Goal: Transaction & Acquisition: Download file/media

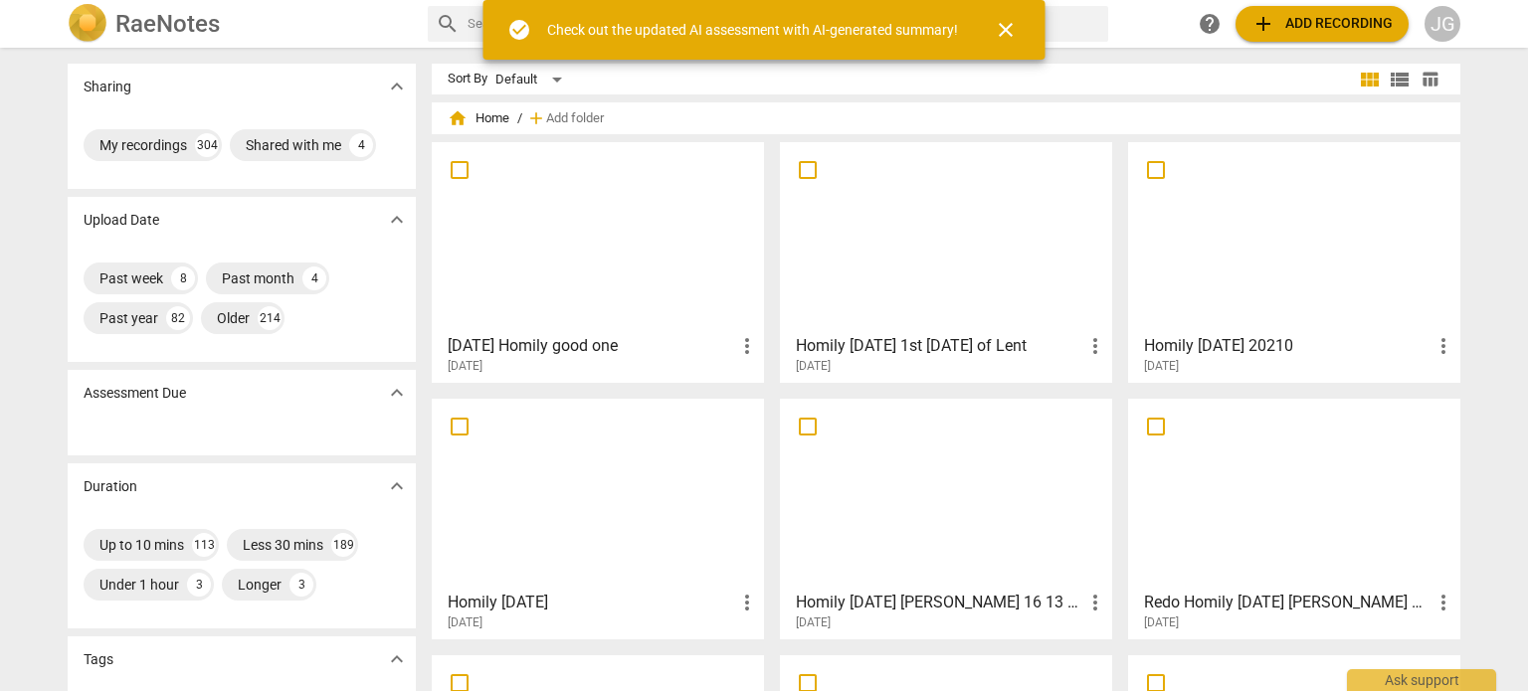
click at [549, 263] on div at bounding box center [598, 237] width 318 height 176
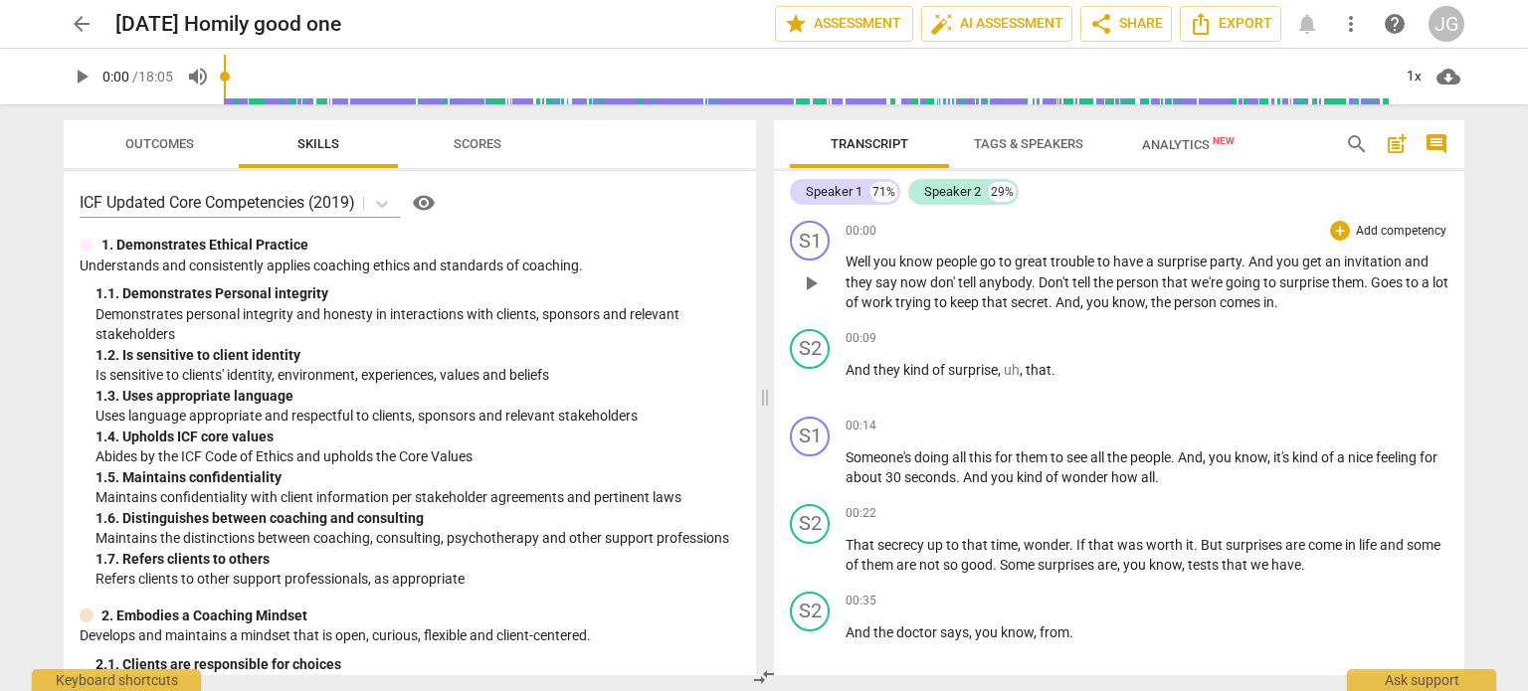
click at [1404, 281] on span "Goes" at bounding box center [1387, 282] width 35 height 16
click at [1301, 262] on span "you" at bounding box center [1289, 262] width 26 height 16
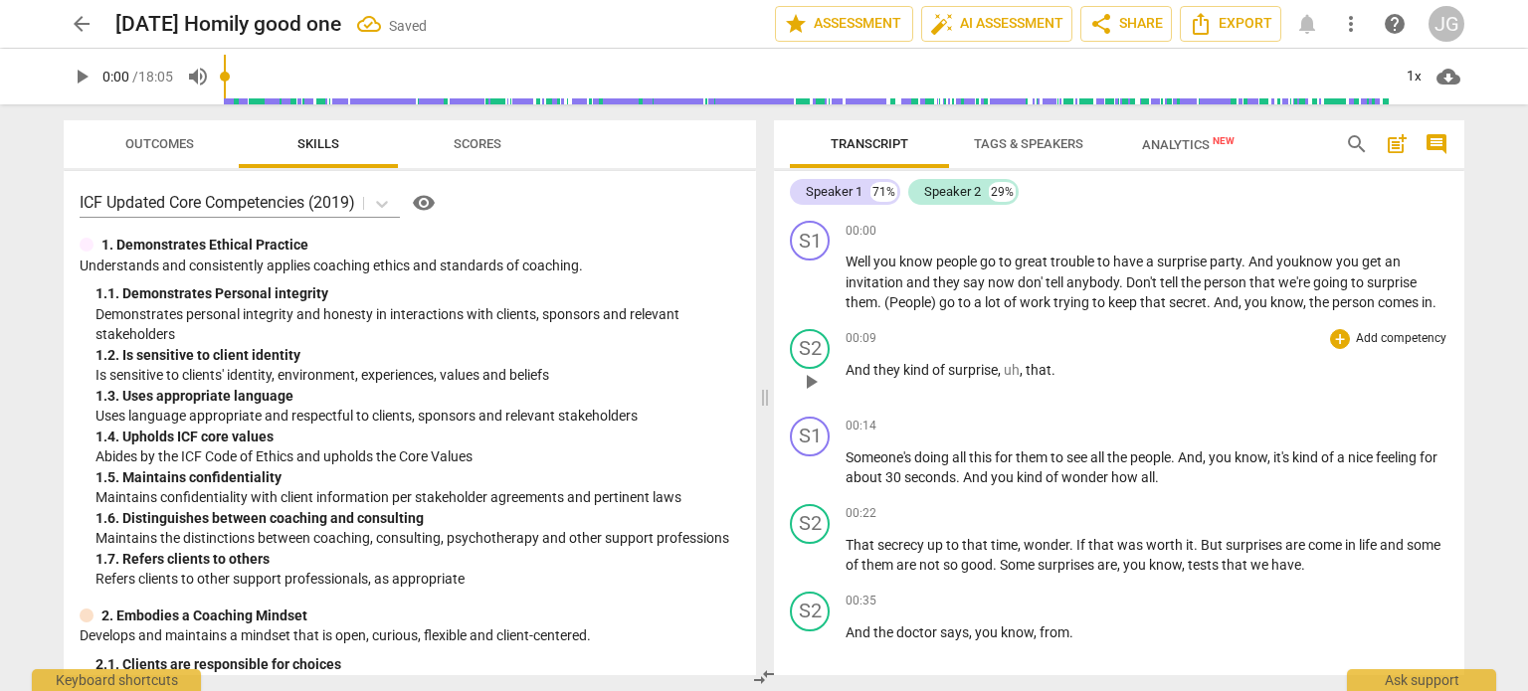
click at [845, 369] on span "And" at bounding box center [859, 370] width 28 height 16
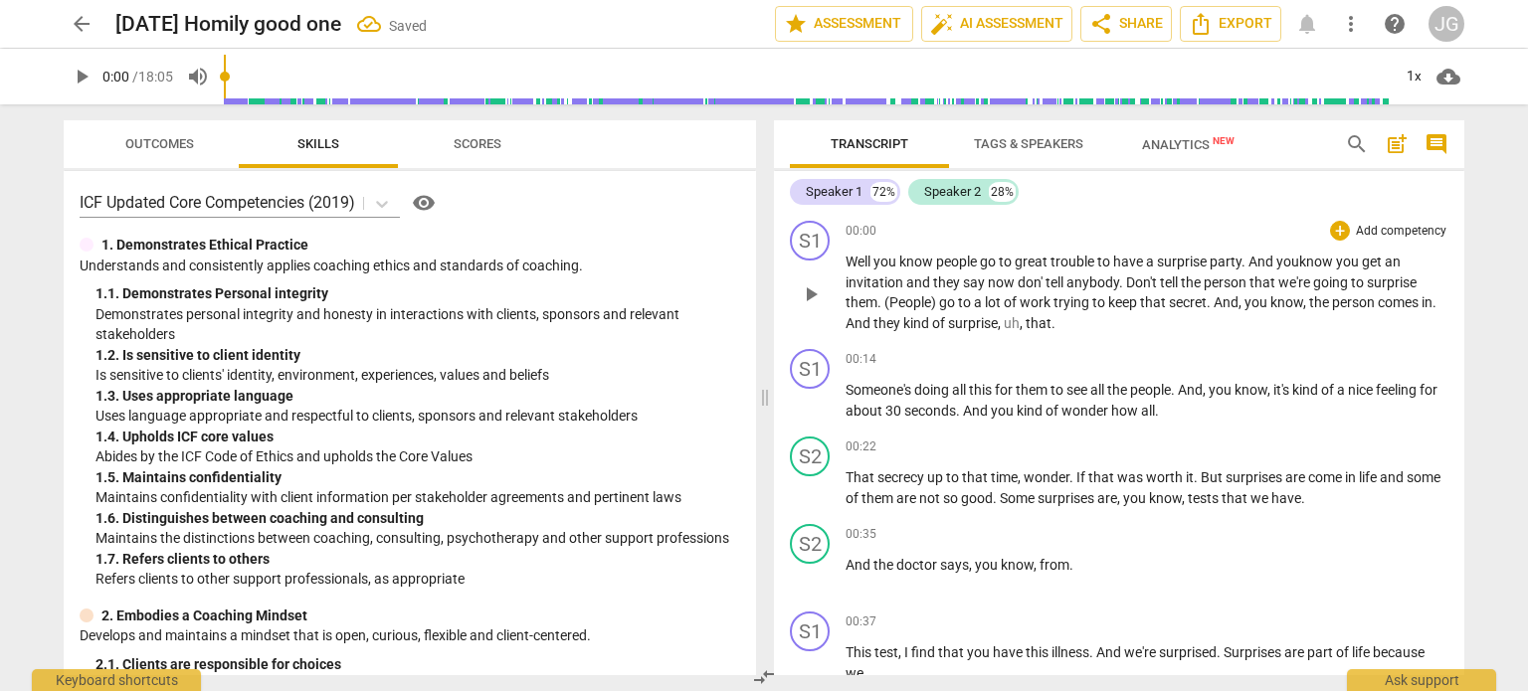
click at [903, 321] on span "kind" at bounding box center [917, 323] width 29 height 16
click at [848, 472] on span "That" at bounding box center [861, 477] width 32 height 16
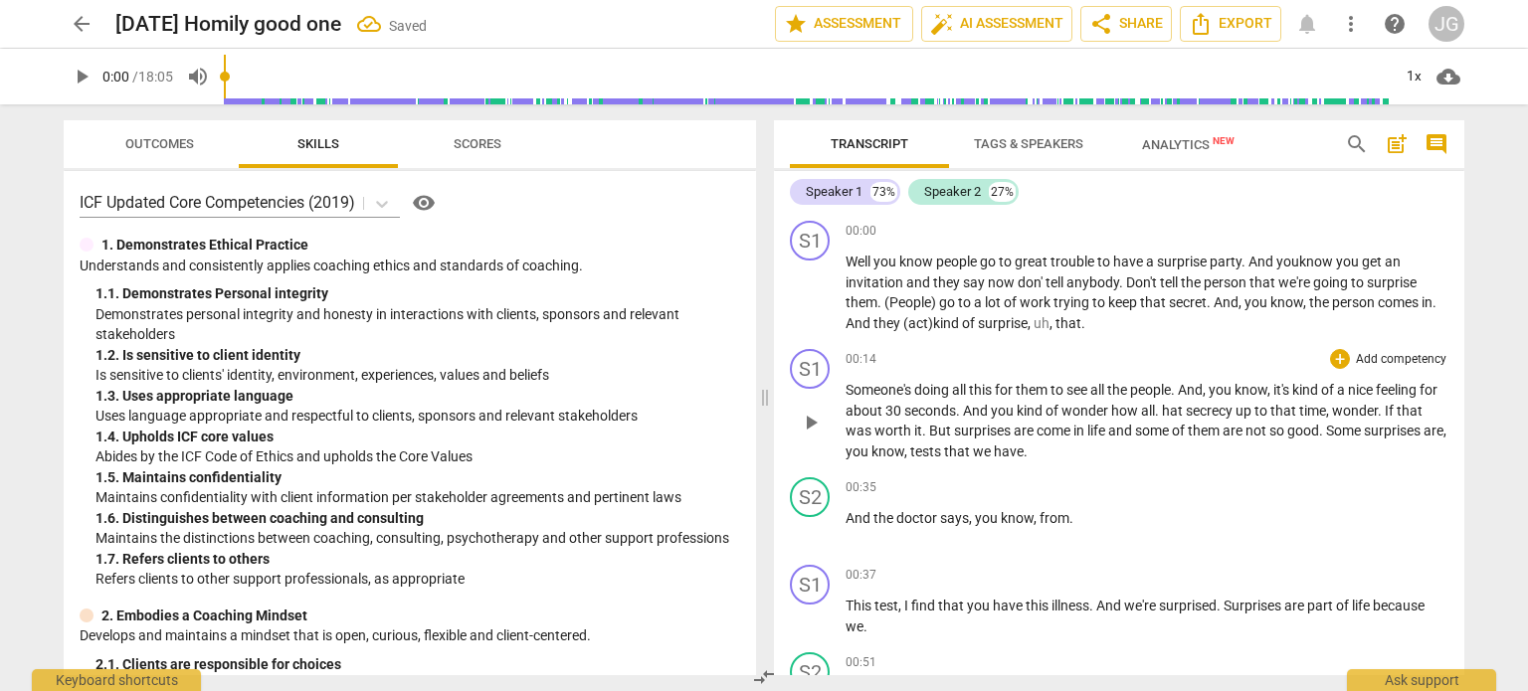
click at [1162, 413] on span "." at bounding box center [1158, 411] width 7 height 16
click at [845, 603] on span "This" at bounding box center [859, 606] width 29 height 16
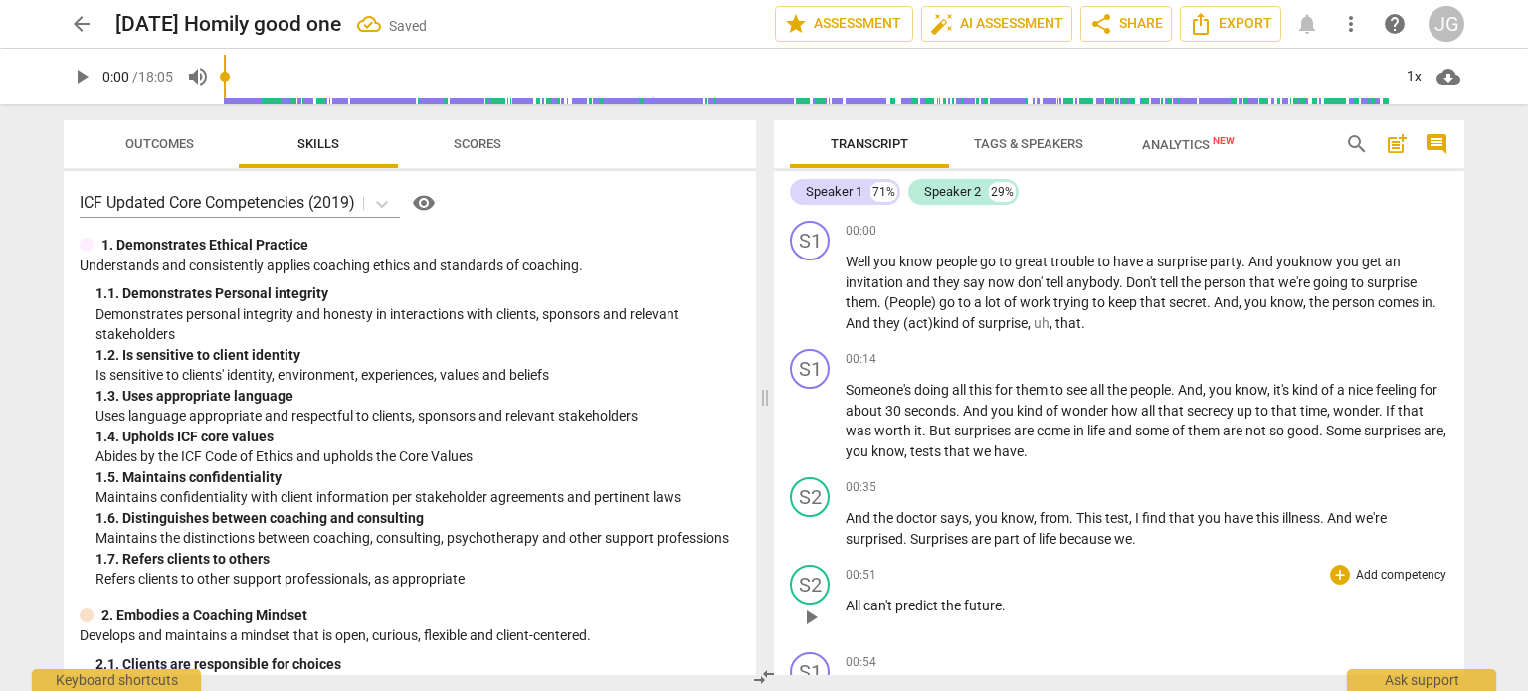
click at [845, 605] on span "All" at bounding box center [854, 606] width 18 height 16
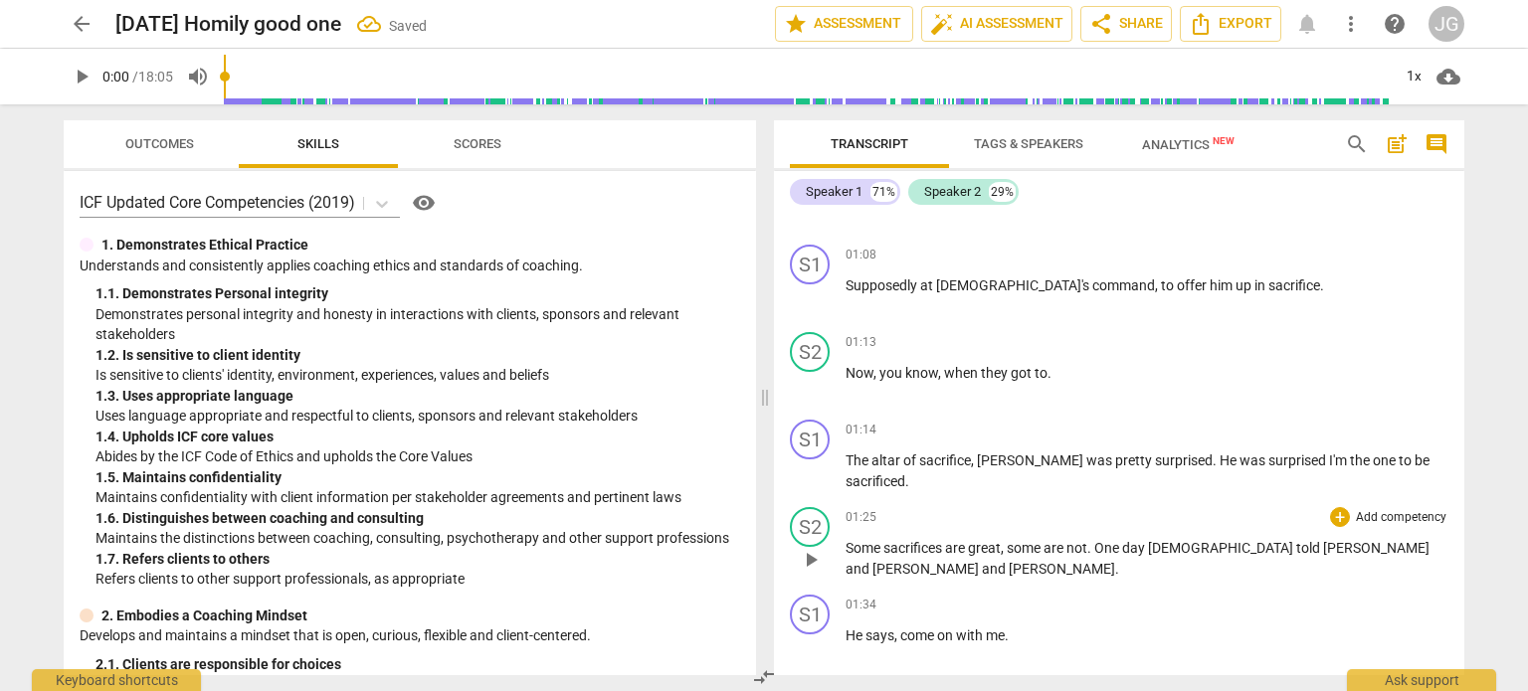
scroll to position [497, 0]
click at [845, 366] on span "Now" at bounding box center [859, 371] width 28 height 16
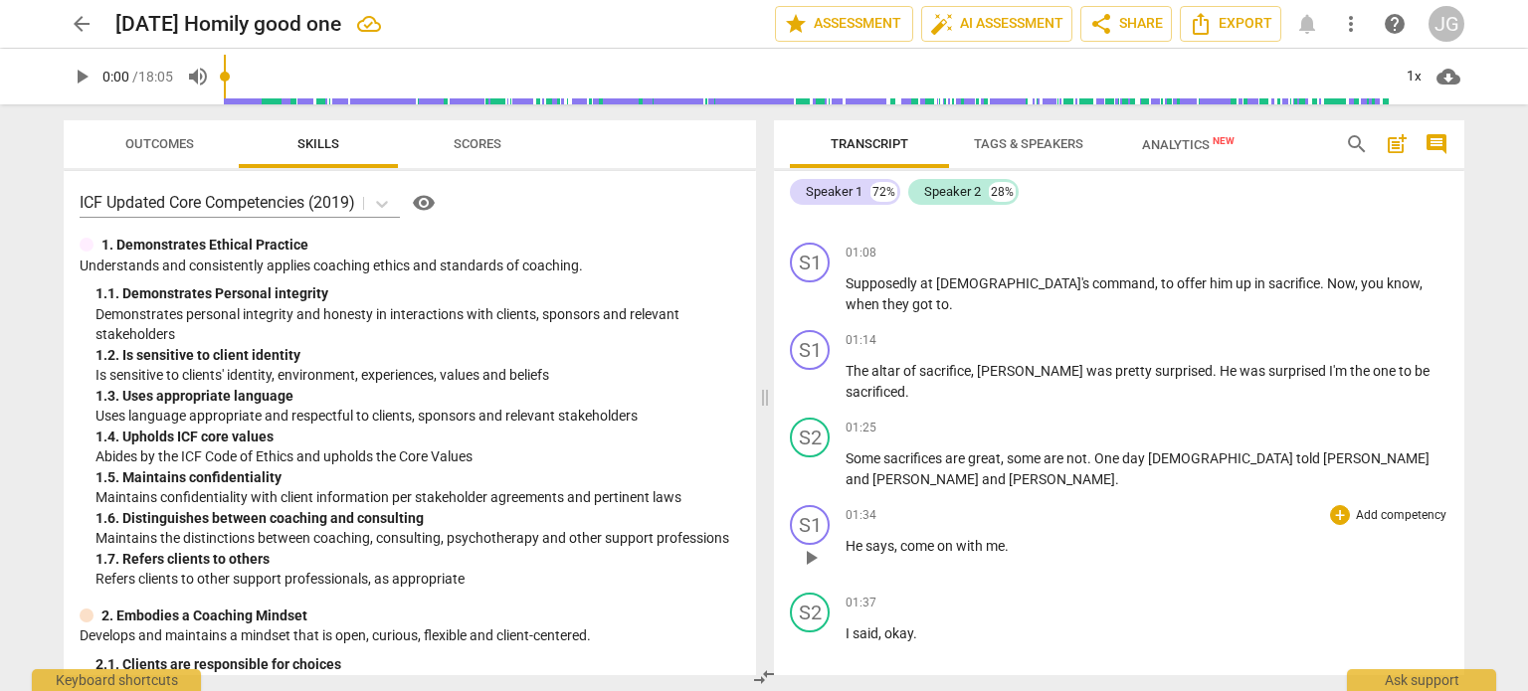
click at [847, 538] on span "He" at bounding box center [855, 546] width 20 height 16
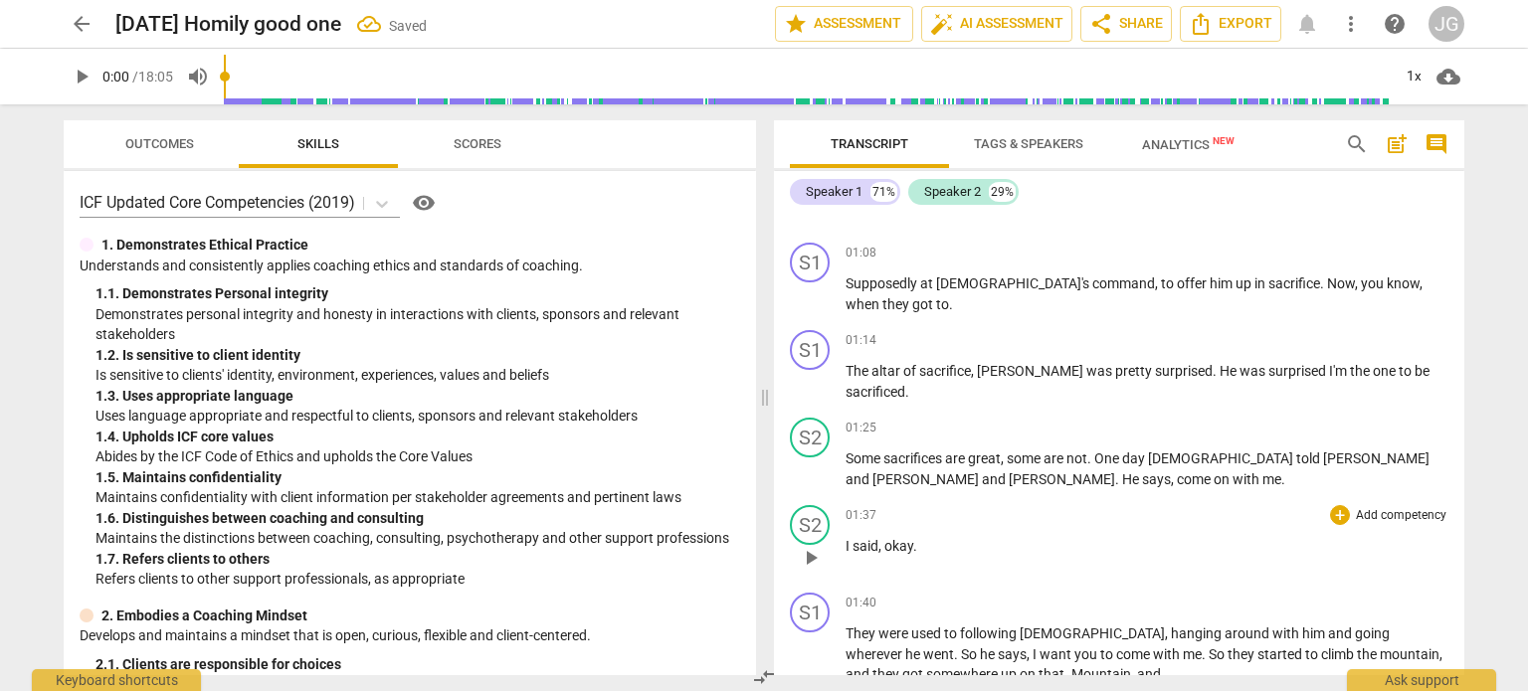
click at [845, 543] on span "I" at bounding box center [848, 546] width 7 height 16
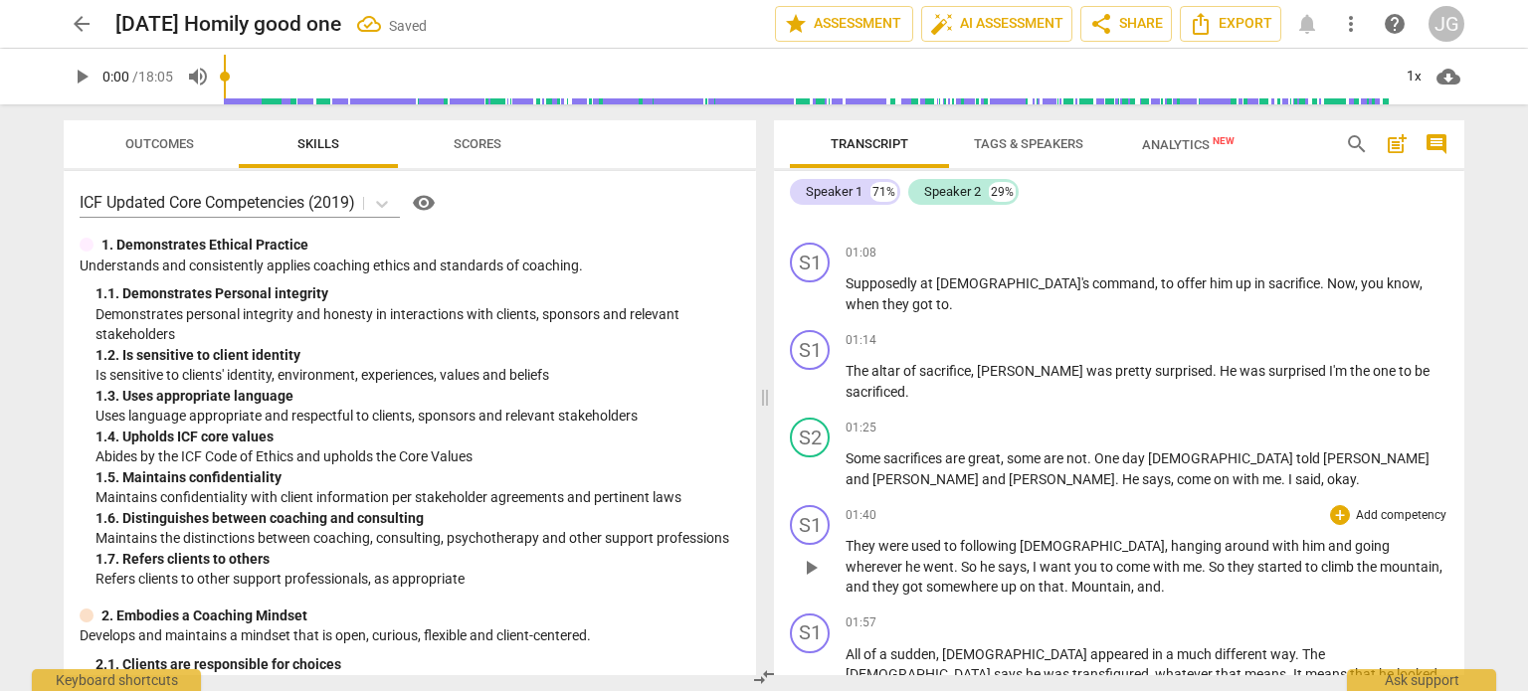
click at [845, 541] on span "They" at bounding box center [861, 546] width 33 height 16
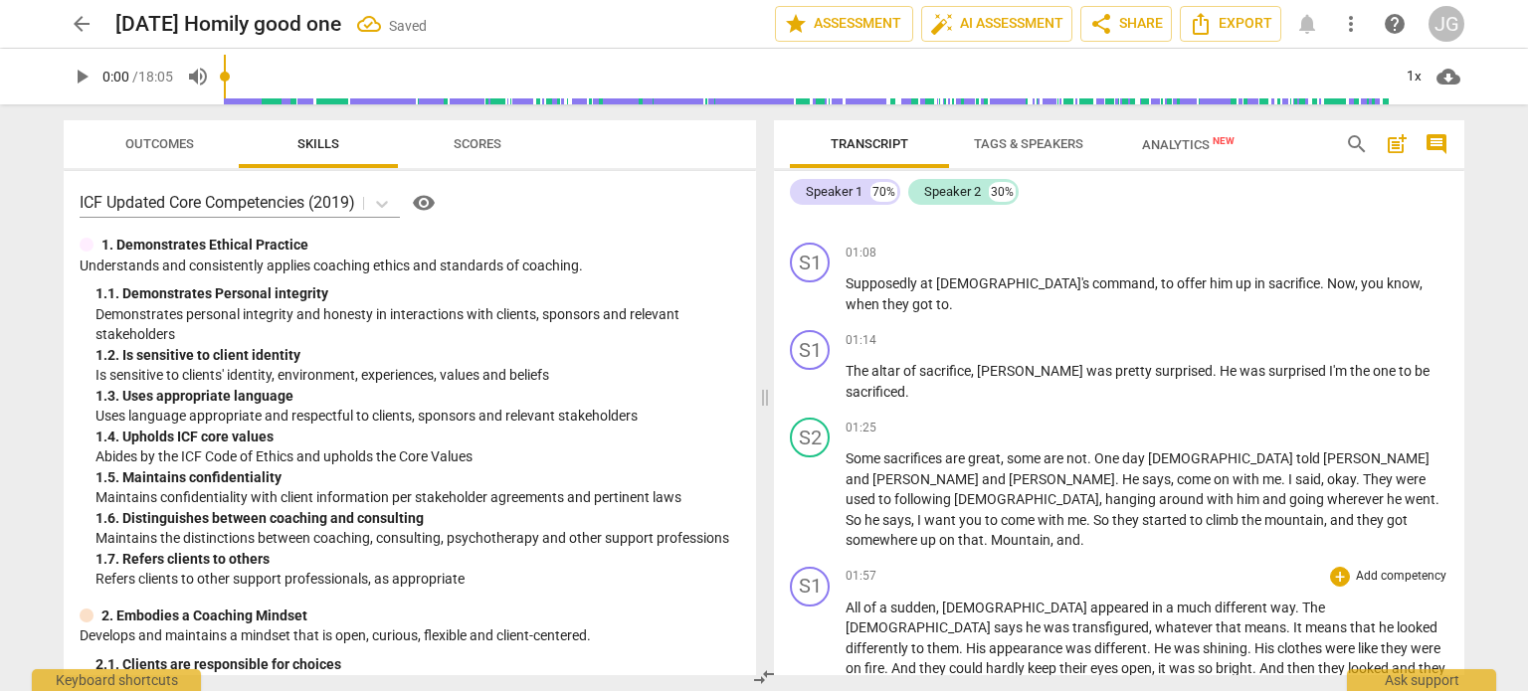
click at [847, 600] on span "All" at bounding box center [854, 608] width 18 height 16
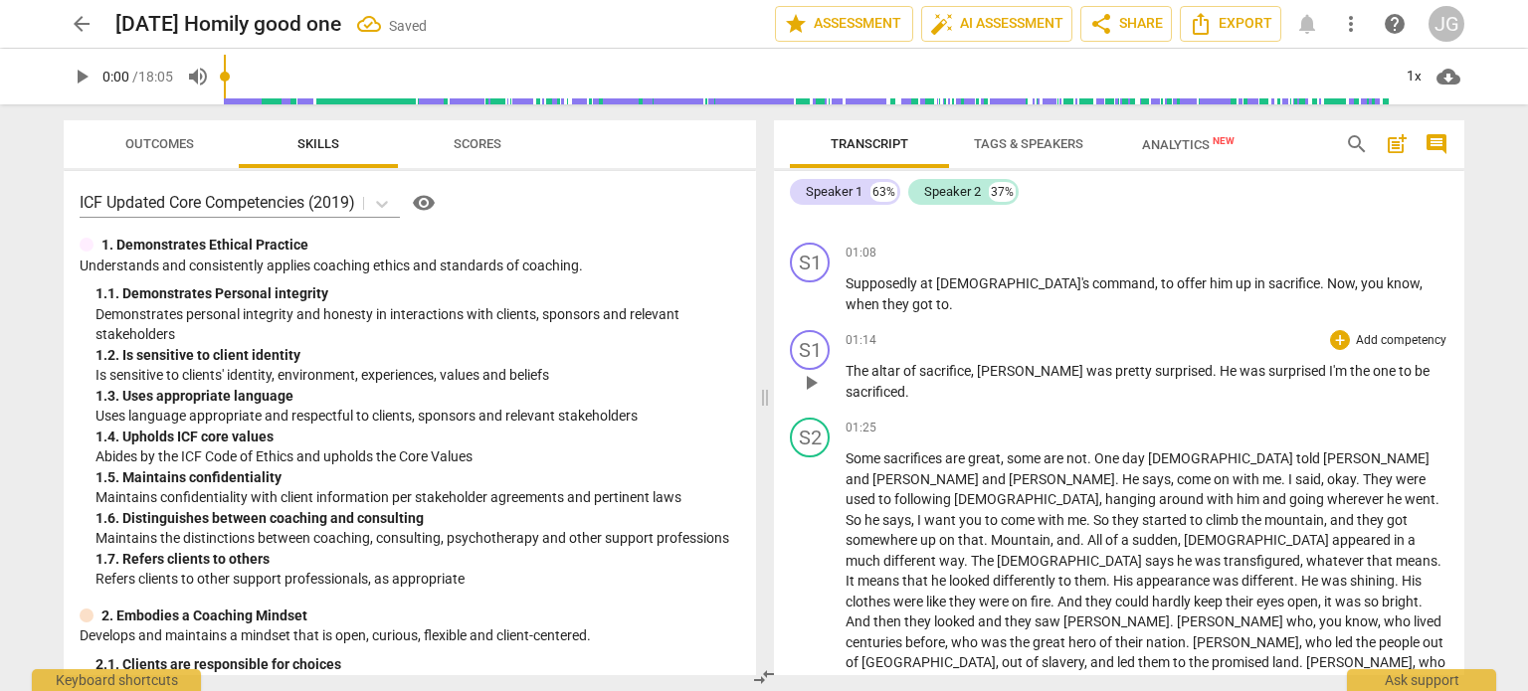
click at [845, 363] on span "The" at bounding box center [858, 371] width 26 height 16
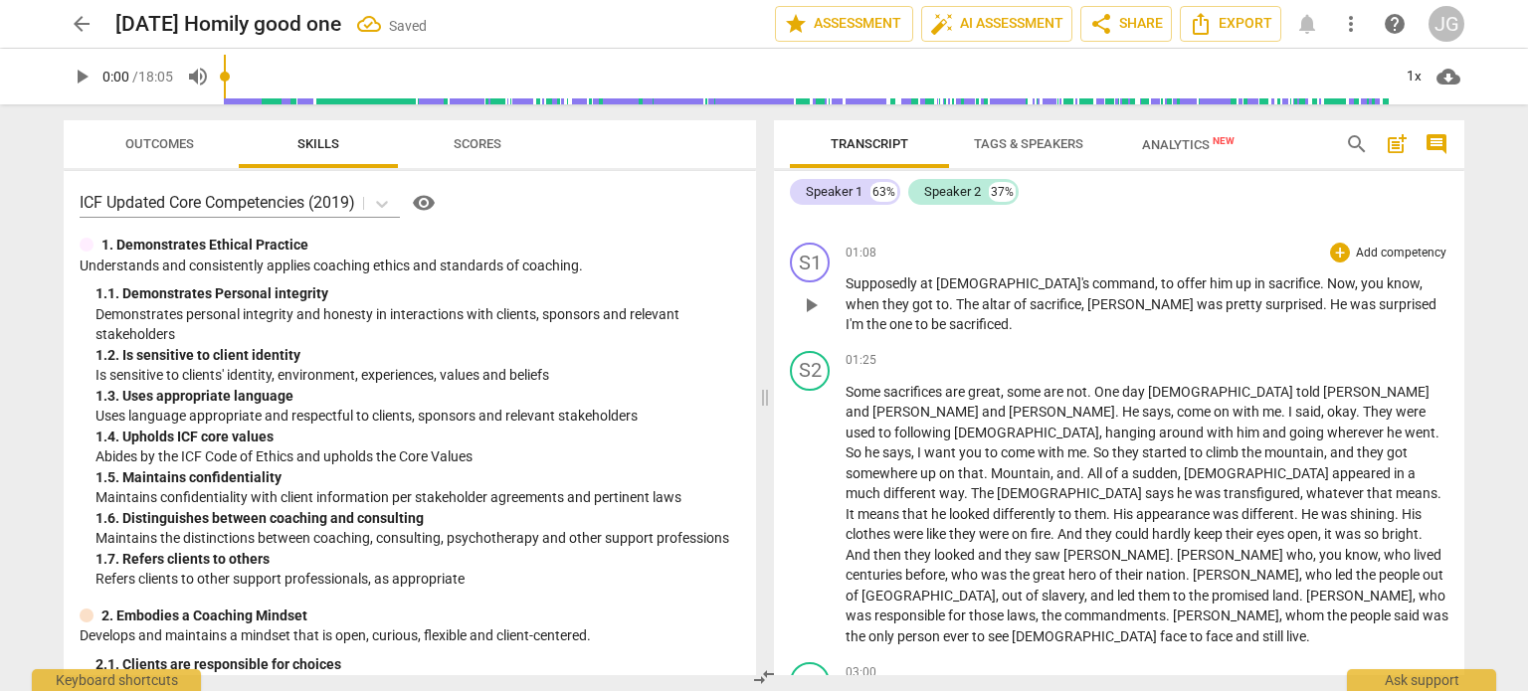
click at [847, 282] on span "Supposedly" at bounding box center [882, 283] width 75 height 16
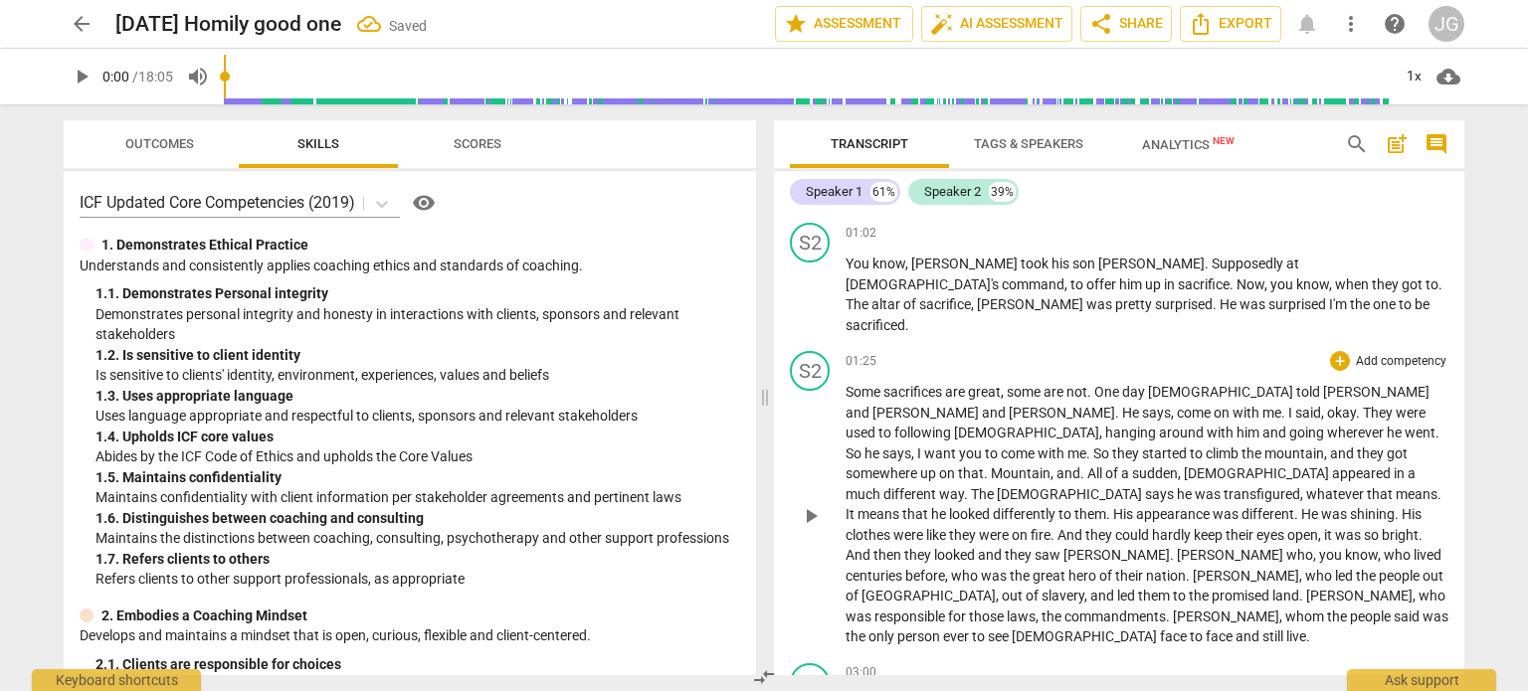
click at [847, 384] on span "Some" at bounding box center [864, 392] width 38 height 16
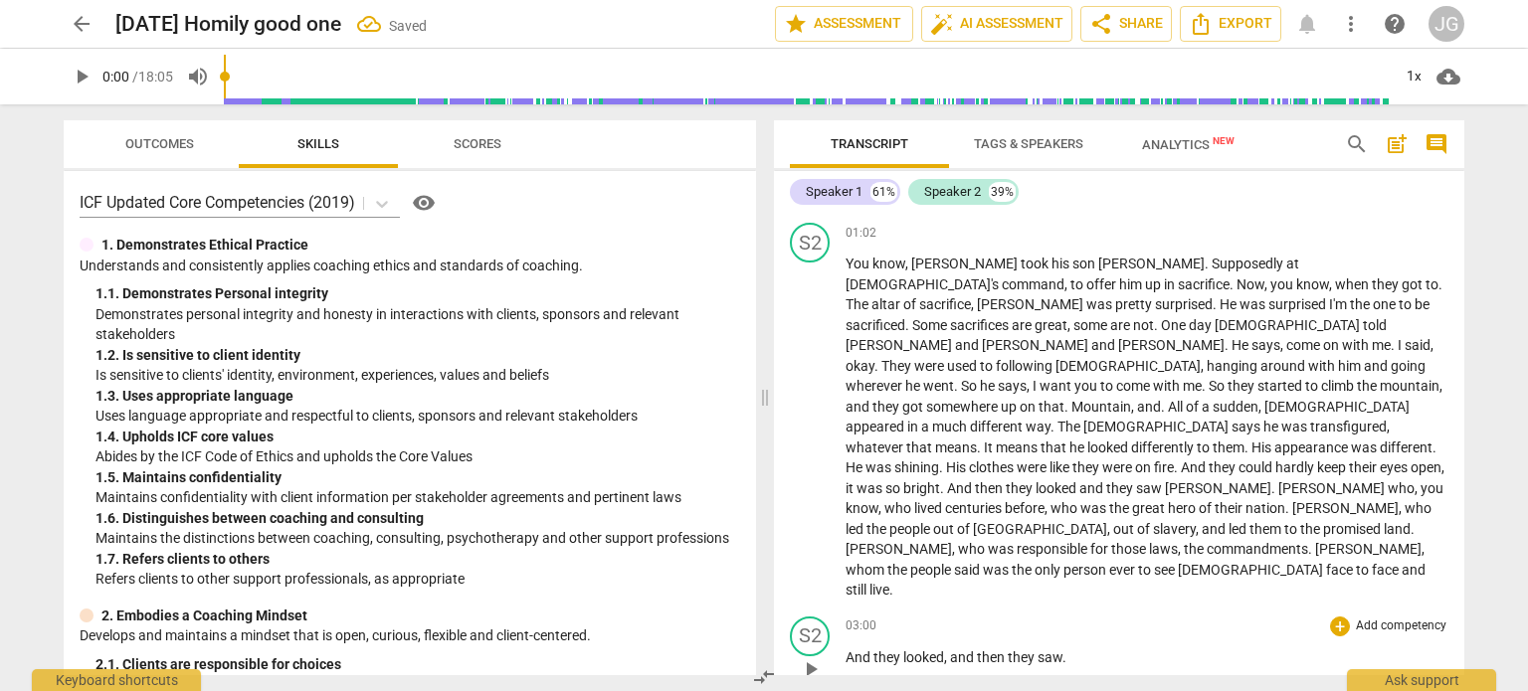
click at [847, 649] on span "And" at bounding box center [859, 657] width 28 height 16
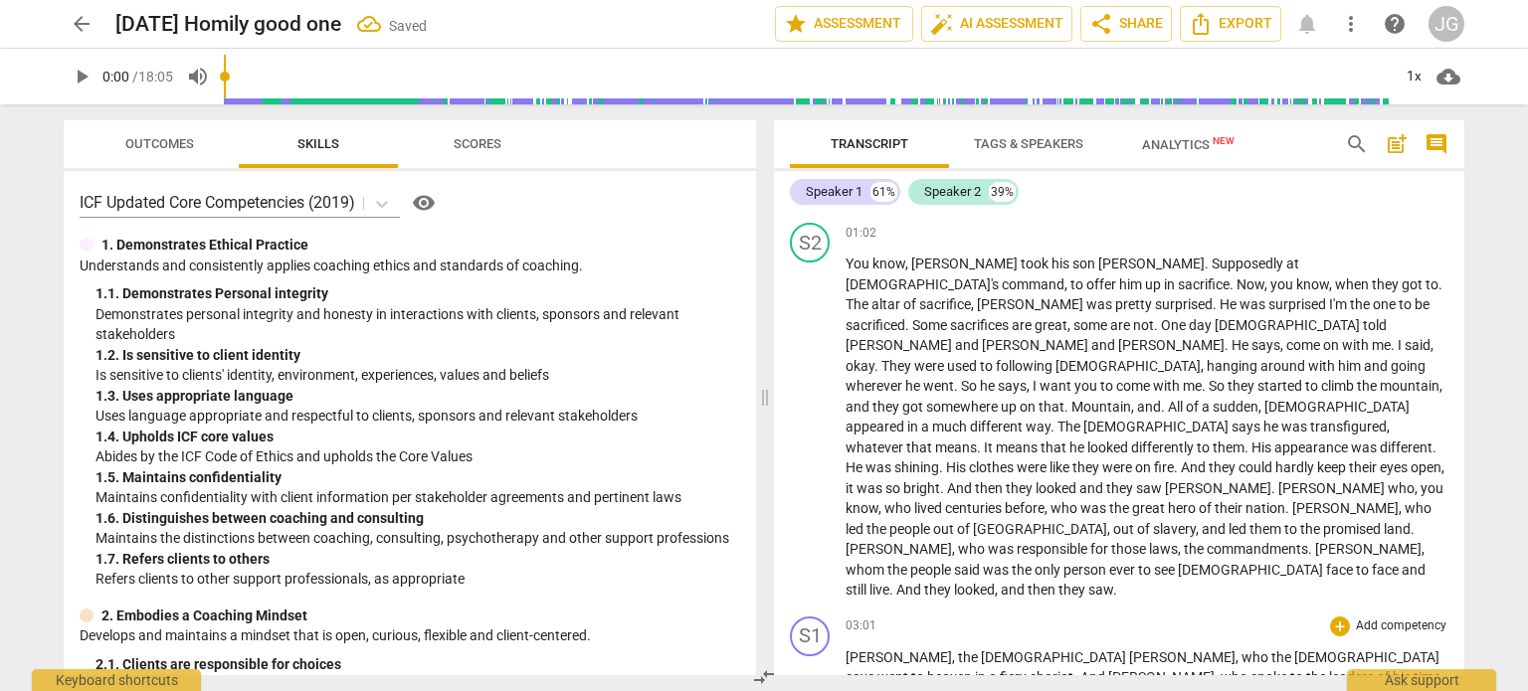
click at [847, 649] on span "[PERSON_NAME]" at bounding box center [898, 657] width 106 height 16
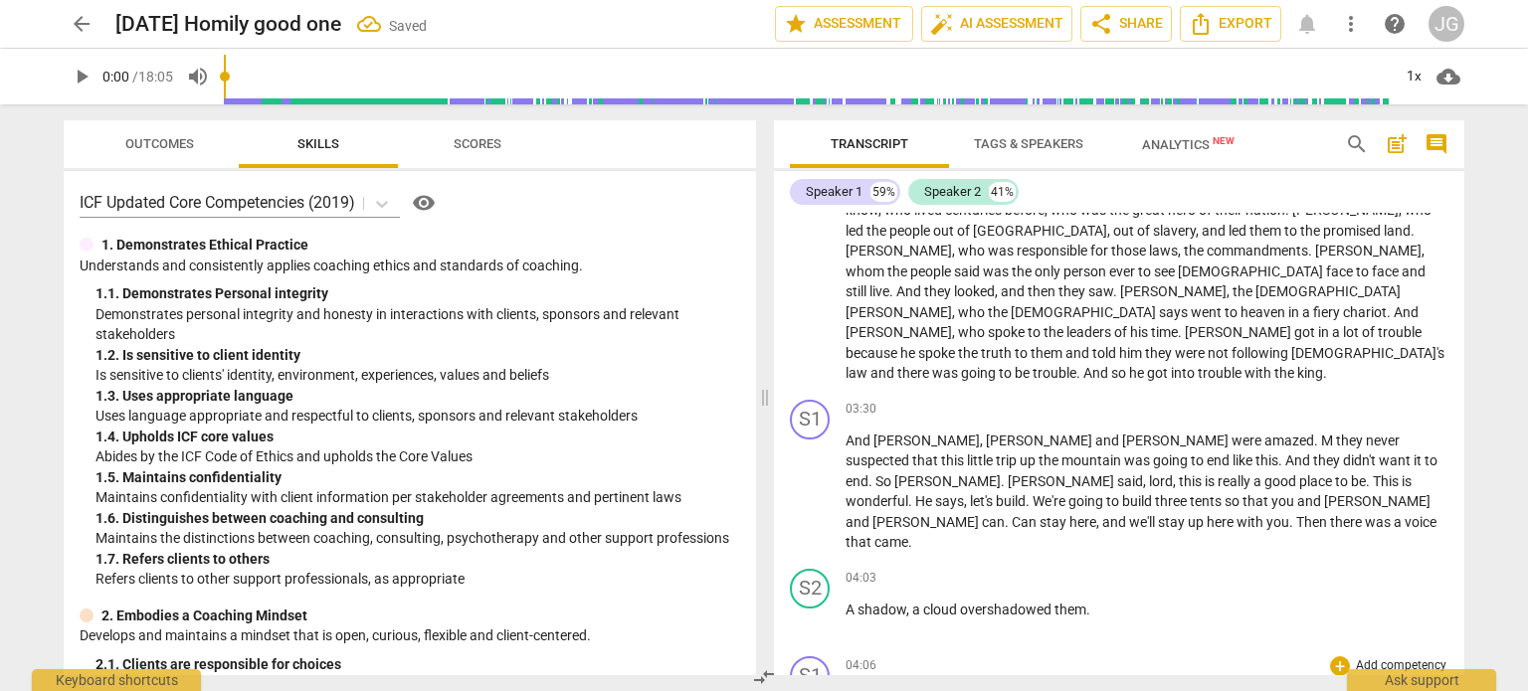
scroll to position [728, 0]
click at [845, 602] on span "A" at bounding box center [851, 610] width 12 height 16
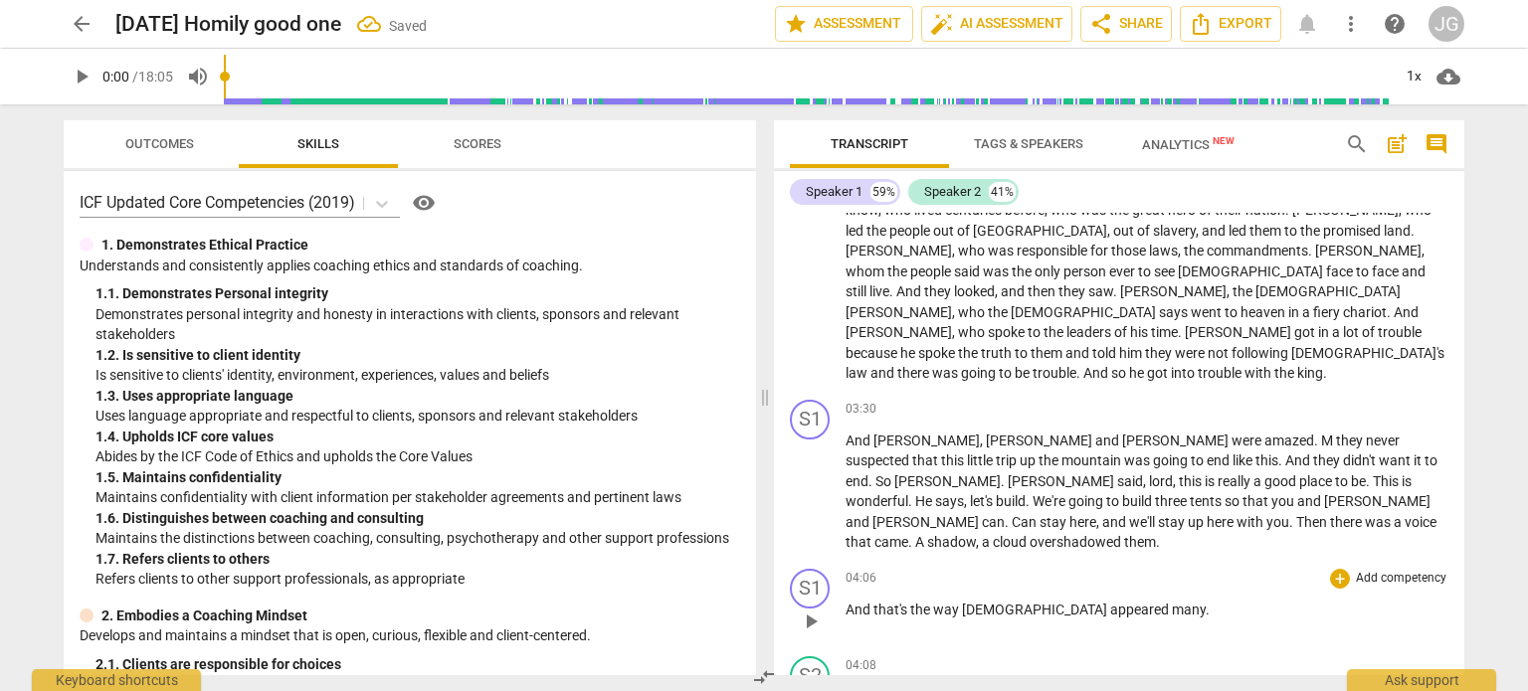
click at [846, 602] on span "And" at bounding box center [859, 610] width 28 height 16
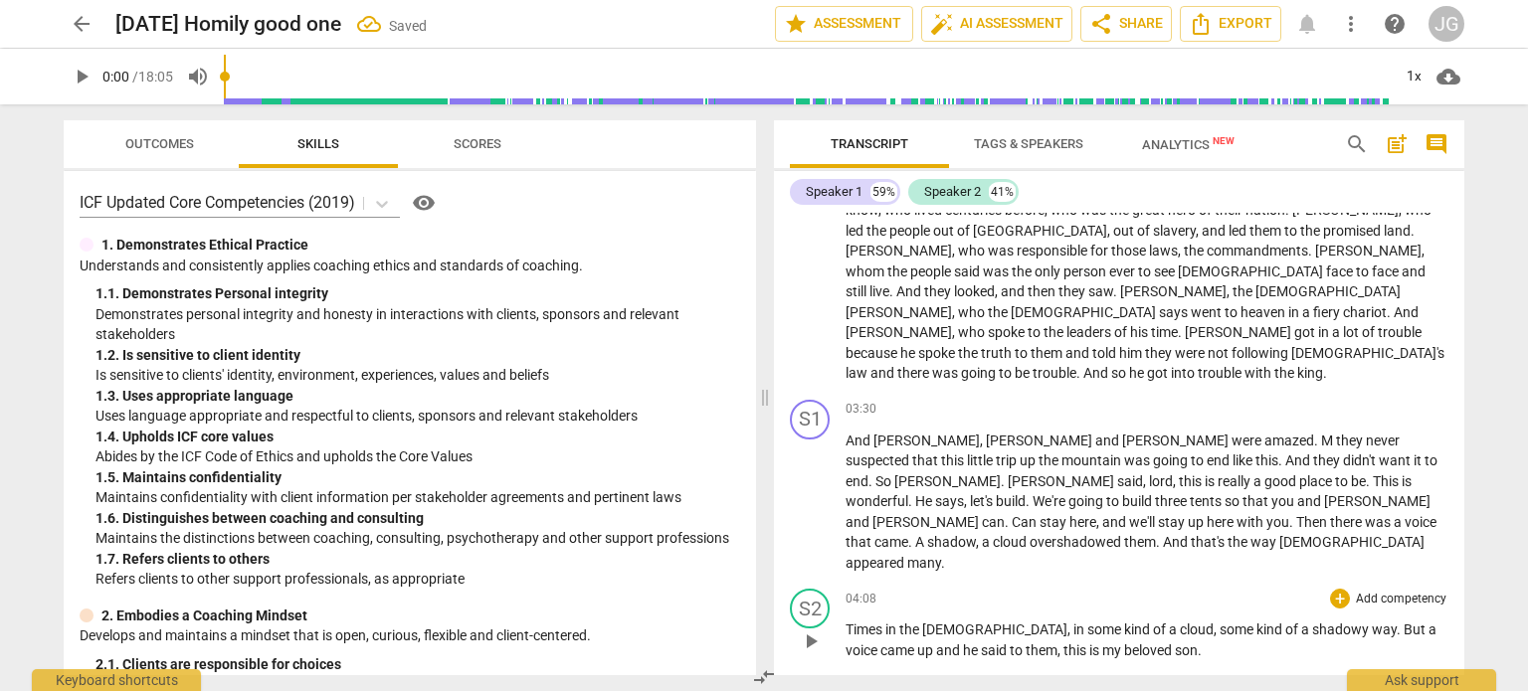
click at [846, 622] on span "Times" at bounding box center [865, 630] width 40 height 16
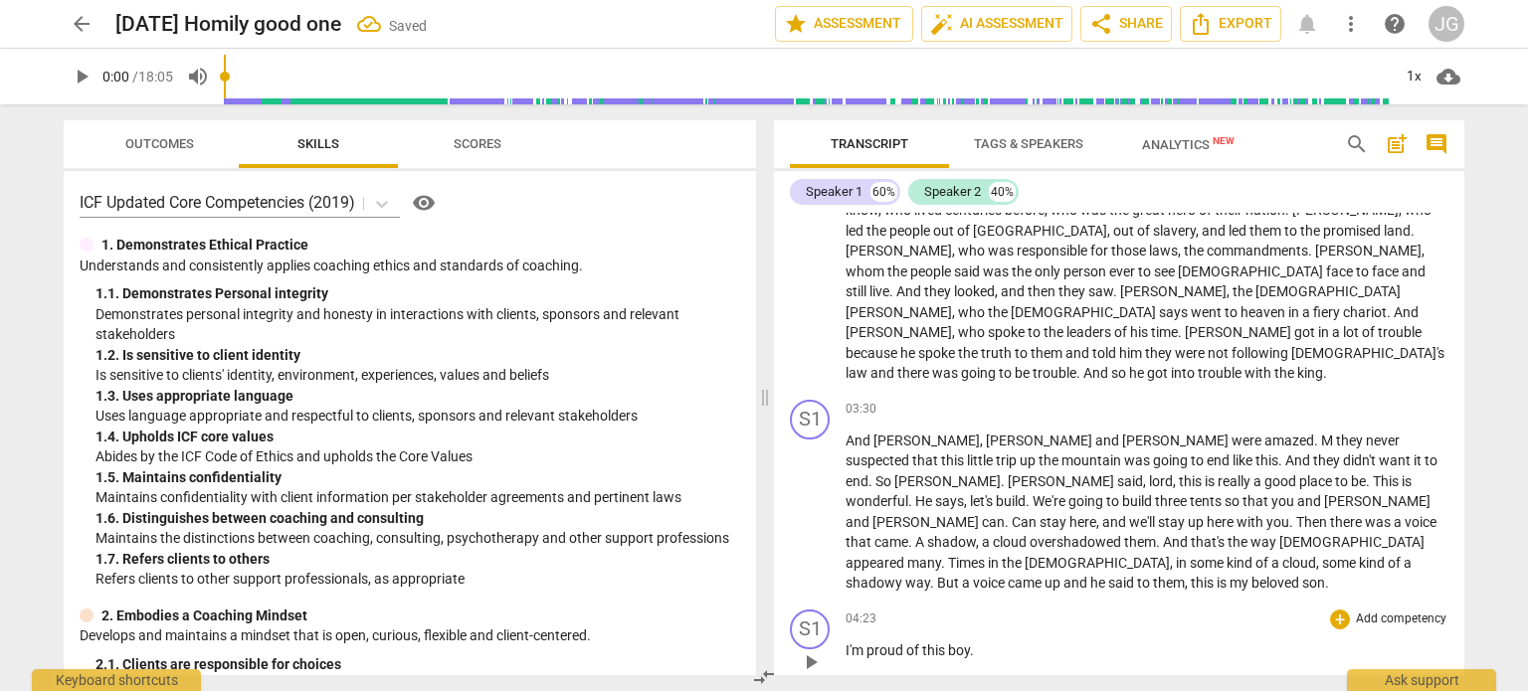
click at [845, 642] on span "I'm" at bounding box center [855, 650] width 21 height 16
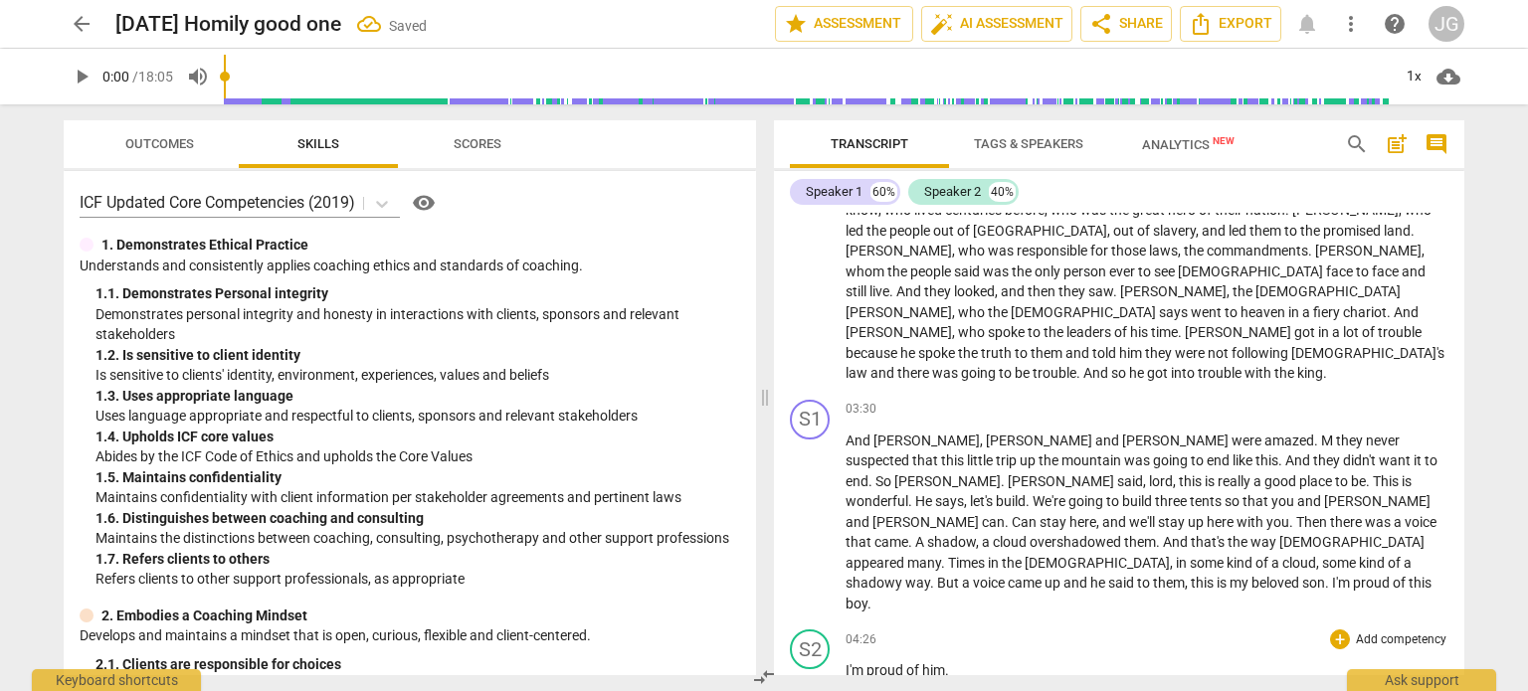
click at [845, 662] on span "I'm" at bounding box center [855, 670] width 21 height 16
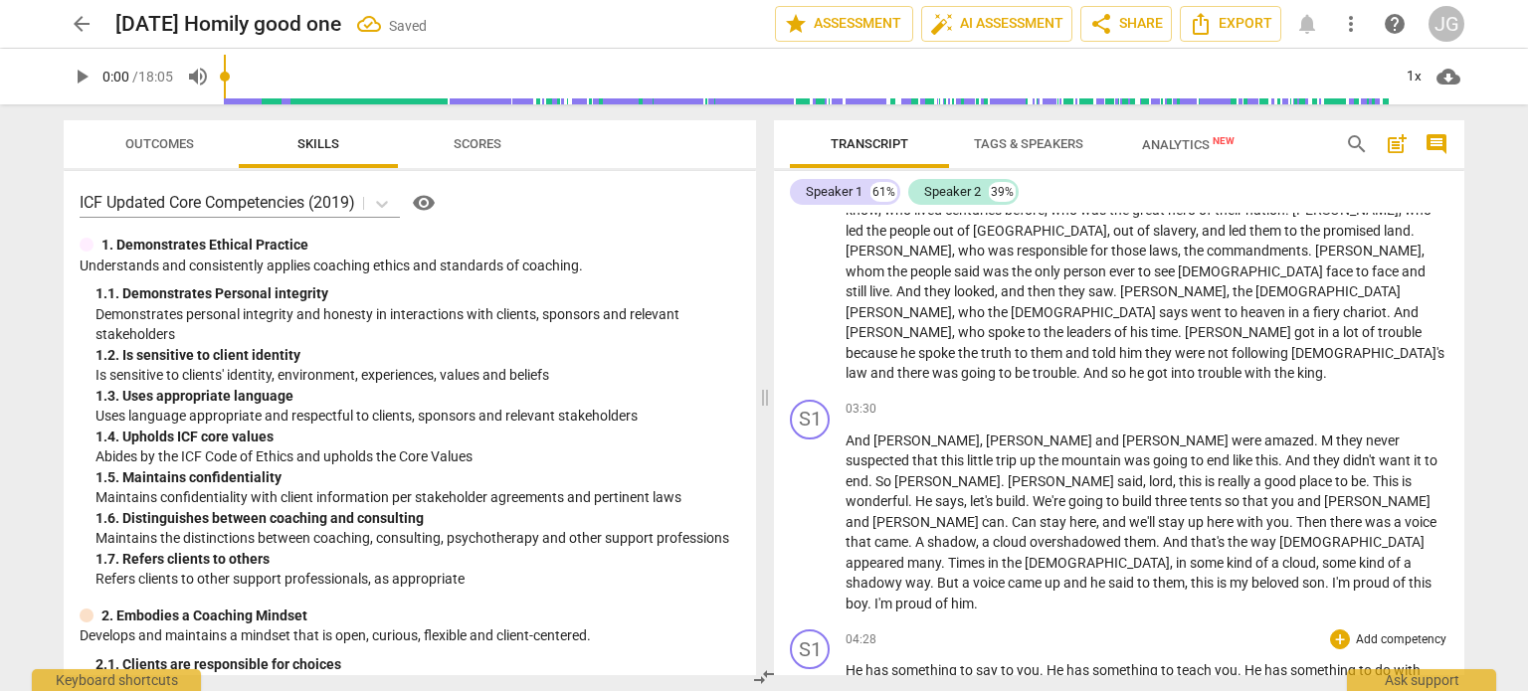
click at [845, 662] on span "He" at bounding box center [855, 670] width 20 height 16
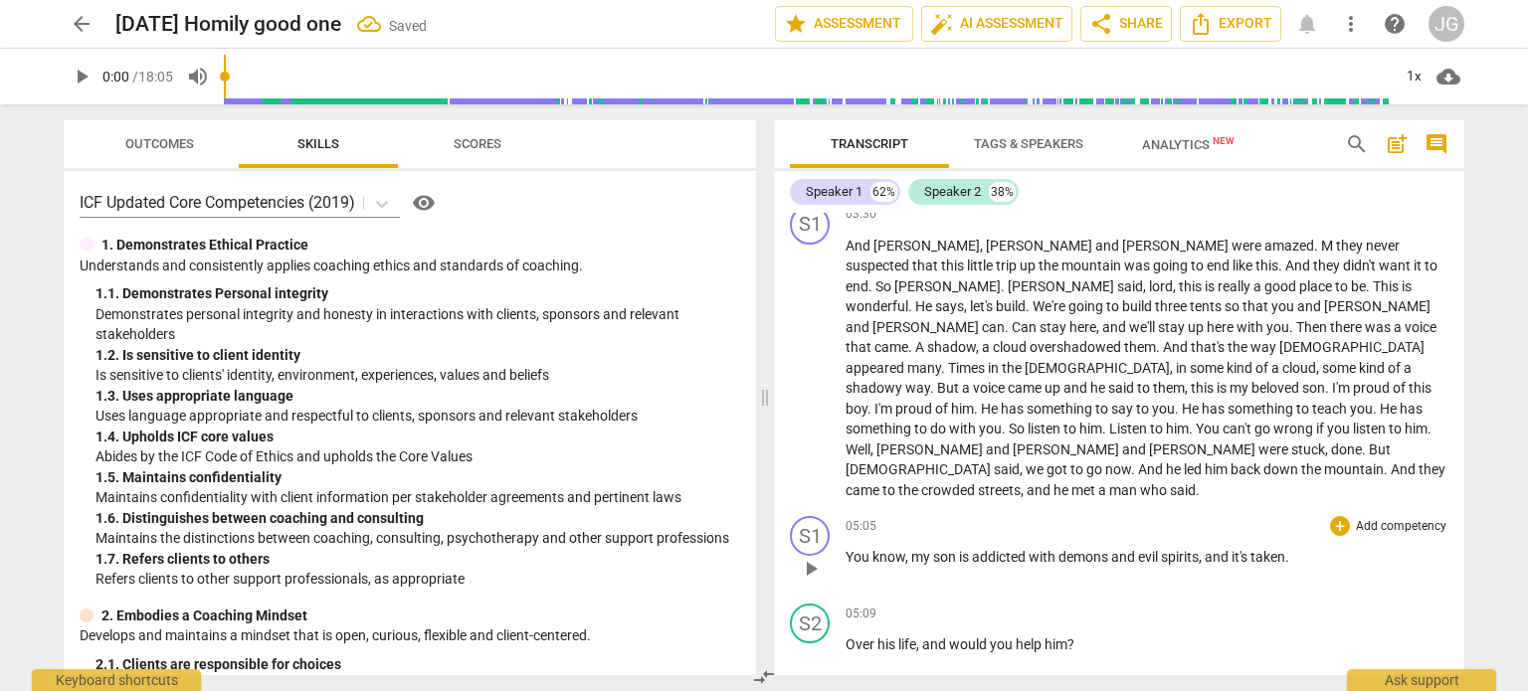
scroll to position [927, 0]
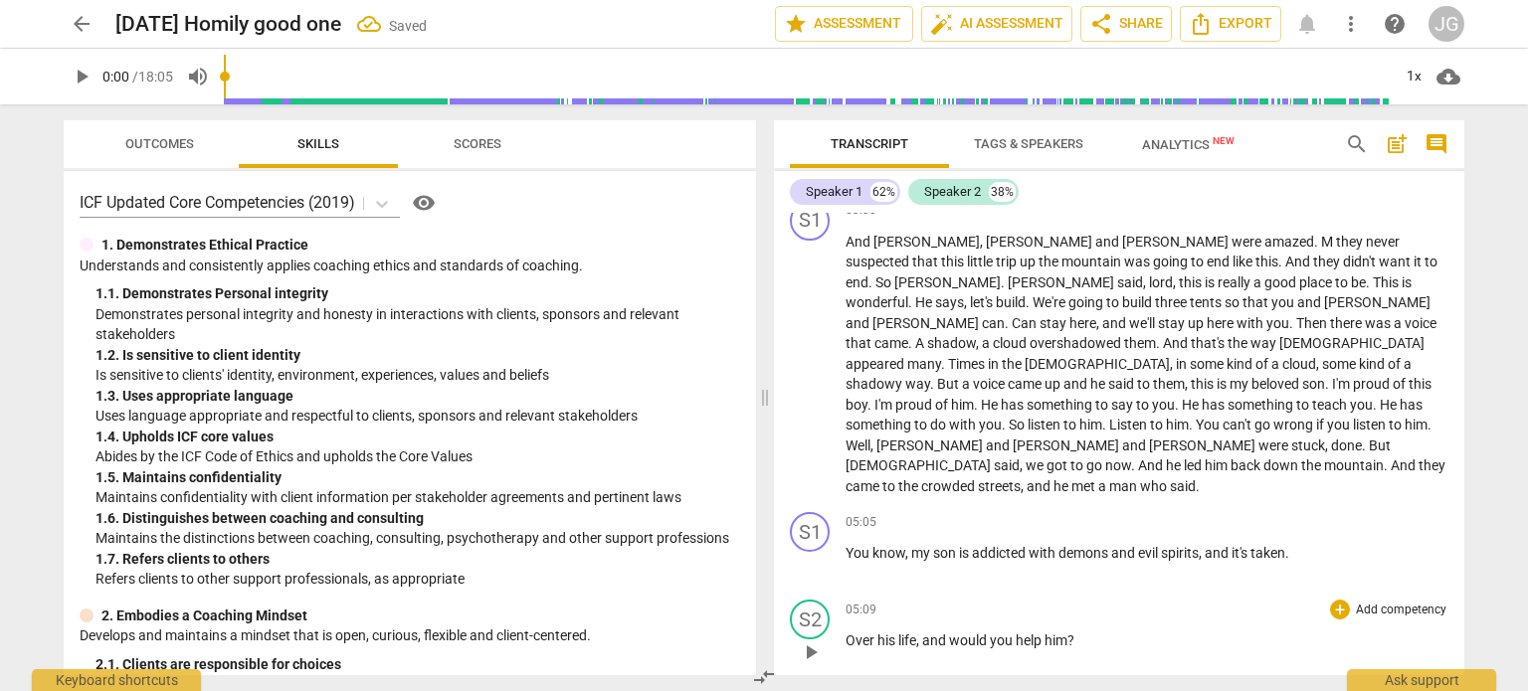
click at [845, 632] on span "Over" at bounding box center [861, 640] width 32 height 16
click at [847, 632] on span "So" at bounding box center [854, 640] width 19 height 16
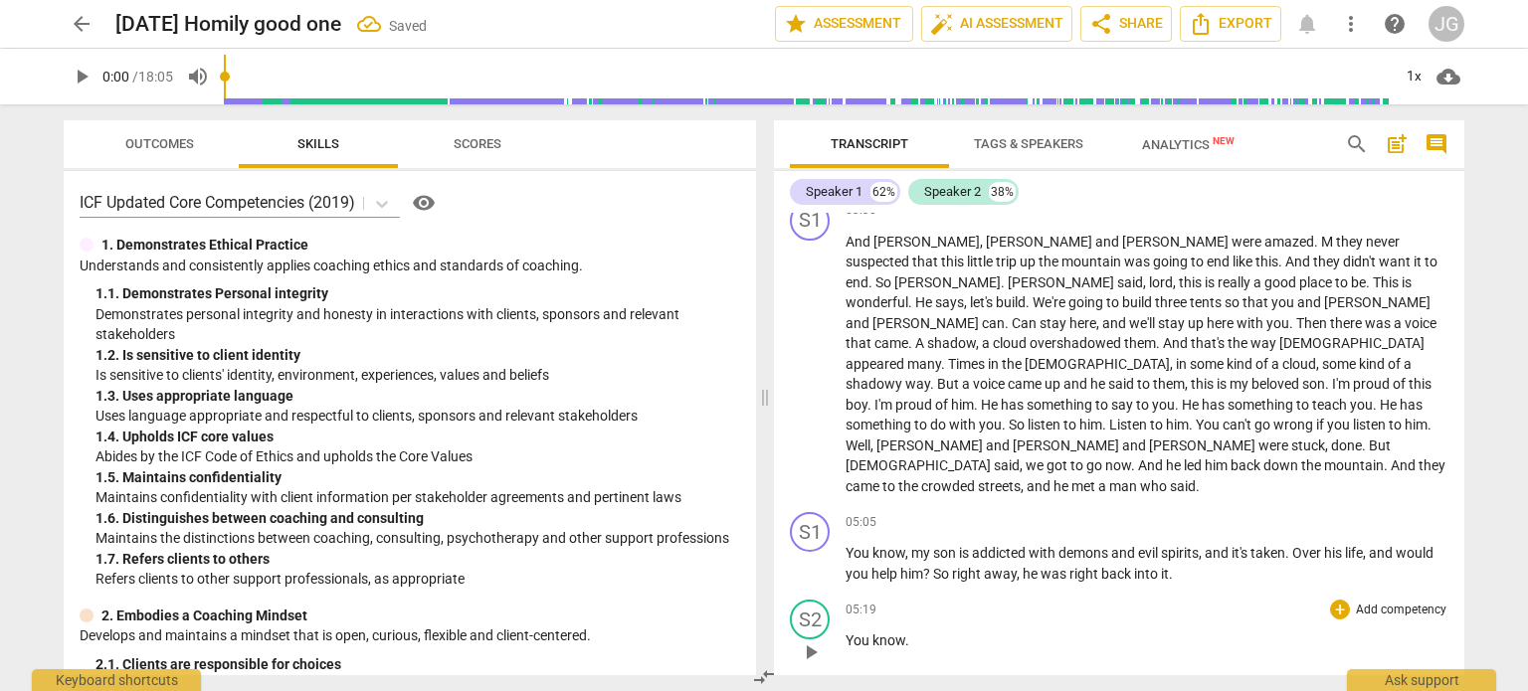
click at [848, 632] on span "You" at bounding box center [858, 640] width 27 height 16
click at [845, 632] on span "You" at bounding box center [858, 640] width 27 height 16
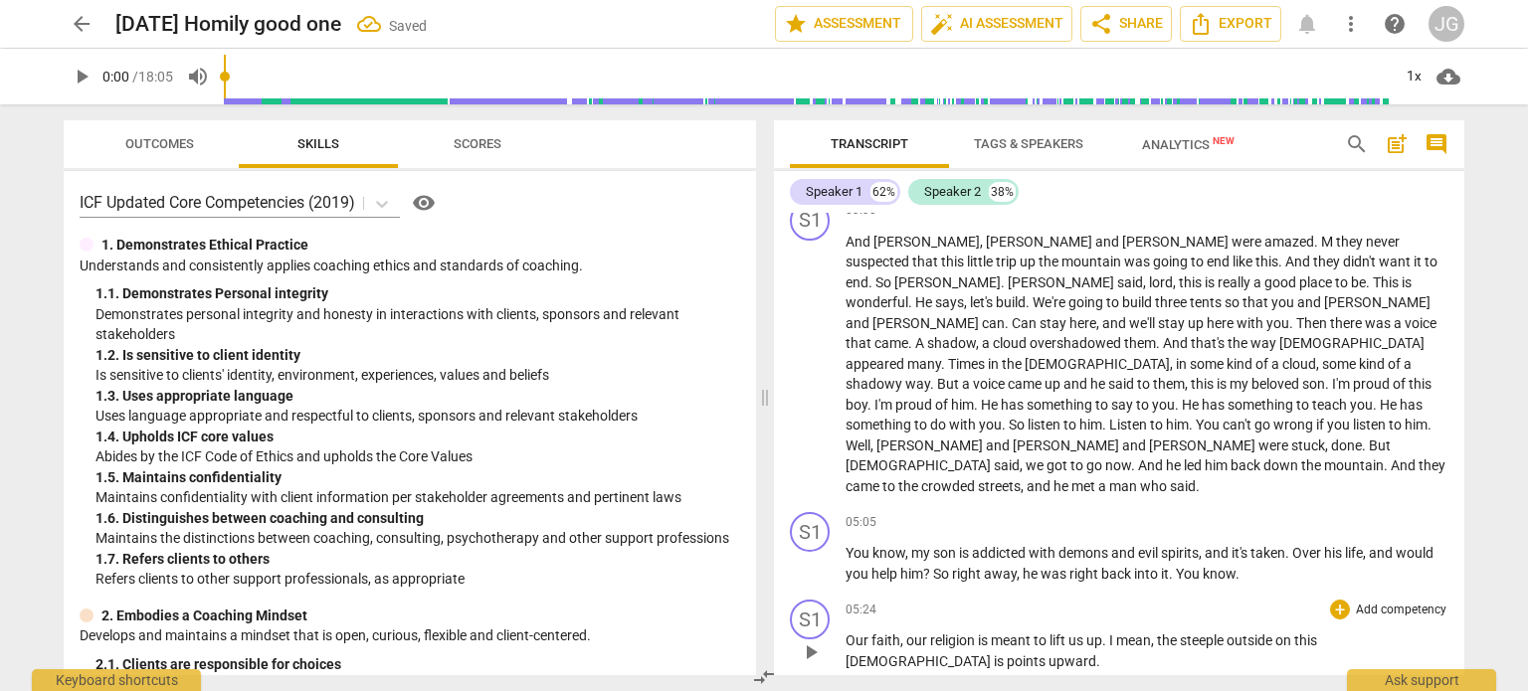
click at [846, 632] on span "Our" at bounding box center [858, 640] width 26 height 16
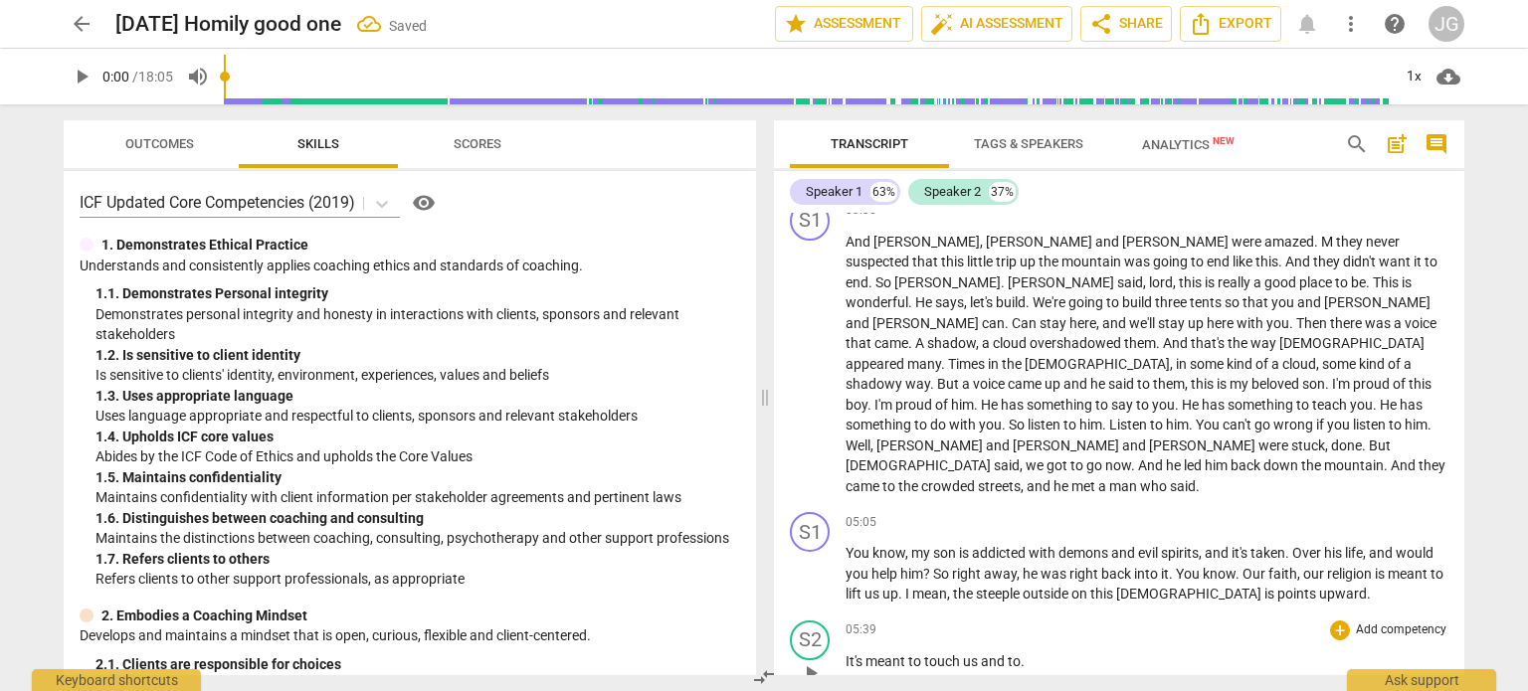
click at [845, 653] on span "It's" at bounding box center [855, 661] width 20 height 16
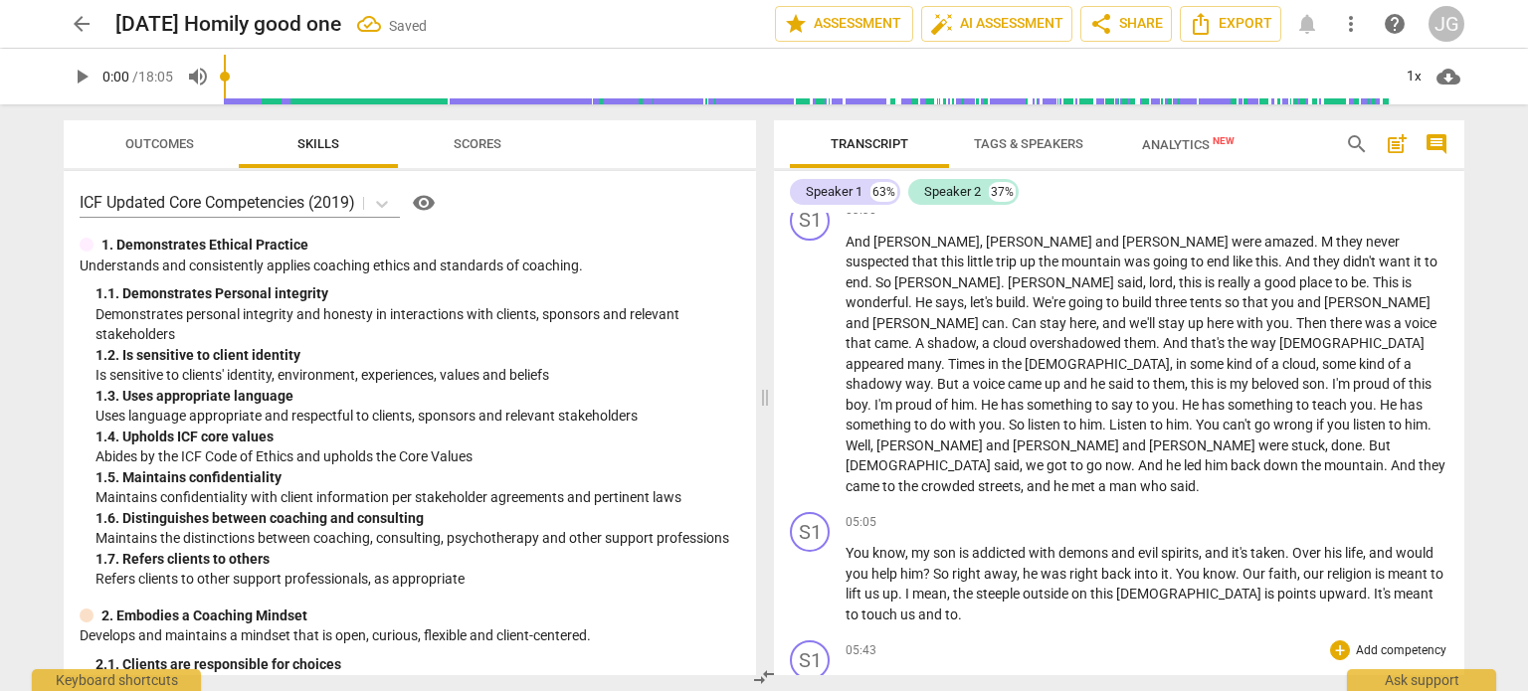
click at [845, 673] on span "Inspire" at bounding box center [867, 681] width 45 height 16
click at [845, 673] on span "[DEMOGRAPHIC_DATA]" at bounding box center [919, 681] width 148 height 16
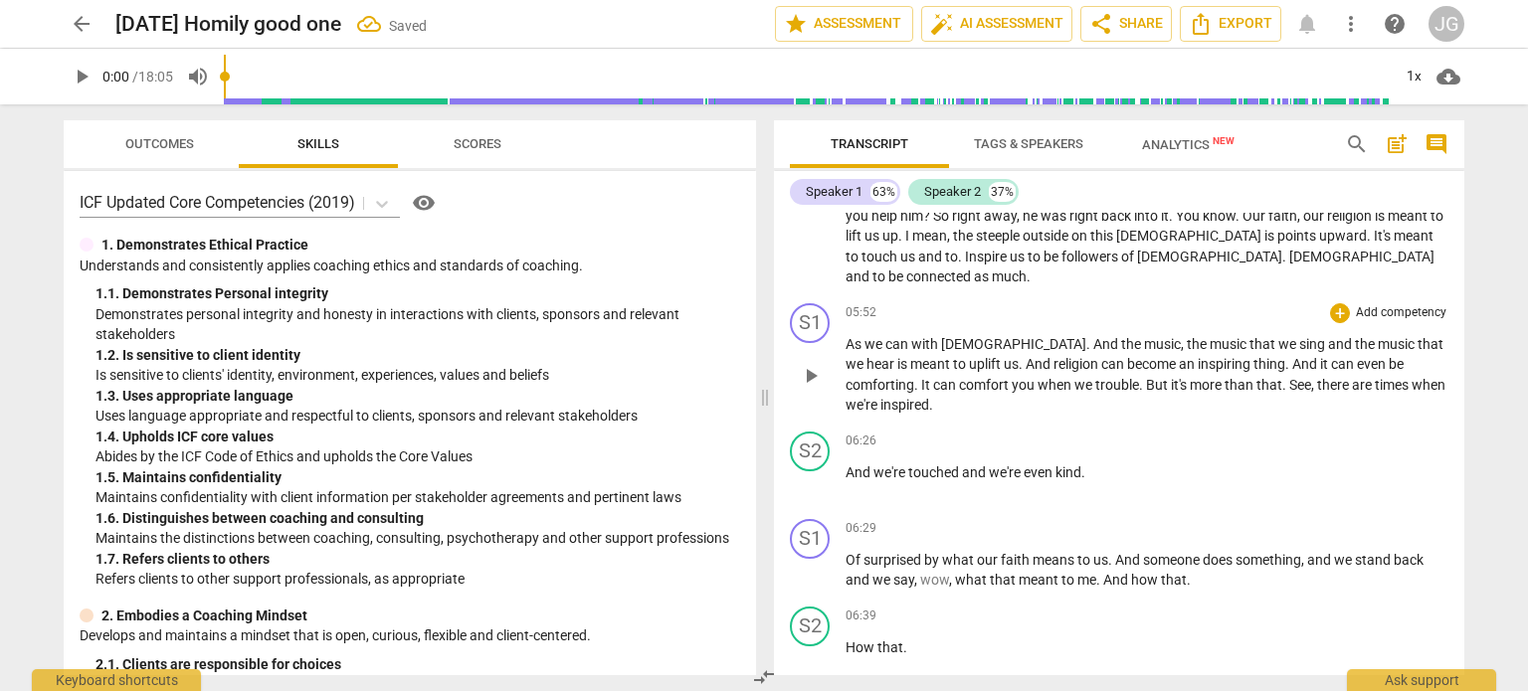
scroll to position [1424, 0]
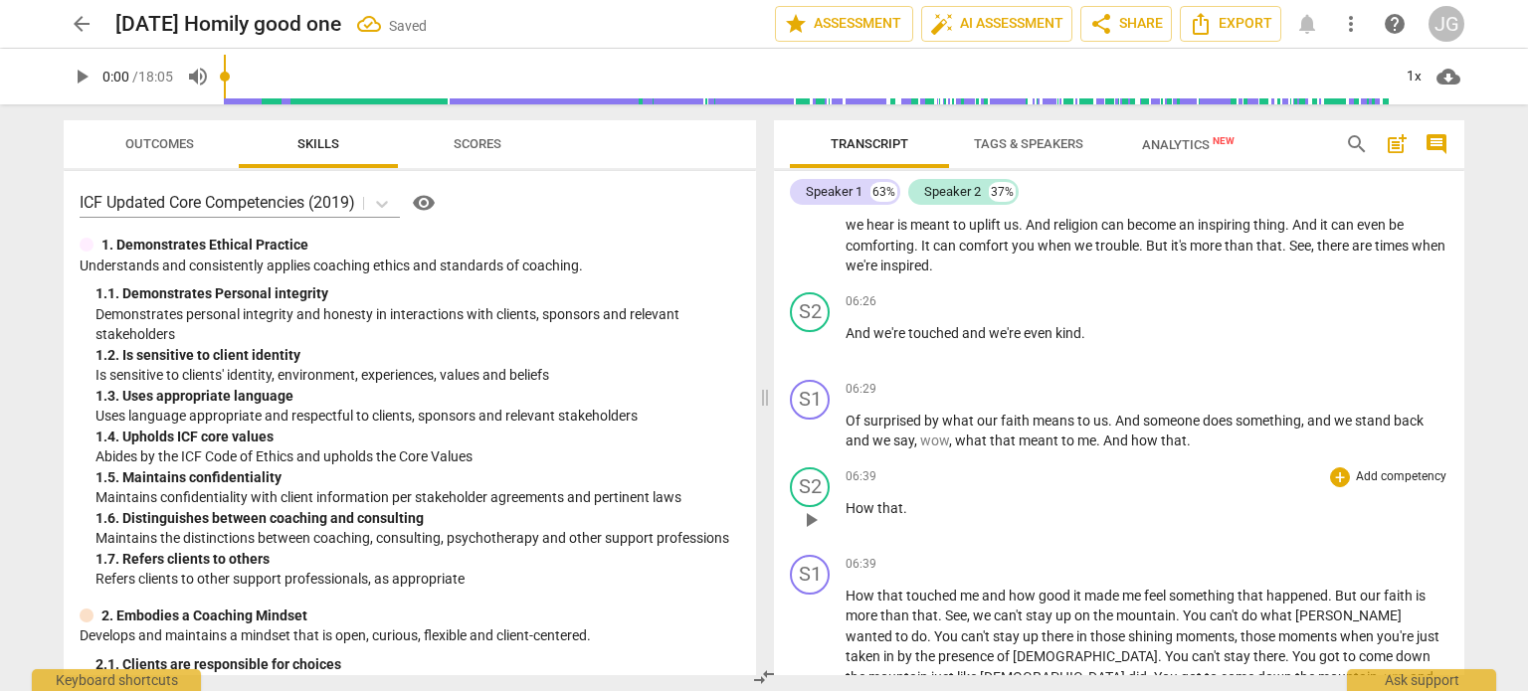
click at [846, 500] on span "How" at bounding box center [861, 508] width 32 height 16
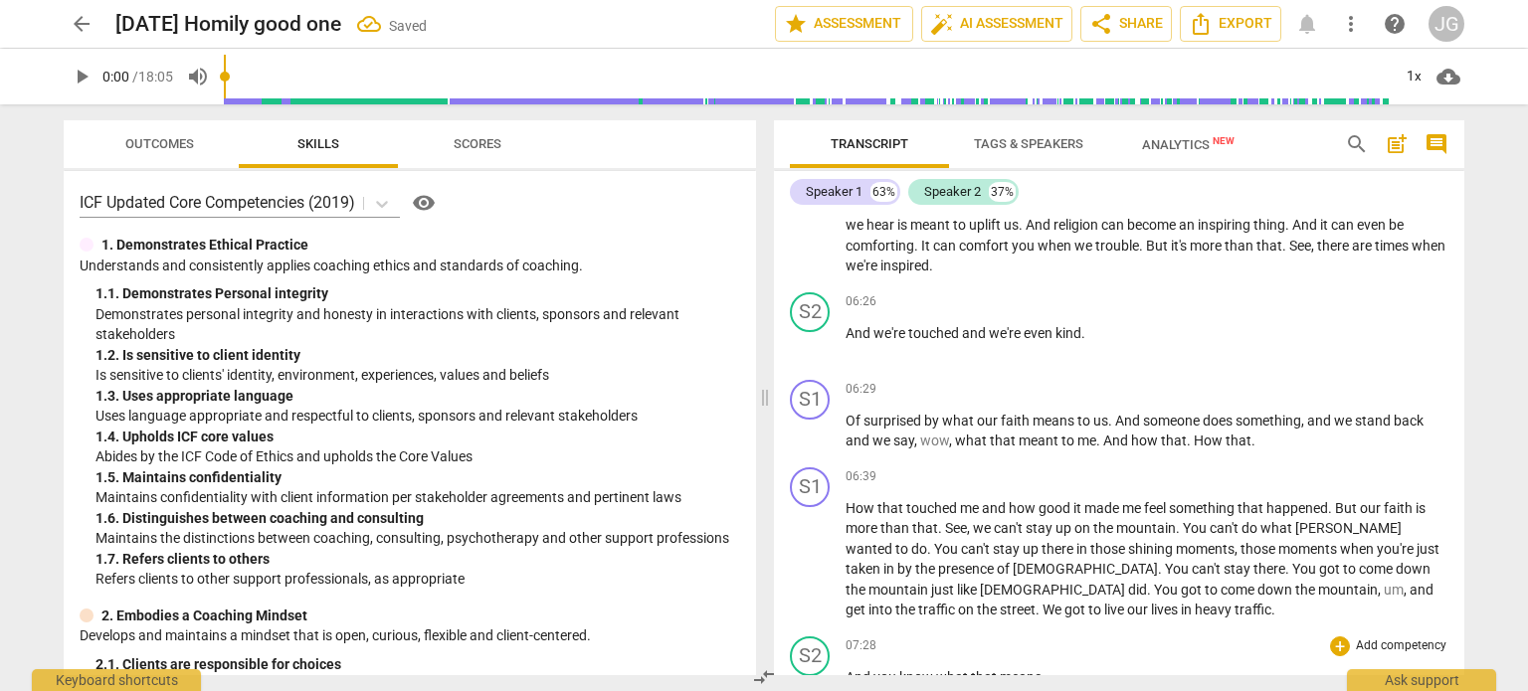
click at [845, 669] on span "And" at bounding box center [859, 677] width 28 height 16
click at [846, 689] on span "You" at bounding box center [858, 697] width 27 height 16
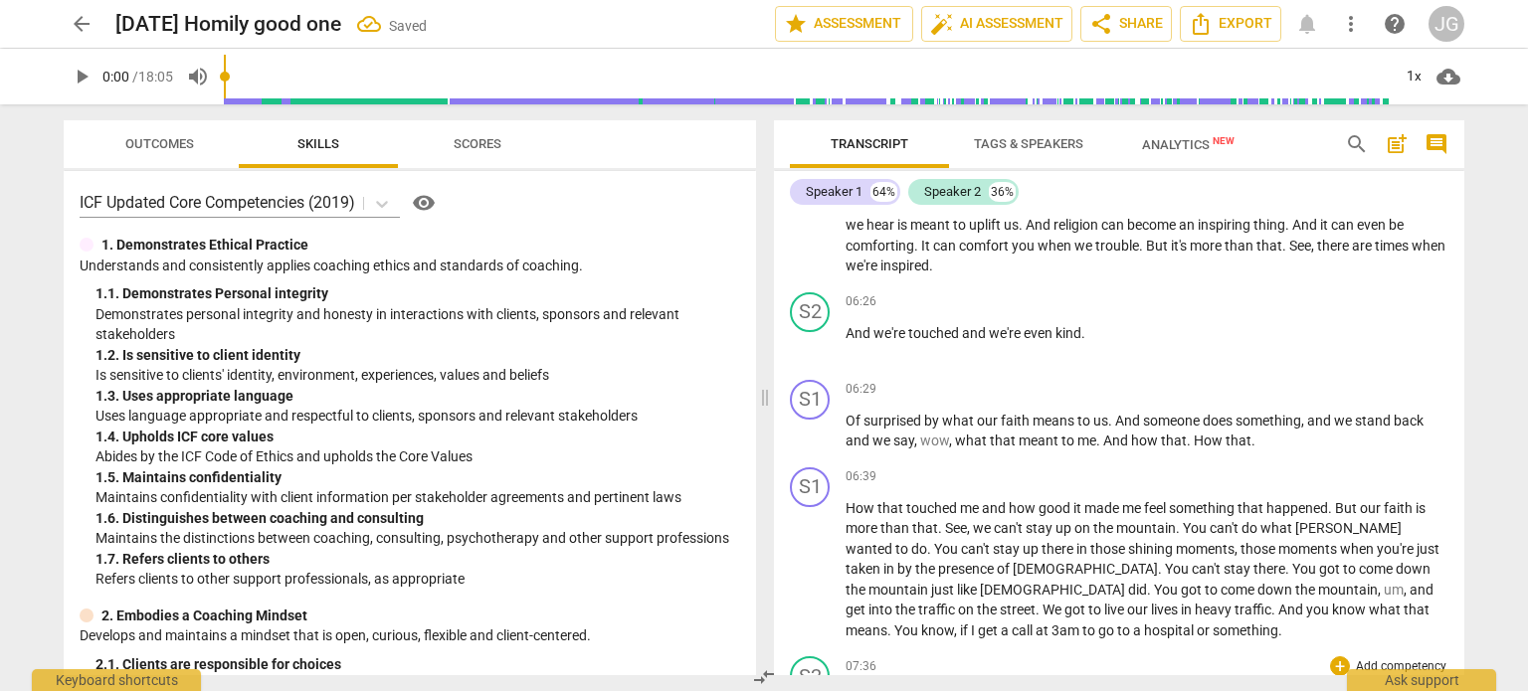
click at [845, 689] on span "I" at bounding box center [848, 697] width 7 height 16
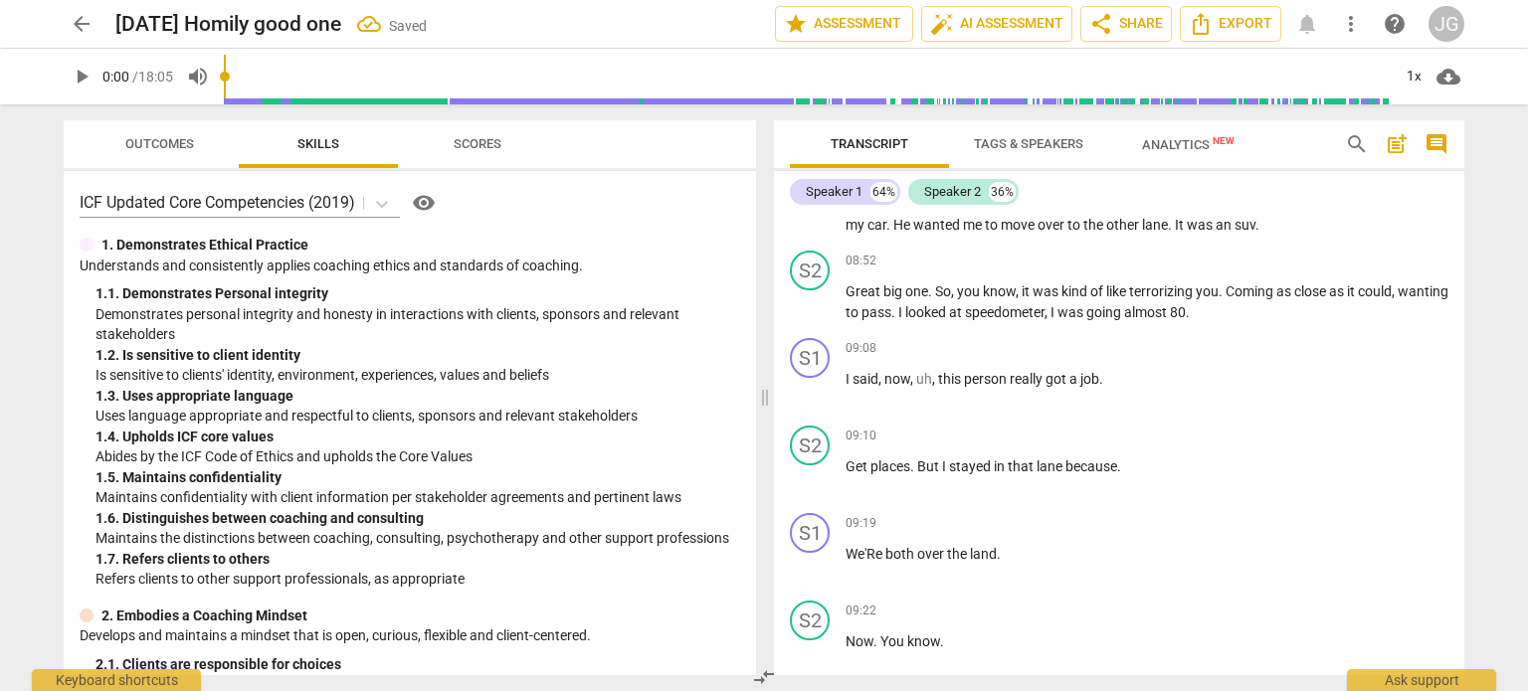
scroll to position [2120, 0]
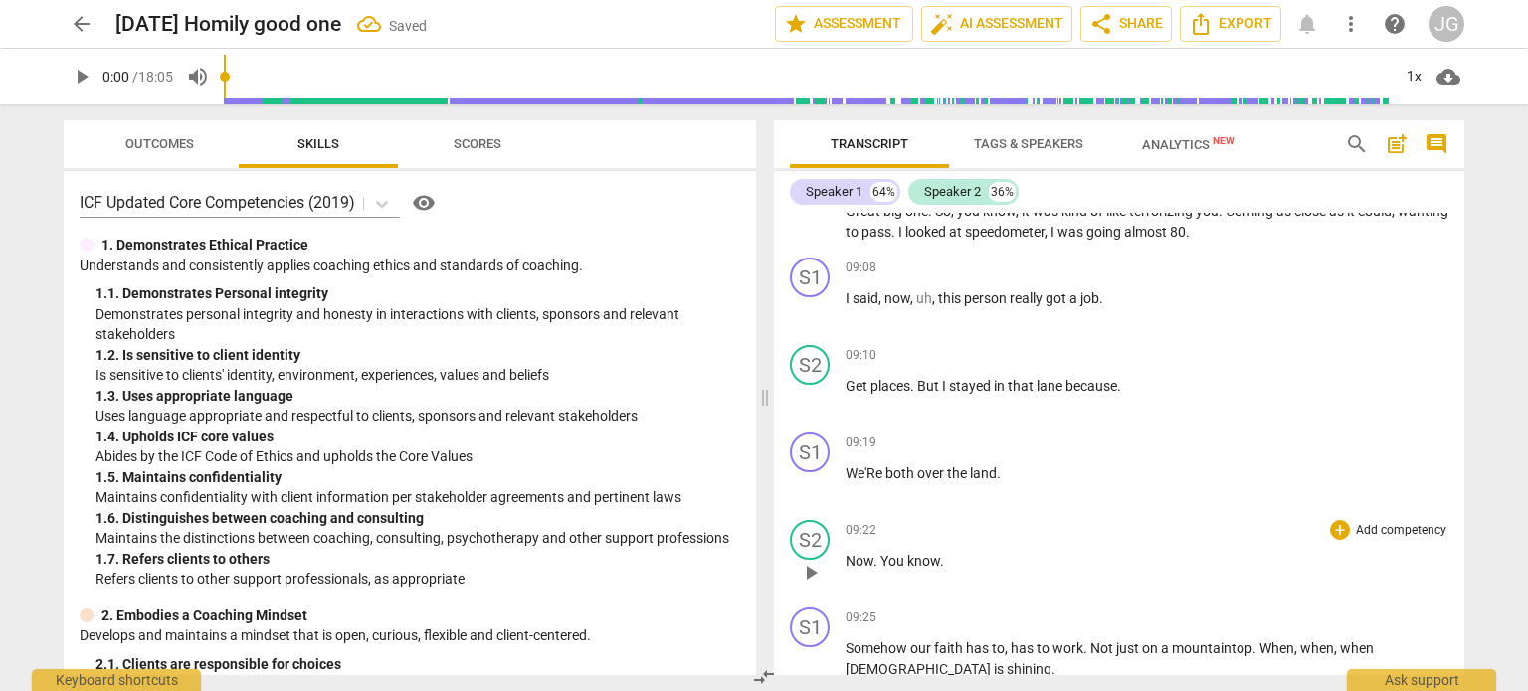
click at [846, 553] on span "Now" at bounding box center [859, 561] width 28 height 16
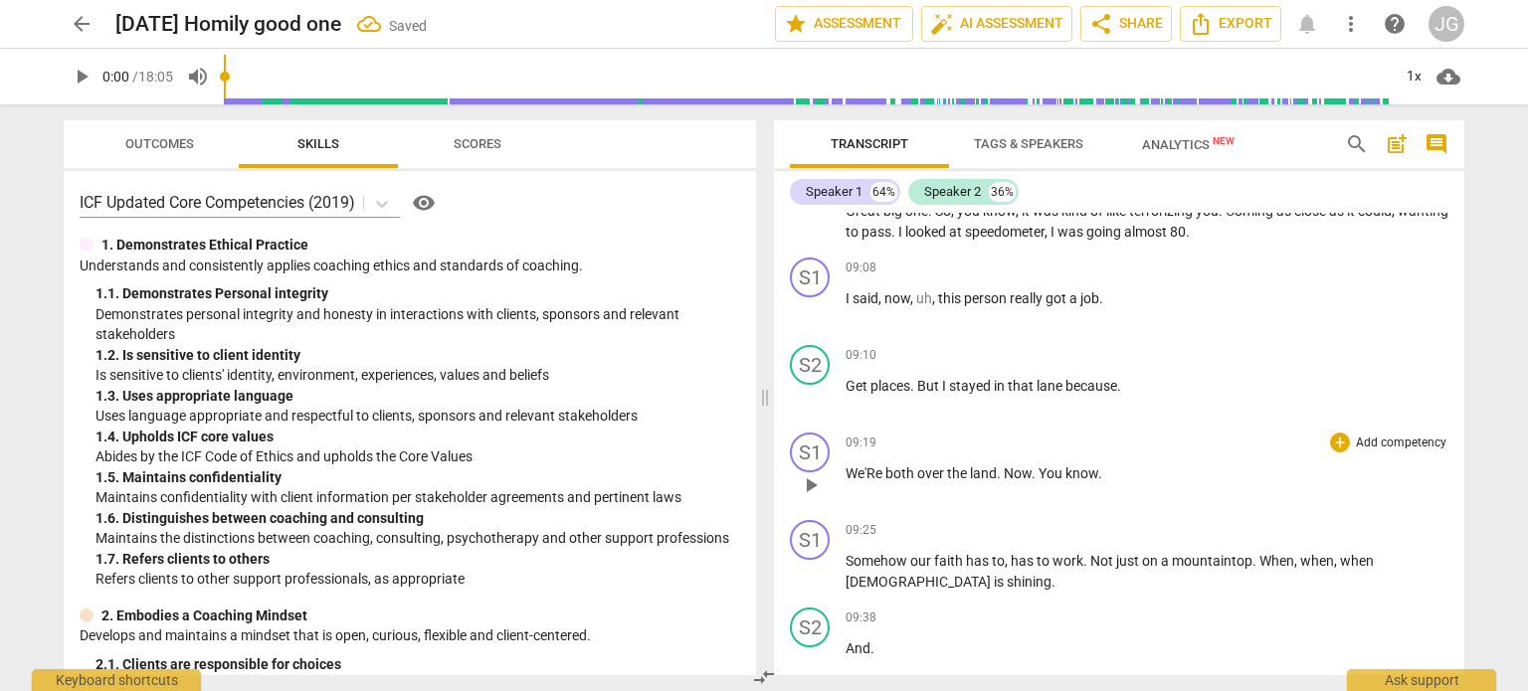
click at [845, 465] on span "We'Re" at bounding box center [865, 473] width 40 height 16
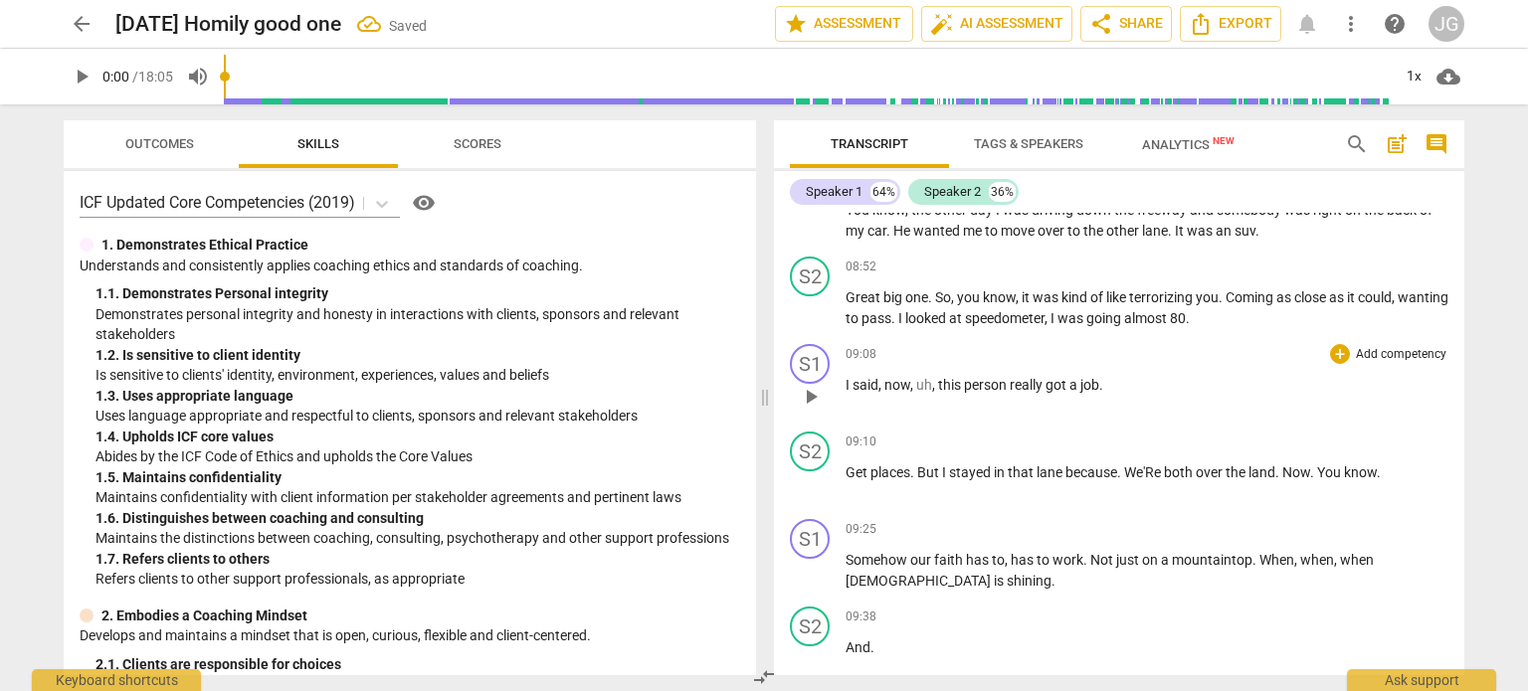
click at [845, 377] on span "I" at bounding box center [848, 385] width 7 height 16
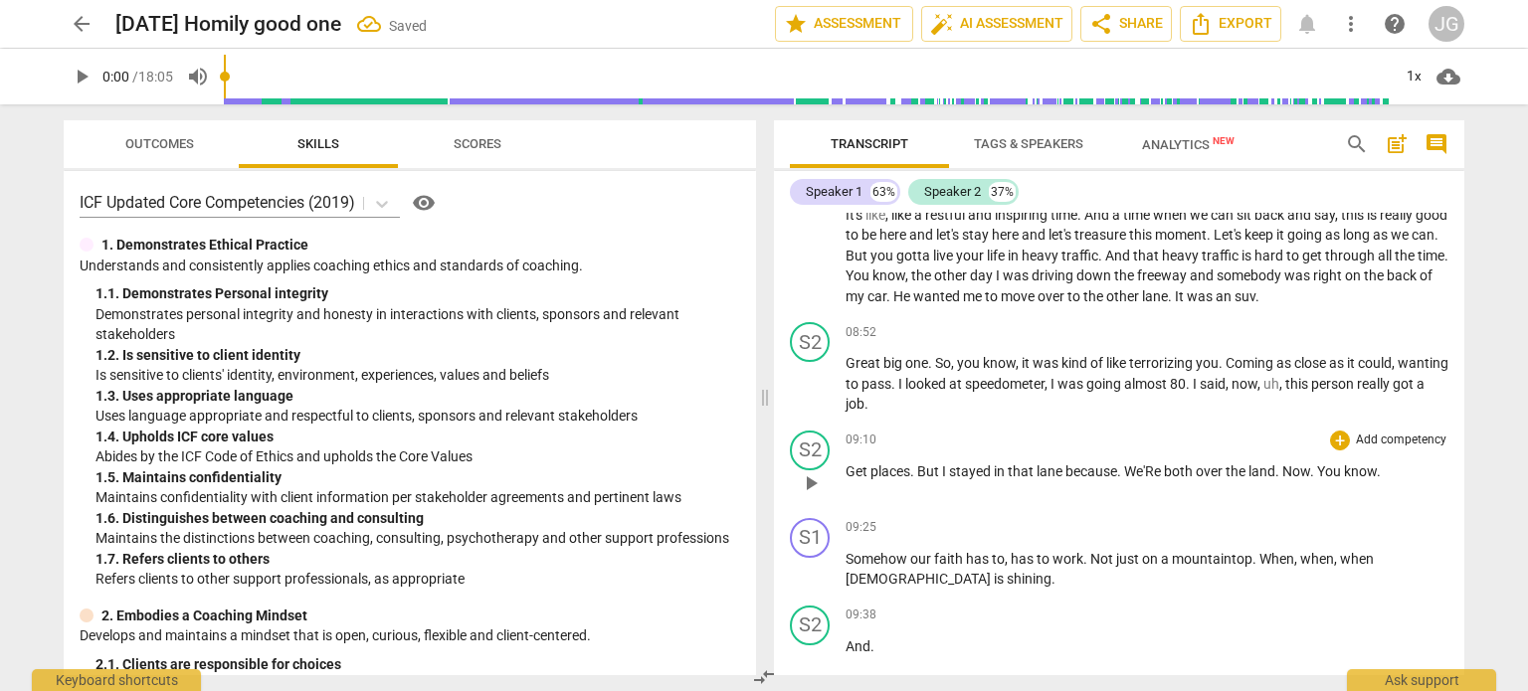
click at [847, 463] on span "Get" at bounding box center [857, 471] width 25 height 16
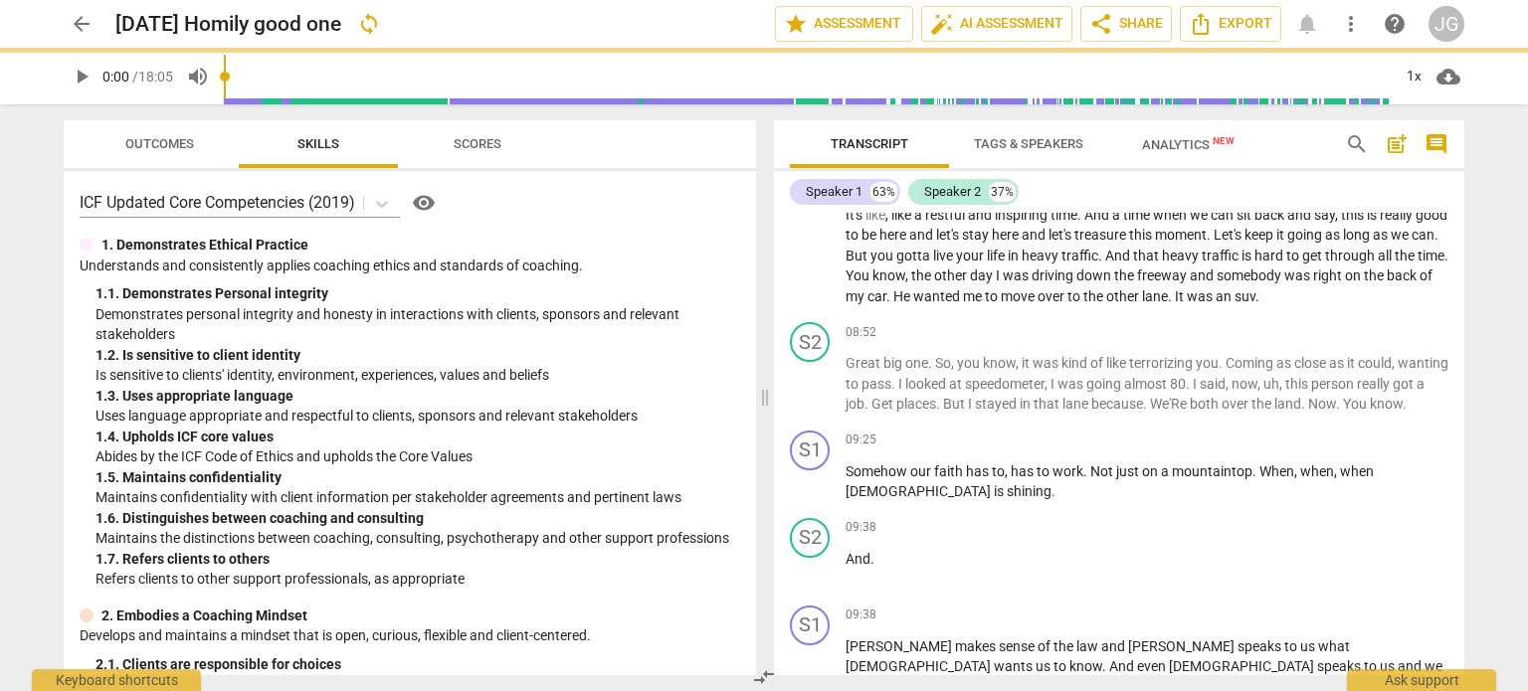
scroll to position [1901, 0]
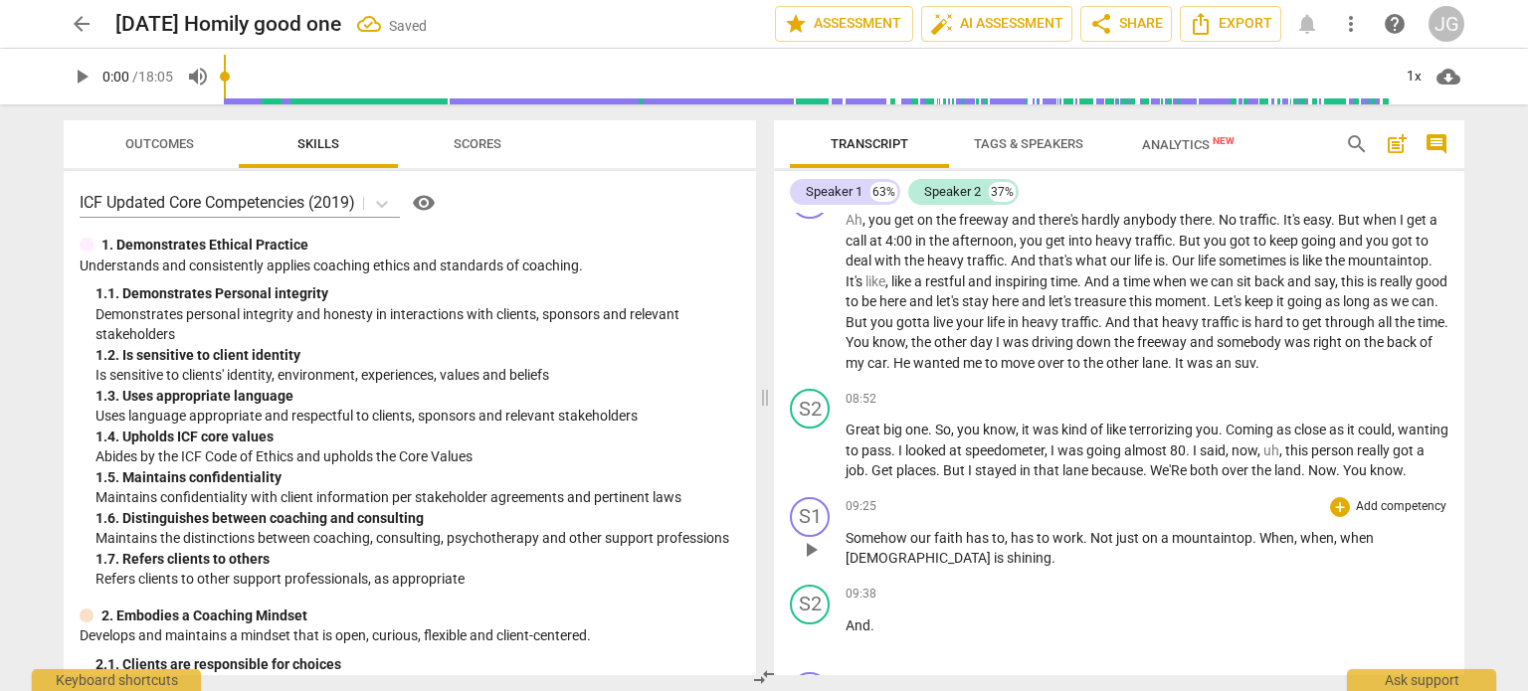
click at [847, 530] on span "Somehow" at bounding box center [877, 538] width 65 height 16
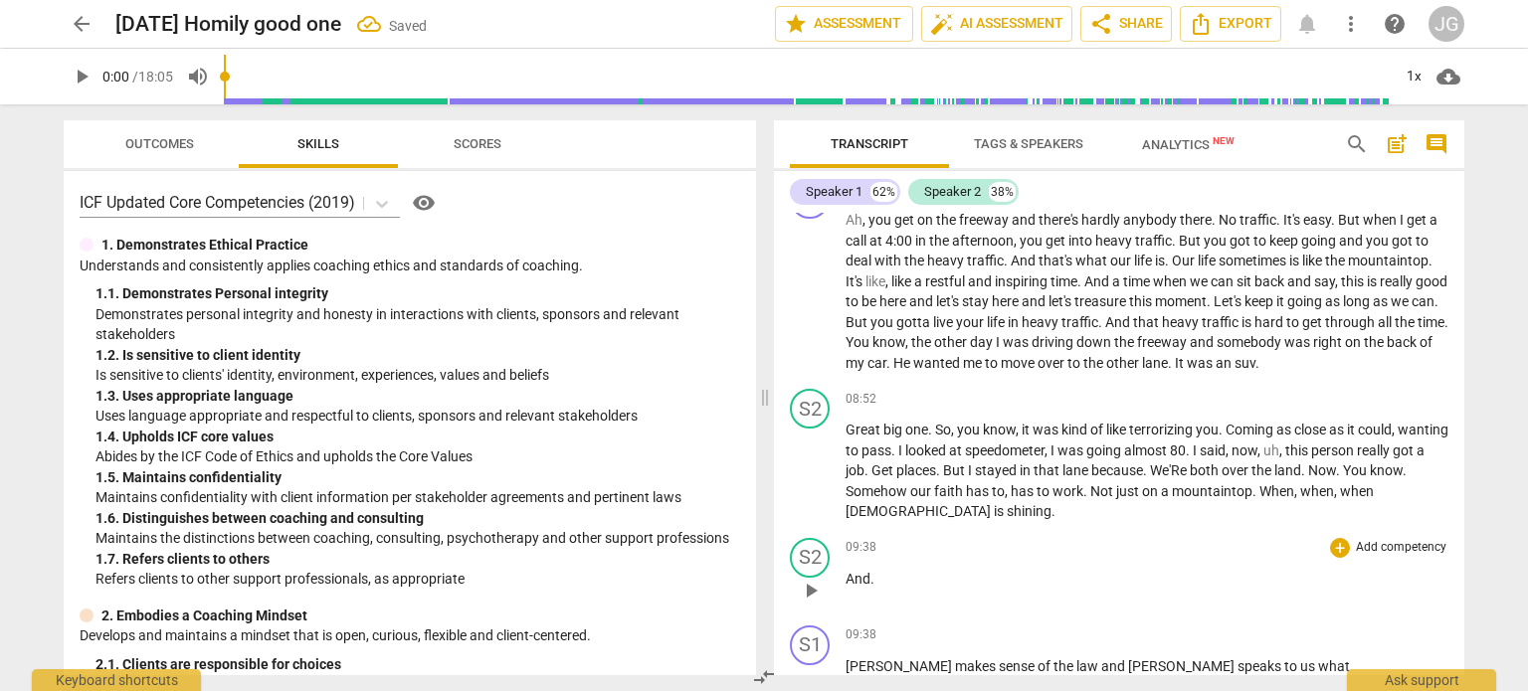
click at [847, 571] on span "And" at bounding box center [857, 579] width 25 height 16
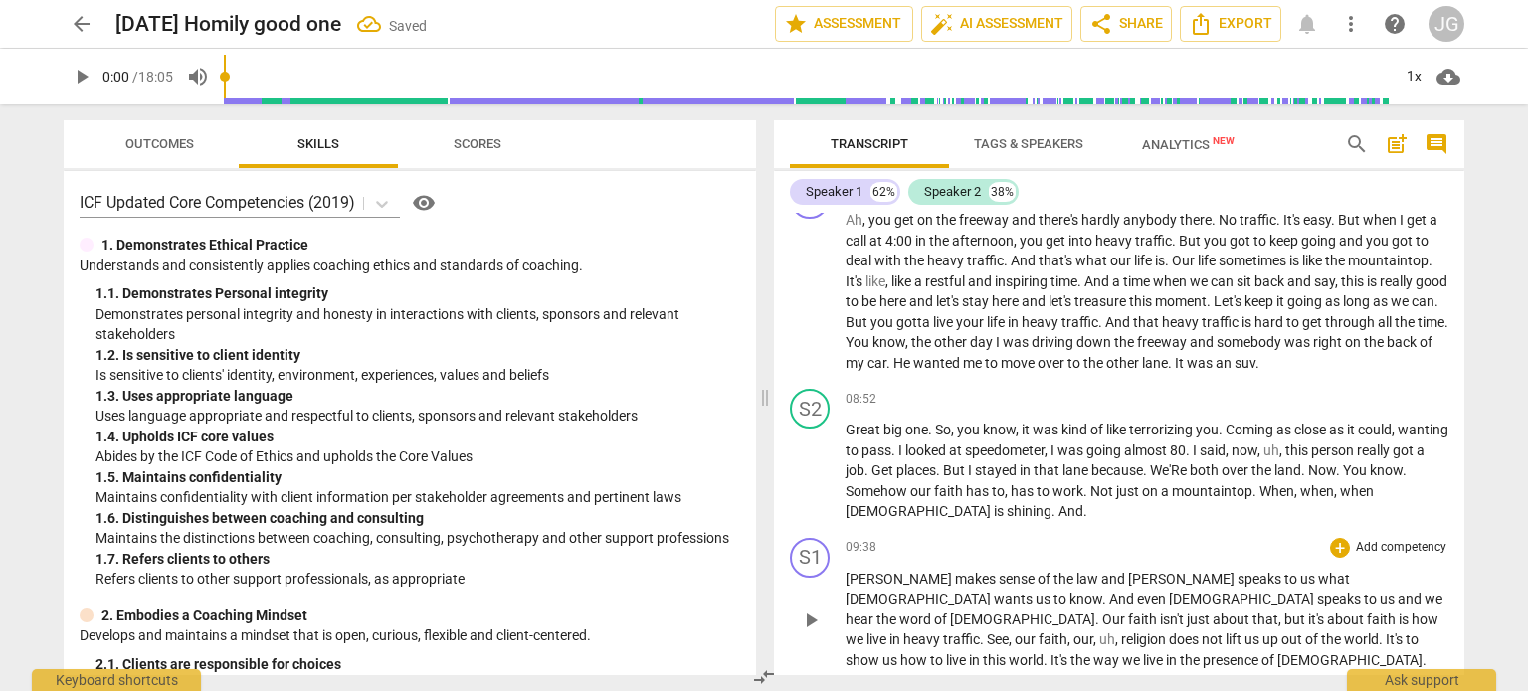
click at [843, 578] on div "play_arrow pause" at bounding box center [820, 622] width 51 height 88
click at [848, 571] on span "[PERSON_NAME]" at bounding box center [899, 579] width 109 height 16
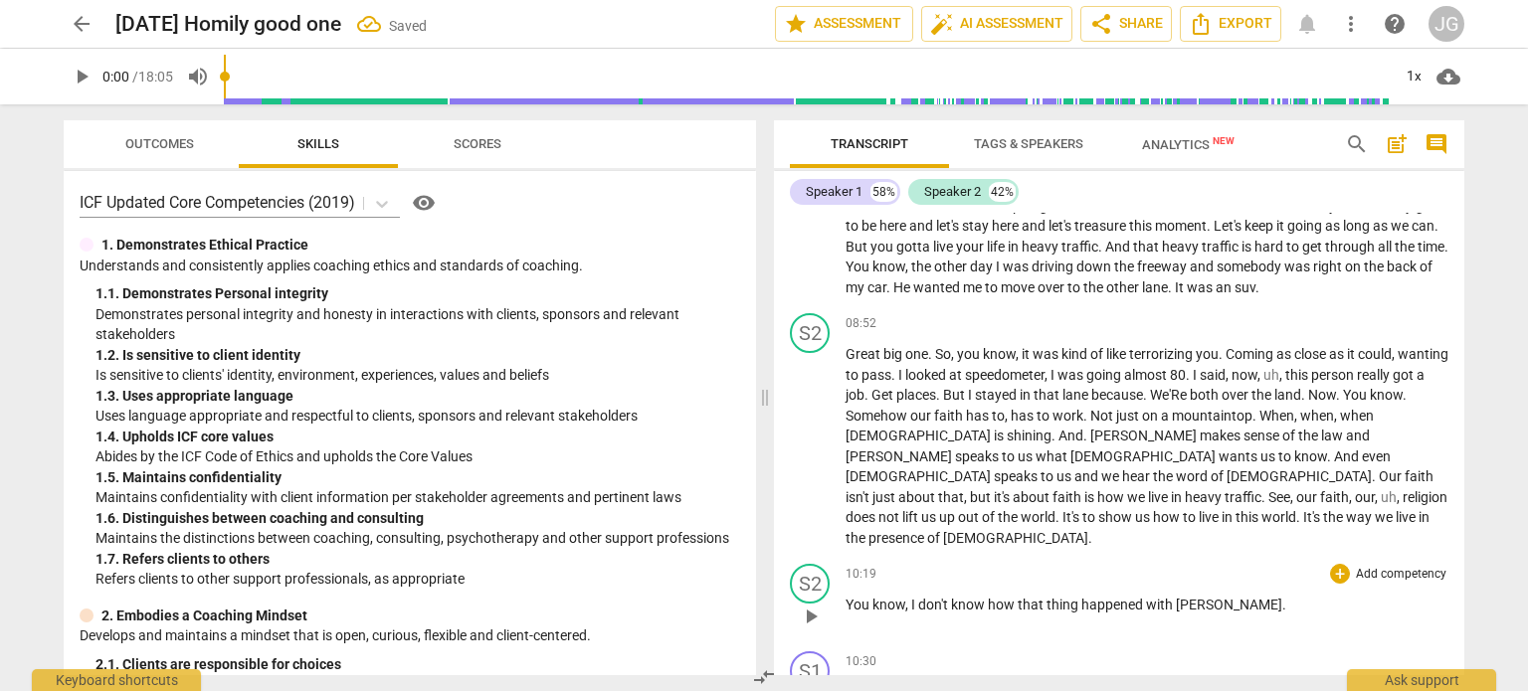
scroll to position [2100, 0]
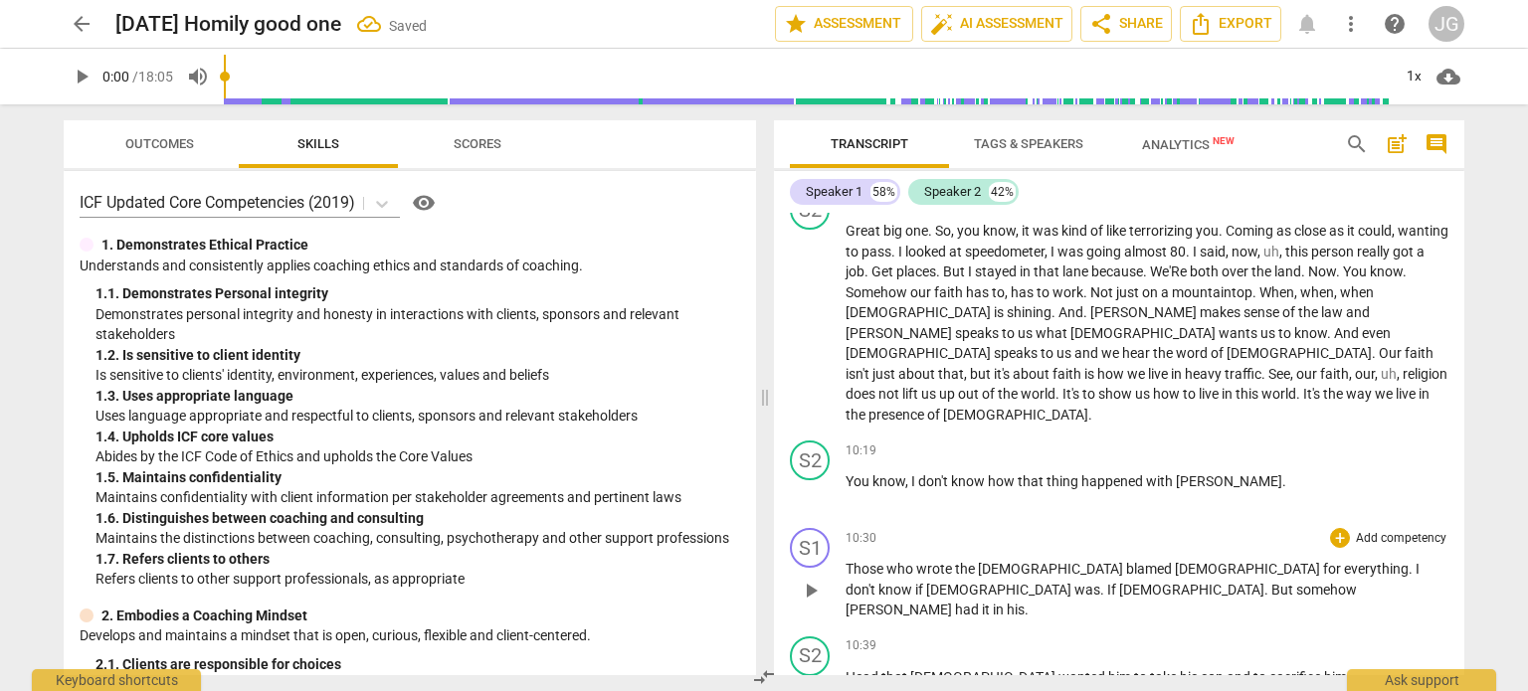
click at [847, 561] on span "Those" at bounding box center [865, 569] width 41 height 16
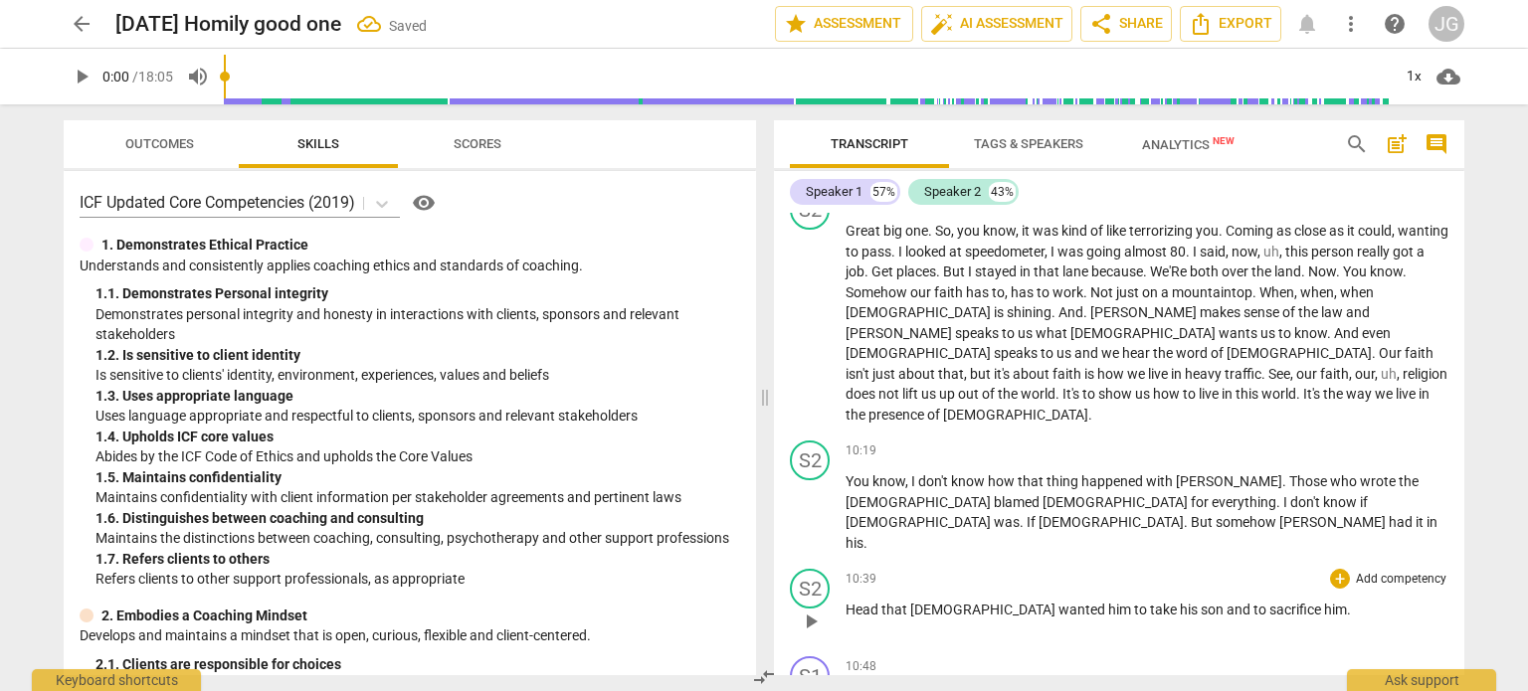
click at [846, 602] on span "Head" at bounding box center [863, 610] width 36 height 16
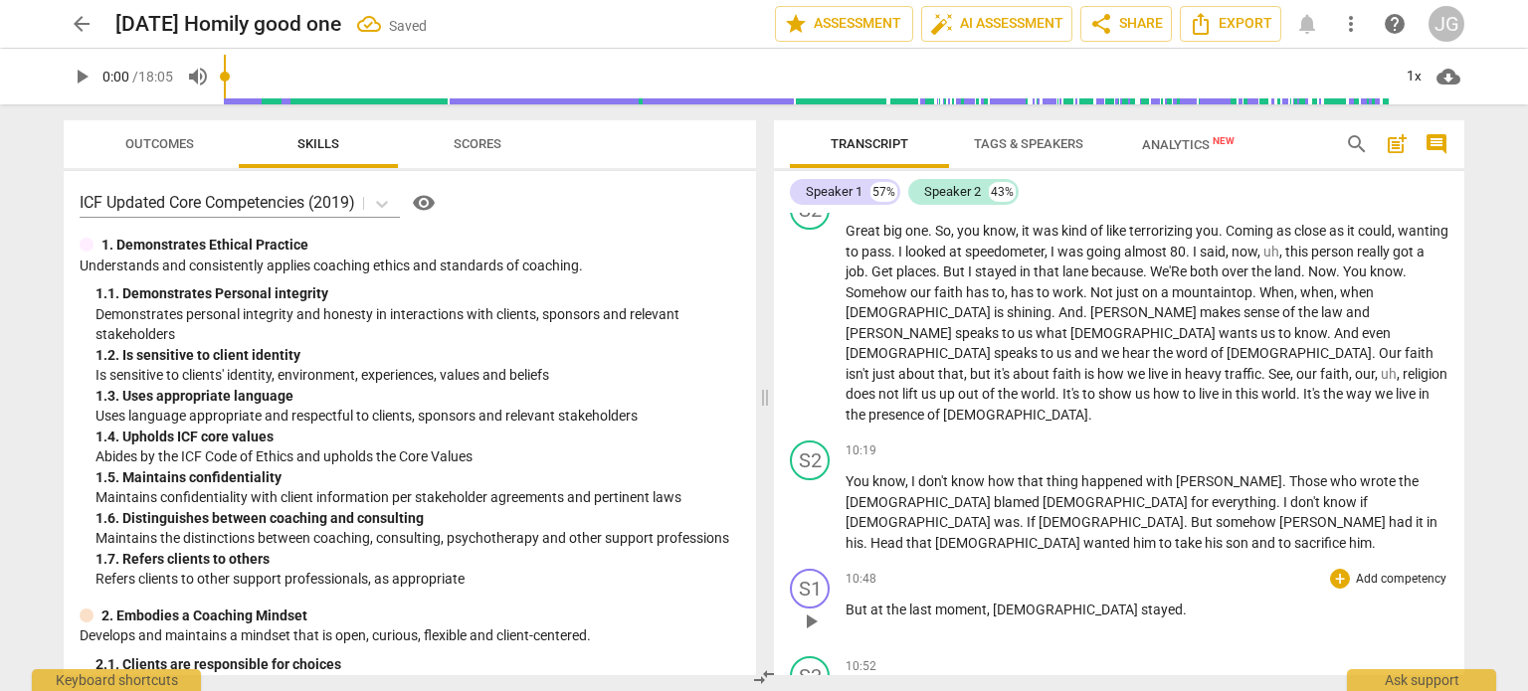
click at [847, 602] on span "But" at bounding box center [857, 610] width 25 height 16
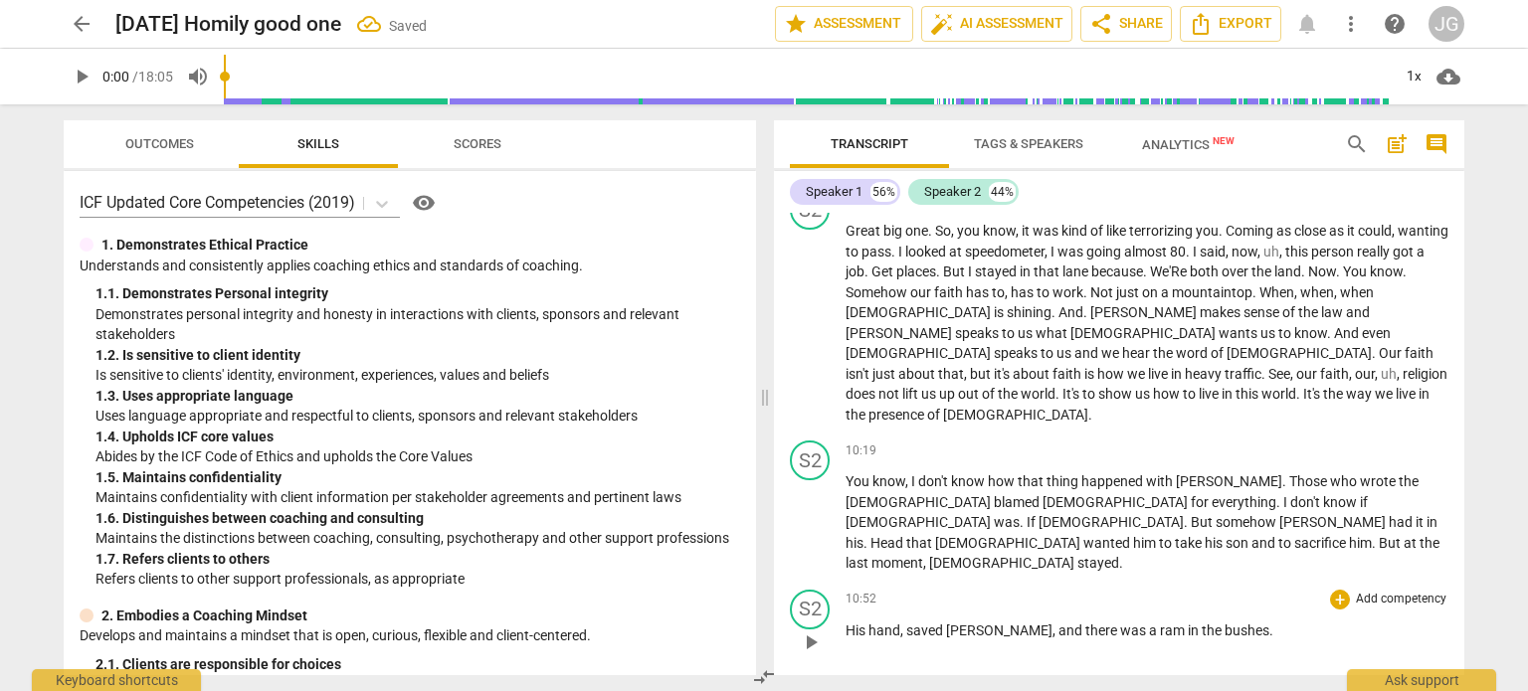
click at [845, 623] on span "His" at bounding box center [856, 631] width 23 height 16
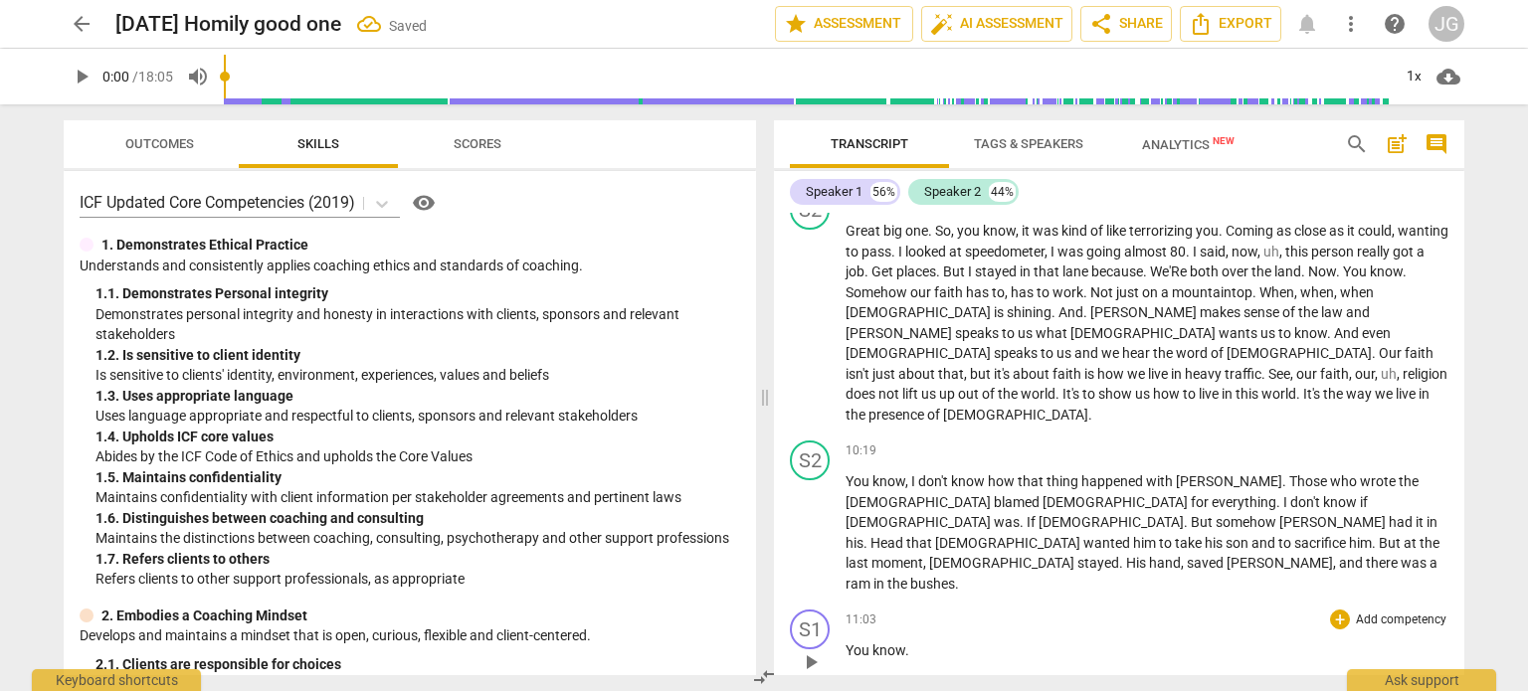
click at [846, 642] on span "You" at bounding box center [858, 650] width 27 height 16
click at [845, 642] on span "In" at bounding box center [852, 650] width 15 height 16
click at [845, 642] on span "This" at bounding box center [859, 650] width 29 height 16
click at [845, 642] on span "And" at bounding box center [859, 650] width 28 height 16
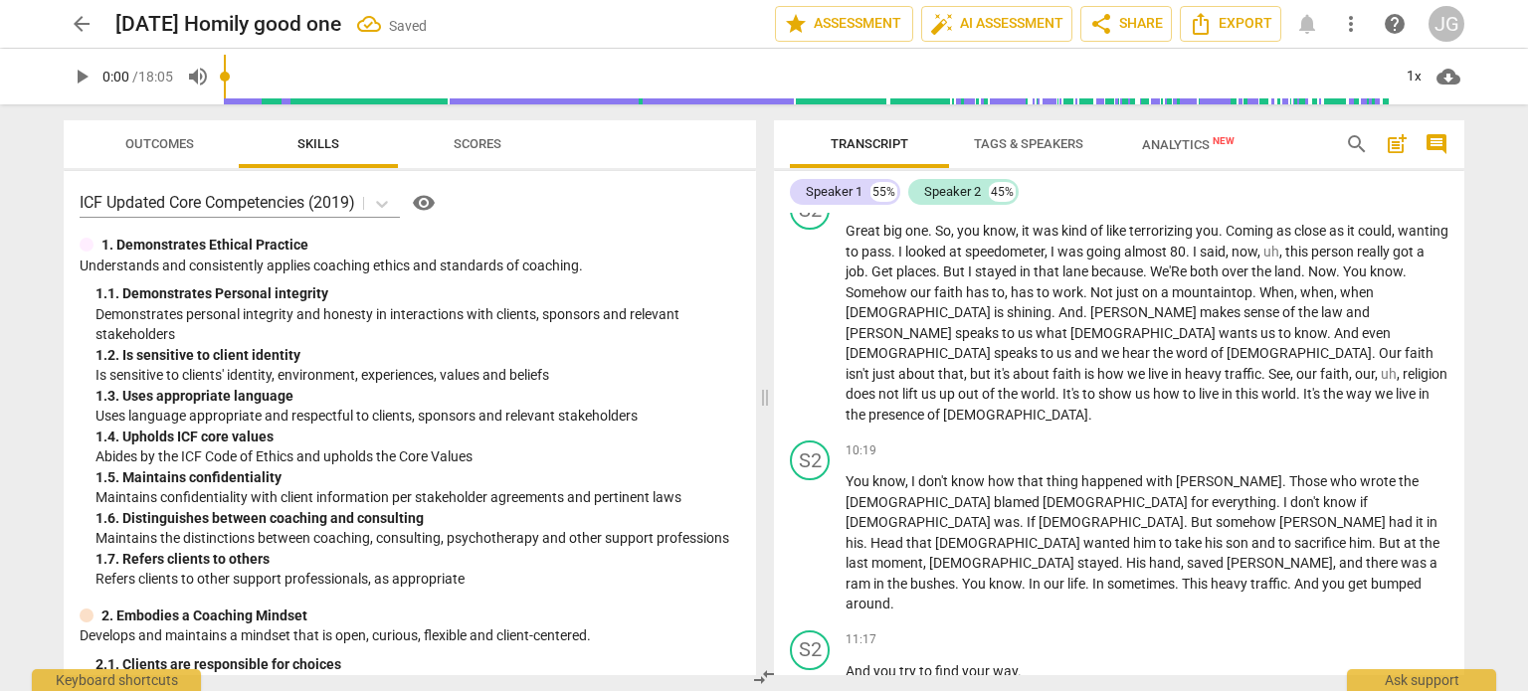
click at [847, 663] on span "And" at bounding box center [859, 671] width 28 height 16
click at [845, 663] on span "And" at bounding box center [859, 671] width 28 height 16
click at [845, 663] on span "Your" at bounding box center [861, 671] width 32 height 16
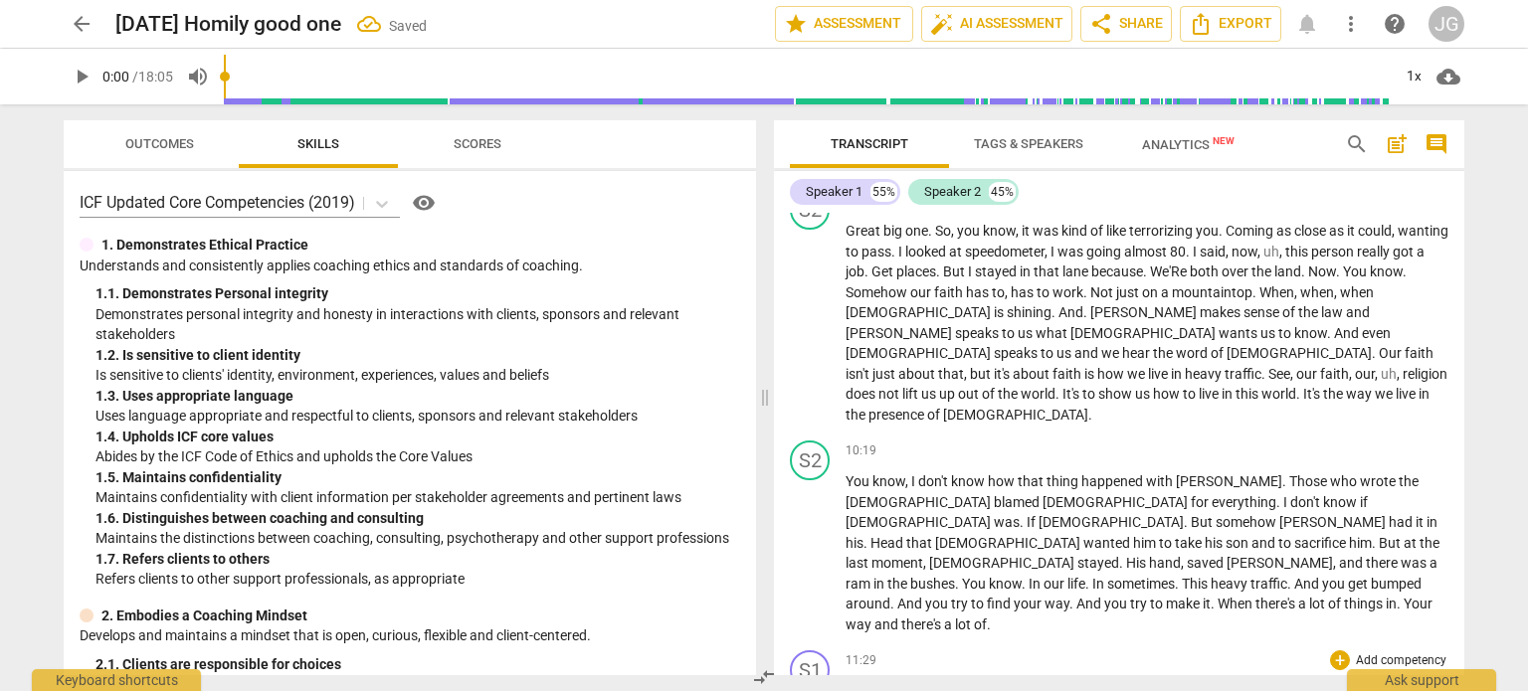
click at [848, 683] on span "Things" at bounding box center [867, 691] width 45 height 16
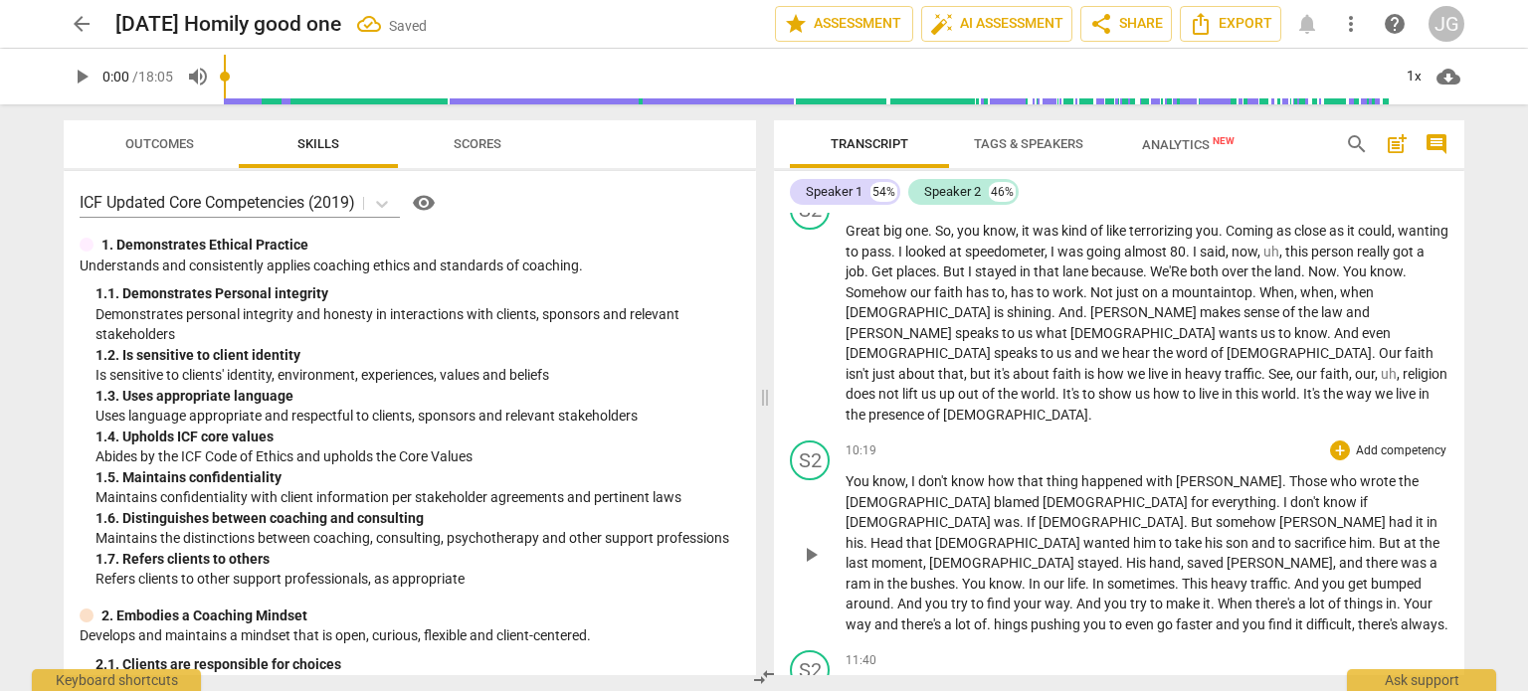
click at [993, 617] on span "." at bounding box center [990, 625] width 7 height 16
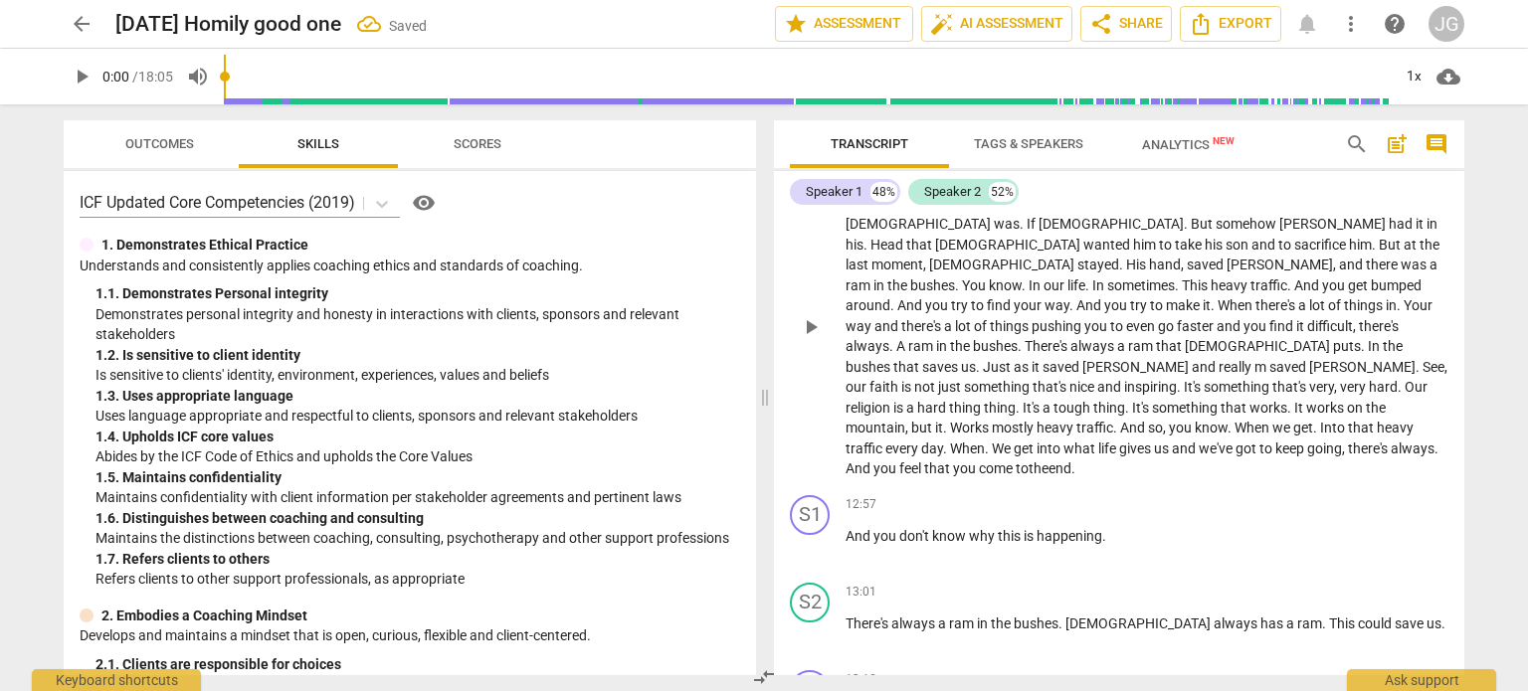
scroll to position [2498, 0]
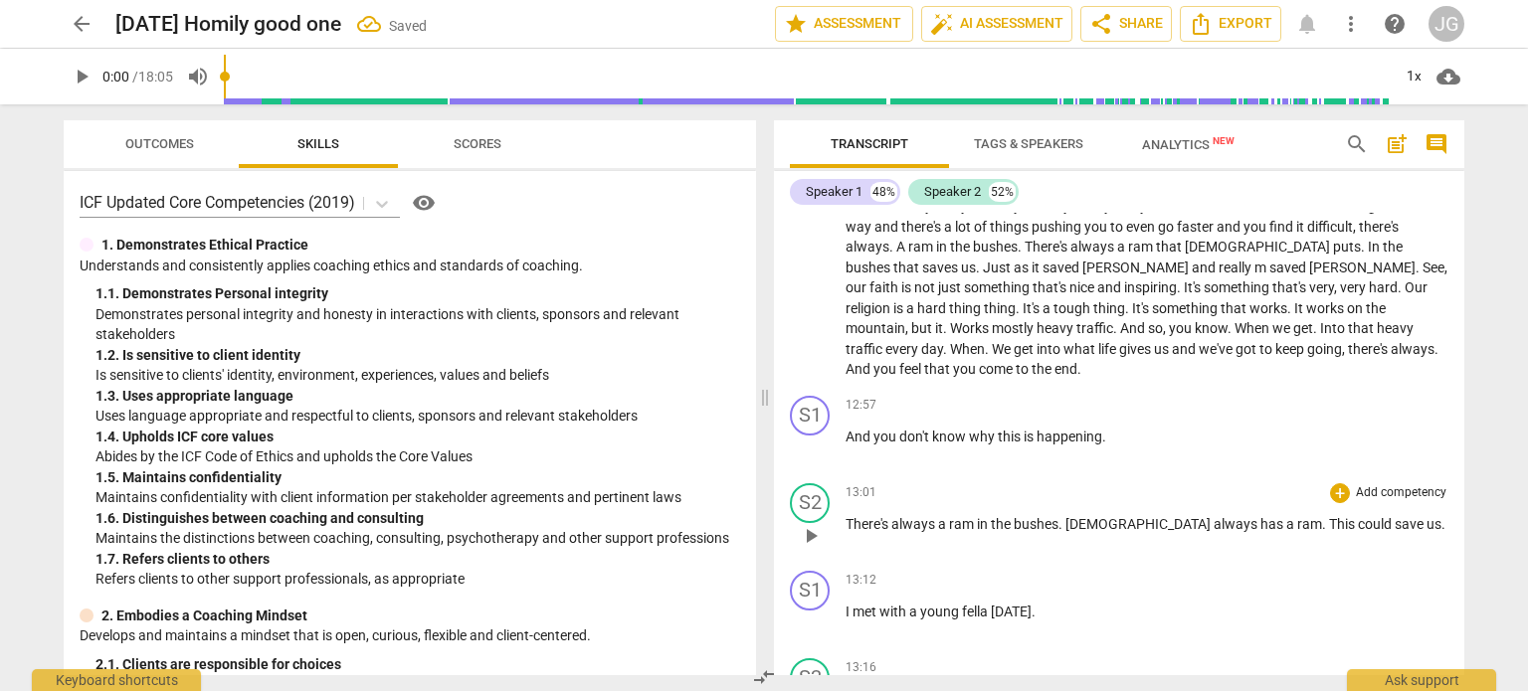
click at [845, 516] on span "There's" at bounding box center [868, 524] width 46 height 16
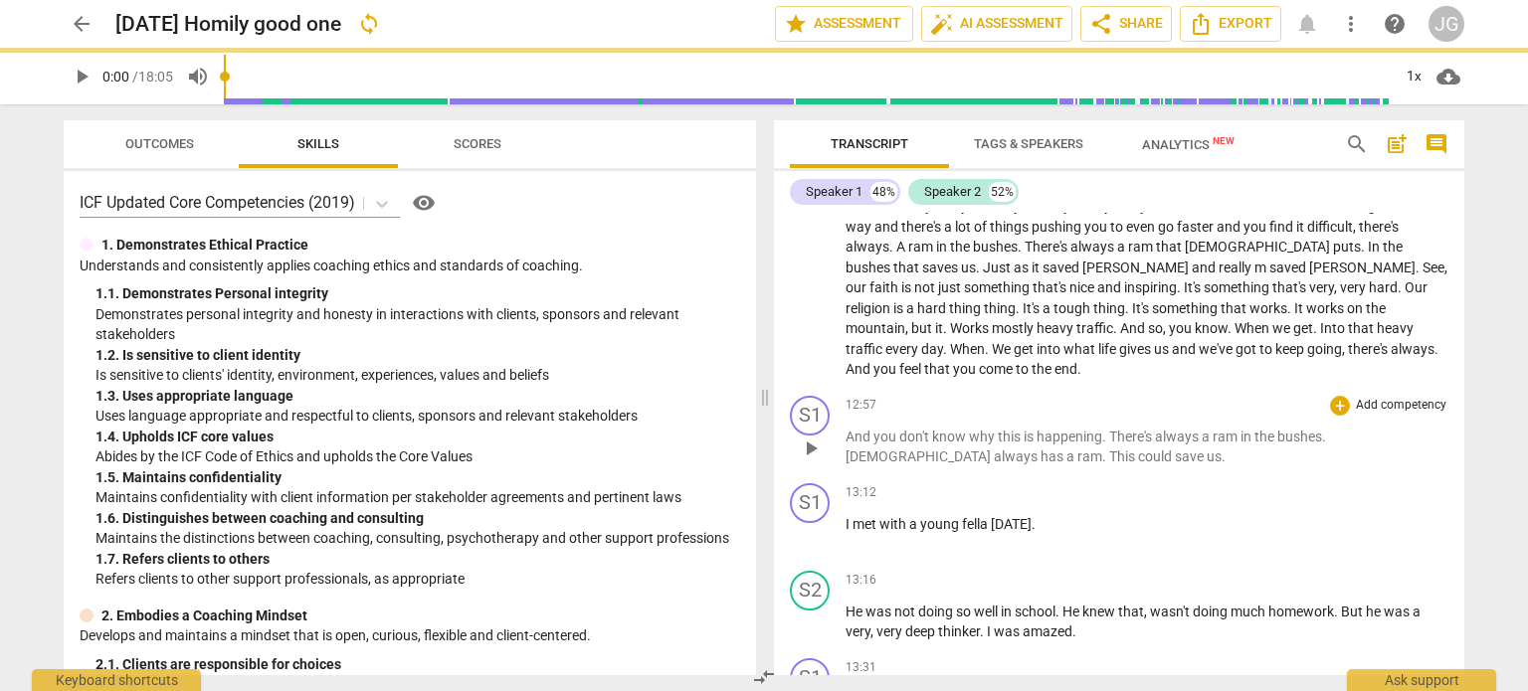
scroll to position [2412, 0]
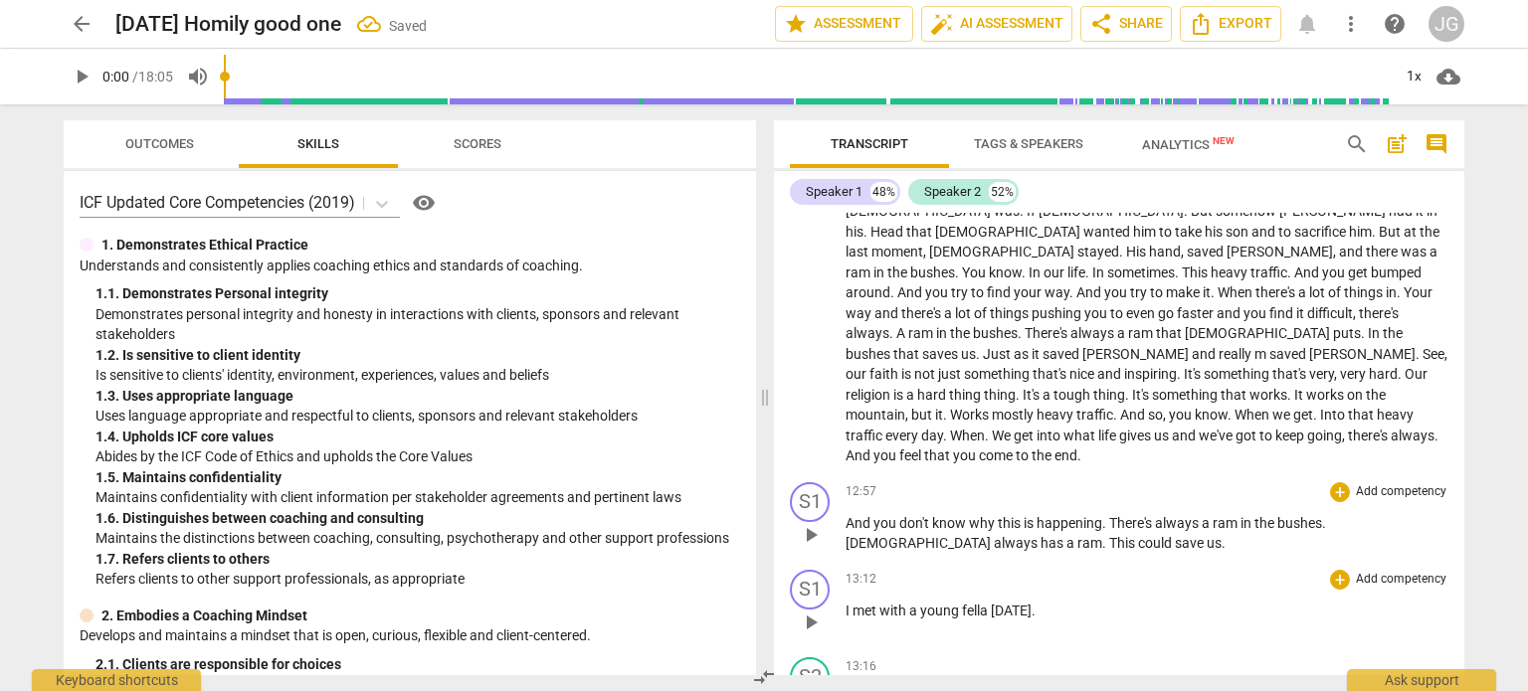
click at [846, 603] on span "I" at bounding box center [848, 611] width 7 height 16
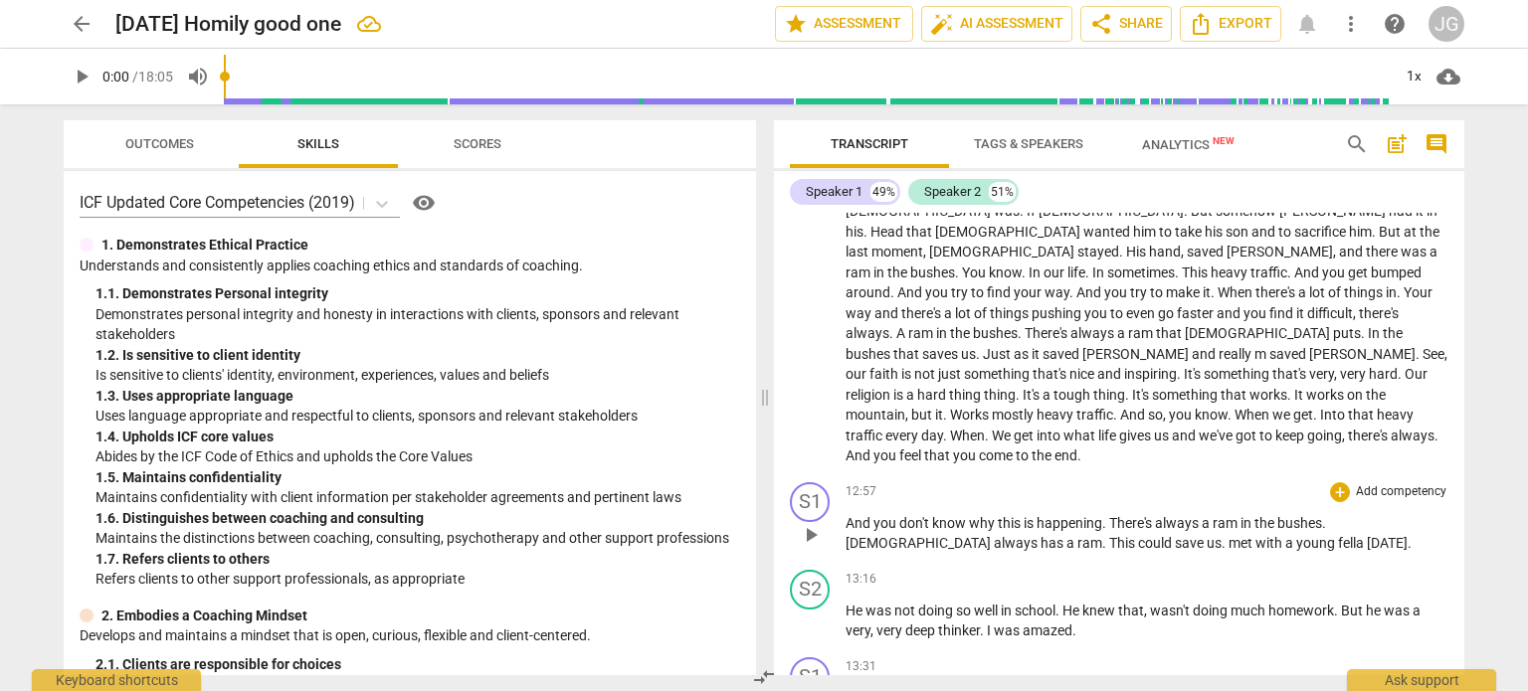
click at [1221, 535] on span "." at bounding box center [1224, 543] width 7 height 16
click at [1221, 535] on span ". I" at bounding box center [1225, 543] width 8 height 16
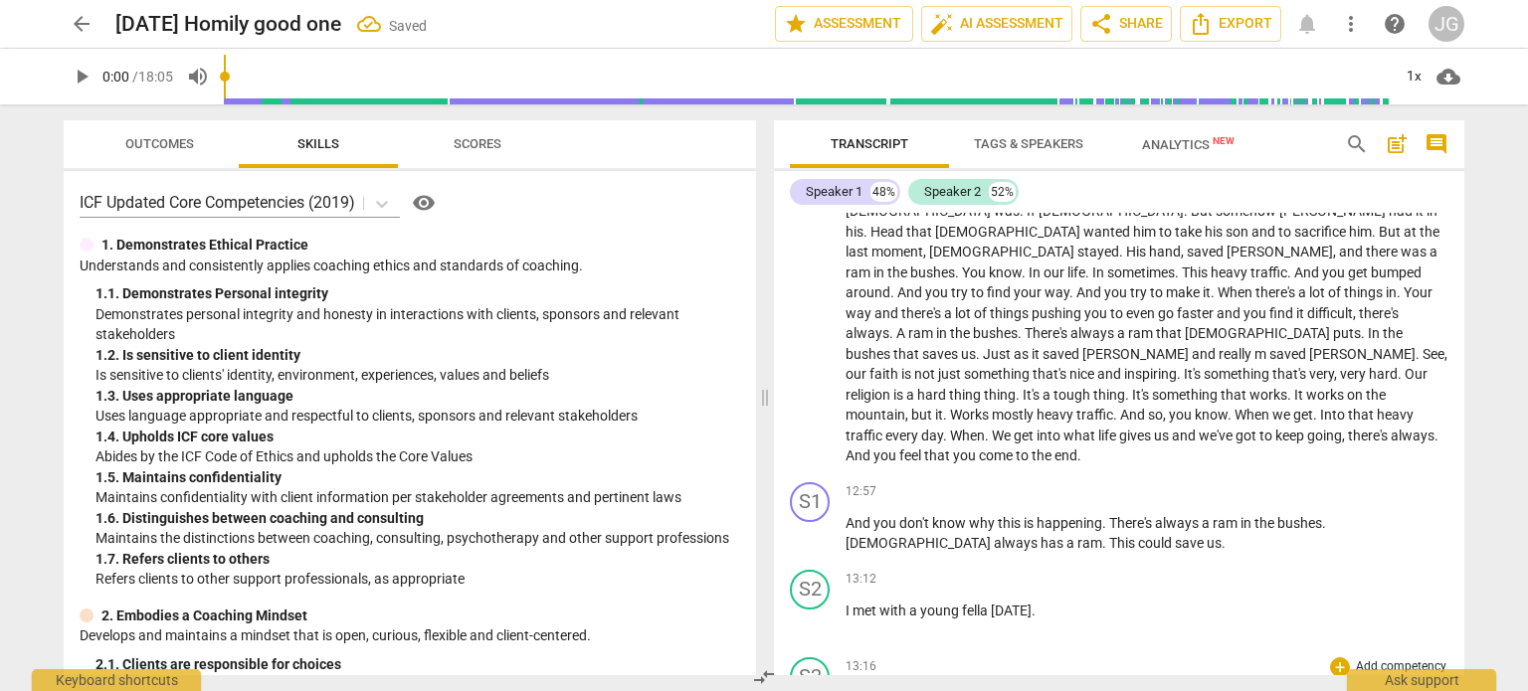
click at [845, 690] on span "He" at bounding box center [855, 698] width 20 height 16
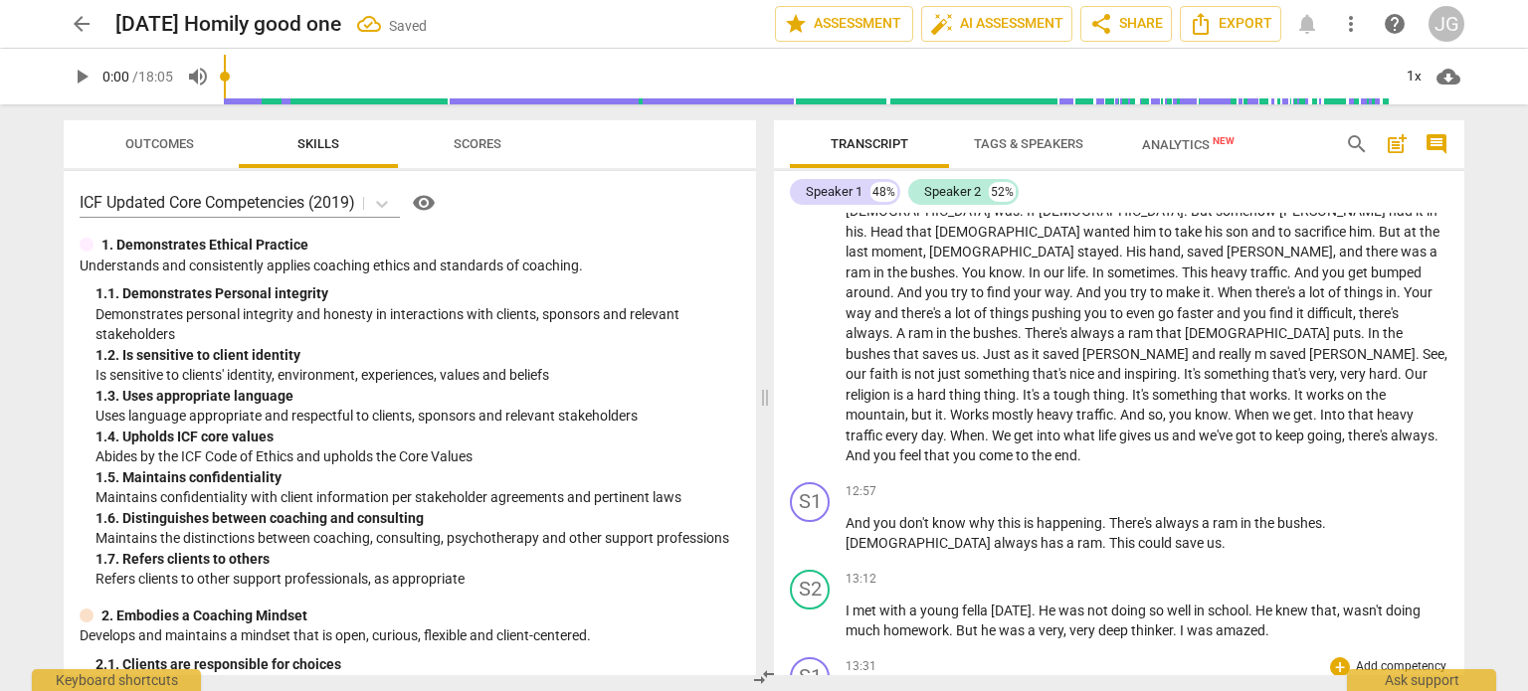
click at [845, 690] on span "And" at bounding box center [859, 698] width 28 height 16
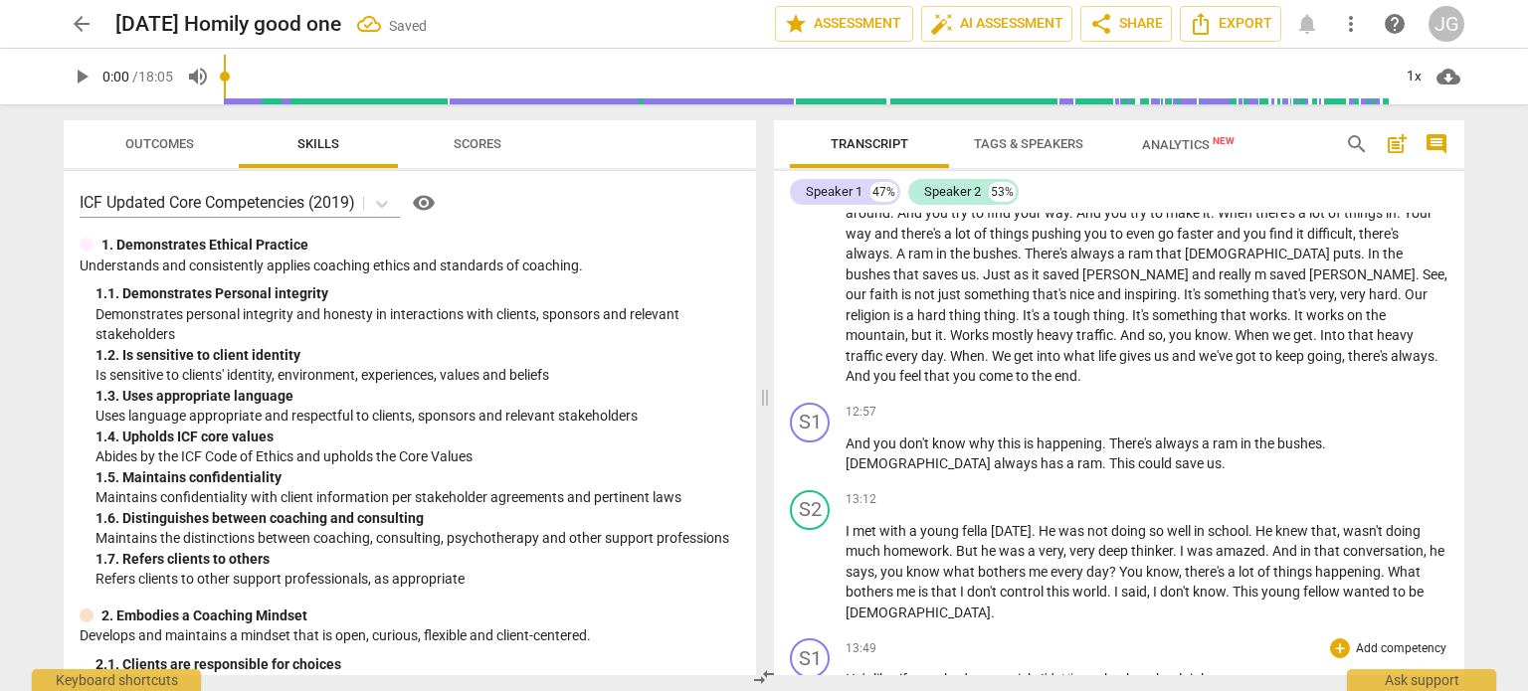
scroll to position [2611, 0]
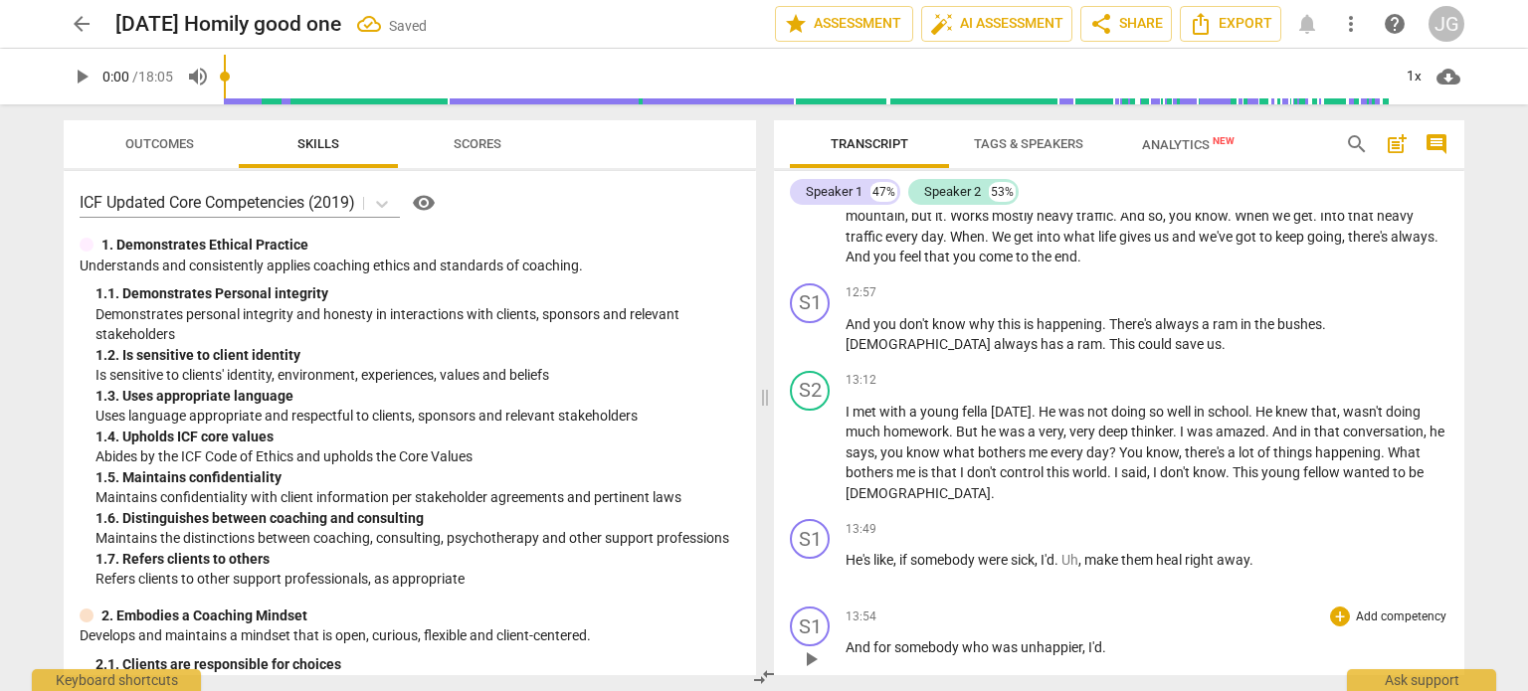
click at [845, 639] on span "And" at bounding box center [859, 647] width 28 height 16
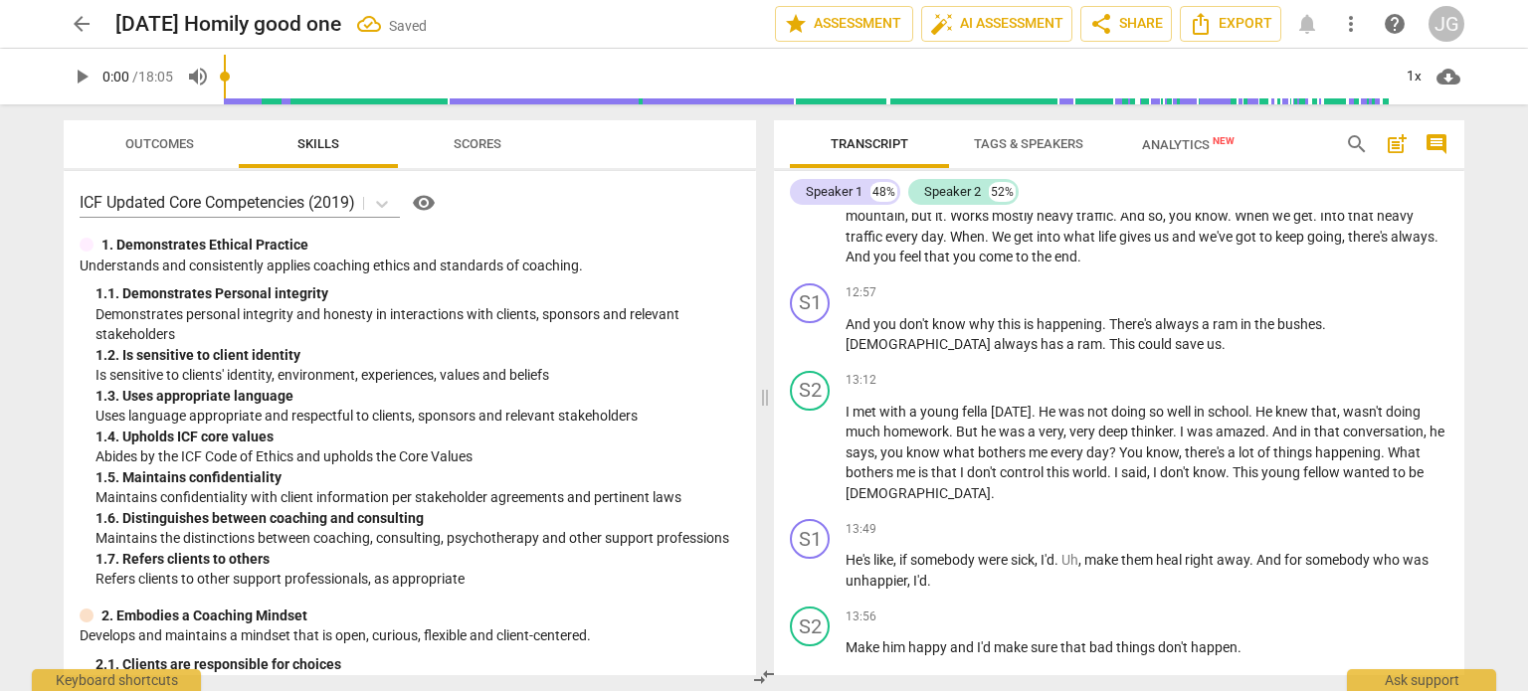
click at [845, 639] on span "Make" at bounding box center [863, 647] width 37 height 16
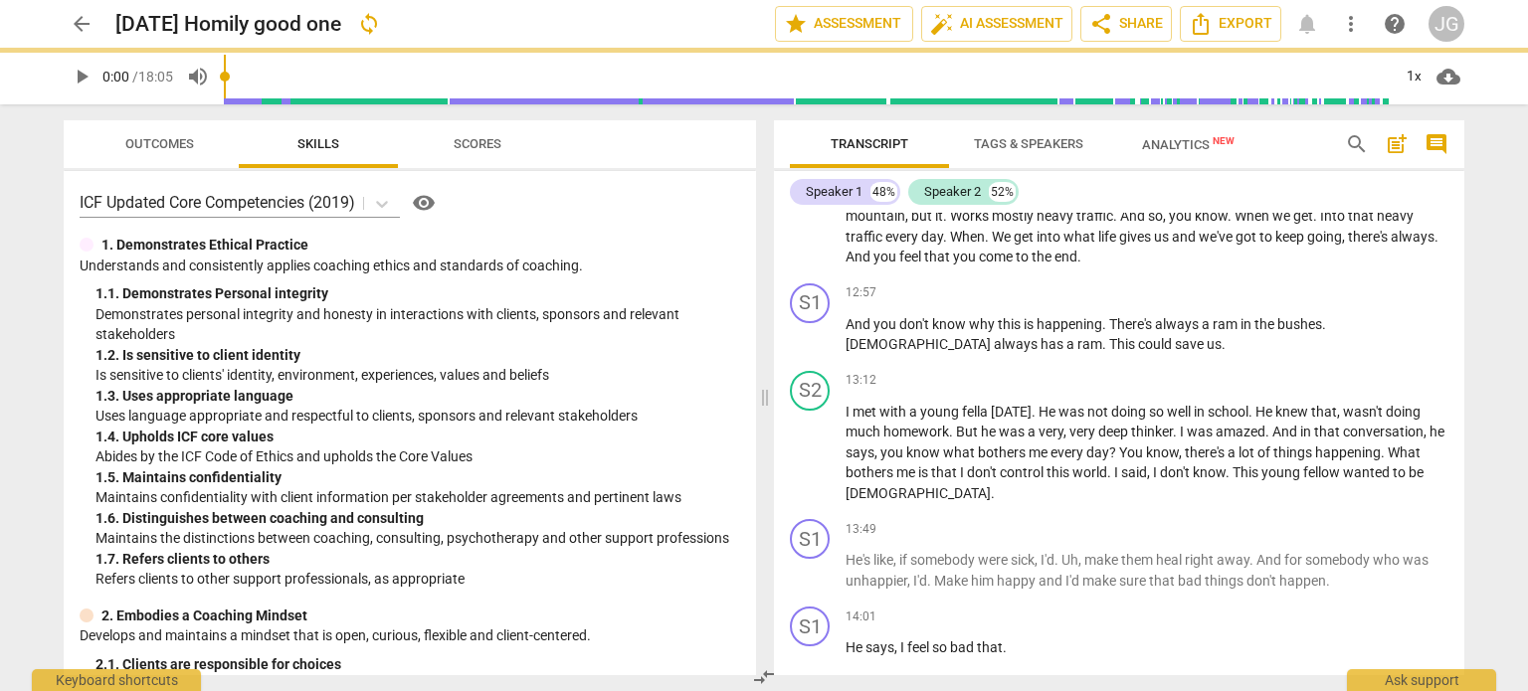
click at [845, 639] on span "He" at bounding box center [855, 647] width 20 height 16
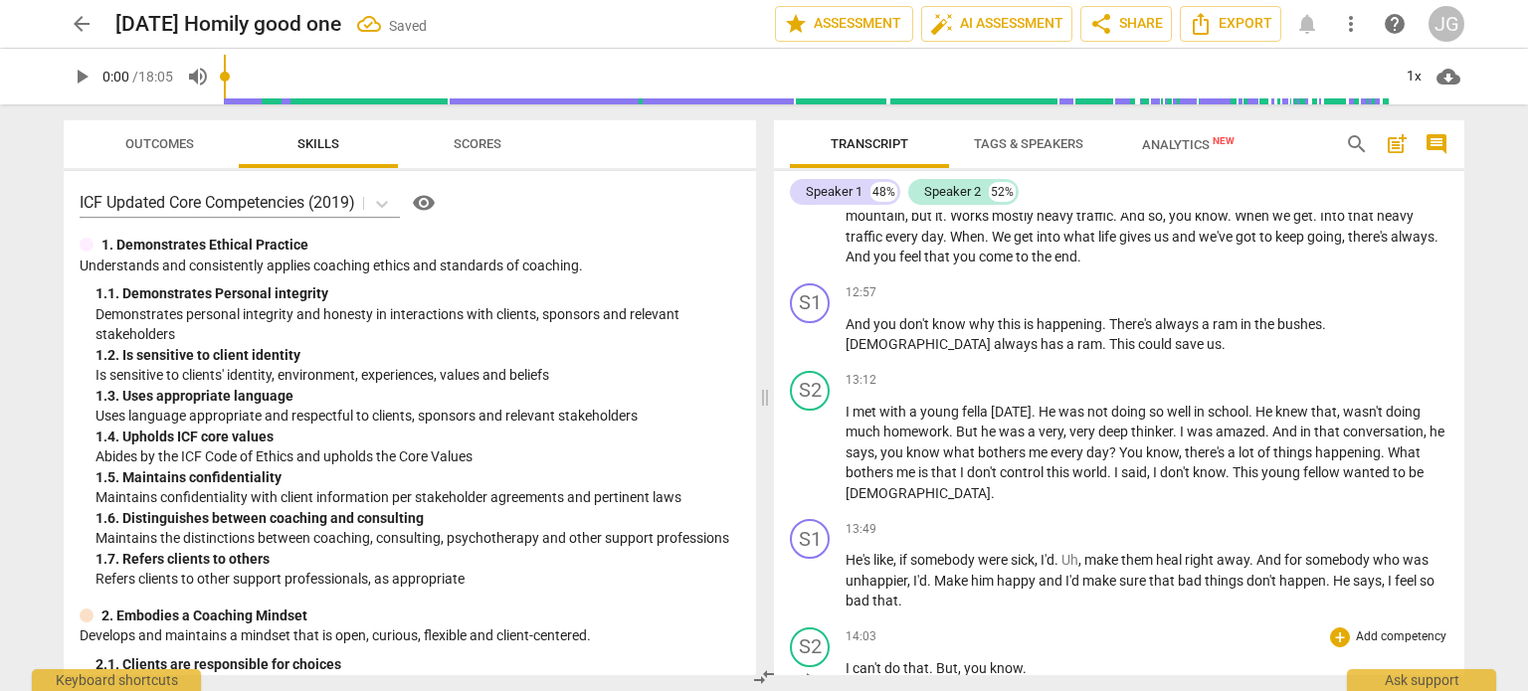
click at [843, 667] on div "play_arrow pause" at bounding box center [820, 680] width 51 height 26
click at [845, 660] on span "I" at bounding box center [848, 668] width 7 height 16
click at [845, 660] on span "We'Re" at bounding box center [865, 668] width 40 height 16
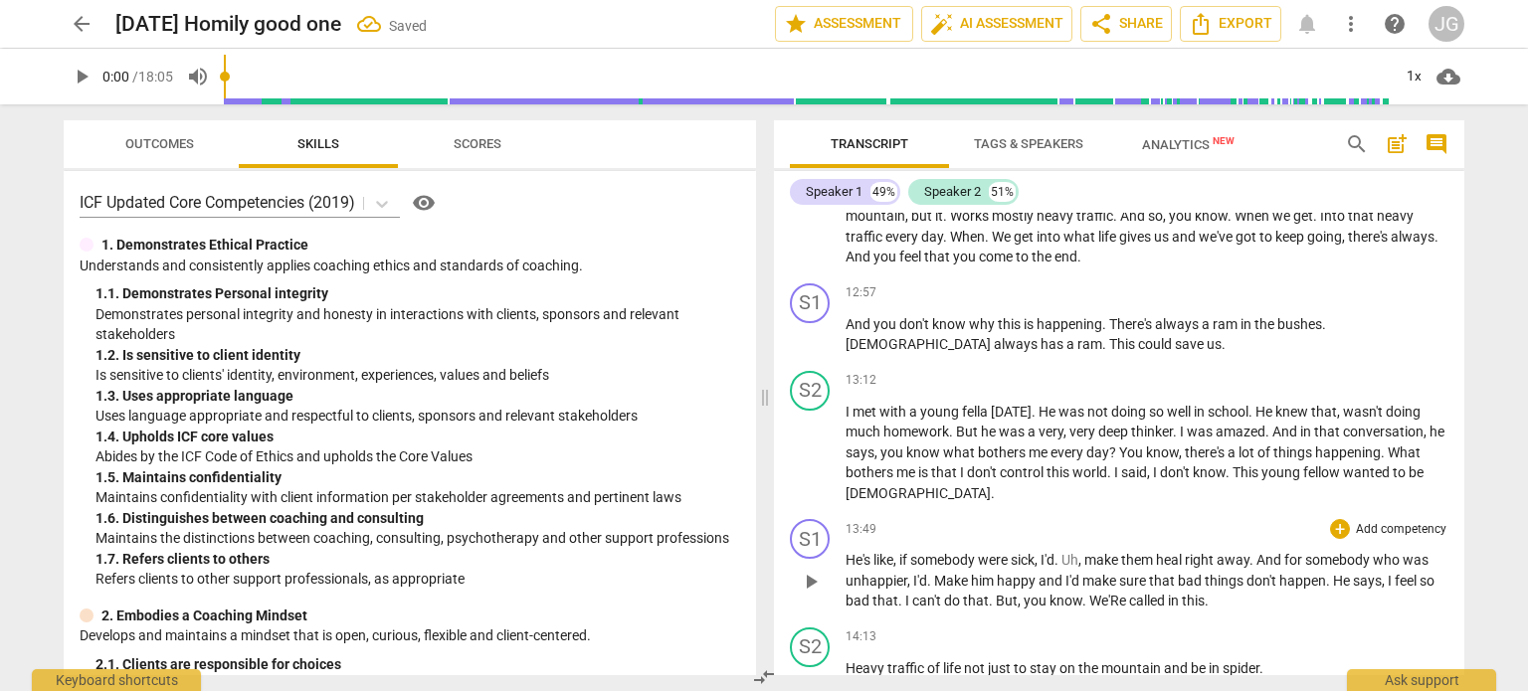
click at [1112, 593] on span "We'Re" at bounding box center [1109, 601] width 40 height 16
click at [846, 660] on span "Heavy" at bounding box center [866, 668] width 42 height 16
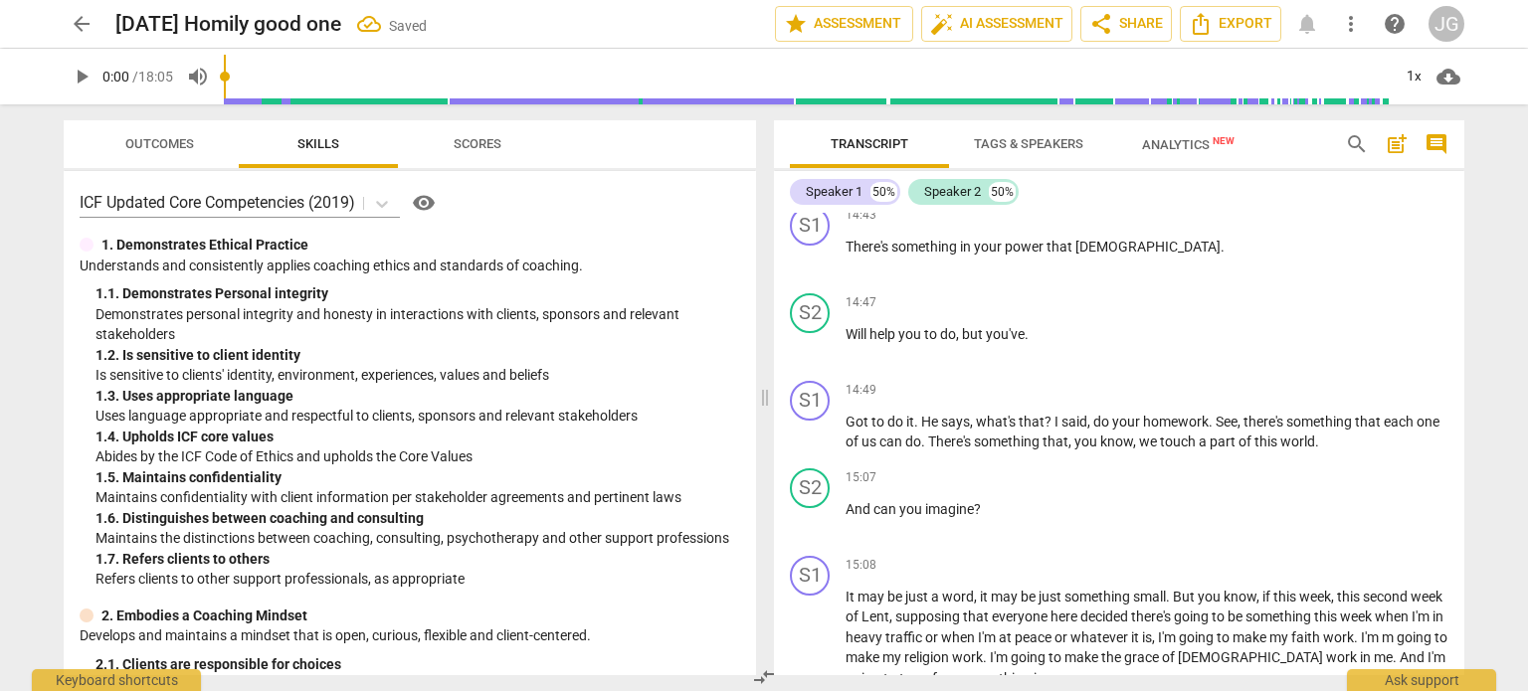
scroll to position [3307, 0]
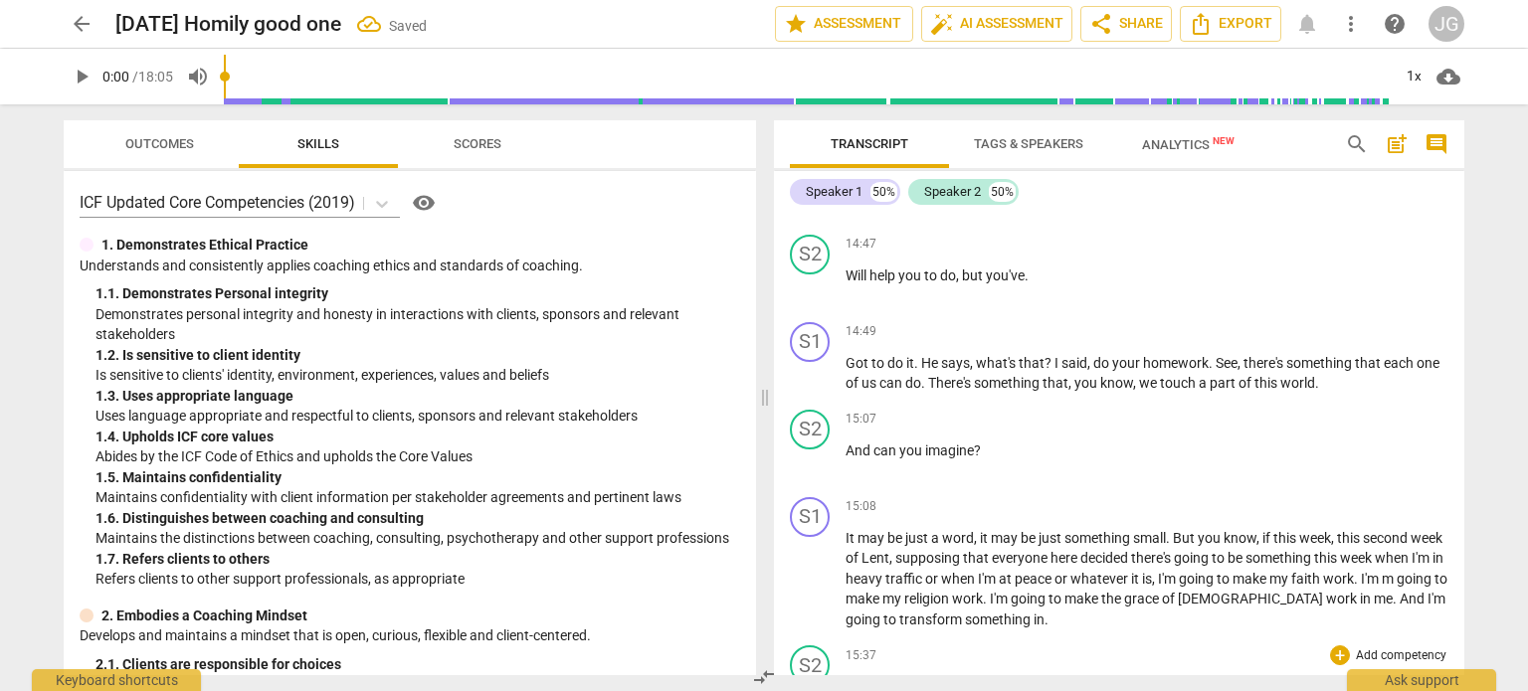
click at [847, 678] on span "This" at bounding box center [859, 686] width 29 height 16
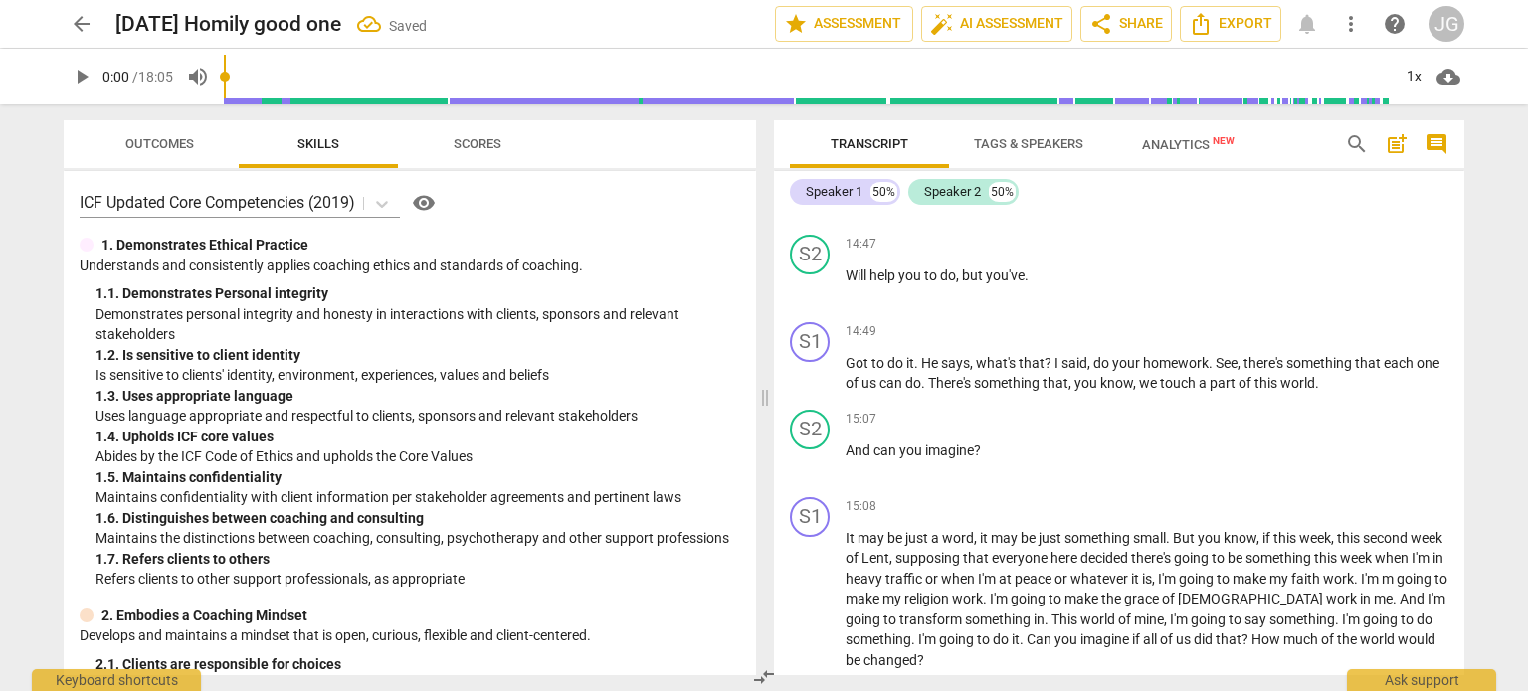
click at [927, 652] on span "t's" at bounding box center [935, 660] width 16 height 16
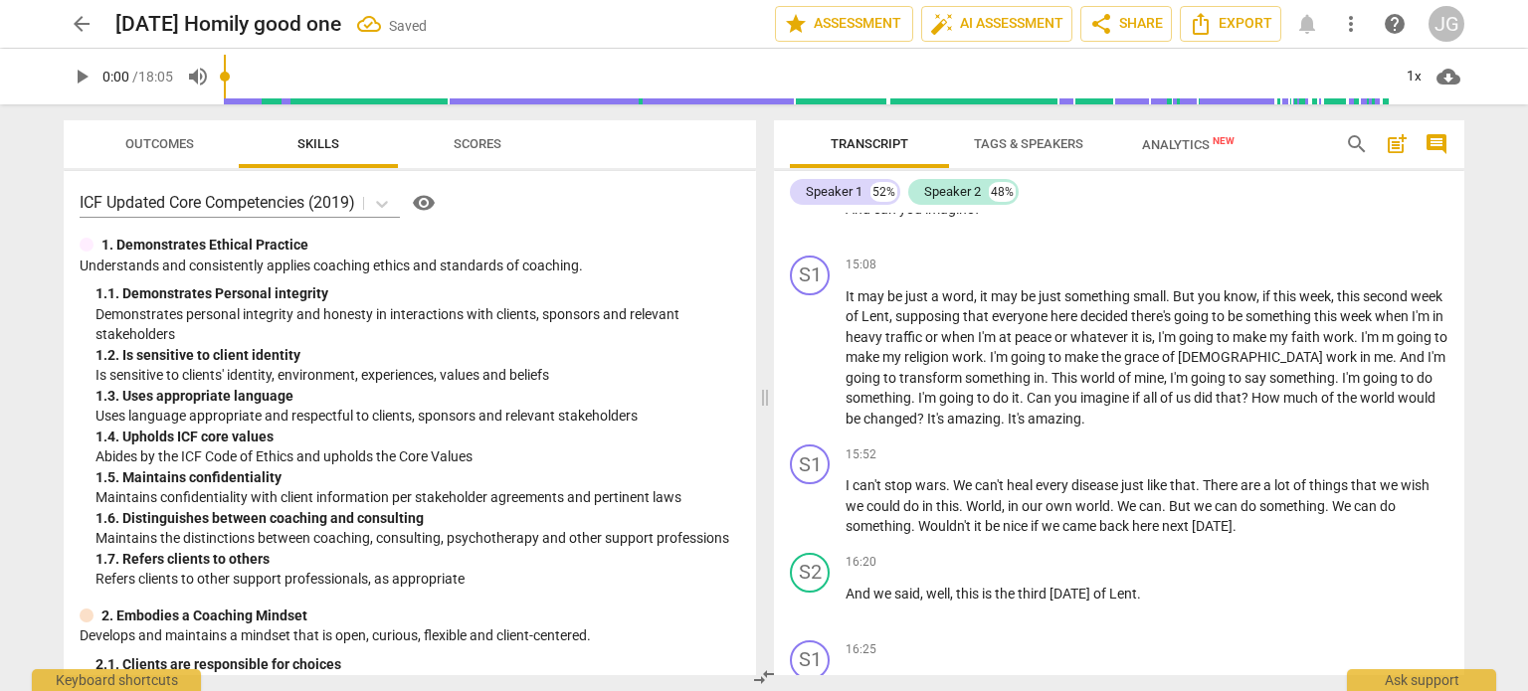
scroll to position [3605, 0]
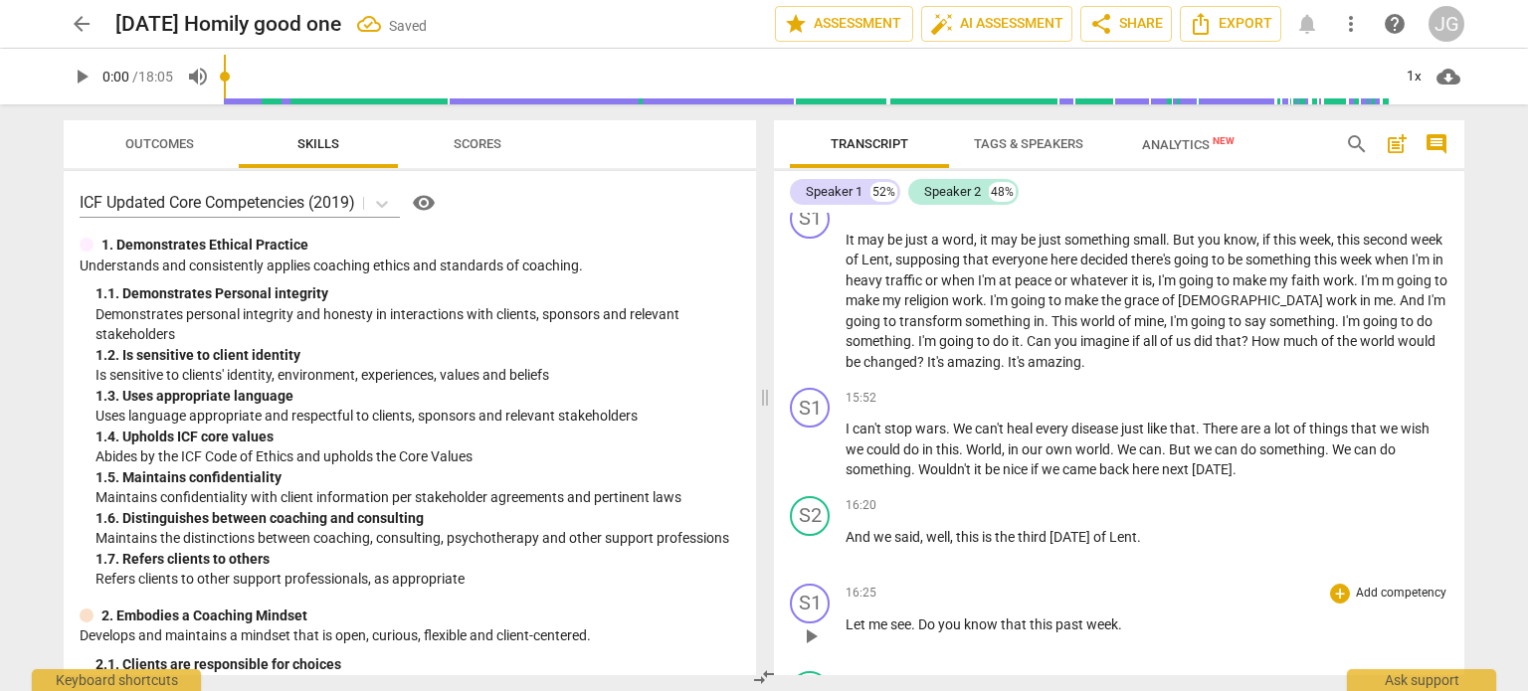
click at [845, 617] on span "Let" at bounding box center [856, 625] width 23 height 16
click at [845, 617] on span "I" at bounding box center [848, 625] width 7 height 16
click at [845, 617] on span "Maybe" at bounding box center [867, 625] width 45 height 16
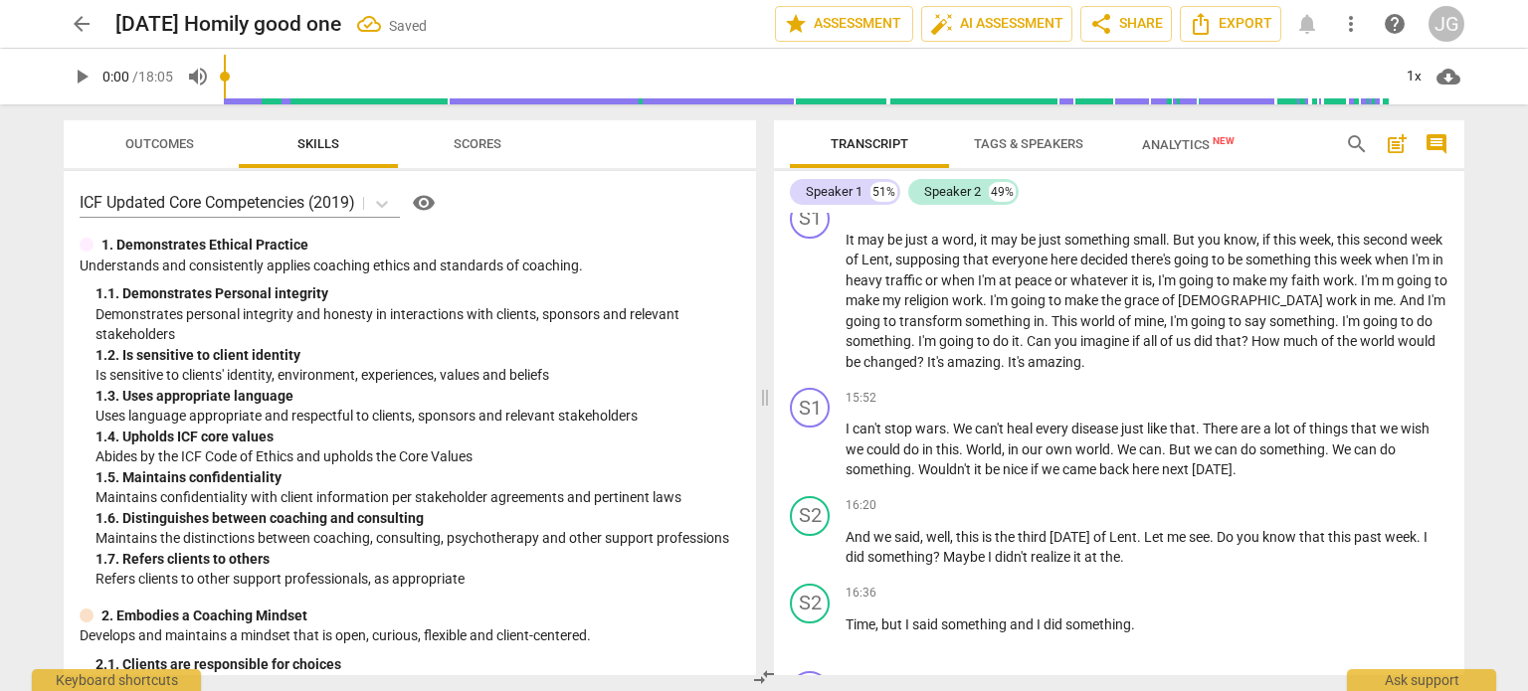
click at [845, 617] on span "Time" at bounding box center [860, 625] width 30 height 16
click at [845, 617] on span "And" at bounding box center [859, 625] width 28 height 16
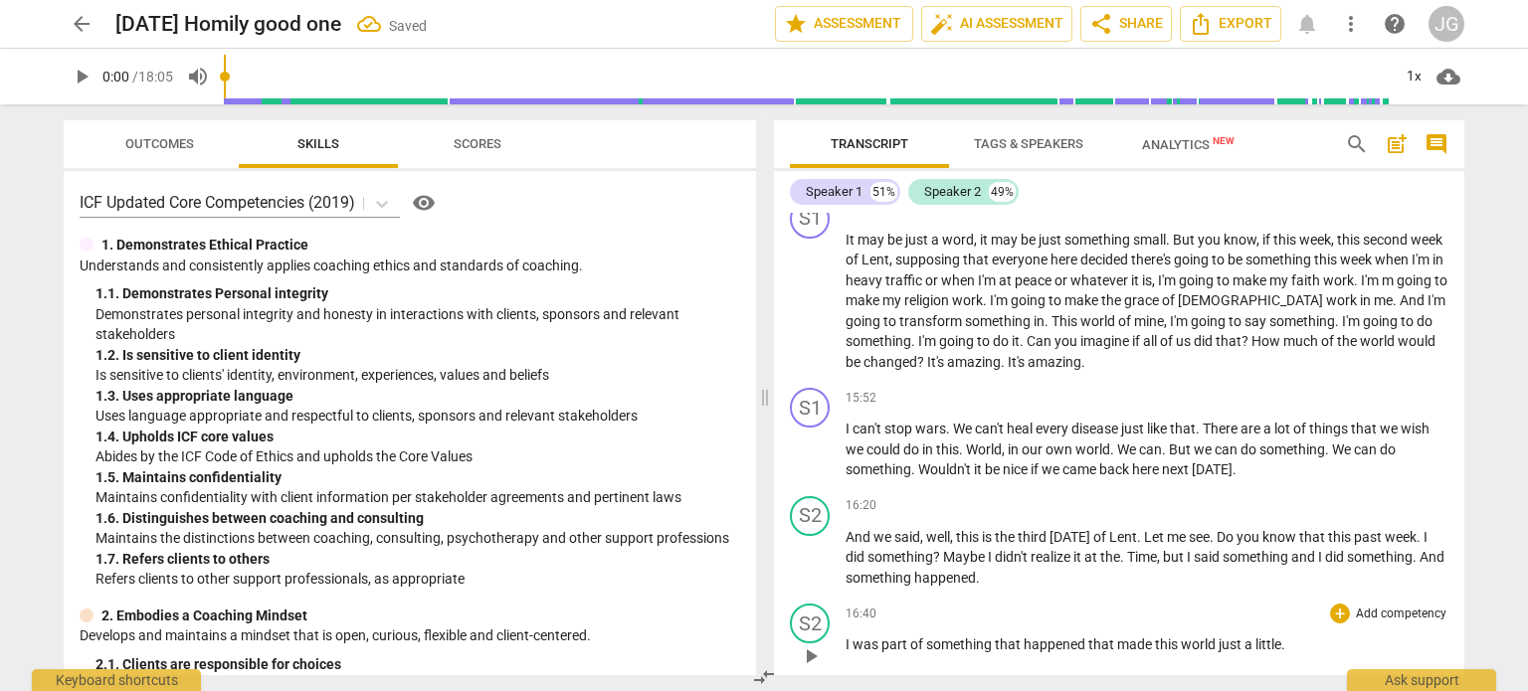
click at [845, 636] on span "I" at bounding box center [848, 644] width 7 height 16
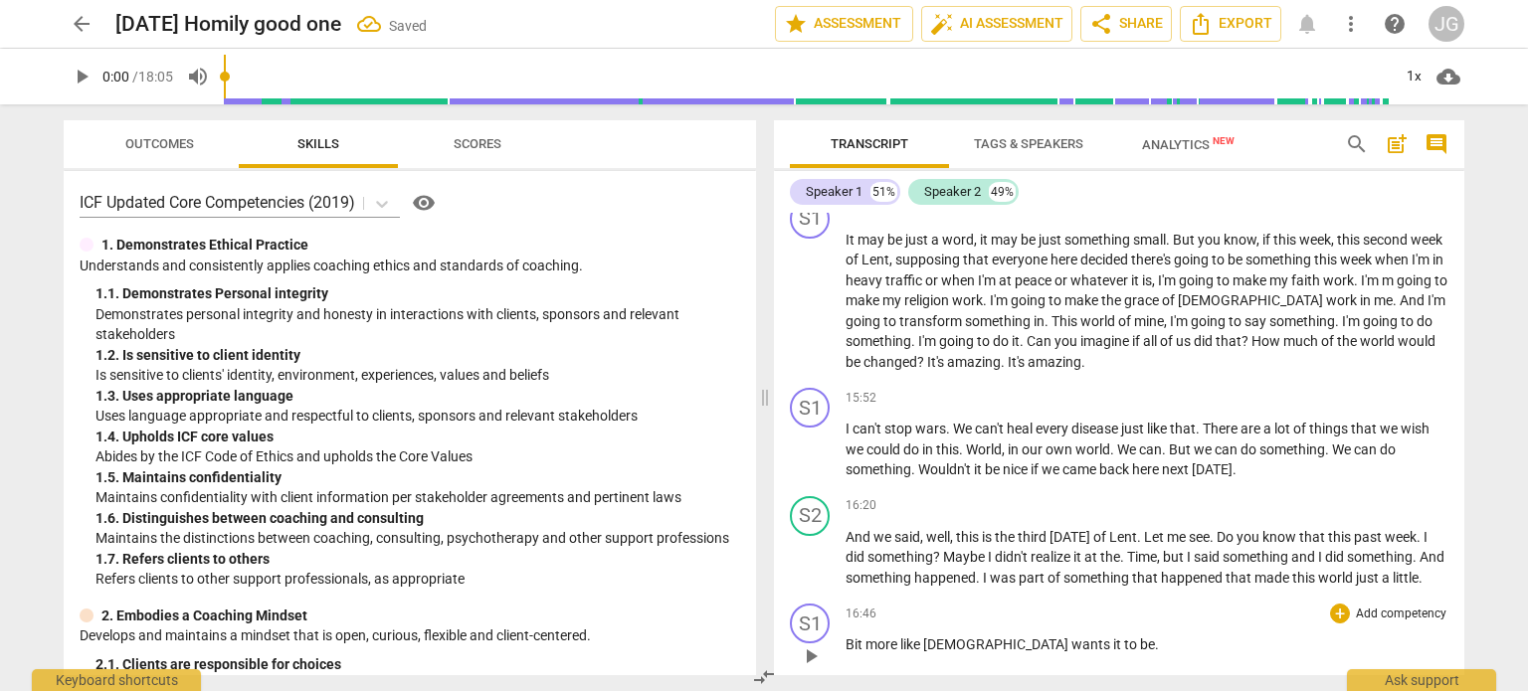
click at [846, 636] on span "Bit" at bounding box center [855, 644] width 20 height 16
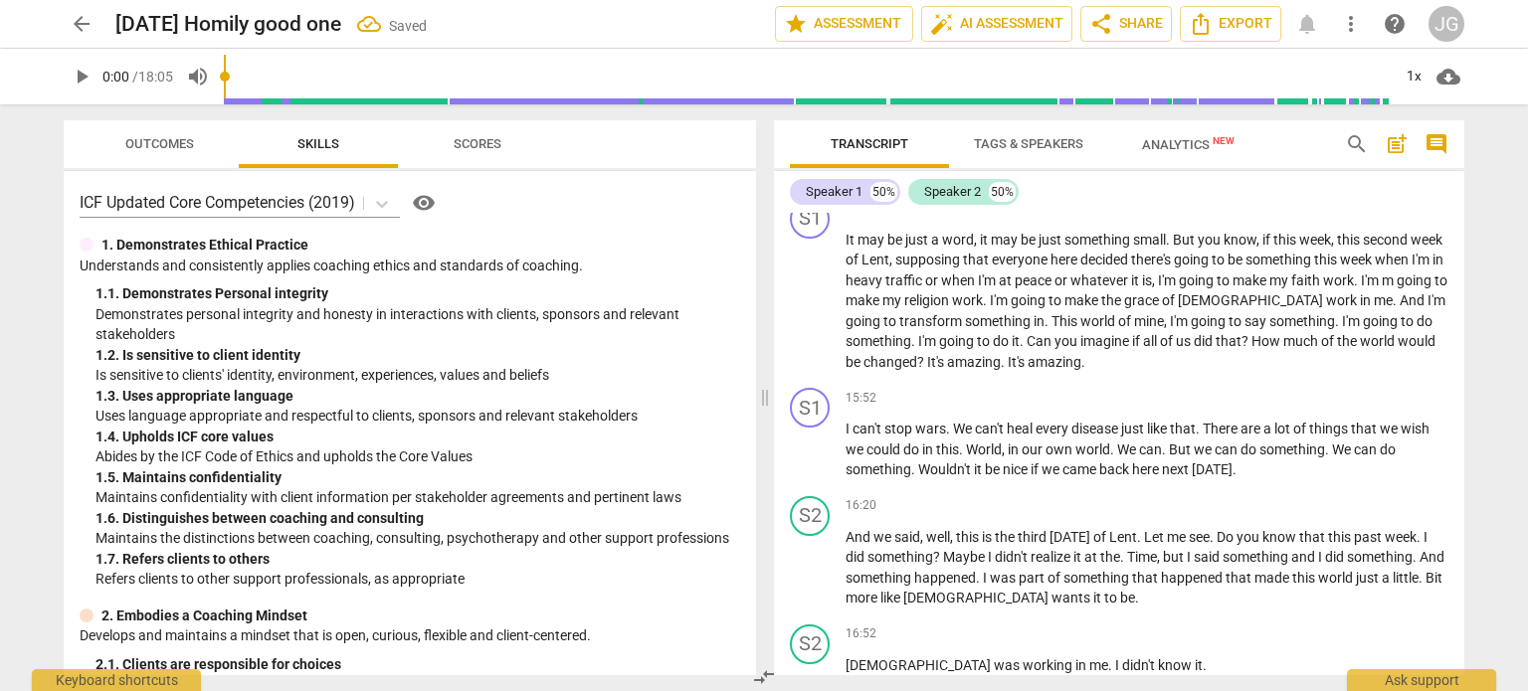
click at [846, 657] on span "[DEMOGRAPHIC_DATA]" at bounding box center [919, 665] width 148 height 16
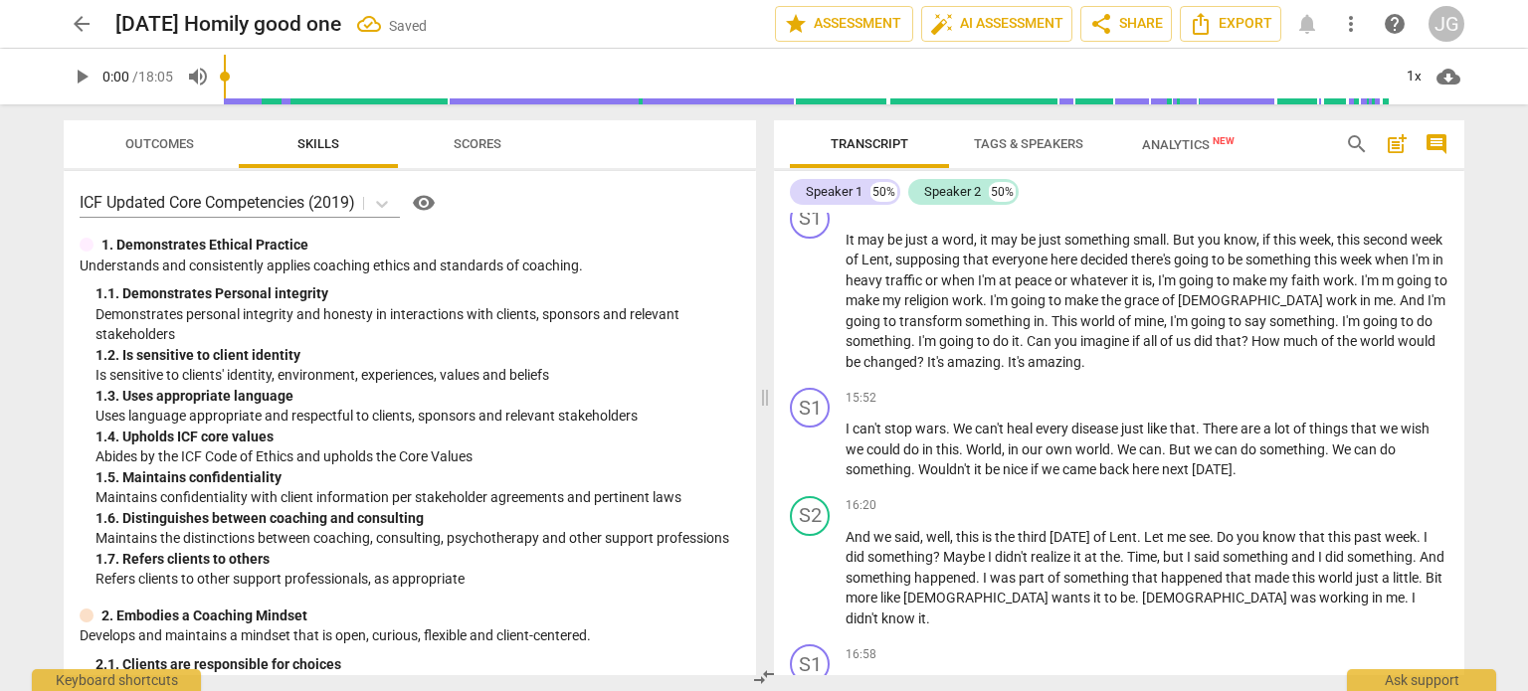
click at [846, 677] on span "And" at bounding box center [859, 685] width 28 height 16
click at [842, 636] on div "S2 play_arrow pause 17:03 + Add competency keyboard_arrow_right And I don't kno…" at bounding box center [1119, 680] width 690 height 88
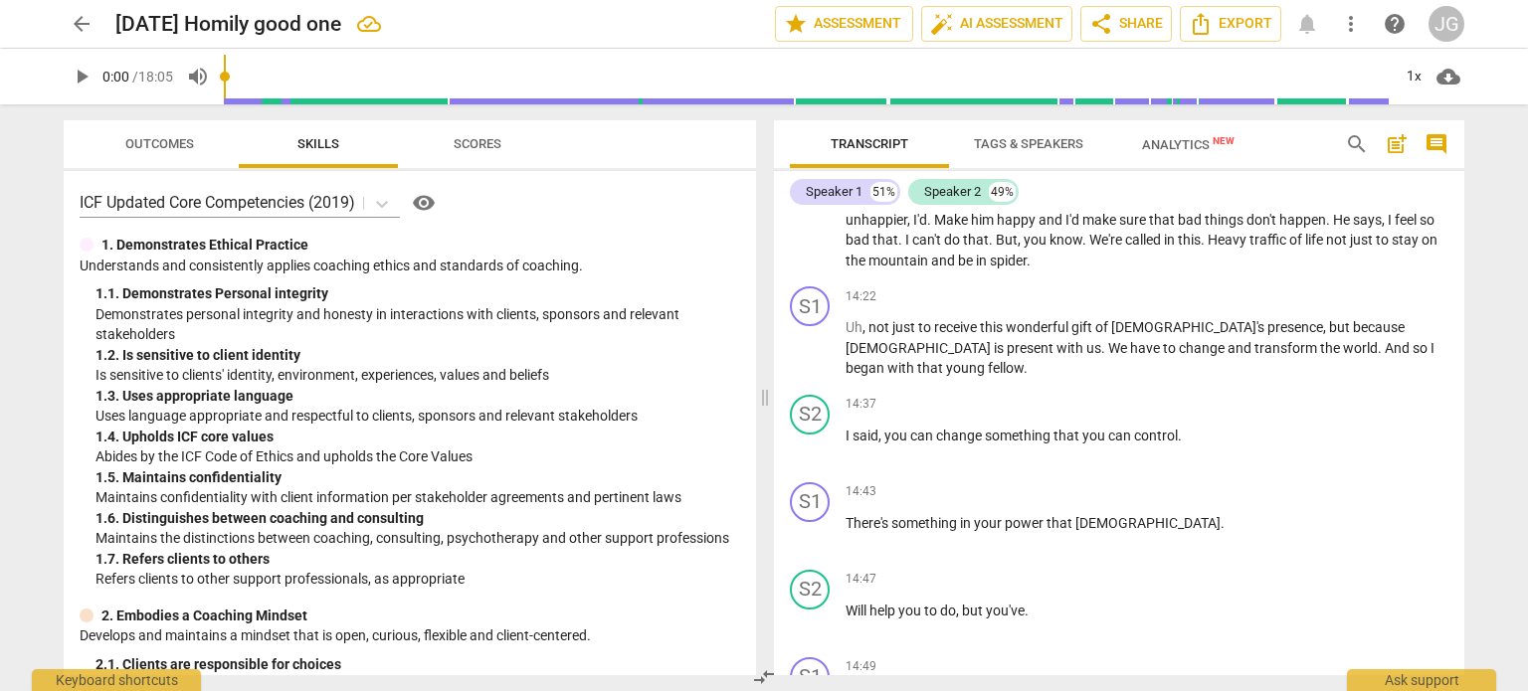
scroll to position [2963, 0]
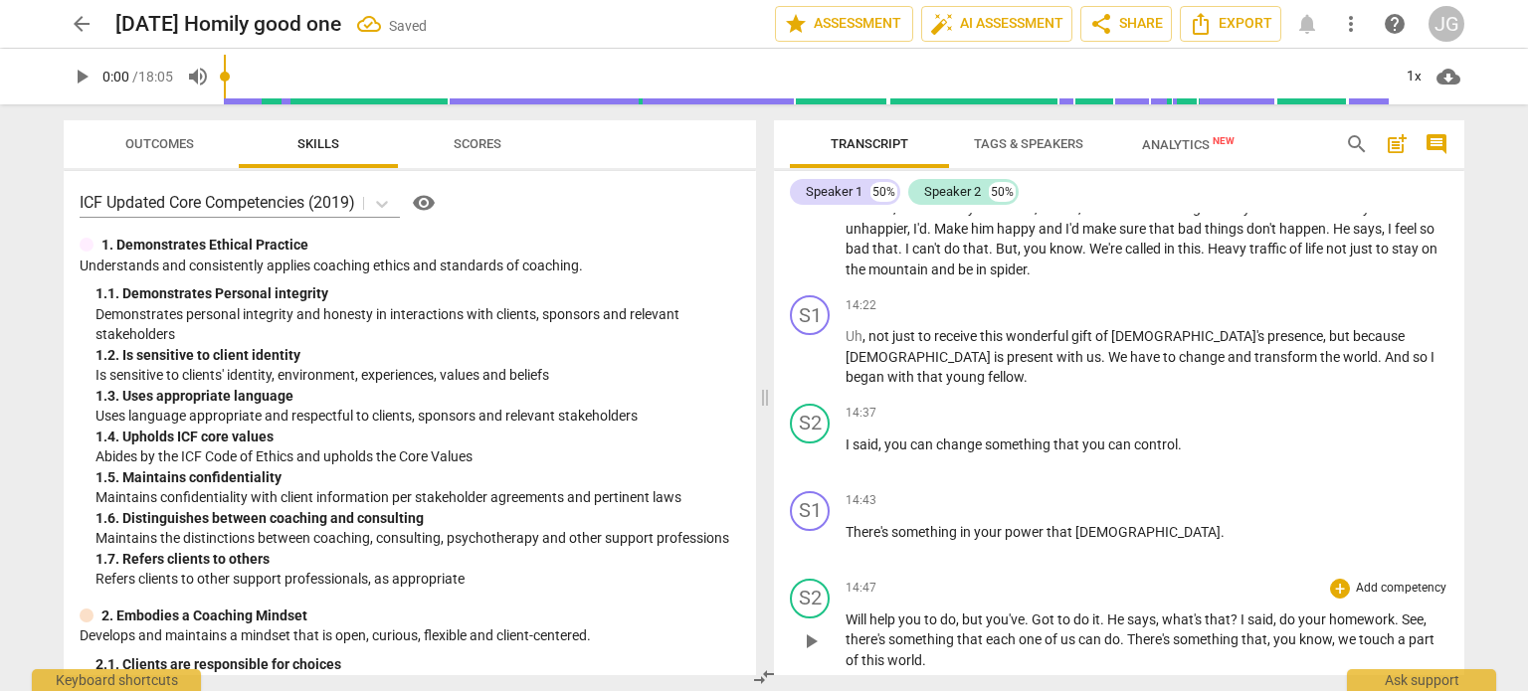
click at [845, 612] on span "Will" at bounding box center [857, 620] width 24 height 16
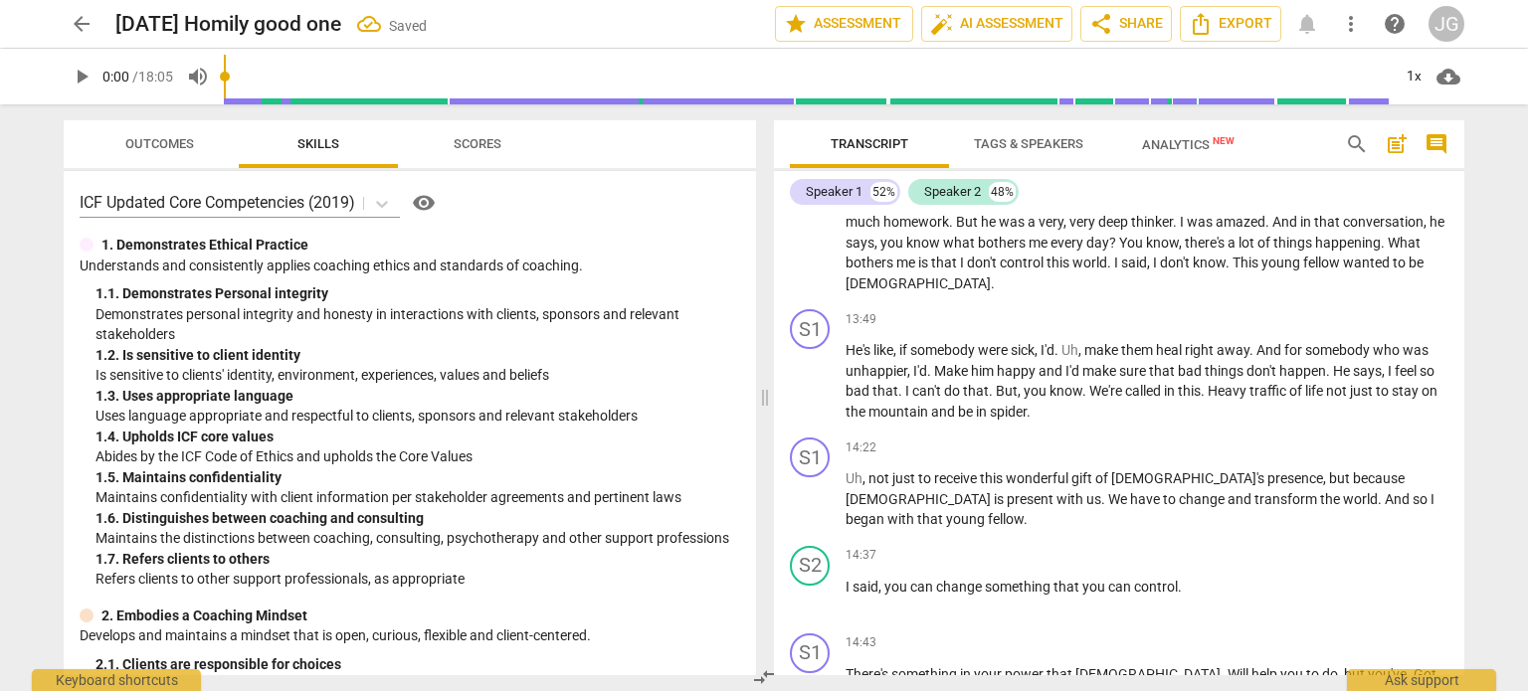
scroll to position [2764, 0]
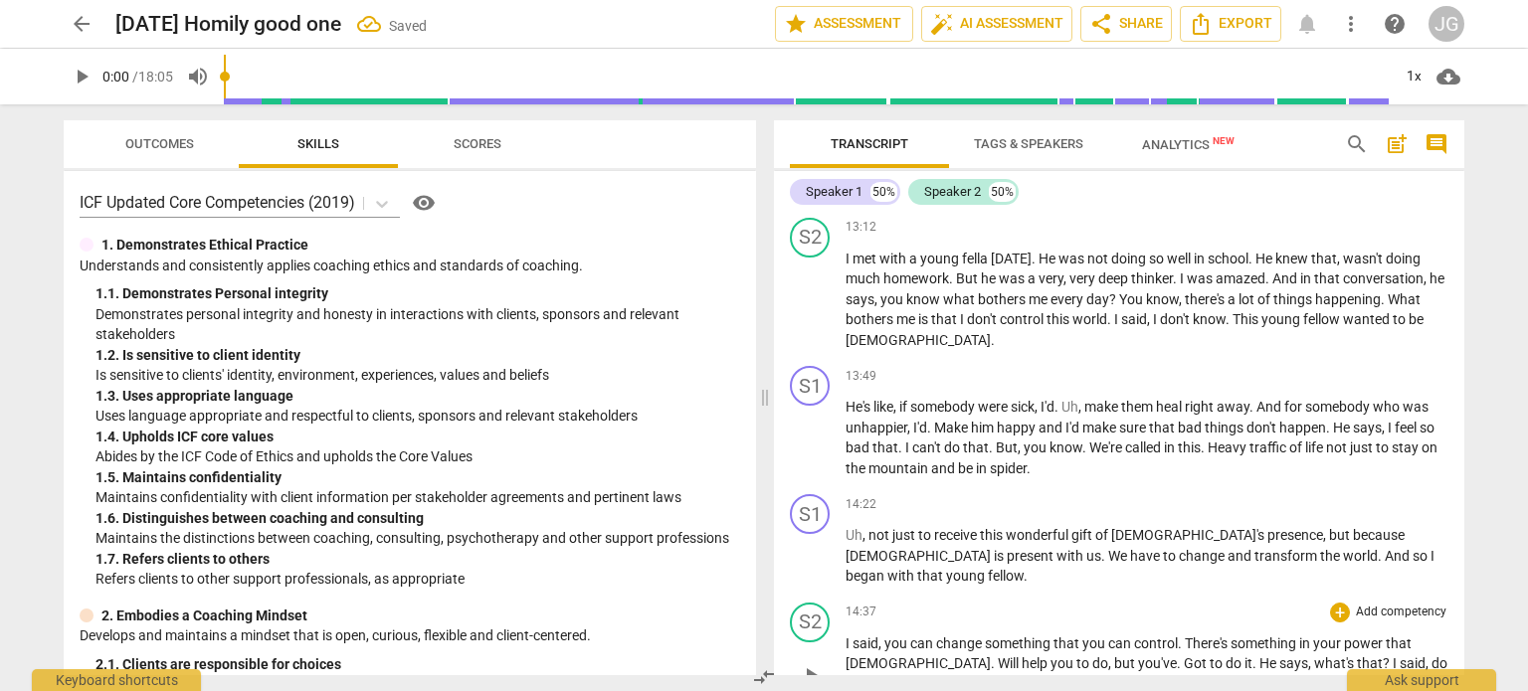
click at [845, 635] on span "I" at bounding box center [848, 643] width 7 height 16
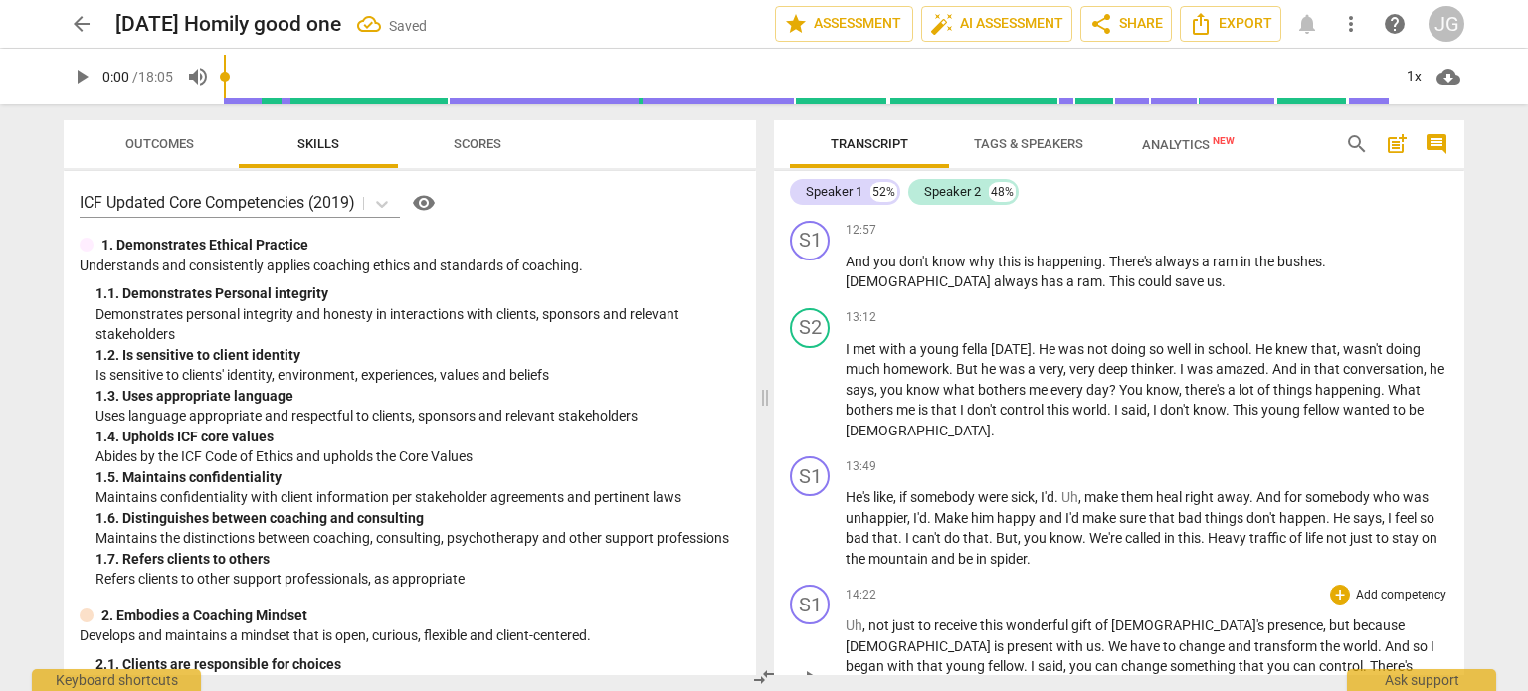
scroll to position [2565, 0]
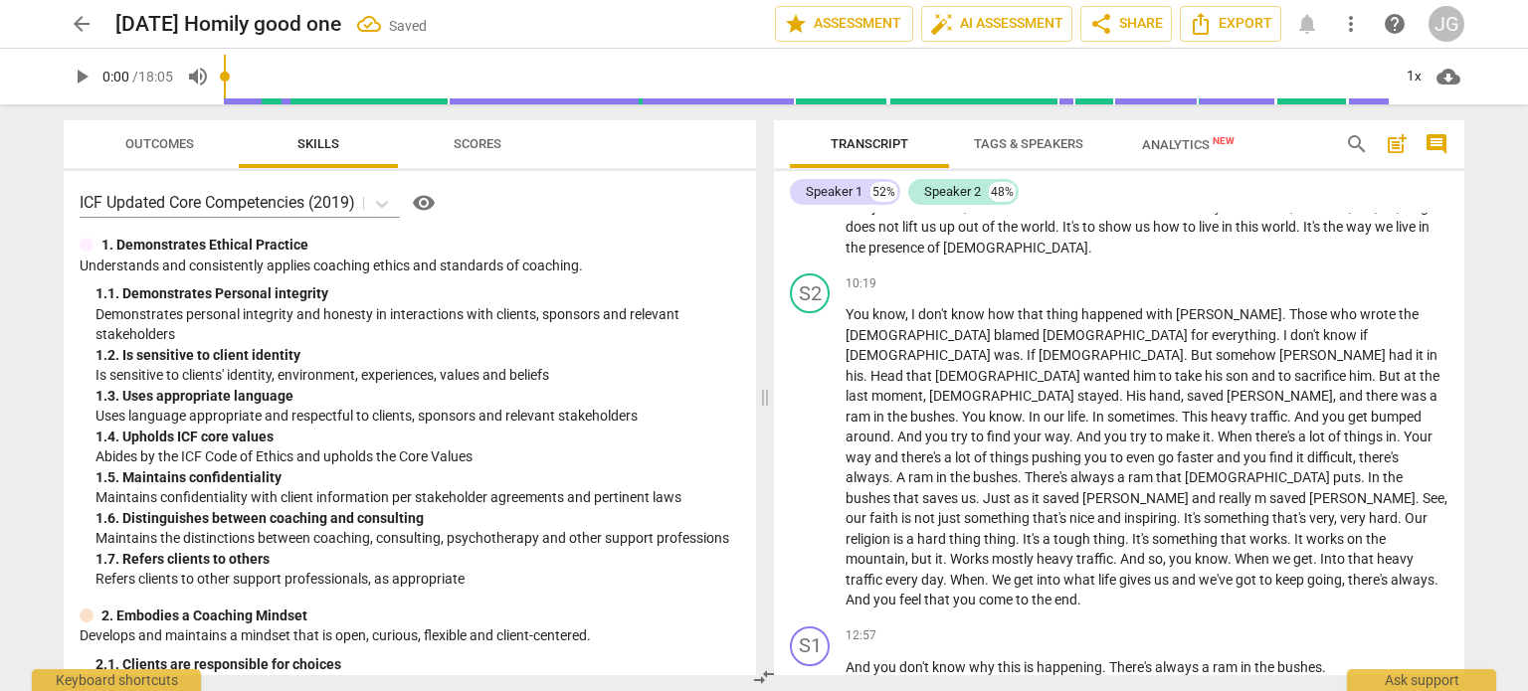
scroll to position [2266, 0]
click at [845, 660] on span "And" at bounding box center [859, 668] width 28 height 16
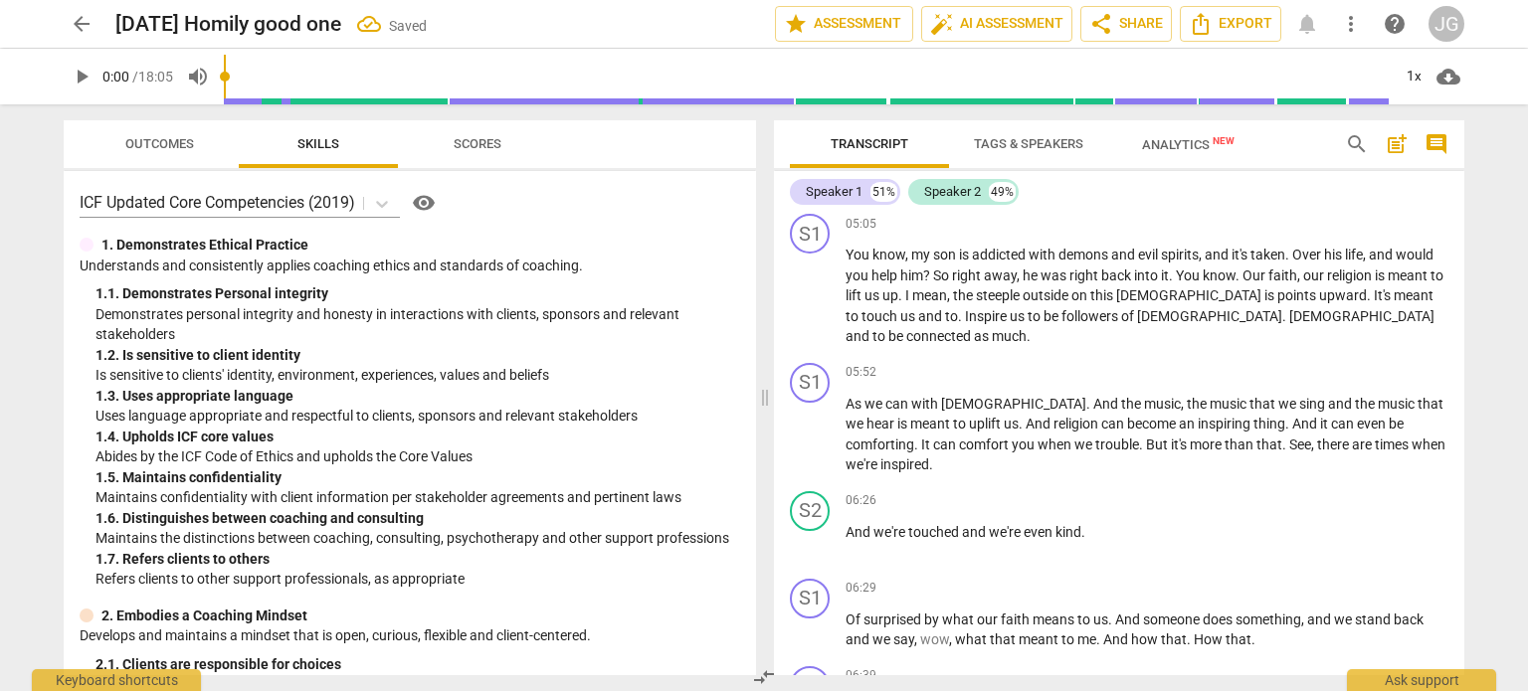
scroll to position [1205, 0]
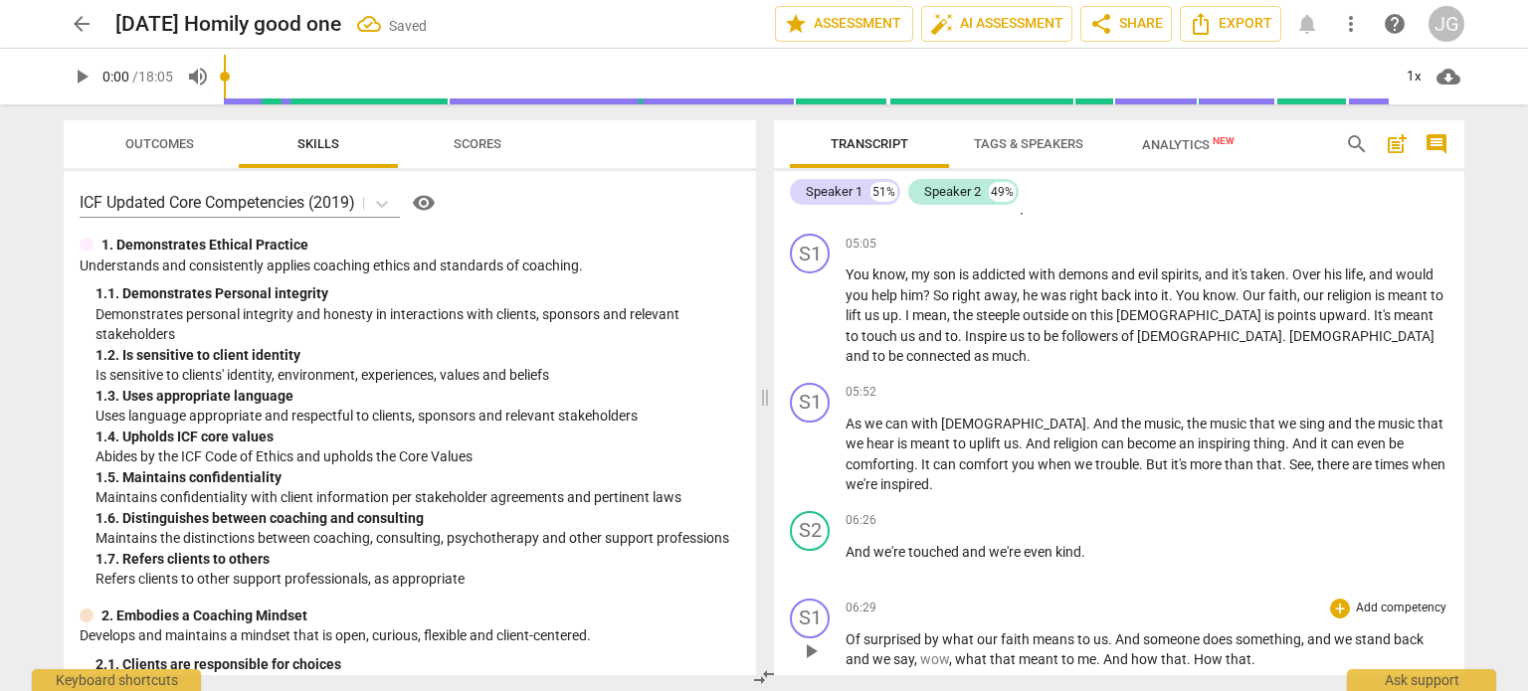
click at [846, 631] on span "Of" at bounding box center [854, 639] width 18 height 16
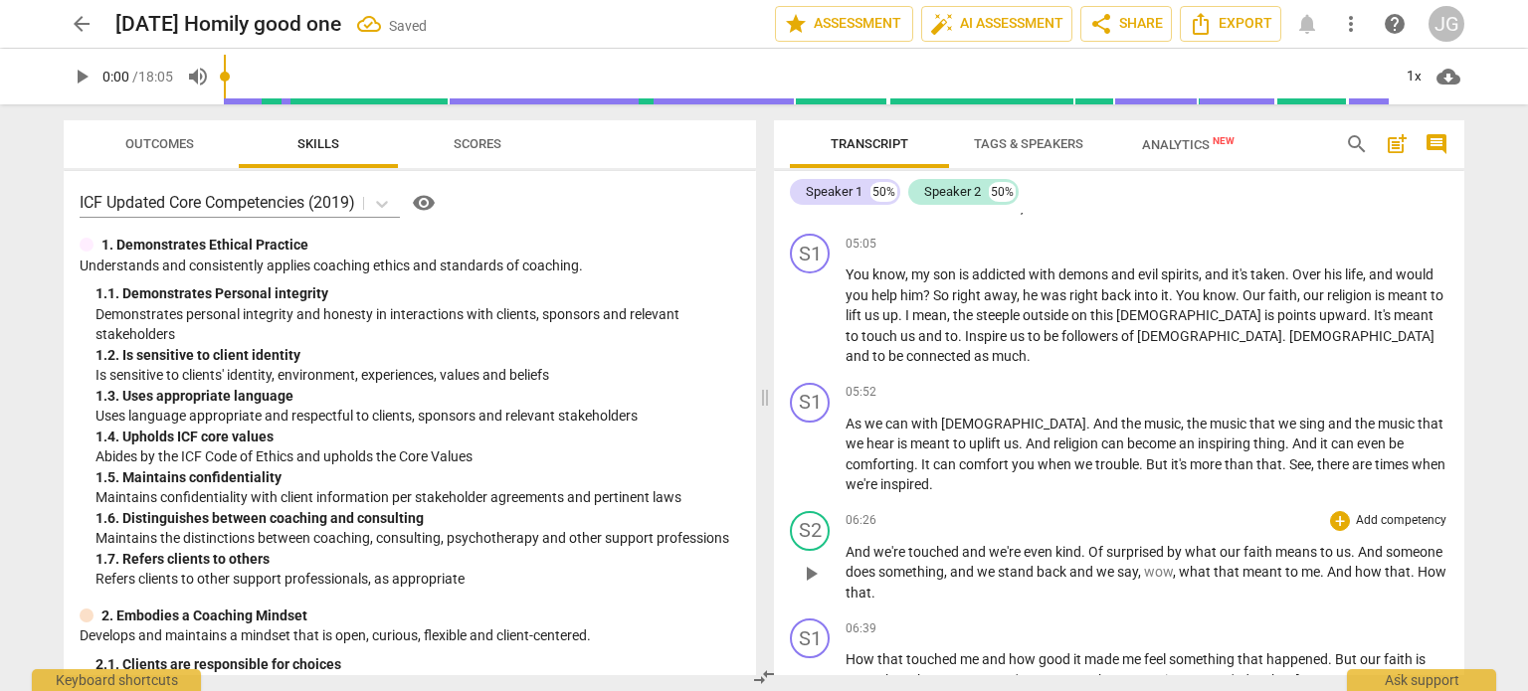
click at [1095, 544] on span "Of" at bounding box center [1097, 552] width 18 height 16
click at [845, 651] on span "How" at bounding box center [861, 659] width 32 height 16
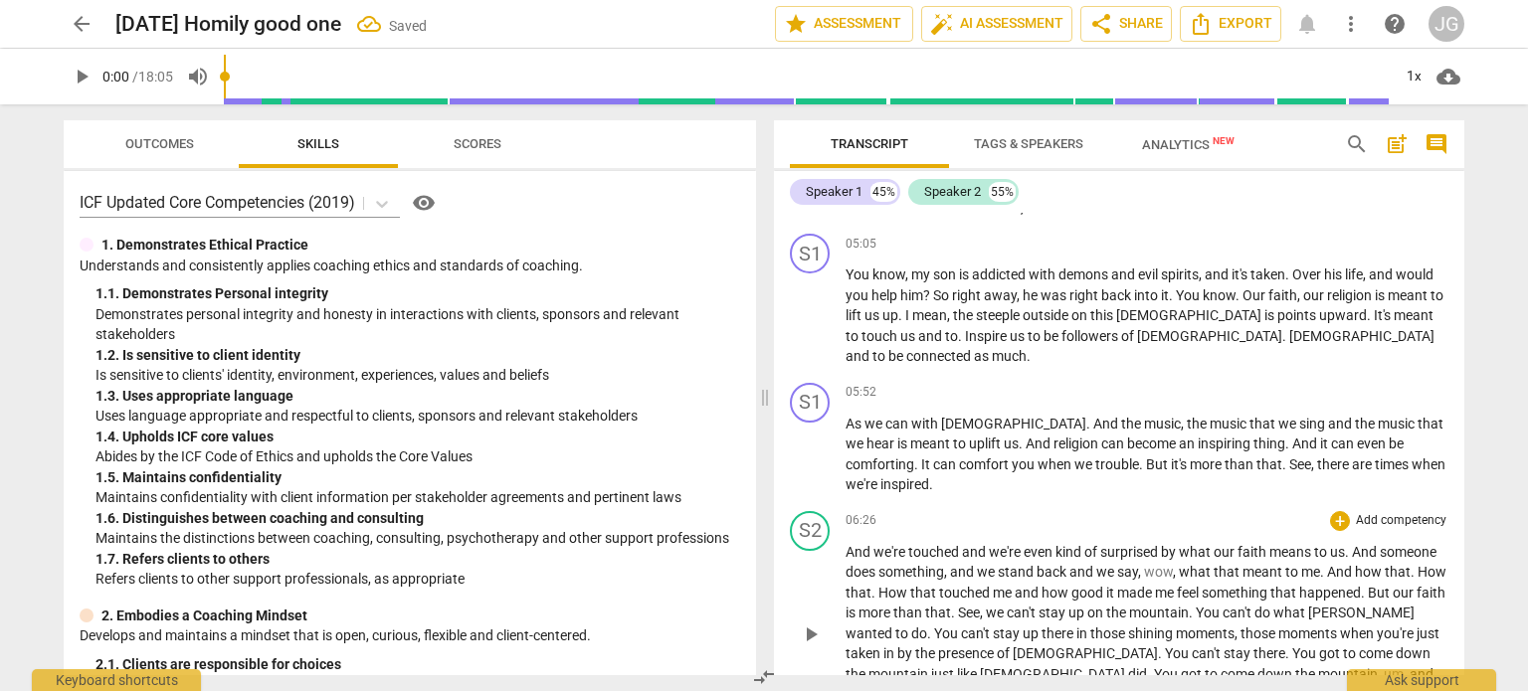
click at [1412, 542] on p "And we're touched and we're even kind of surprised by what our faith means to u…" at bounding box center [1146, 634] width 603 height 184
click at [969, 585] on span "that" at bounding box center [983, 593] width 29 height 16
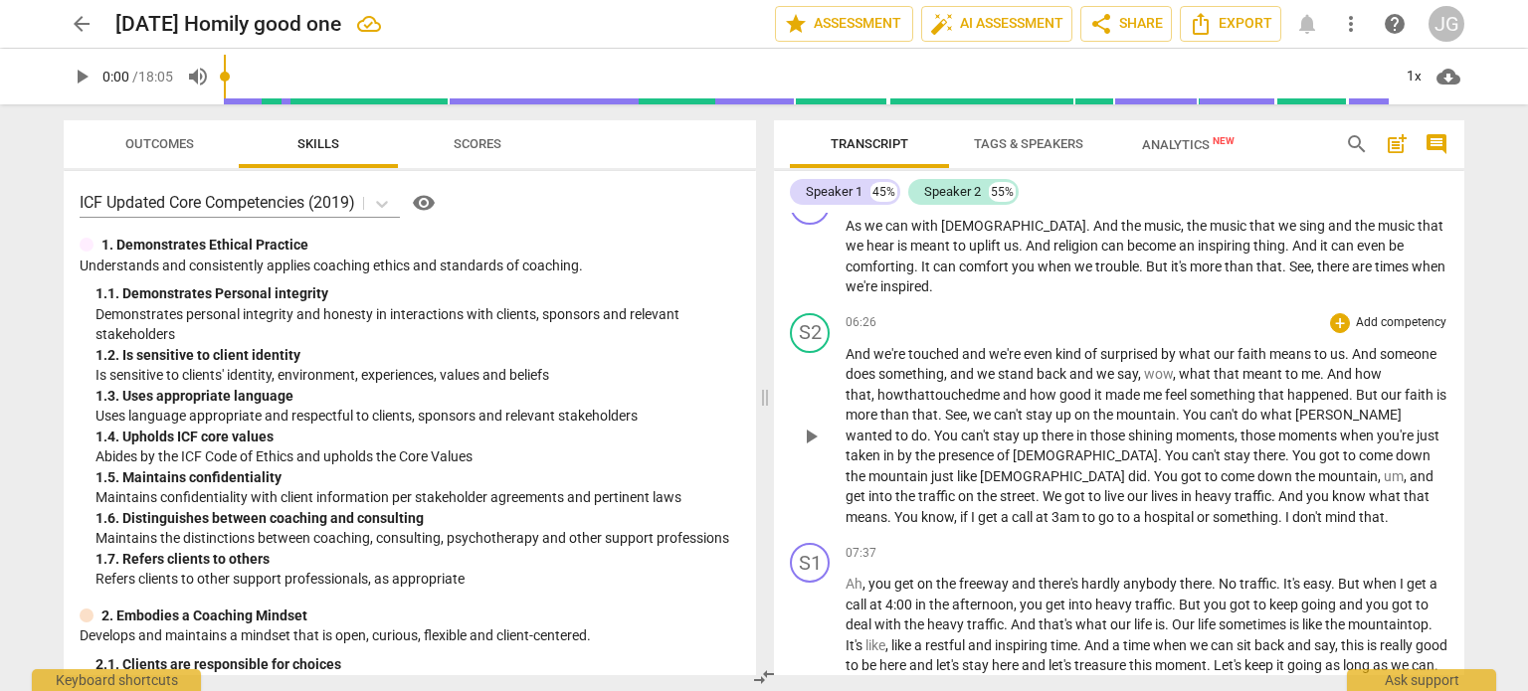
scroll to position [1404, 0]
click at [1278, 508] on span "." at bounding box center [1281, 516] width 7 height 16
click at [1211, 575] on span "." at bounding box center [1214, 583] width 7 height 16
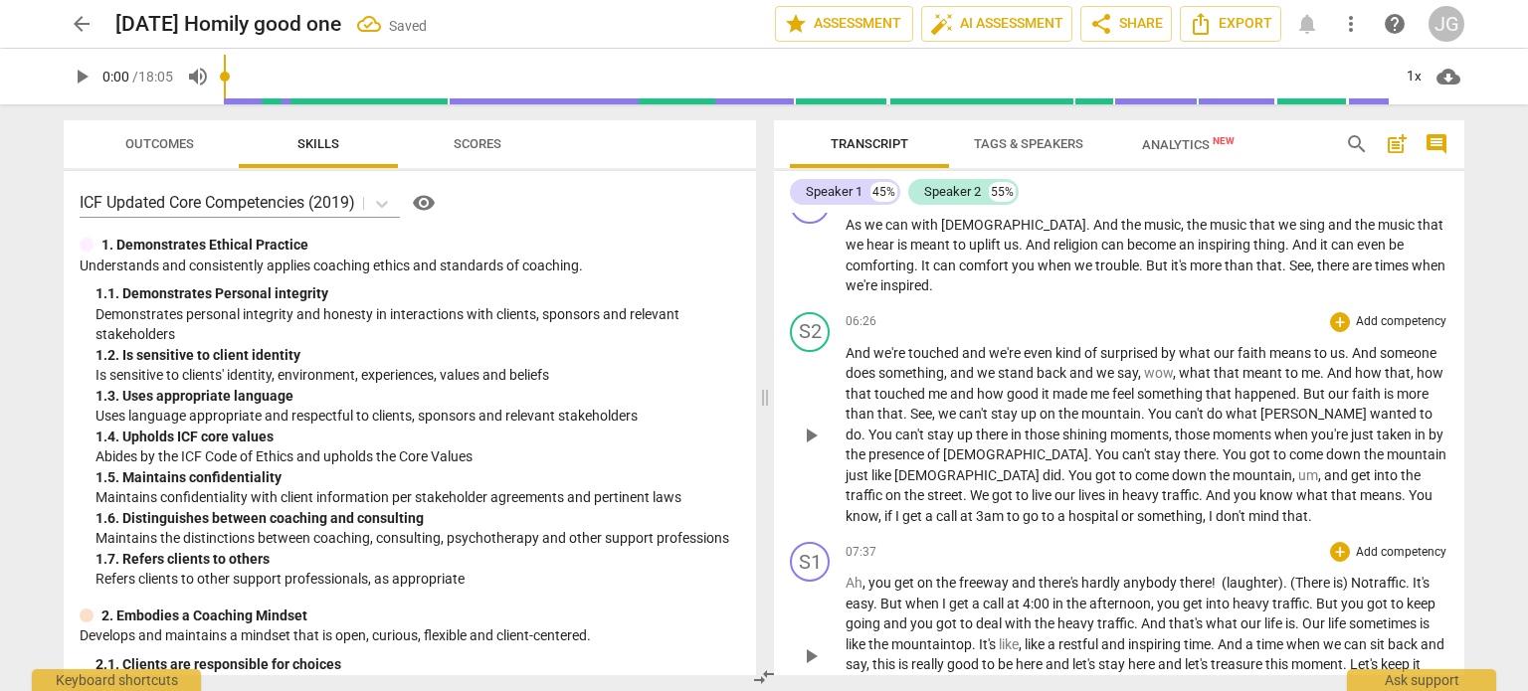
click at [1358, 575] on span "No" at bounding box center [1359, 583] width 18 height 16
click at [1297, 616] on span "." at bounding box center [1298, 624] width 7 height 16
click at [1309, 616] on span "our" at bounding box center [1312, 624] width 21 height 16
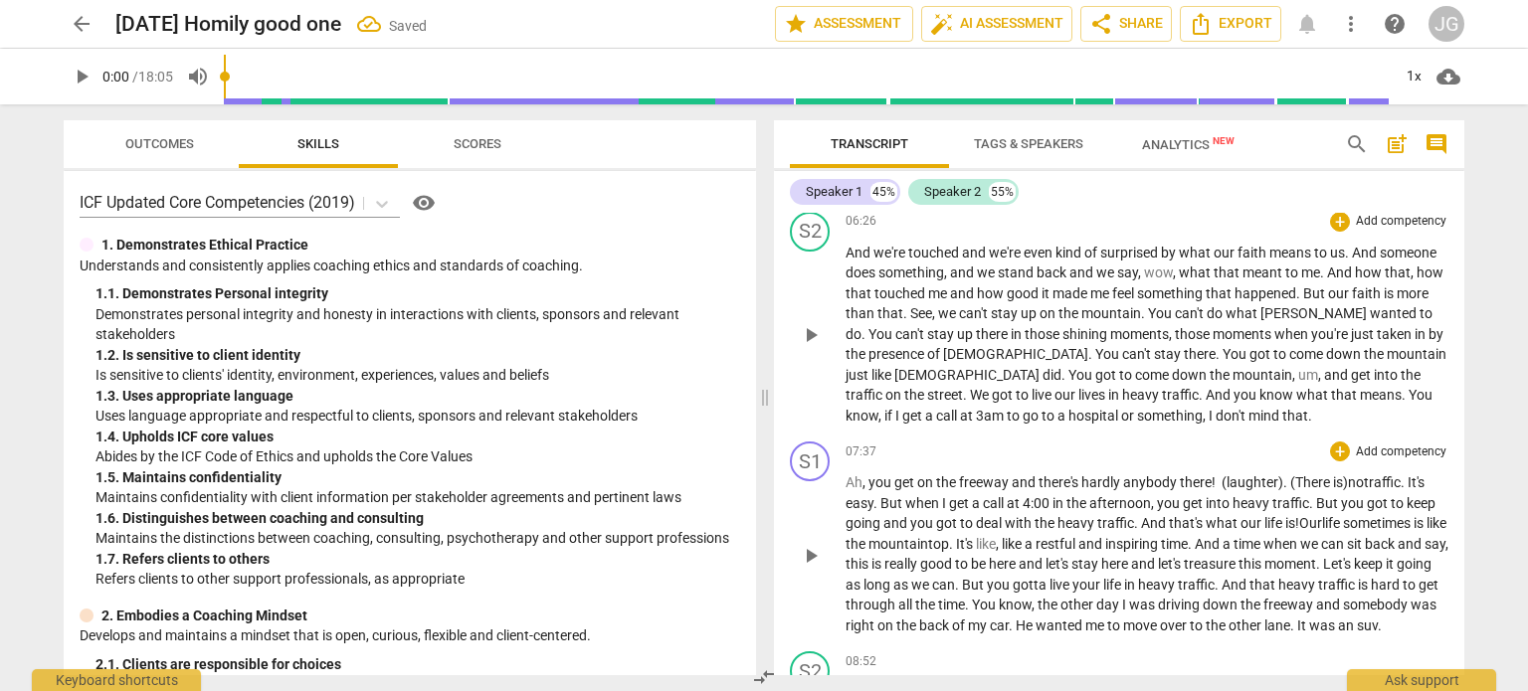
scroll to position [1504, 0]
click at [1323, 557] on span "." at bounding box center [1319, 565] width 7 height 16
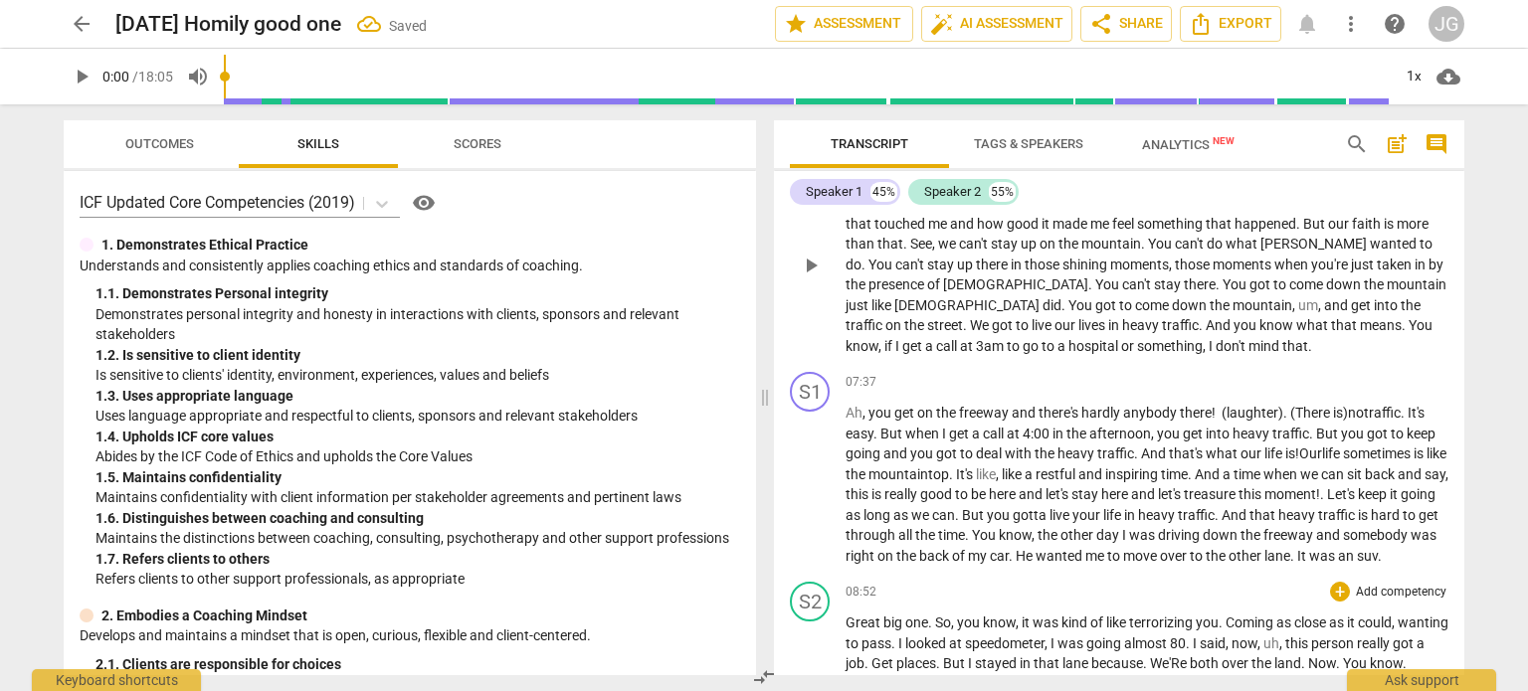
scroll to position [1703, 0]
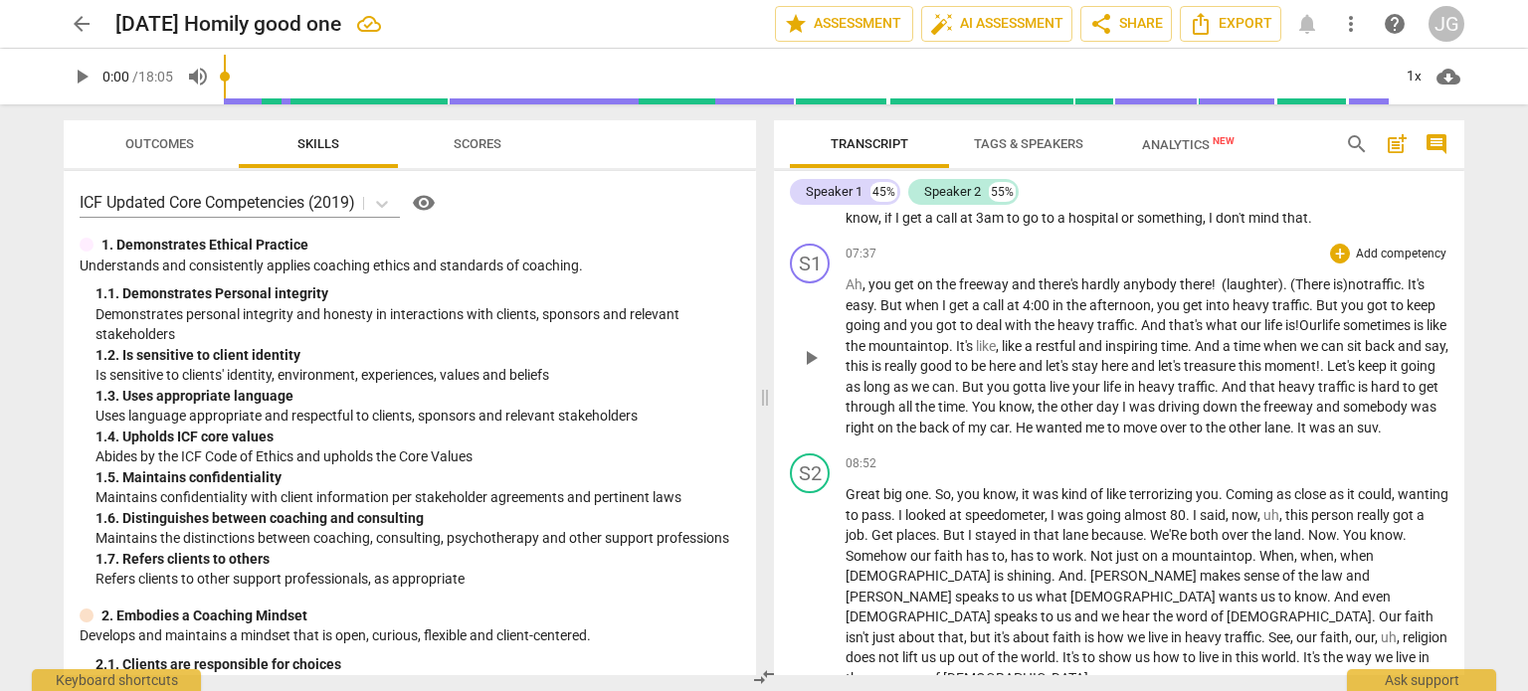
click at [1356, 420] on span "suv" at bounding box center [1366, 428] width 21 height 16
click at [847, 486] on span "Great" at bounding box center [864, 494] width 38 height 16
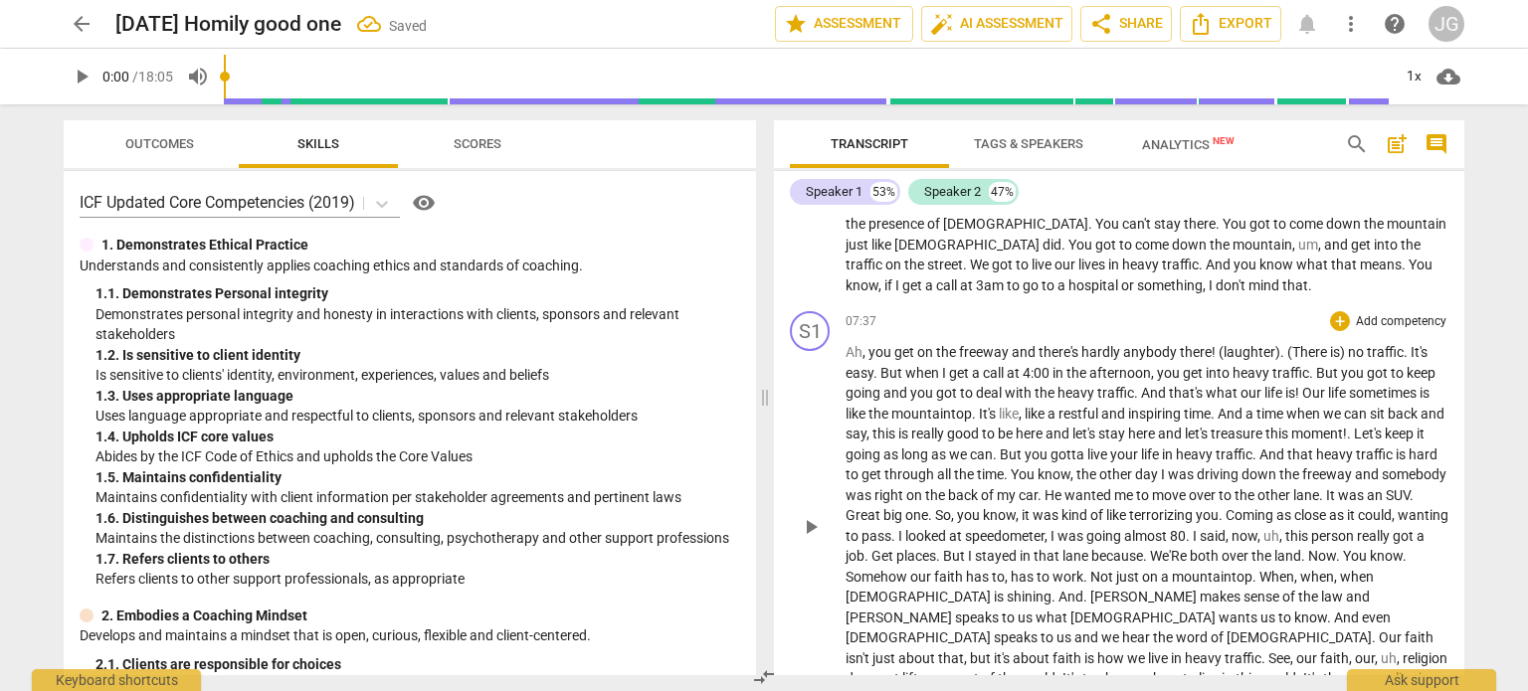
click at [883, 507] on span "Great" at bounding box center [864, 515] width 38 height 16
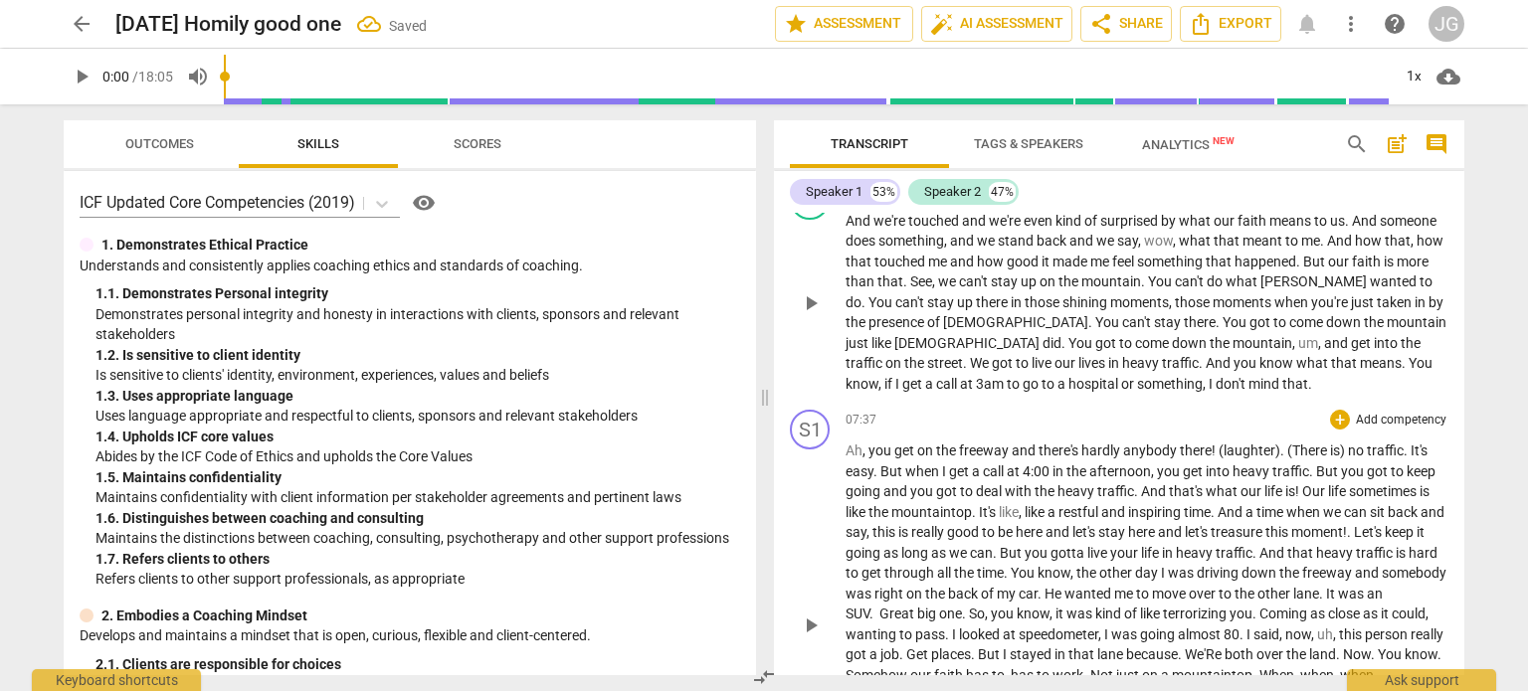
scroll to position [1535, 0]
click at [919, 607] on span "Great" at bounding box center [901, 615] width 38 height 16
click at [1189, 647] on span "We'Re" at bounding box center [1170, 655] width 40 height 16
click at [1297, 647] on span "land" at bounding box center [1283, 655] width 27 height 16
click at [949, 688] on span "[DEMOGRAPHIC_DATA]" at bounding box center [919, 696] width 148 height 16
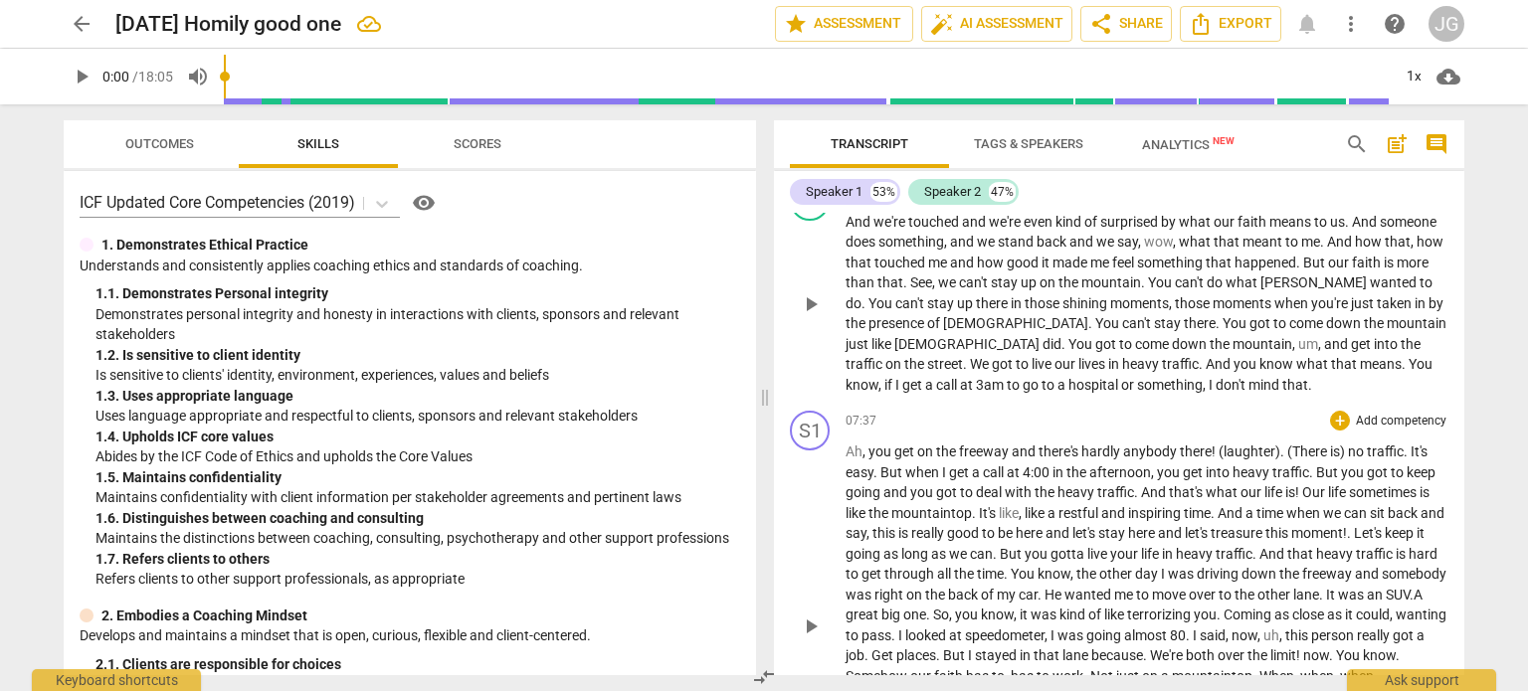
click at [949, 688] on span "[DEMOGRAPHIC_DATA]" at bounding box center [919, 696] width 148 height 16
click at [76, 70] on span "pause" at bounding box center [82, 77] width 24 height 24
click at [1006, 688] on span "shining" at bounding box center [1028, 696] width 45 height 16
click at [87, 75] on span "pause" at bounding box center [82, 77] width 24 height 24
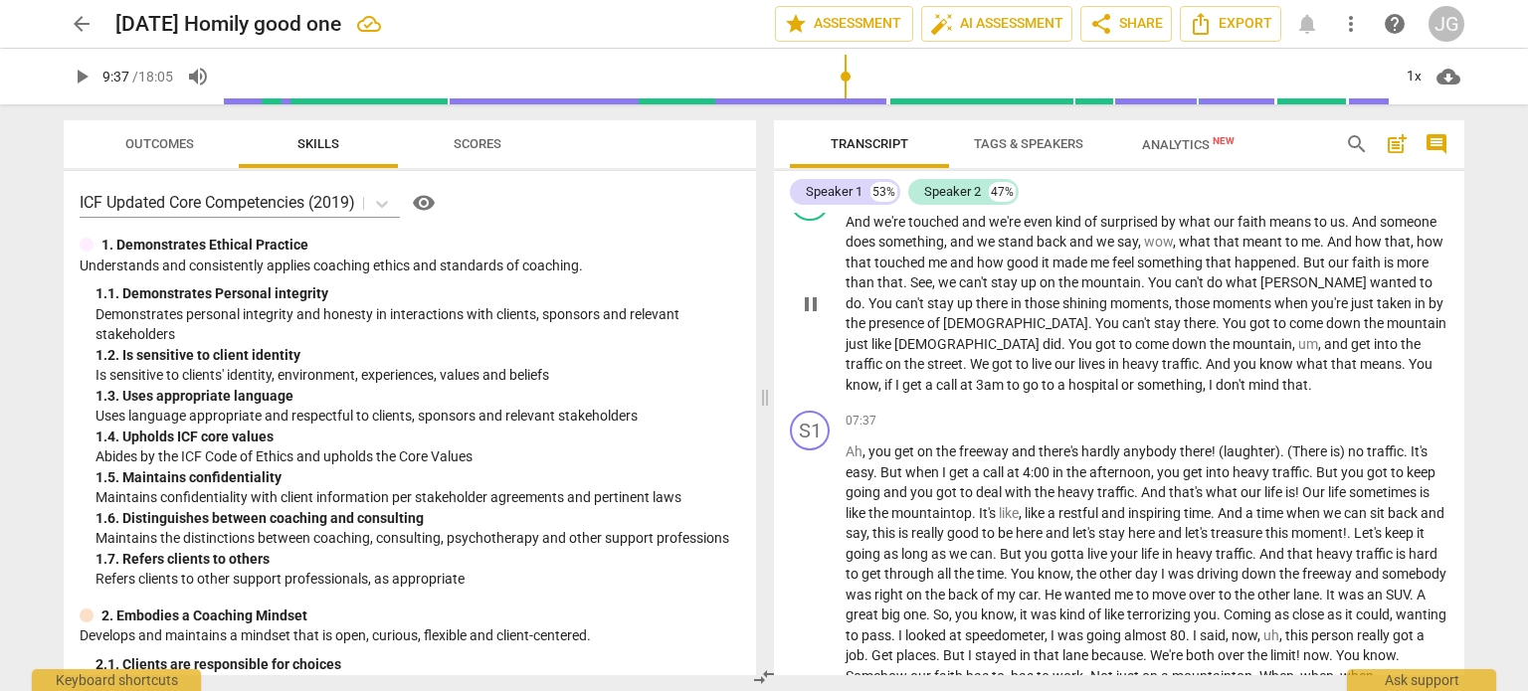
type input "578"
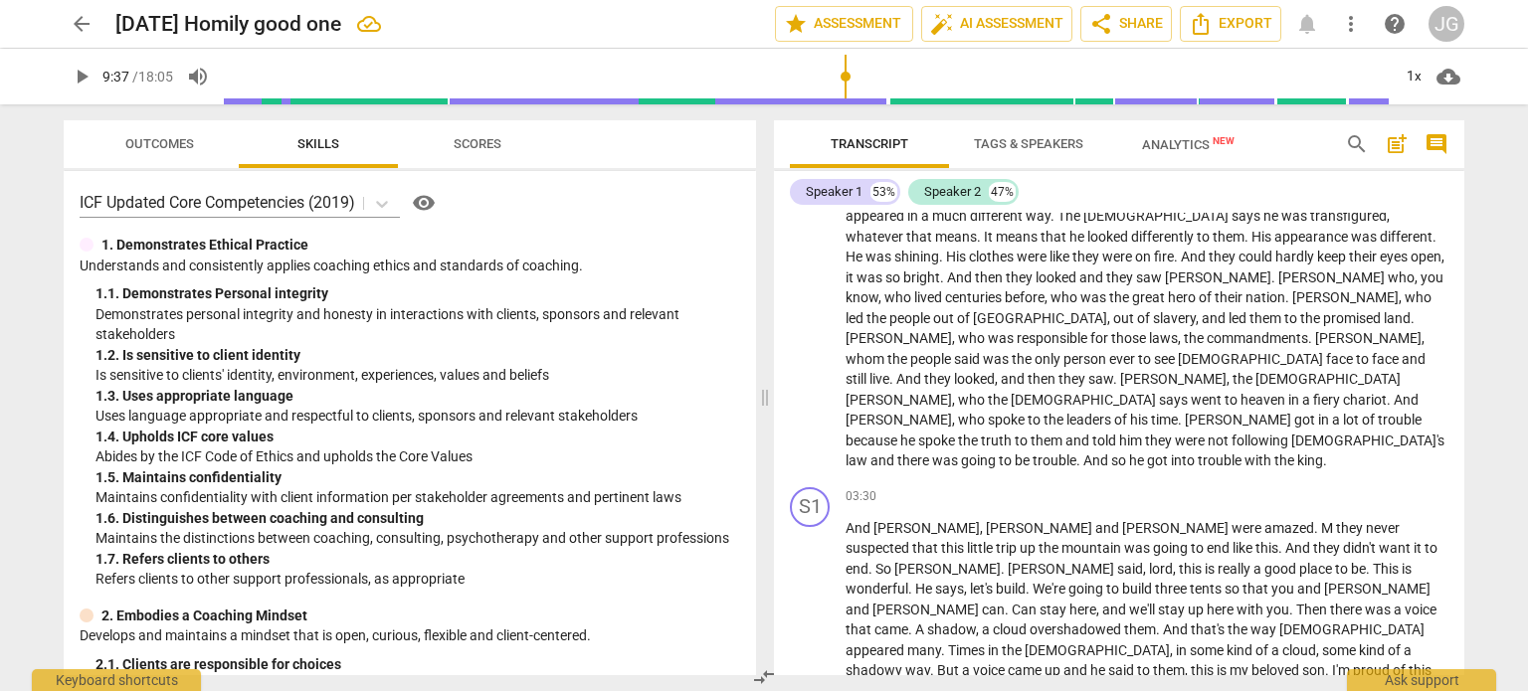
scroll to position [342, 0]
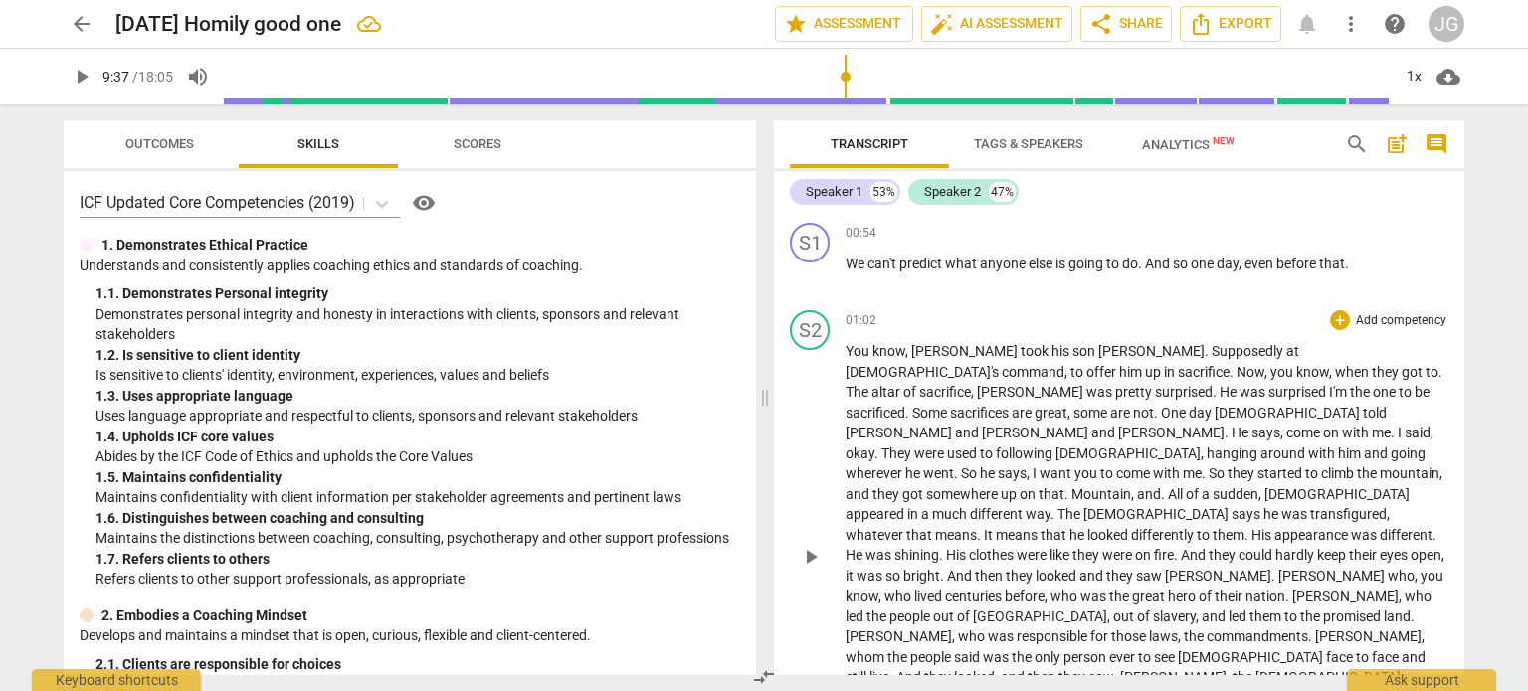
click at [1211, 349] on span "Supposedly" at bounding box center [1248, 351] width 75 height 16
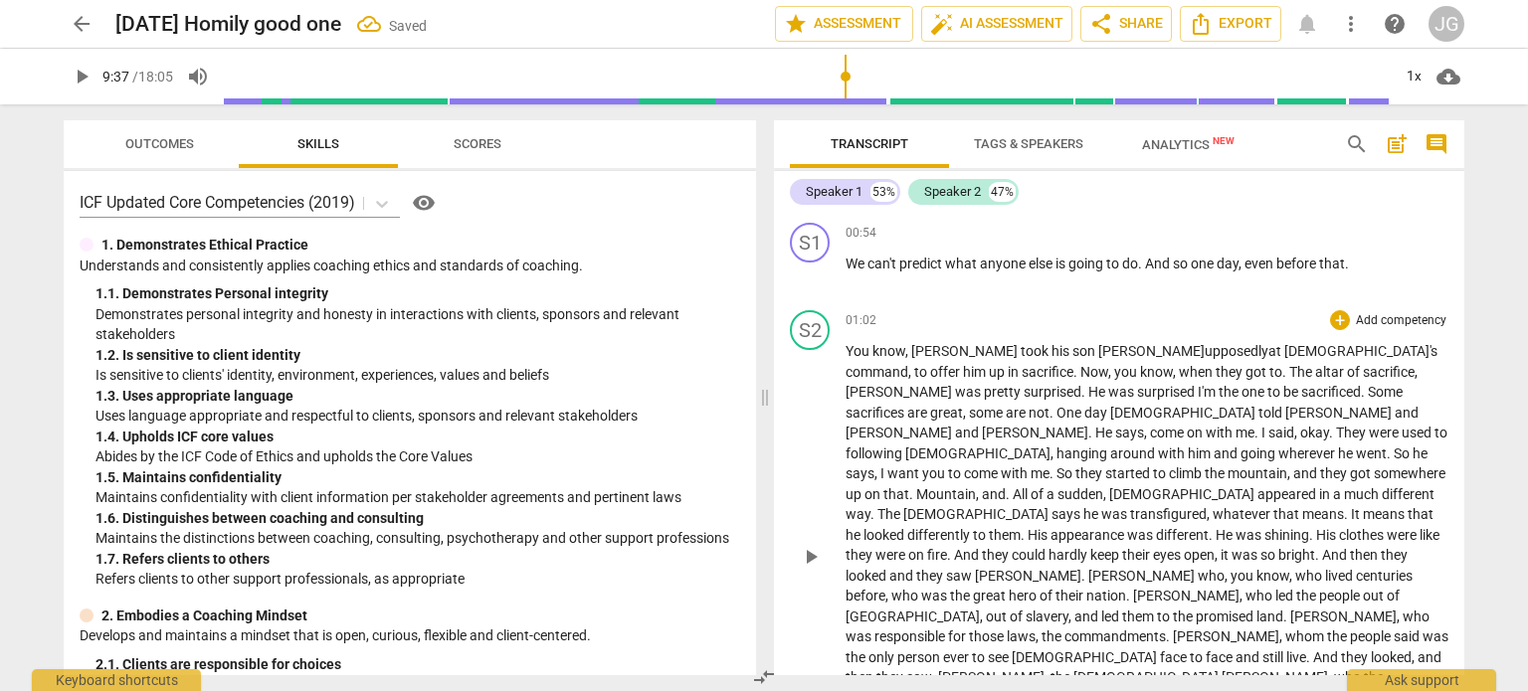
click at [1289, 367] on span "The" at bounding box center [1302, 372] width 26 height 16
click at [1137, 387] on span "surprised" at bounding box center [1167, 392] width 61 height 16
click at [1150, 425] on span "come" at bounding box center [1168, 433] width 37 height 16
click at [1258, 425] on span "." at bounding box center [1259, 433] width 7 height 16
click at [1269, 425] on span "I" at bounding box center [1269, 433] width 7 height 16
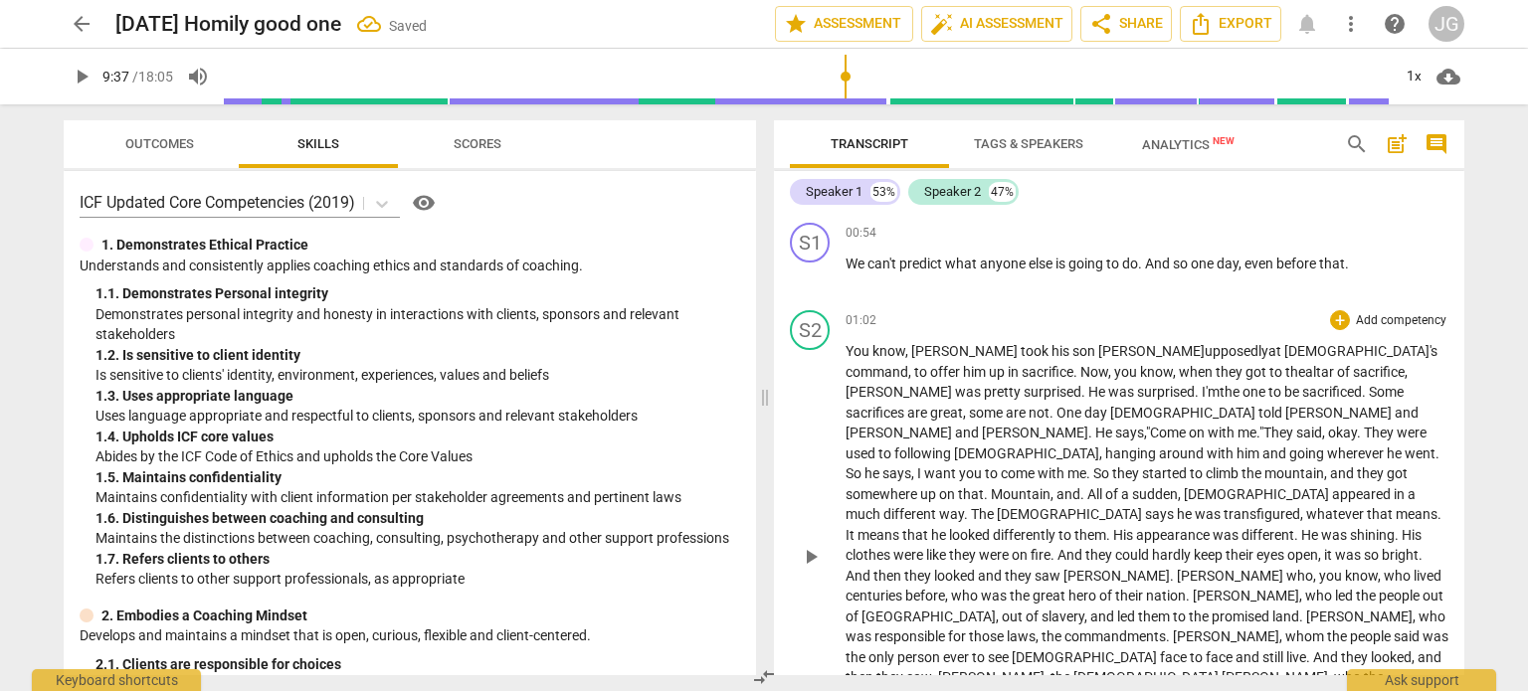
click at [1389, 425] on span "They" at bounding box center [1379, 433] width 33 height 16
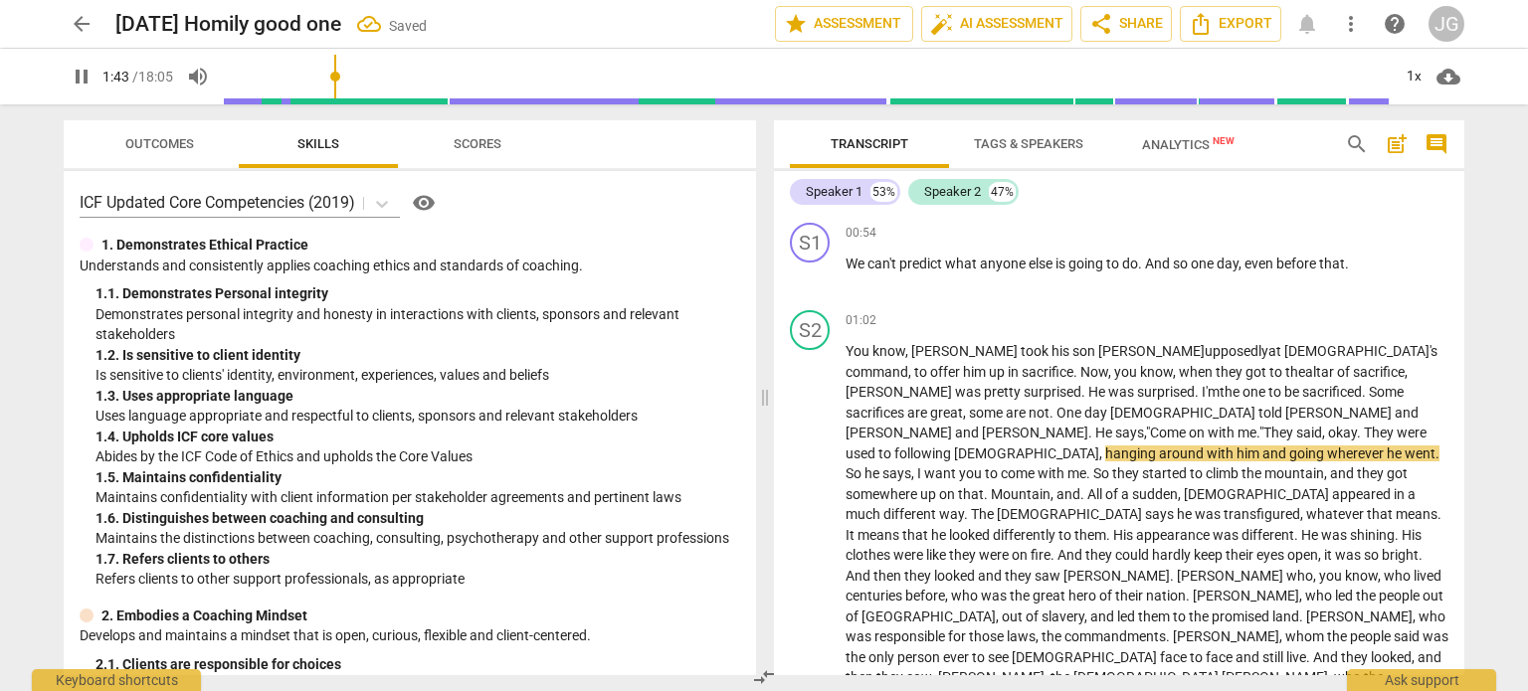
click at [82, 73] on span "pause" at bounding box center [82, 77] width 24 height 24
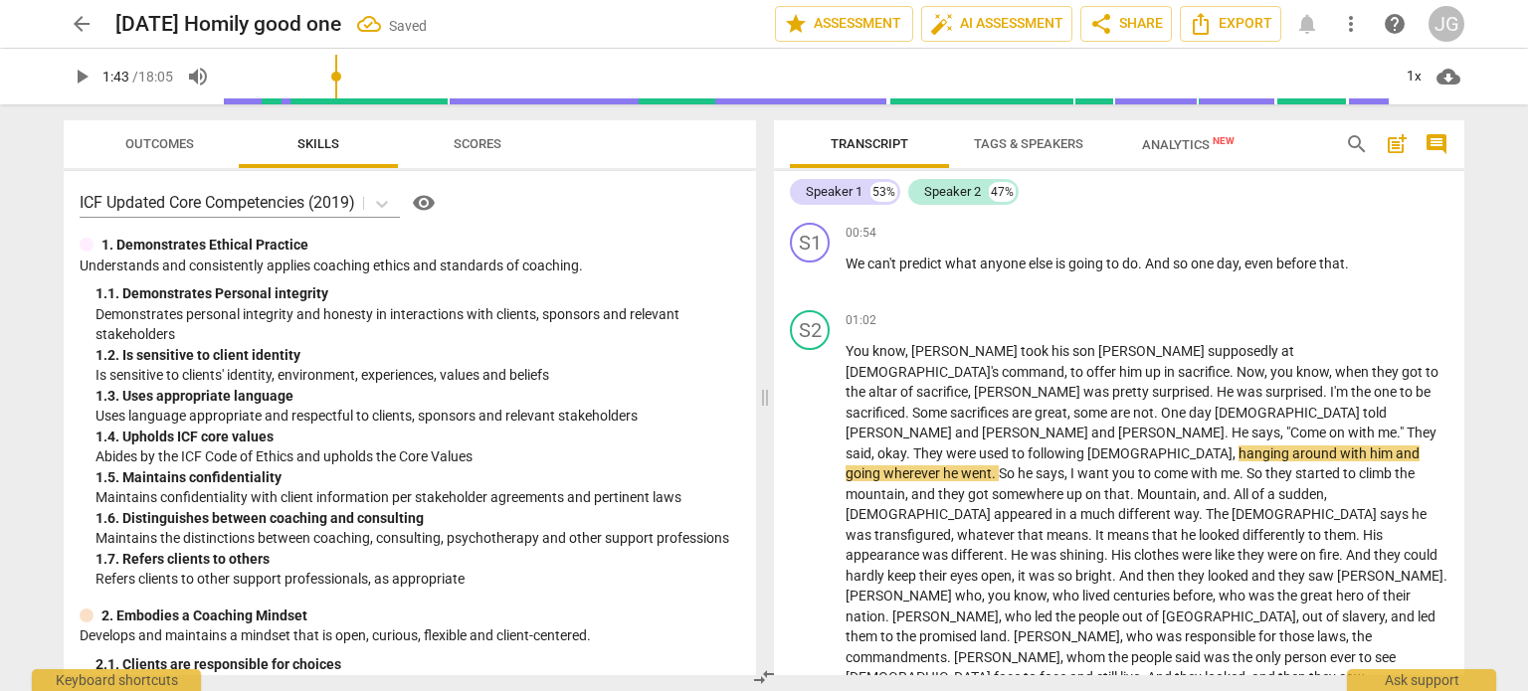
type input "104"
click at [1027, 446] on span "following" at bounding box center [1057, 454] width 60 height 16
click at [1238, 446] on span "hanging" at bounding box center [1265, 454] width 54 height 16
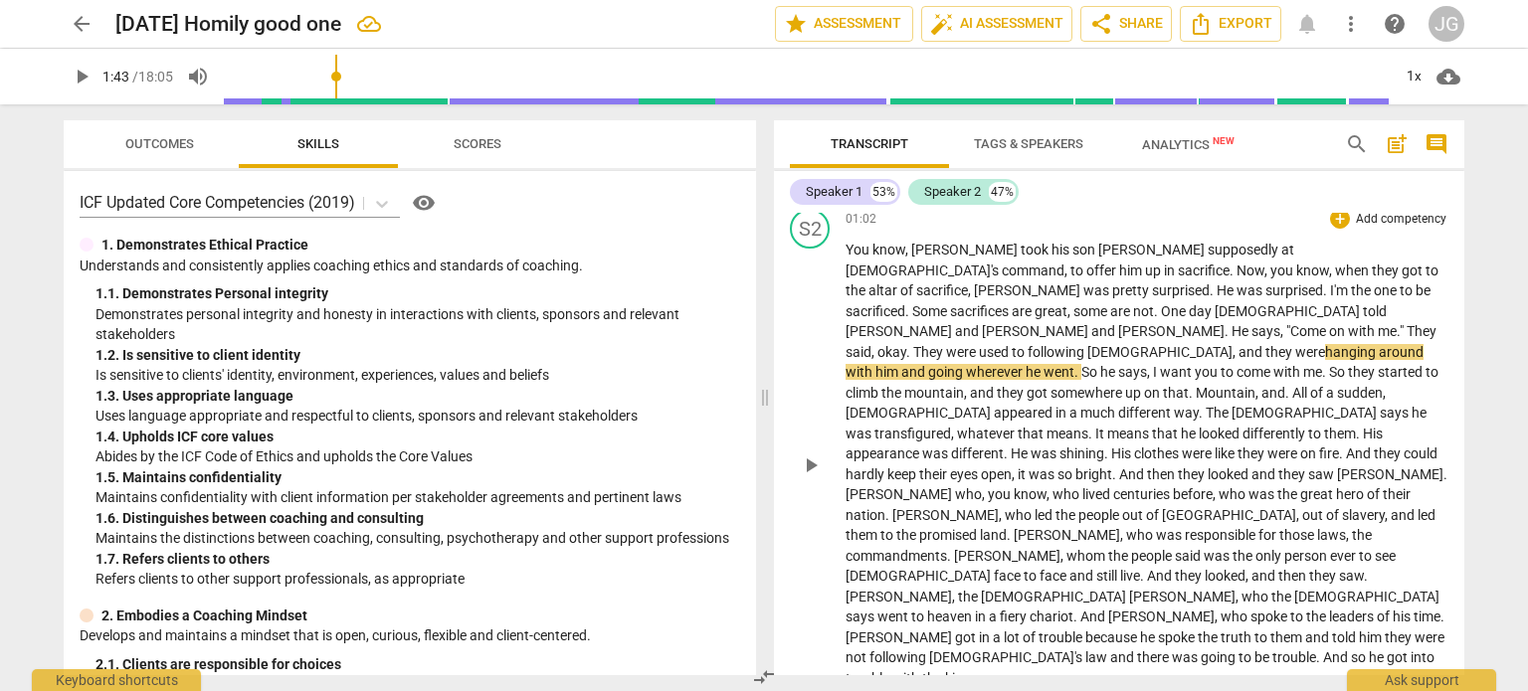
scroll to position [541, 0]
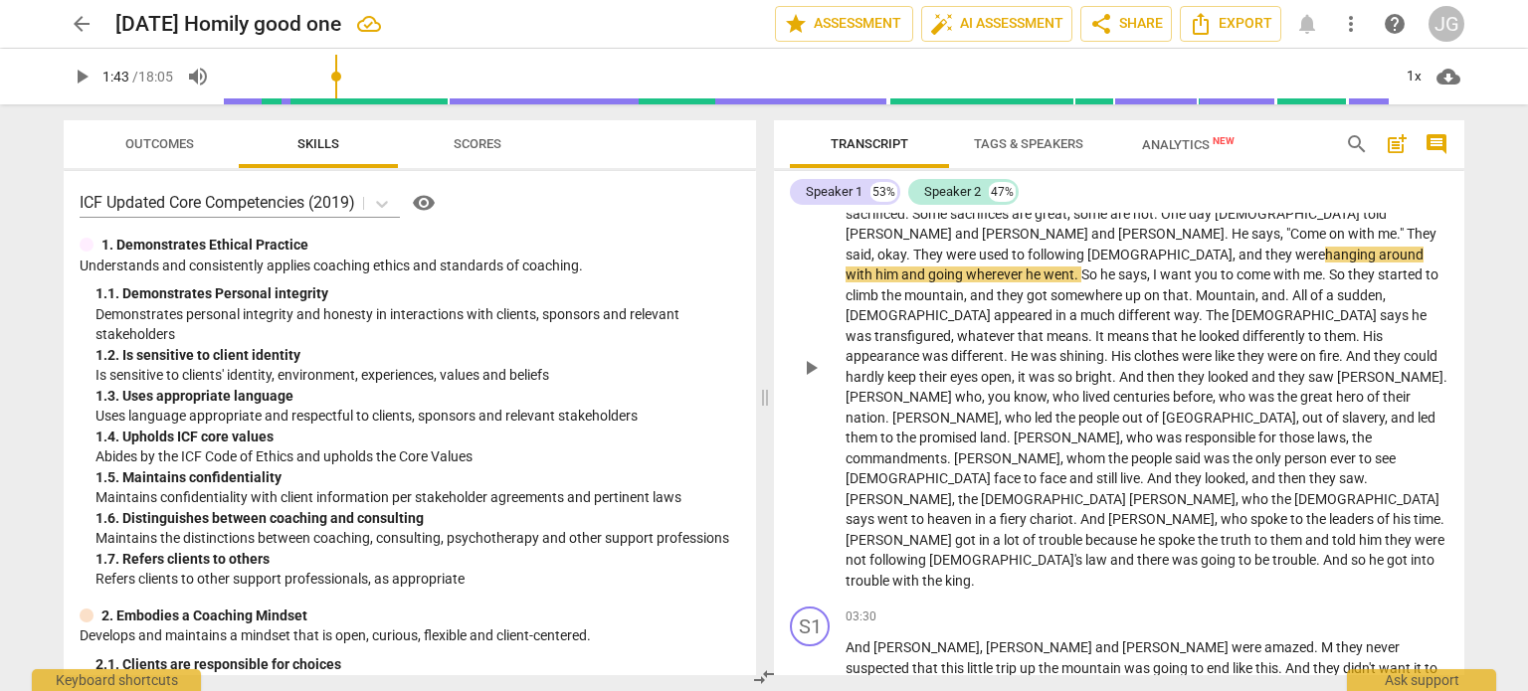
click at [1443, 369] on span "." at bounding box center [1445, 377] width 4 height 16
click at [959, 389] on span "[PERSON_NAME]" at bounding box center [1012, 397] width 106 height 16
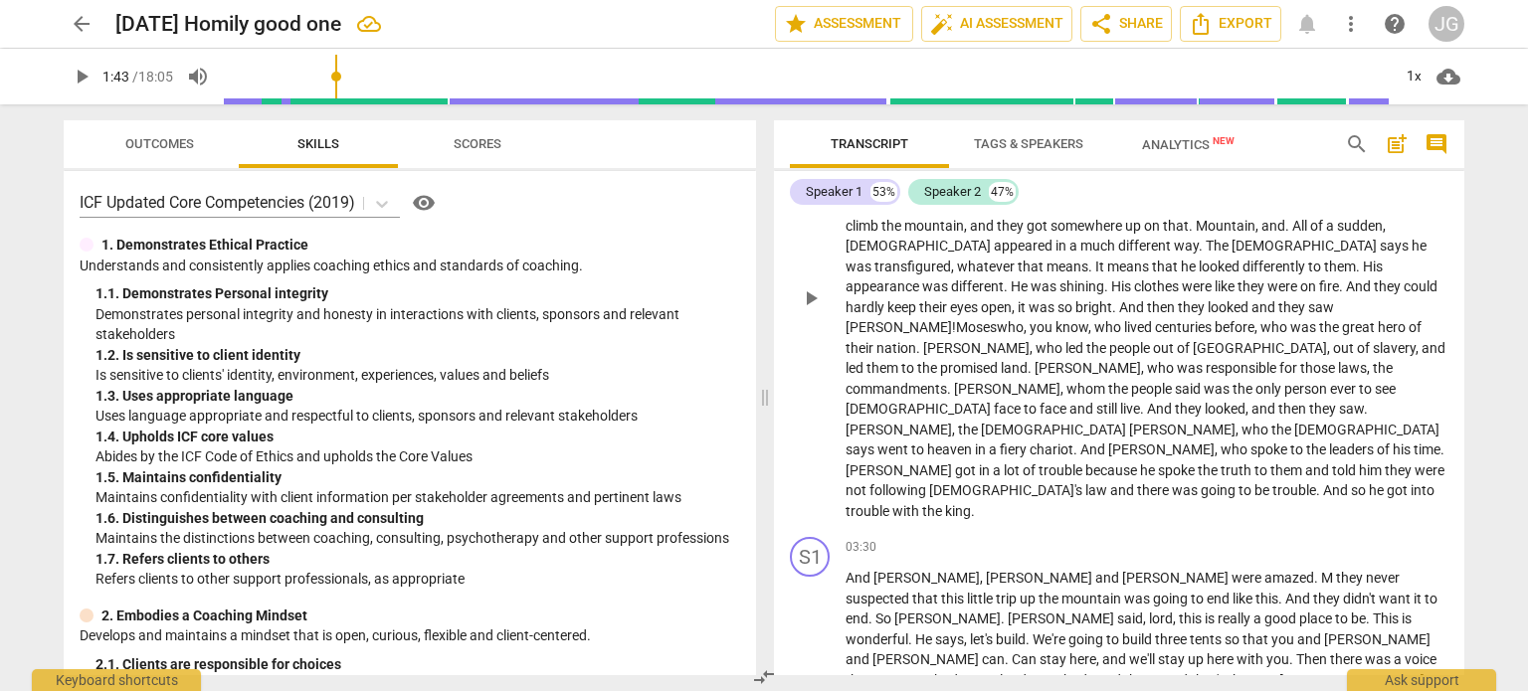
scroll to position [640, 0]
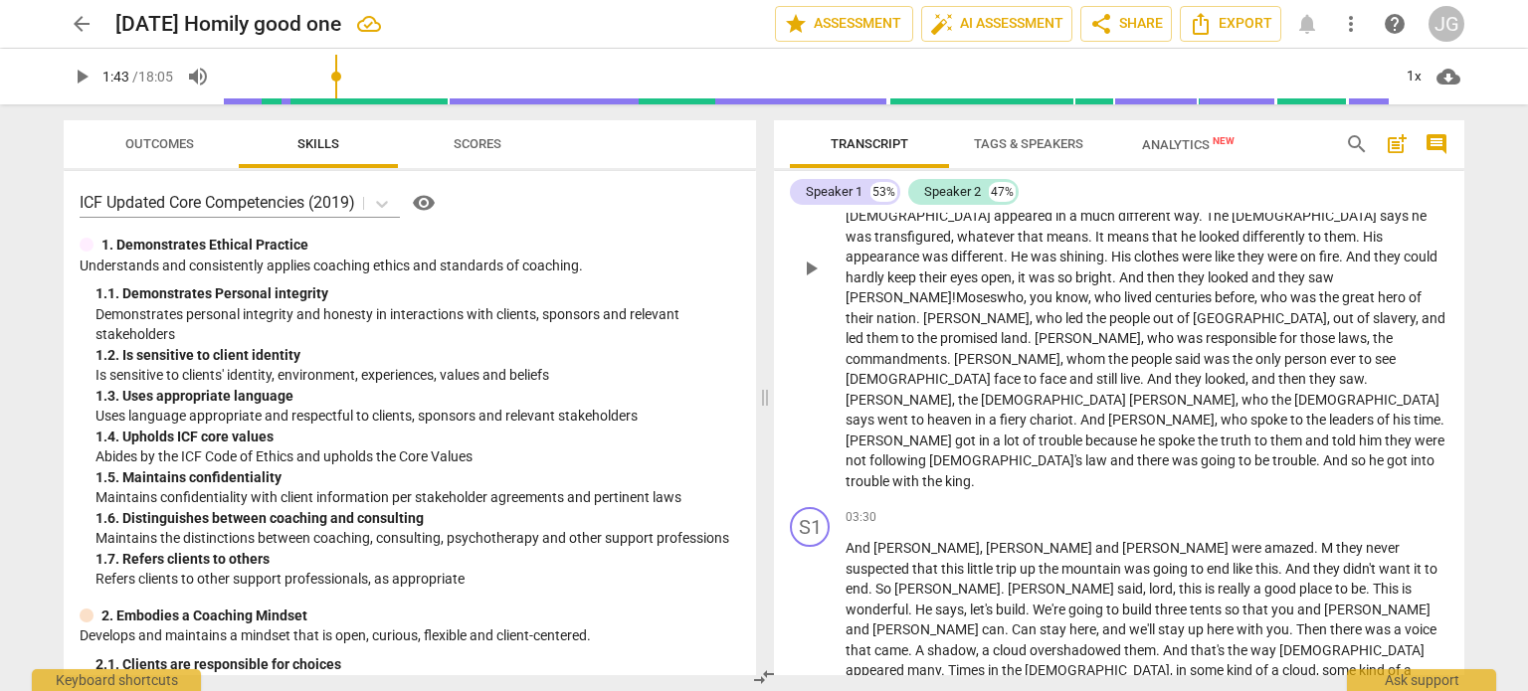
click at [1016, 392] on span "[DEMOGRAPHIC_DATA]" at bounding box center [1055, 400] width 148 height 16
click at [1329, 412] on span "leaders" at bounding box center [1353, 420] width 48 height 16
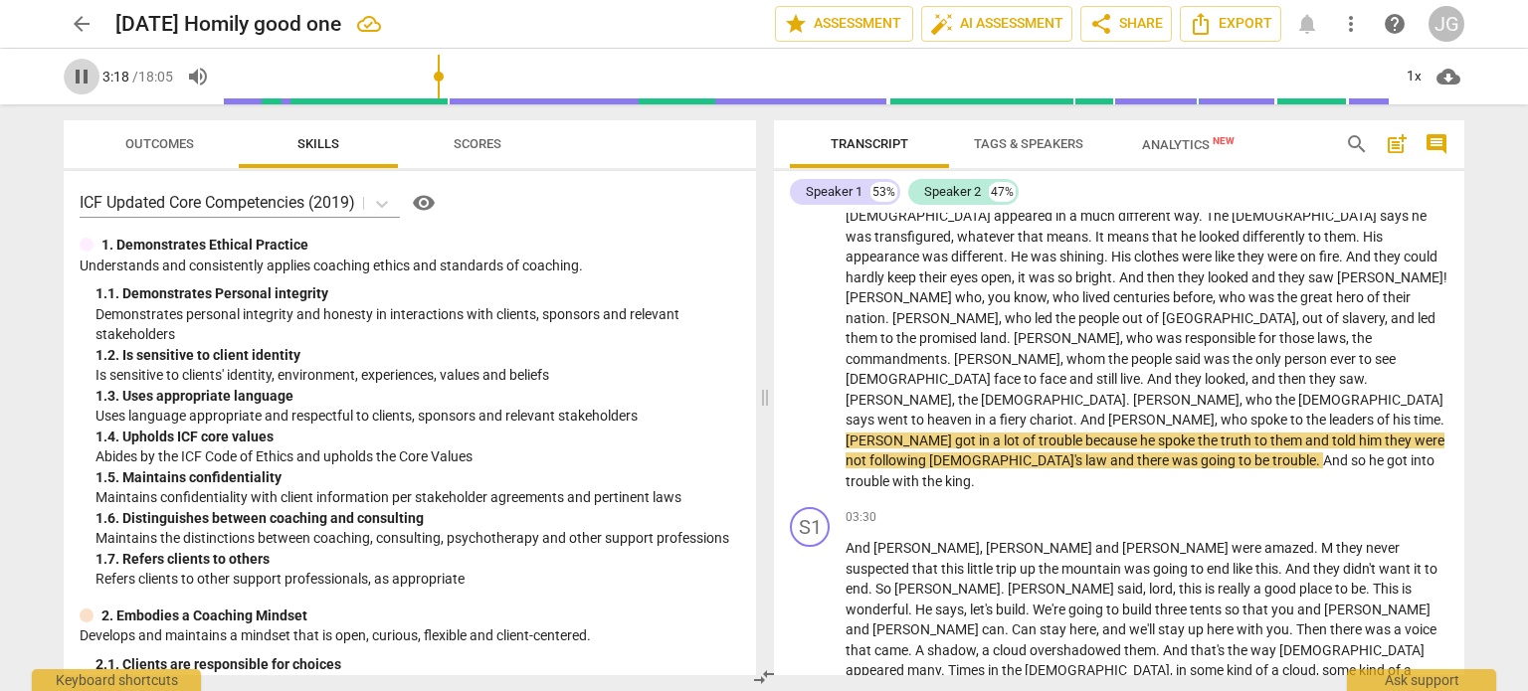
click at [78, 74] on span "pause" at bounding box center [82, 77] width 24 height 24
click at [1329, 412] on span "leaders" at bounding box center [1353, 420] width 48 height 16
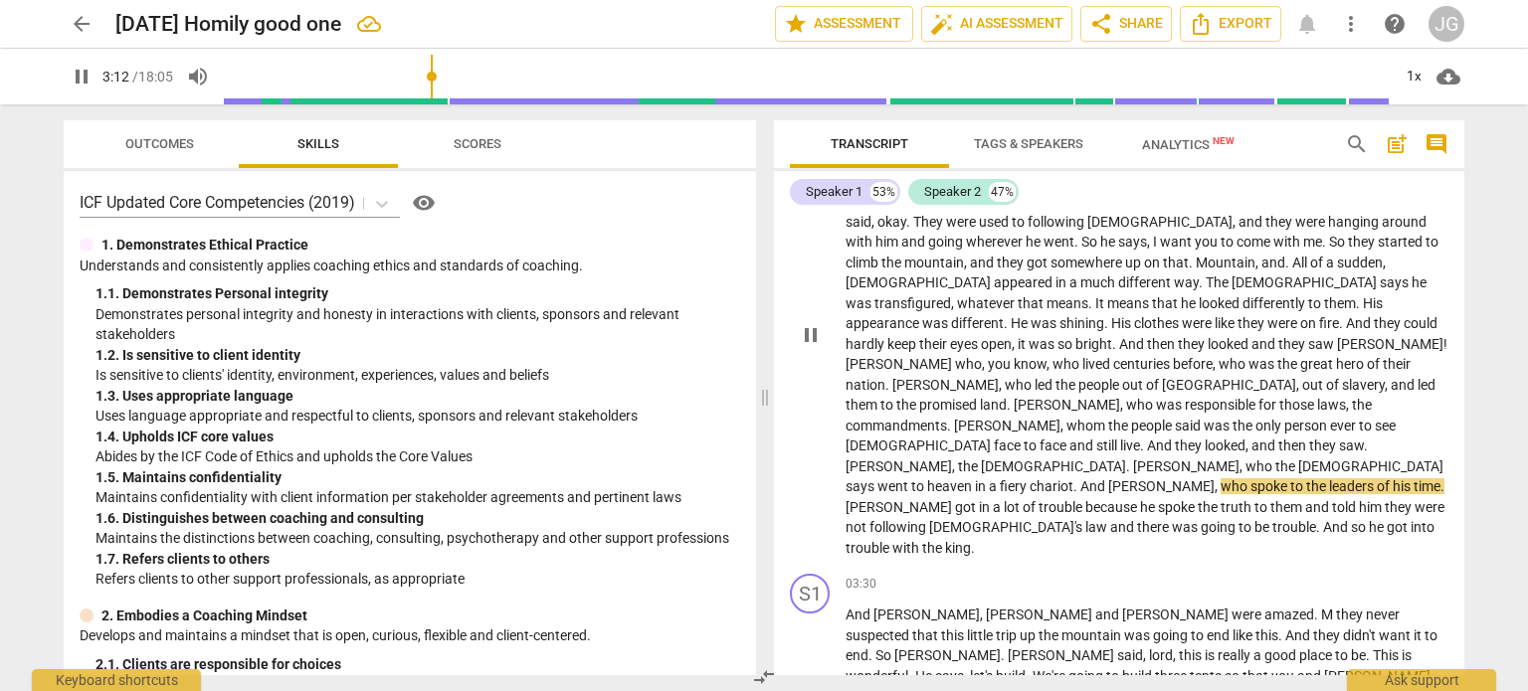
scroll to position [541, 0]
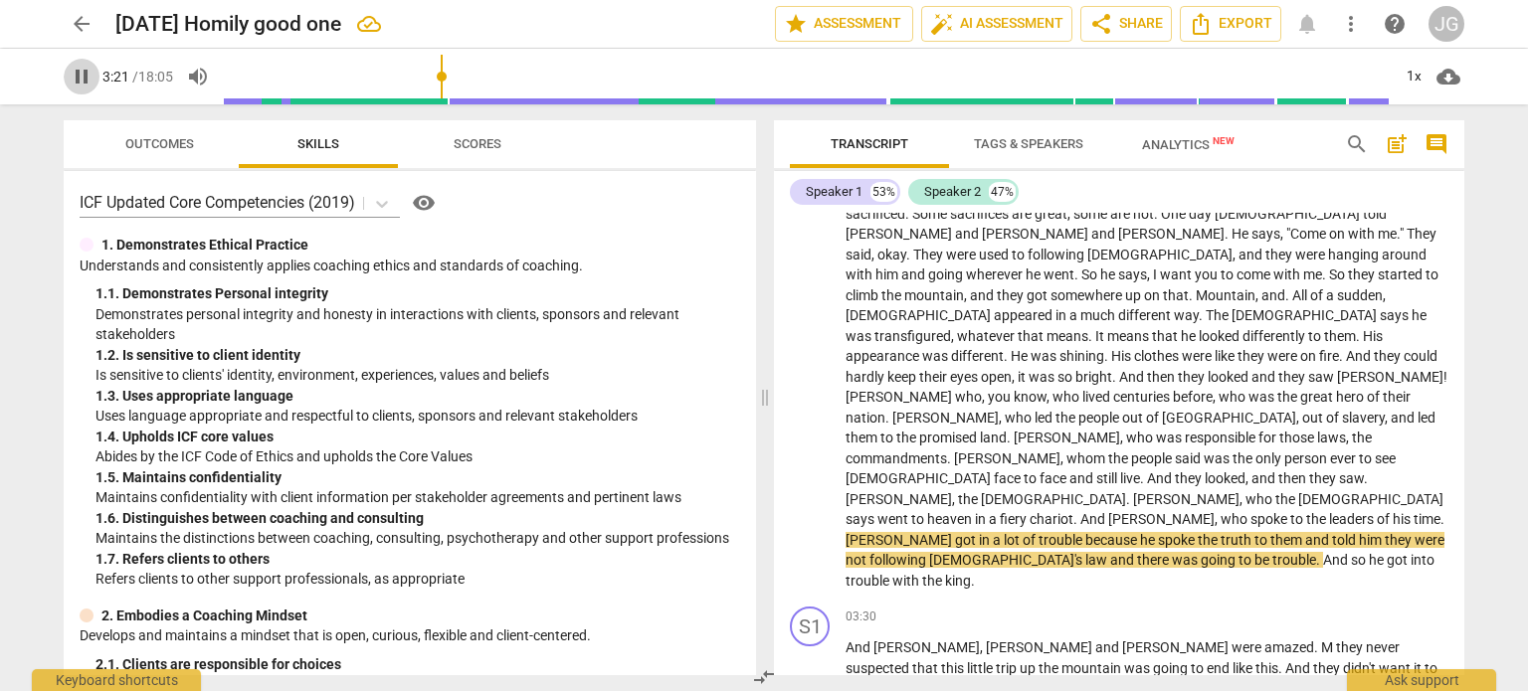
click at [80, 77] on span "pause" at bounding box center [82, 77] width 24 height 24
type input "201"
click at [955, 532] on span "[PERSON_NAME]" at bounding box center [899, 540] width 109 height 16
click at [1294, 532] on span "them" at bounding box center [1311, 540] width 35 height 16
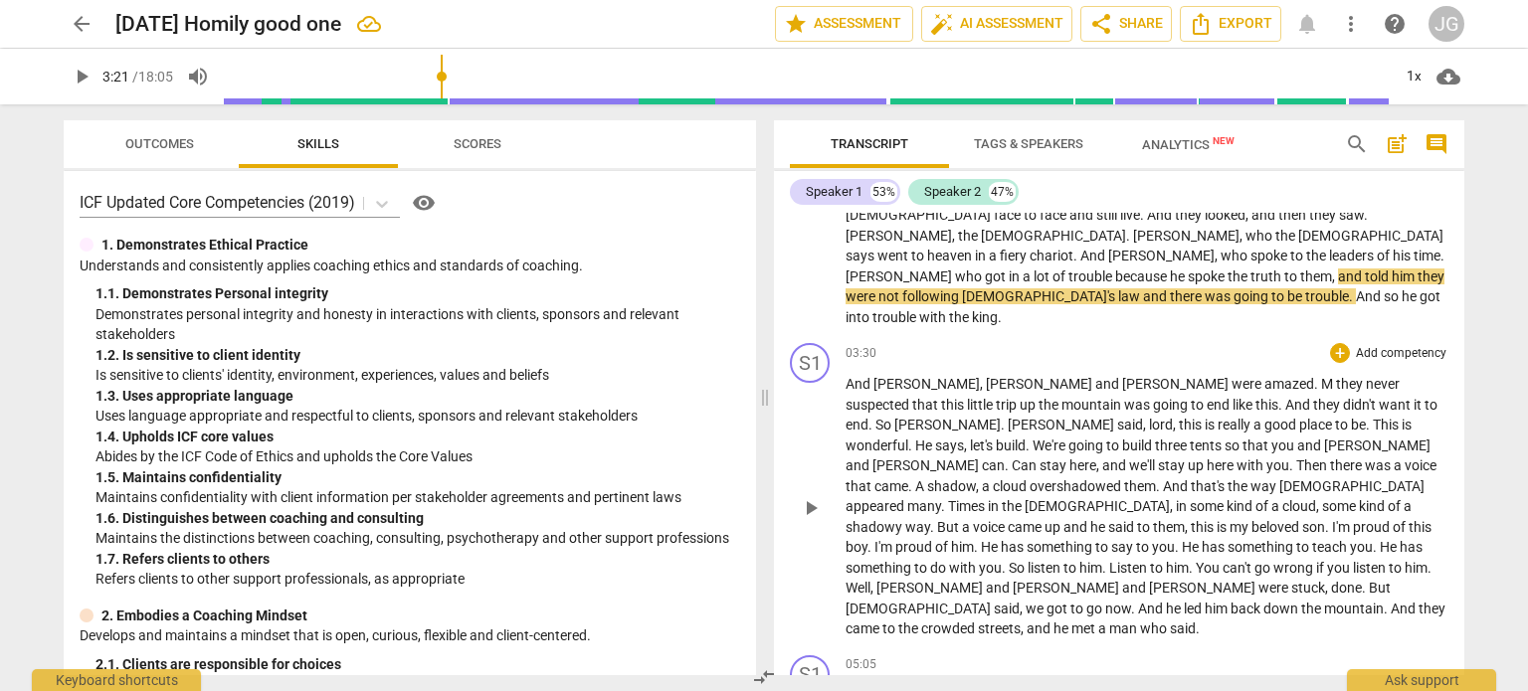
scroll to position [839, 0]
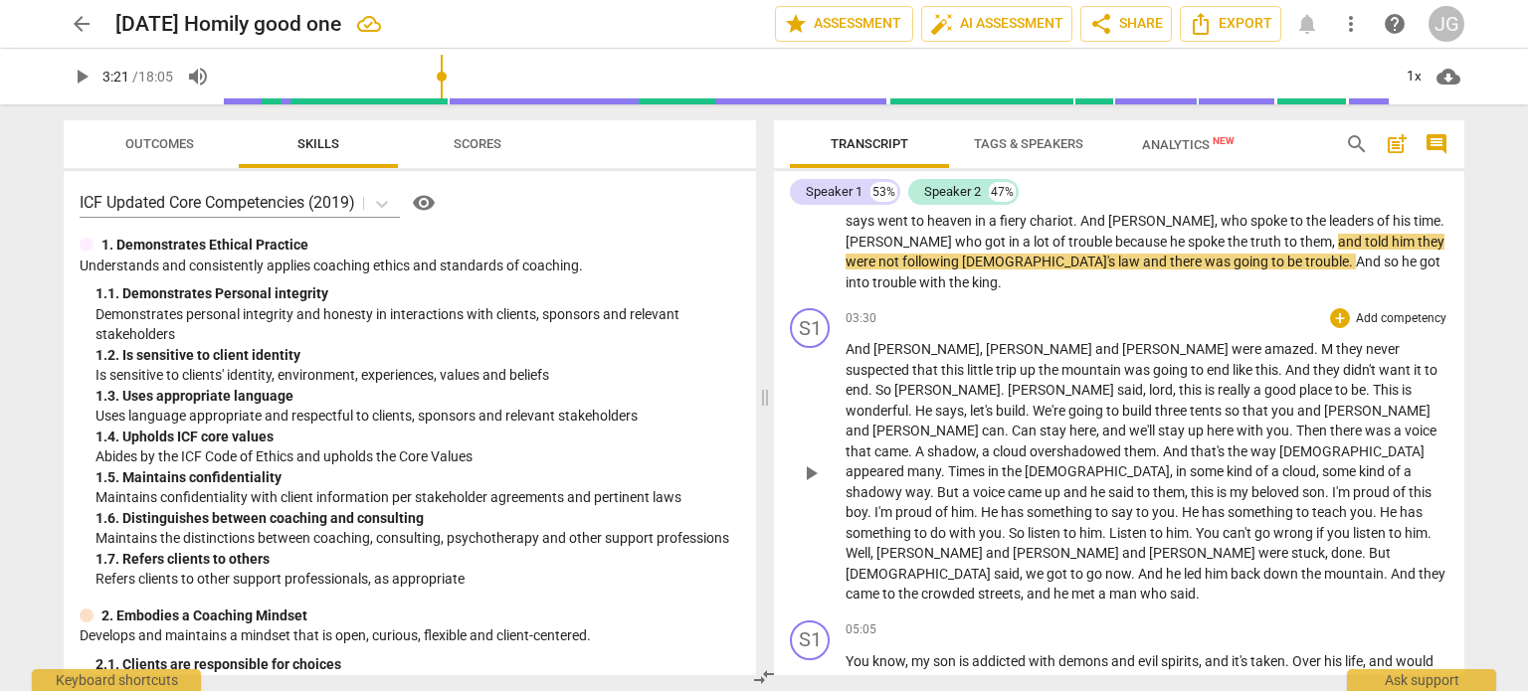
click at [1336, 341] on span "they" at bounding box center [1351, 349] width 30 height 16
click at [1172, 382] on span "lord" at bounding box center [1161, 390] width 24 height 16
click at [915, 403] on span "." at bounding box center [911, 411] width 7 height 16
click at [998, 403] on span "let's" at bounding box center [986, 411] width 26 height 16
click at [1076, 403] on span "We're" at bounding box center [1058, 411] width 36 height 16
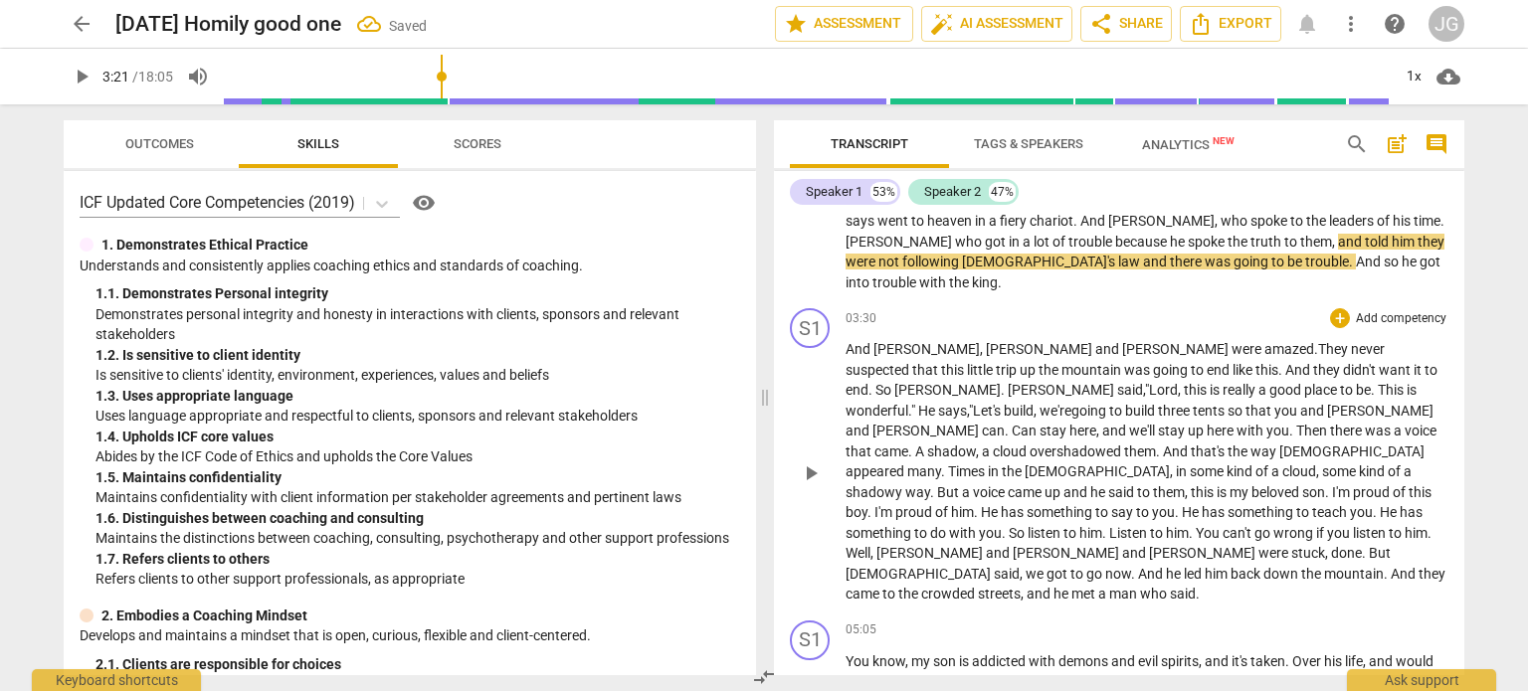
click at [1039, 423] on span "Can" at bounding box center [1025, 431] width 28 height 16
click at [1190, 484] on span "this" at bounding box center [1203, 492] width 26 height 16
click at [1437, 428] on p "And [PERSON_NAME] , [PERSON_NAME] and [PERSON_NAME] were amazed . T hey never s…" at bounding box center [1146, 472] width 603 height 266
click at [1184, 484] on span ", "T" at bounding box center [1191, 492] width 14 height 16
click at [1331, 545] on span "done" at bounding box center [1346, 553] width 31 height 16
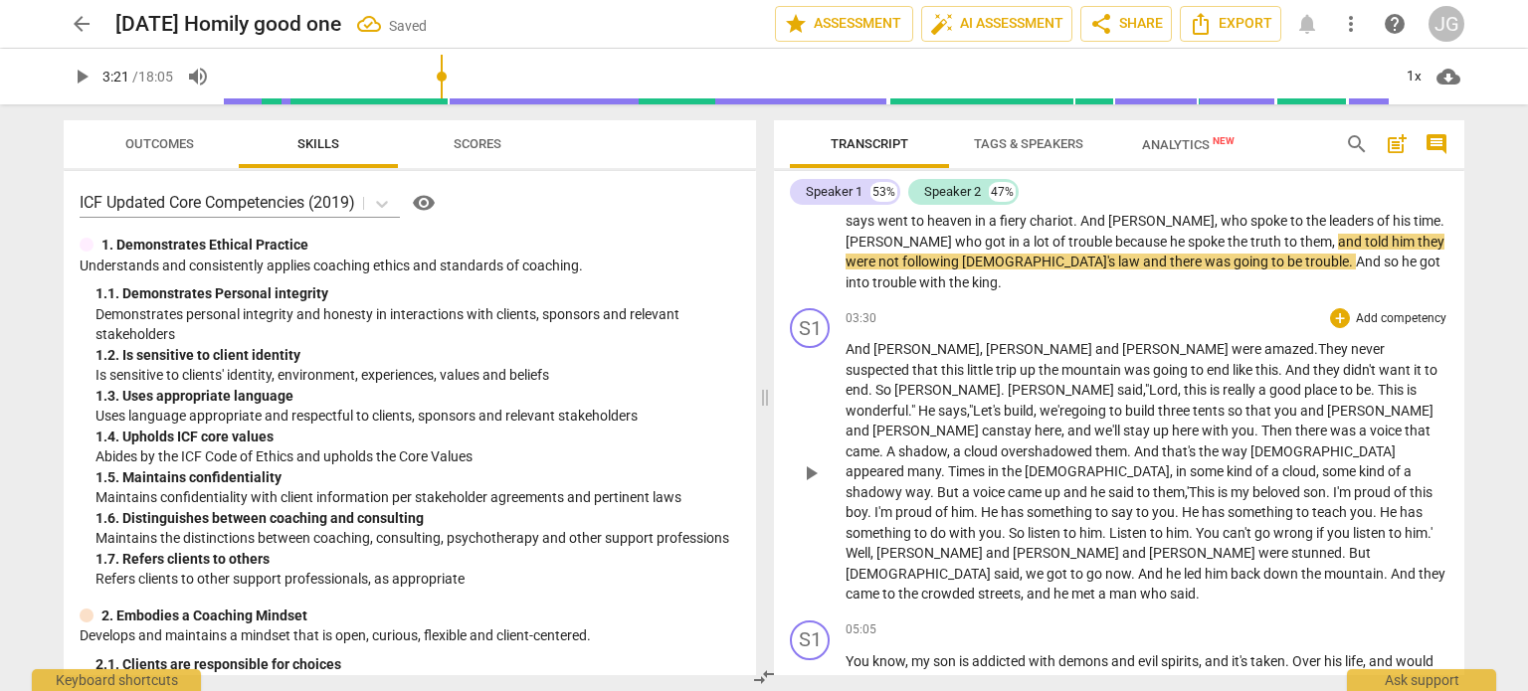
click at [1046, 566] on span "we" at bounding box center [1035, 574] width 21 height 16
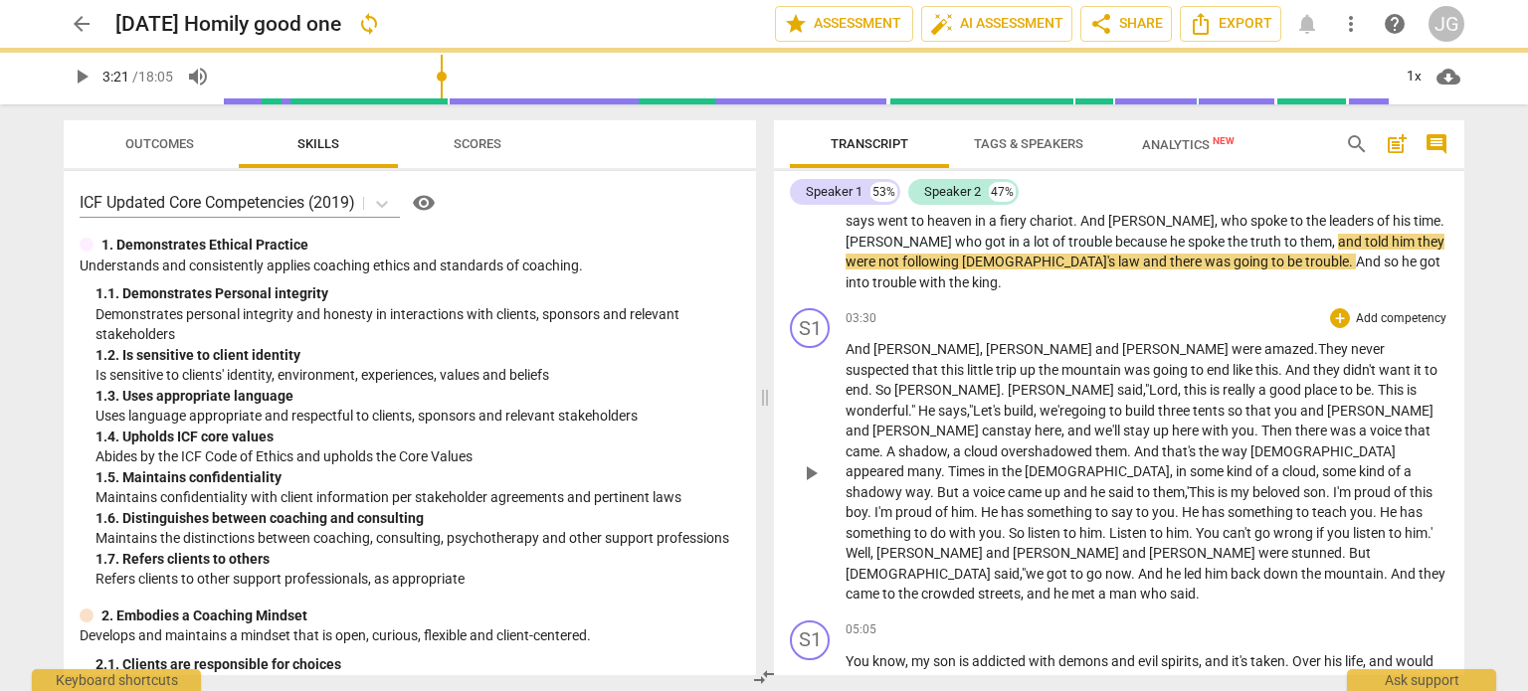
click at [1046, 566] on span "we" at bounding box center [1035, 574] width 21 height 16
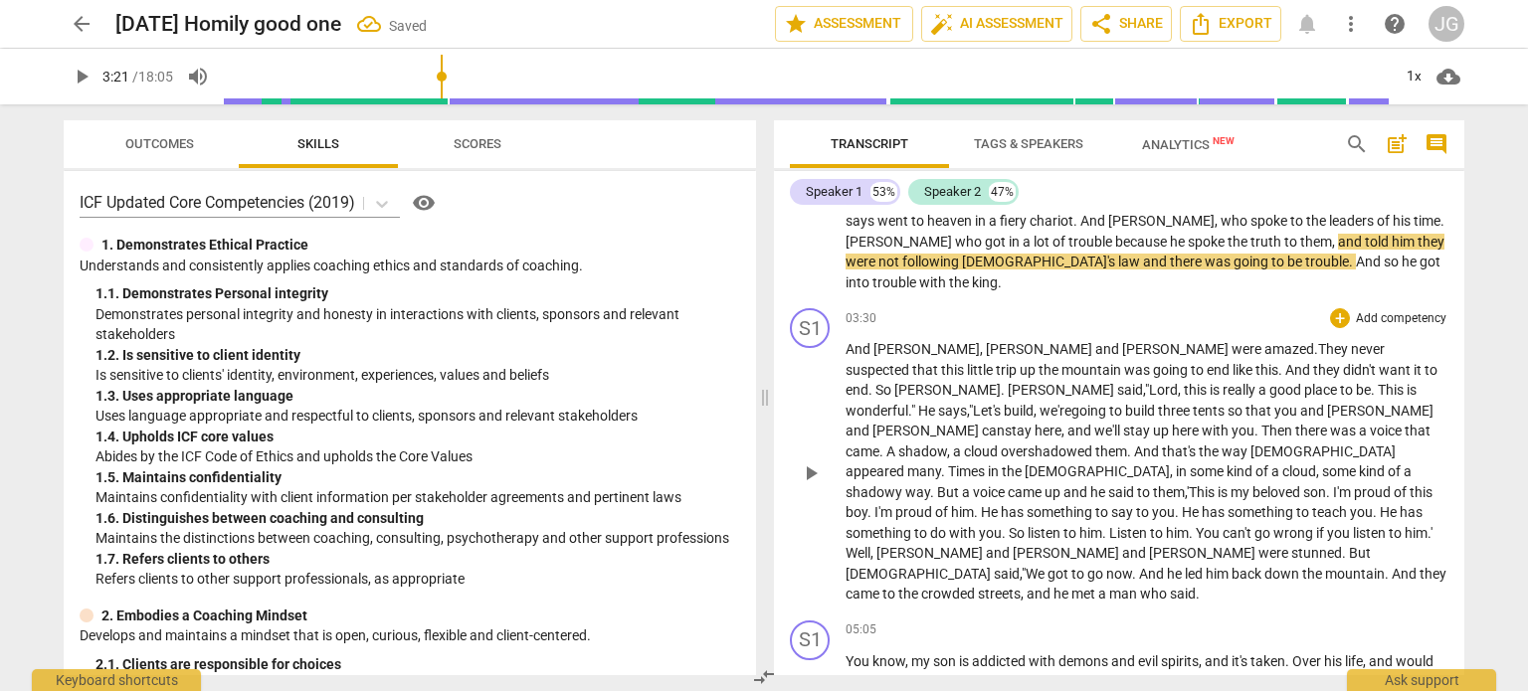
click at [1139, 566] on span "." at bounding box center [1135, 574] width 7 height 16
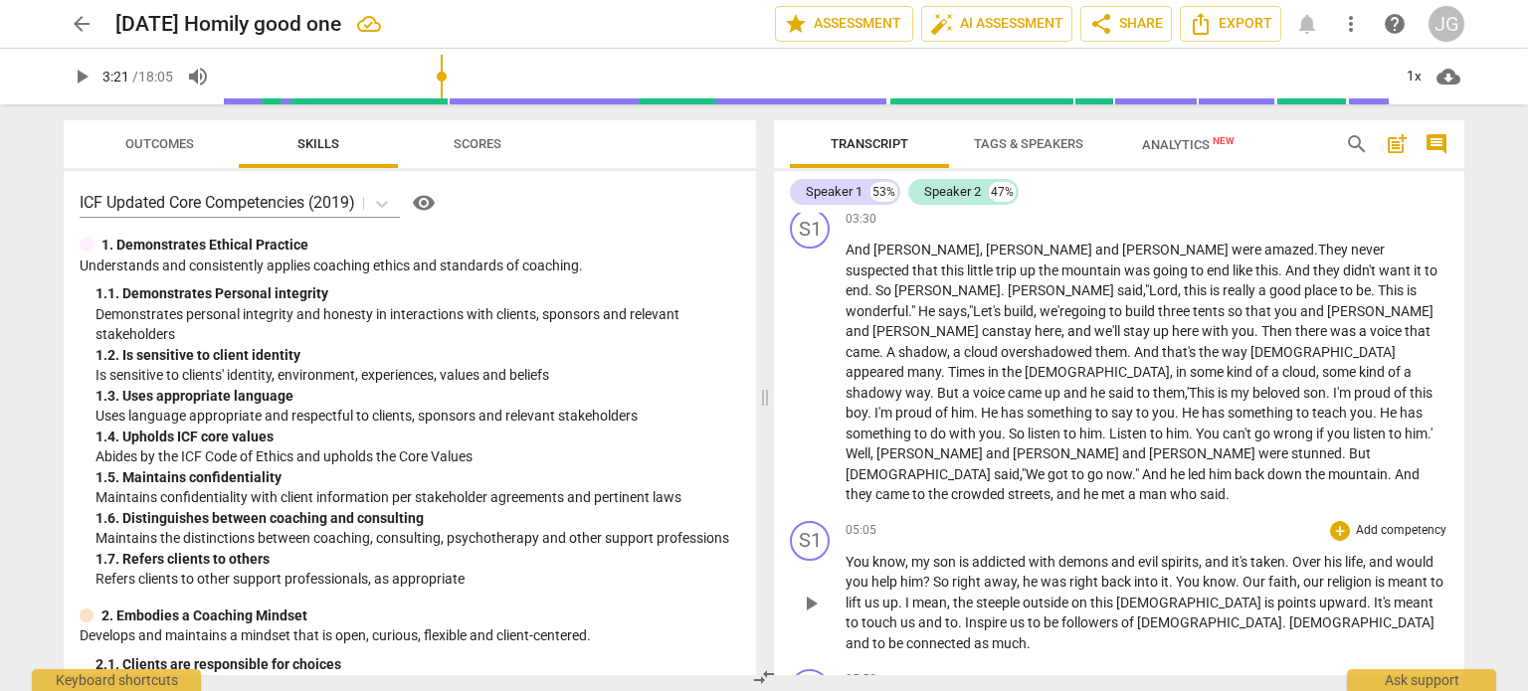
scroll to position [919, 0]
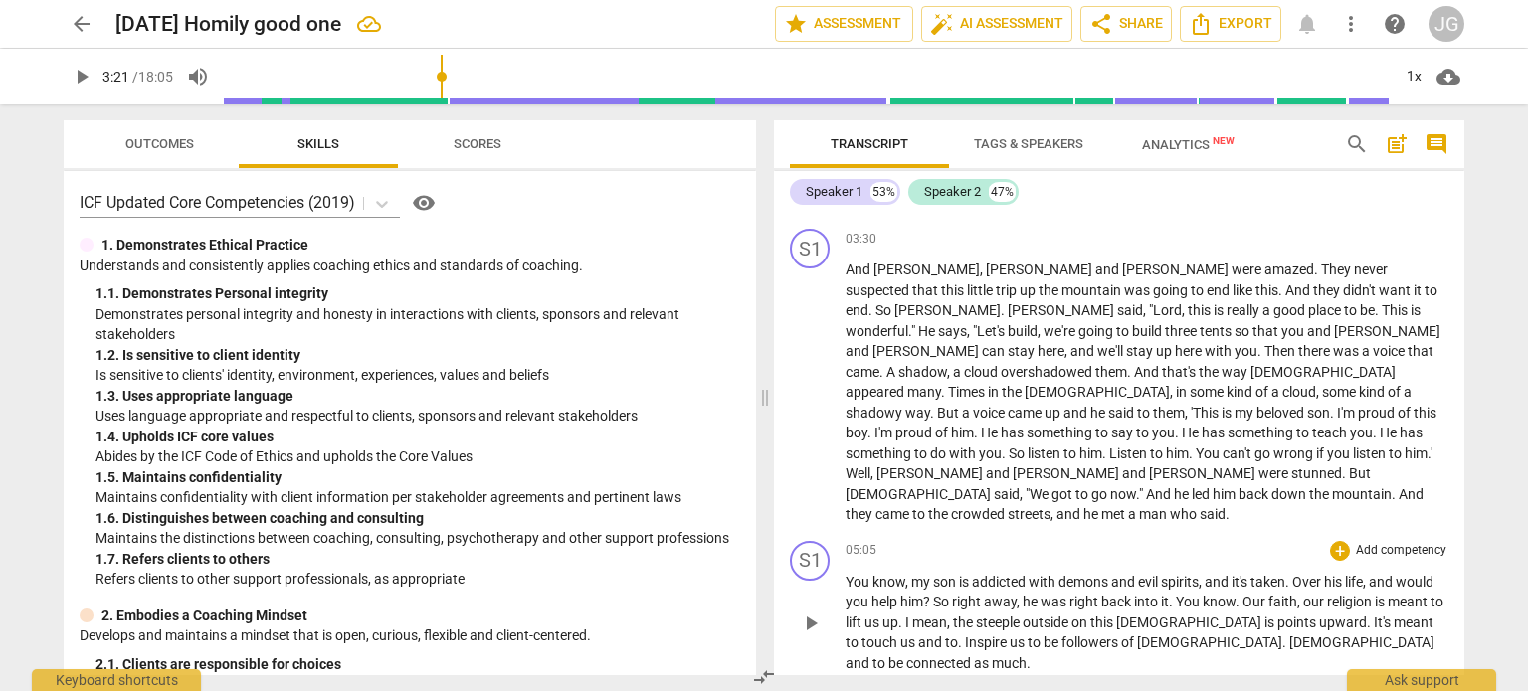
click at [845, 574] on span "You" at bounding box center [858, 582] width 27 height 16
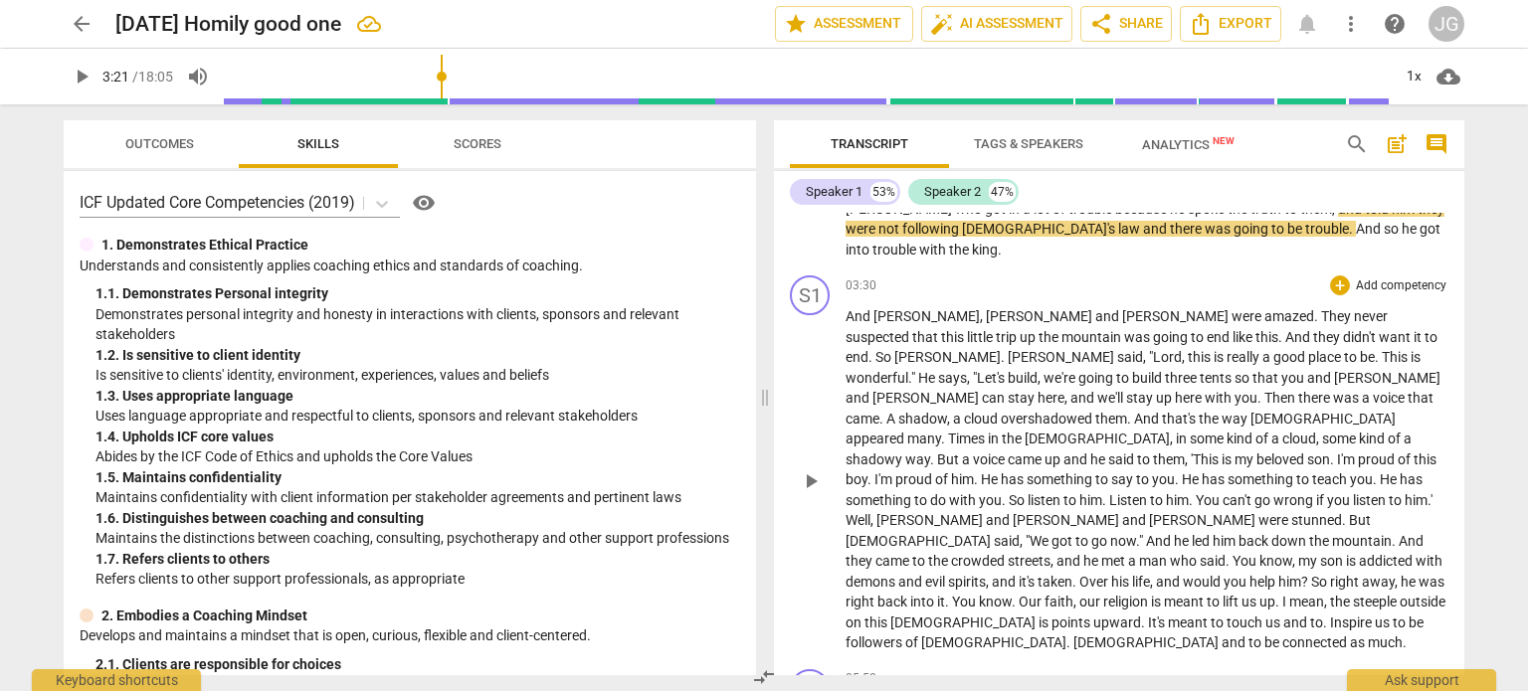
click at [979, 594] on span "You" at bounding box center [965, 602] width 27 height 16
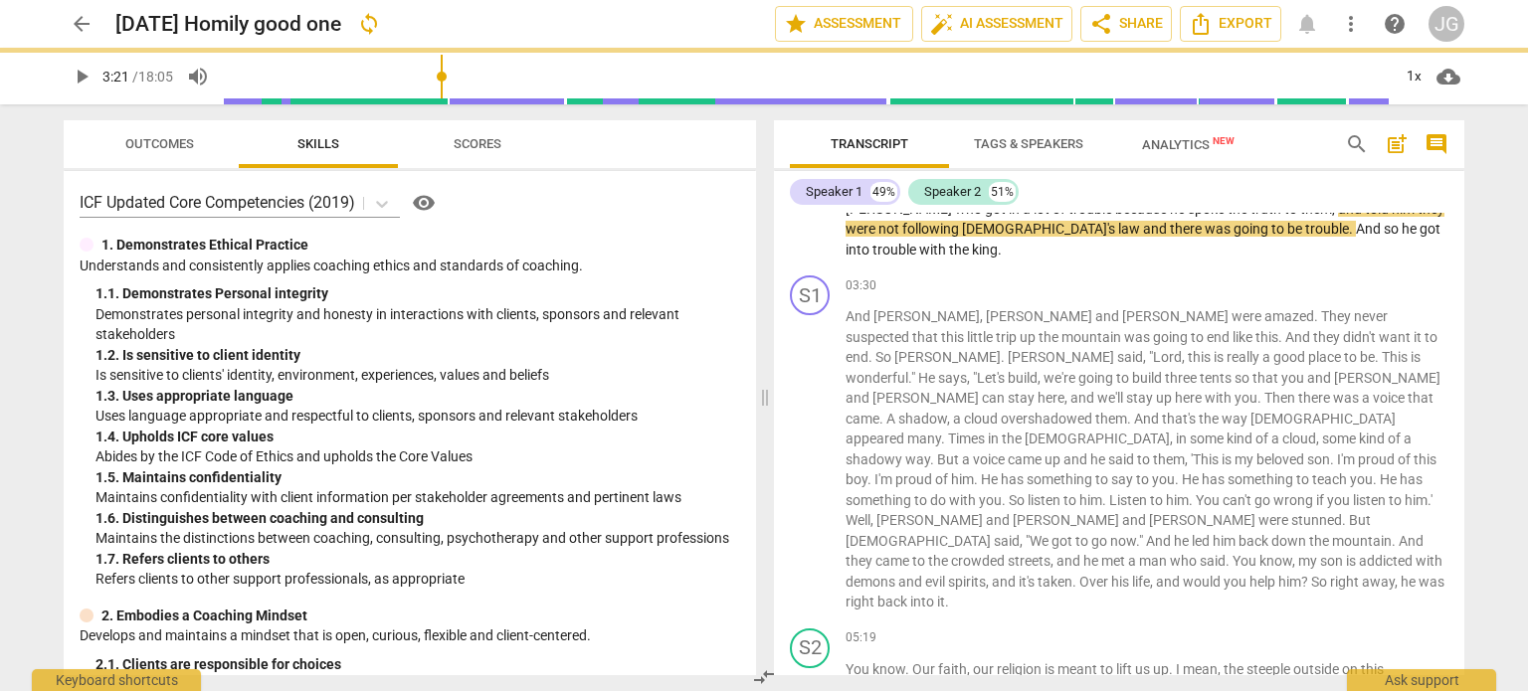
scroll to position [939, 0]
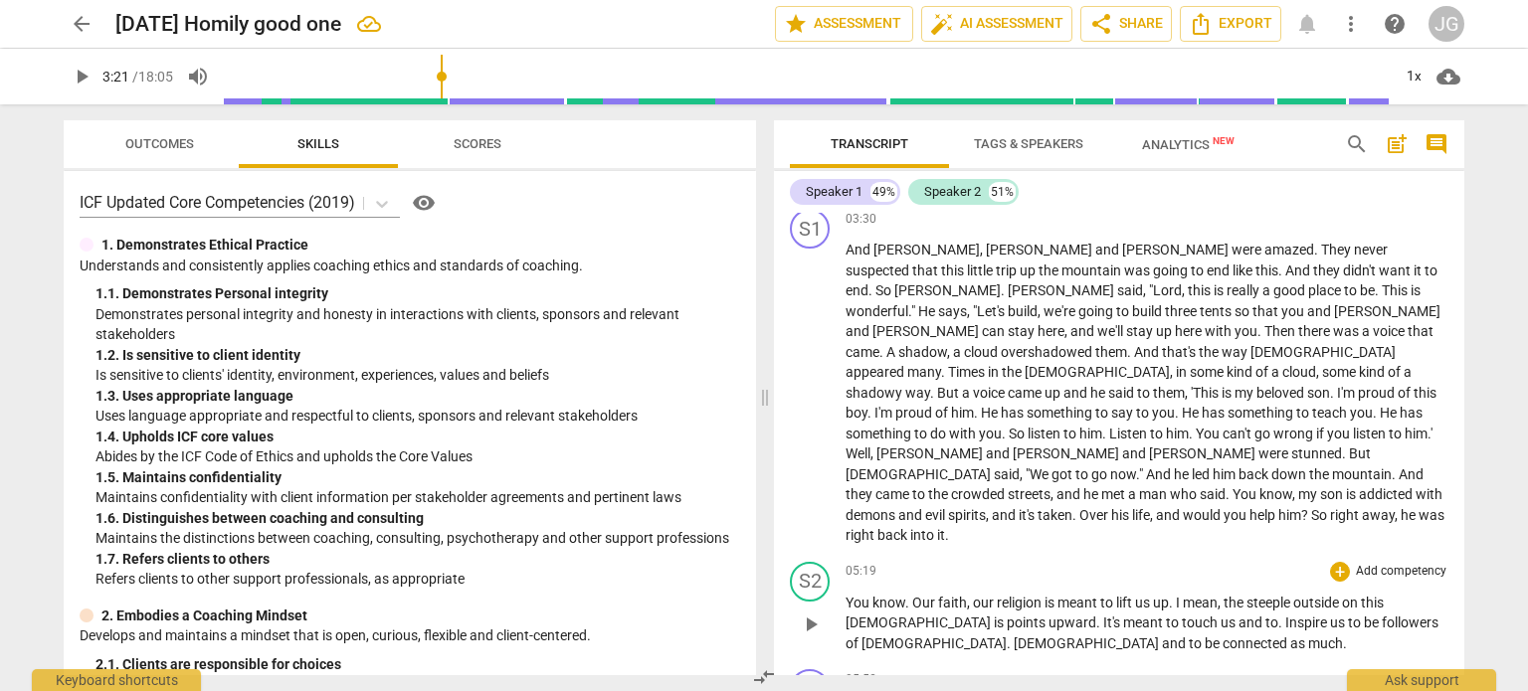
click at [1278, 615] on span "." at bounding box center [1281, 623] width 7 height 16
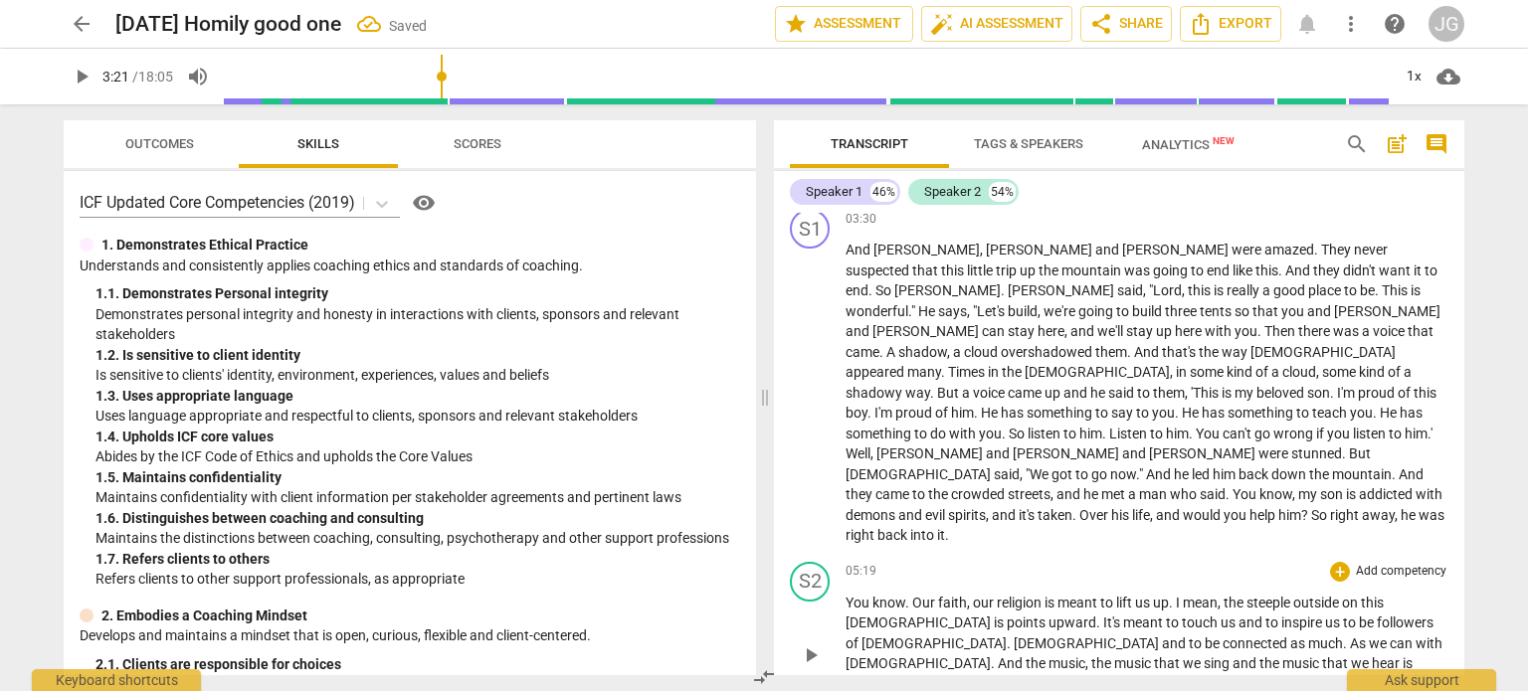
click at [1350, 635] on span "As" at bounding box center [1359, 643] width 19 height 16
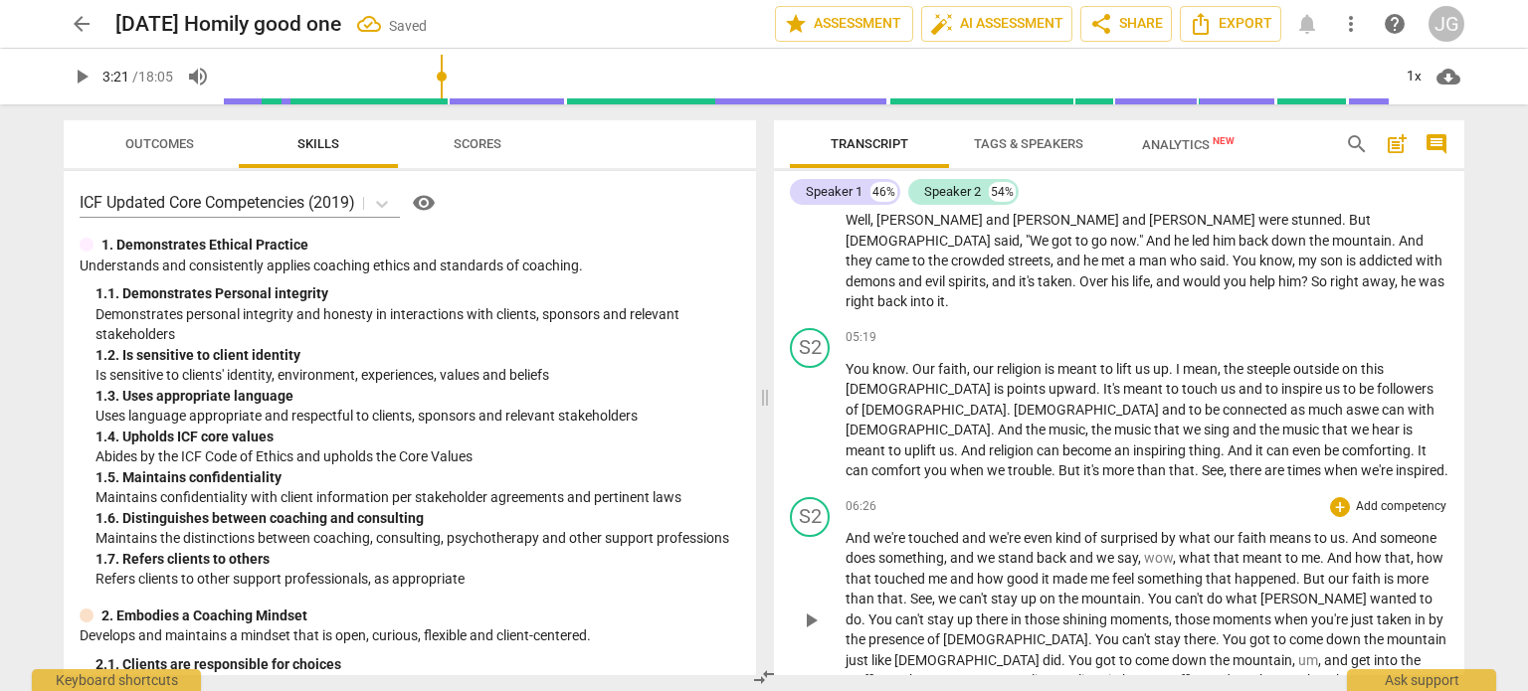
scroll to position [1138, 0]
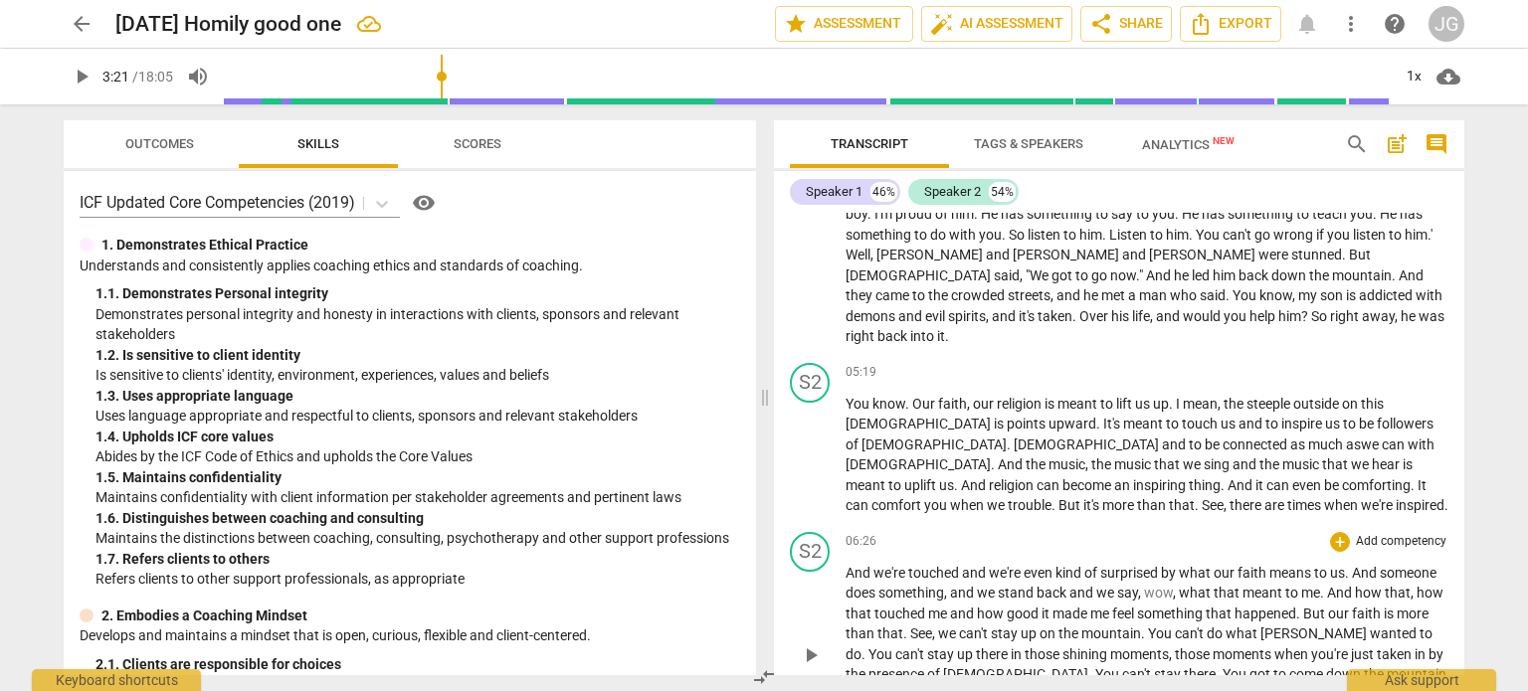
click at [847, 565] on span "And" at bounding box center [859, 573] width 28 height 16
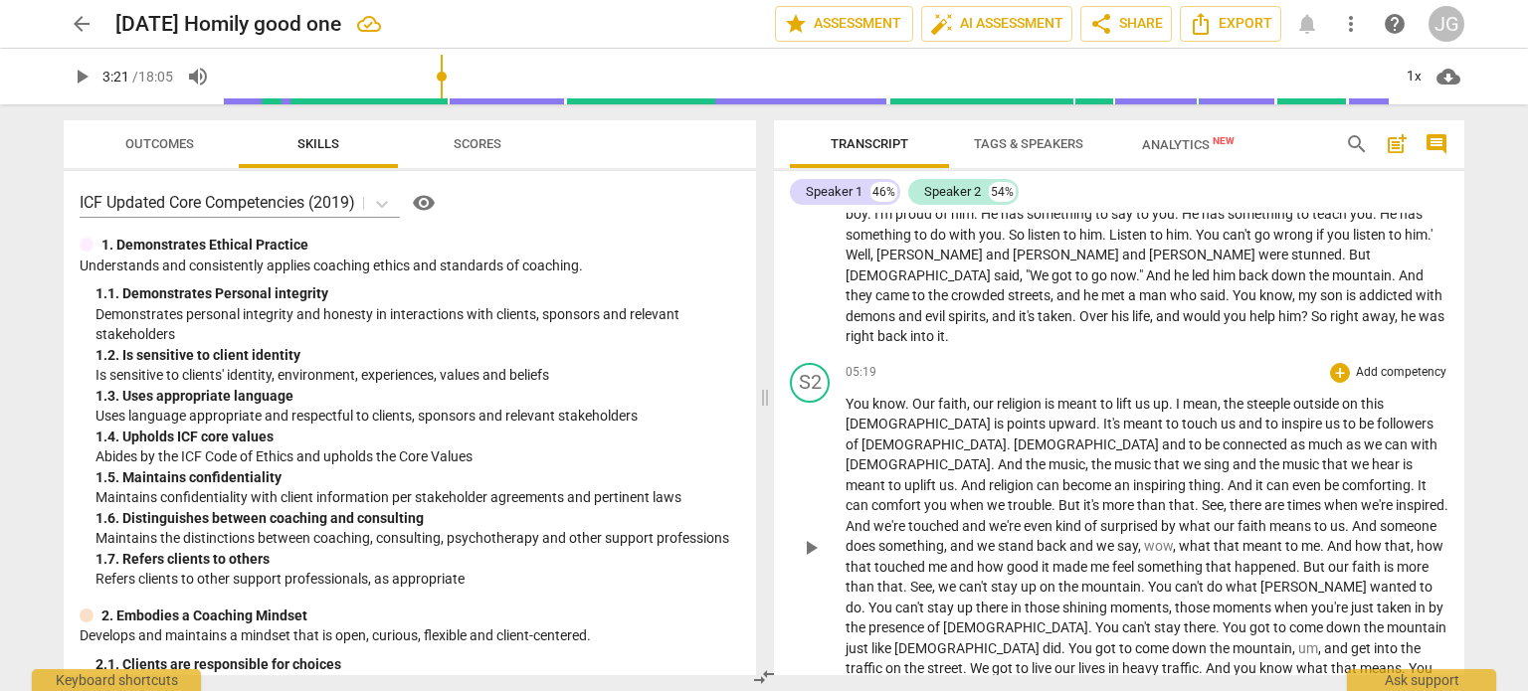
click at [1327, 538] on span "And" at bounding box center [1341, 546] width 28 height 16
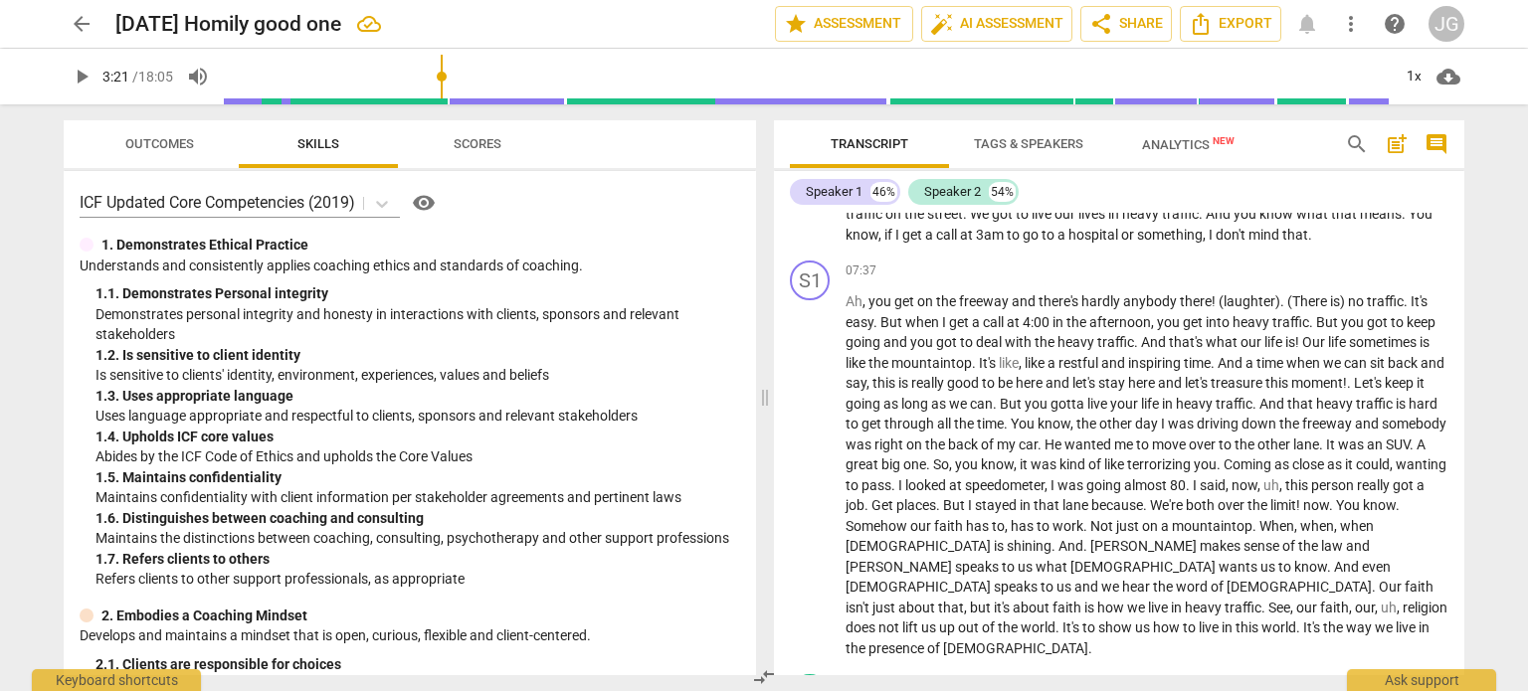
scroll to position [1493, 0]
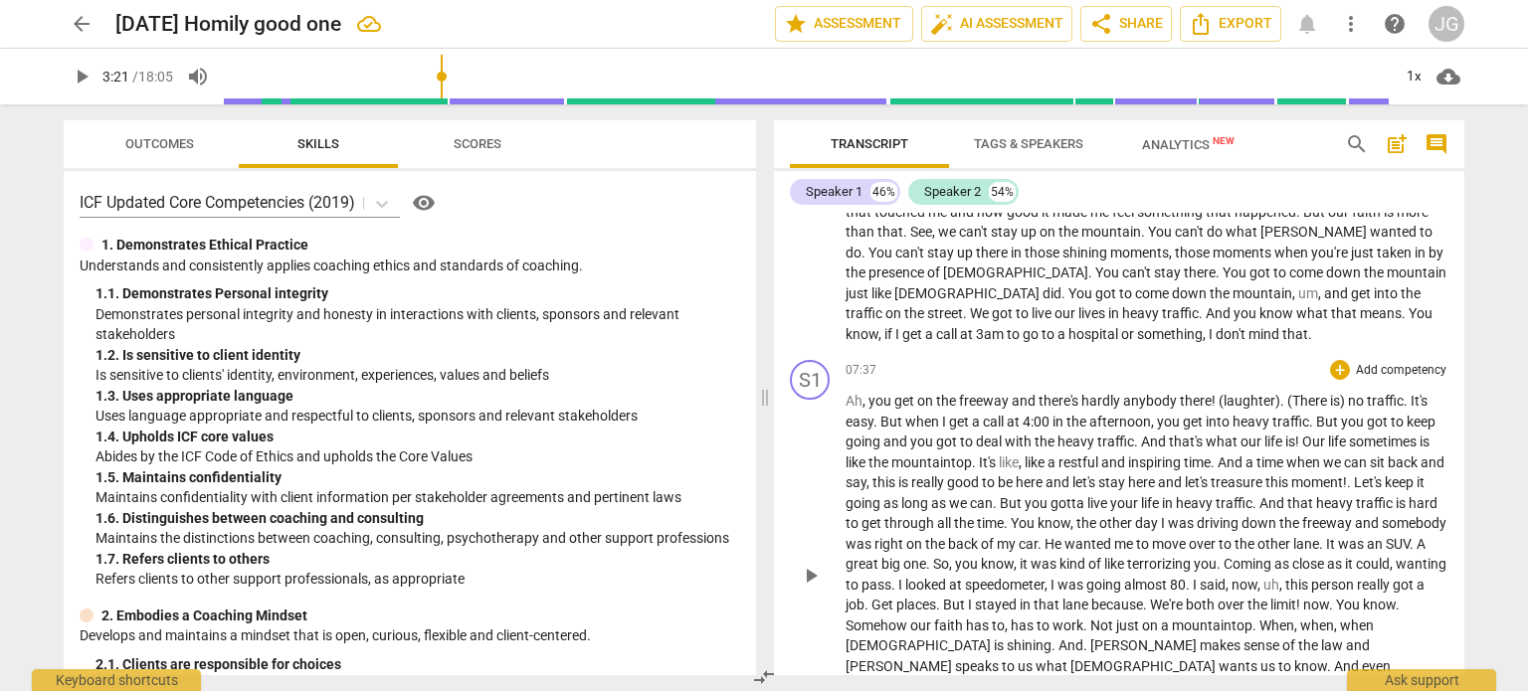
click at [1037, 515] on span "You" at bounding box center [1023, 523] width 27 height 16
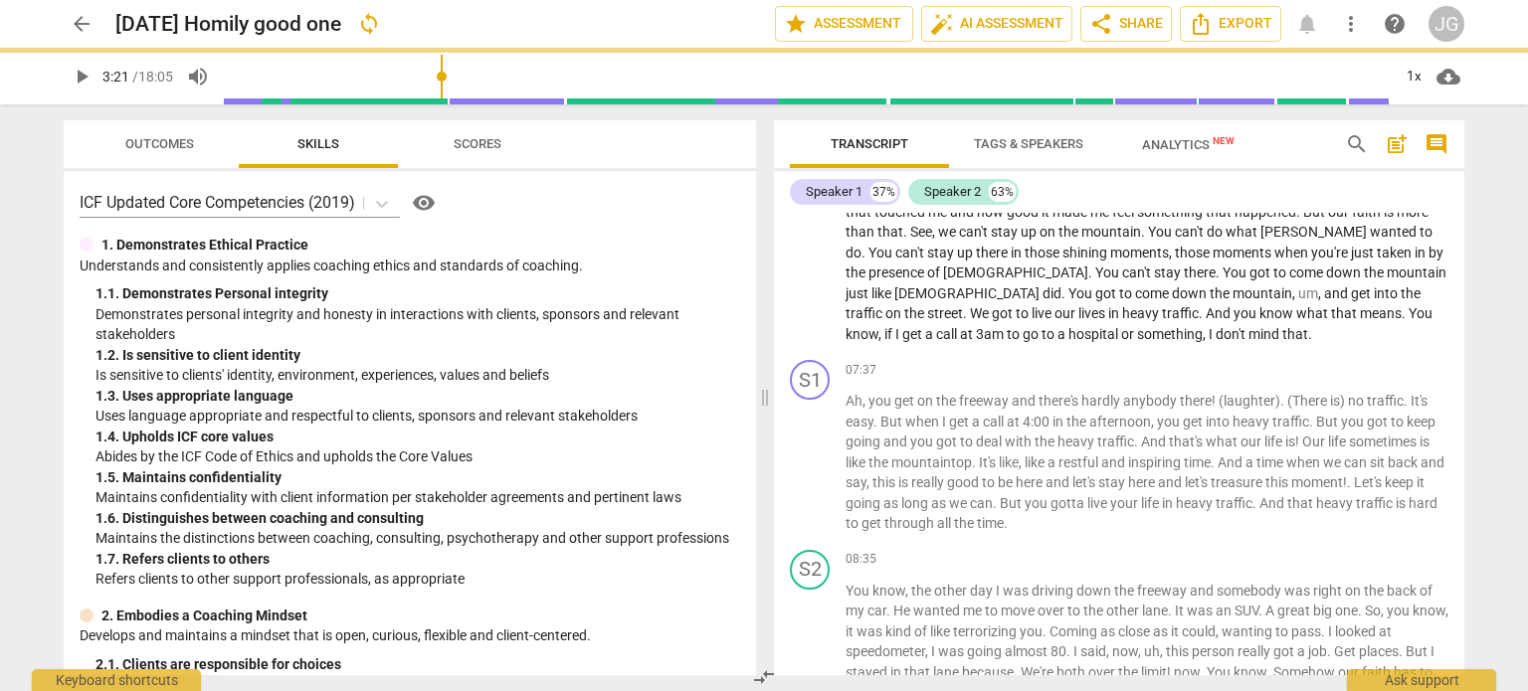
scroll to position [1539, 0]
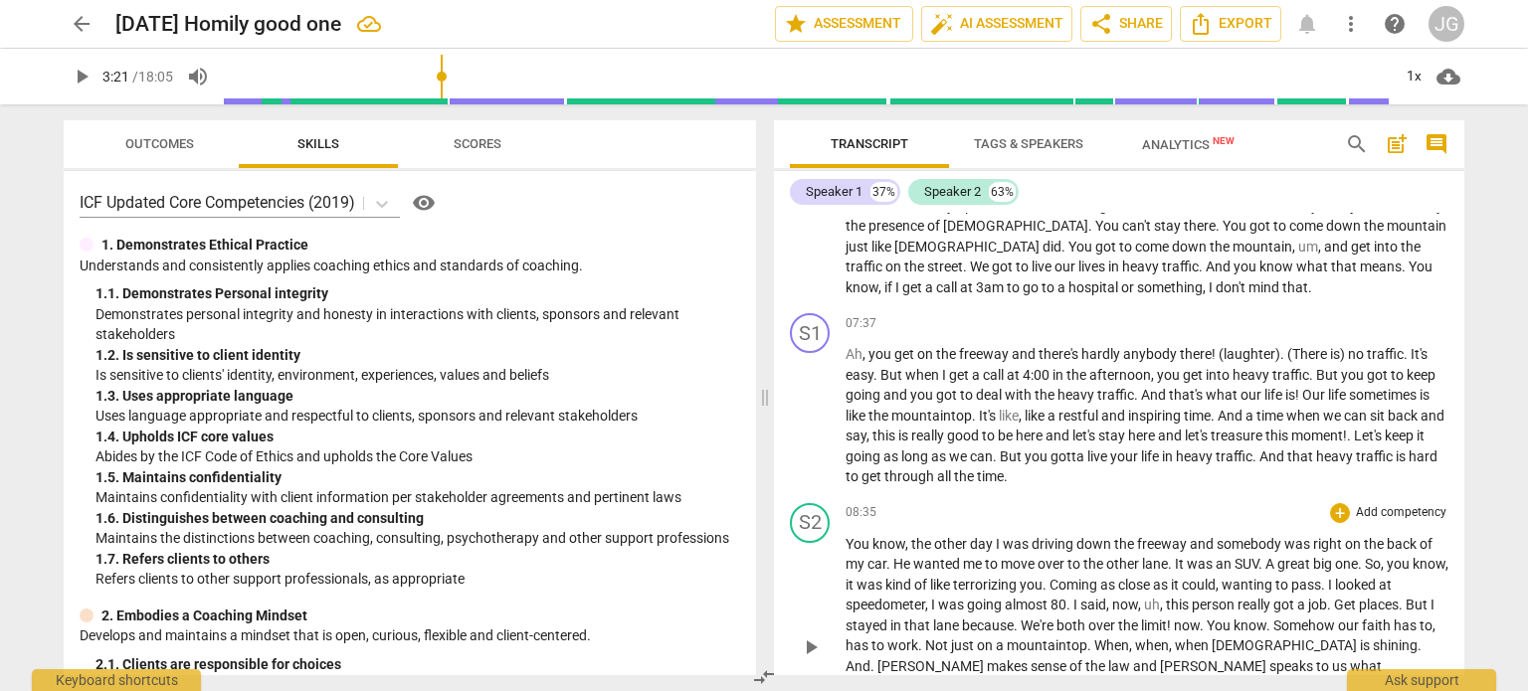
click at [1042, 577] on span "you" at bounding box center [1030, 585] width 23 height 16
click at [1073, 597] on span "." at bounding box center [1069, 605] width 7 height 16
click at [1403, 597] on span "." at bounding box center [1399, 605] width 7 height 16
click at [1052, 618] on span "." at bounding box center [1048, 626] width 7 height 16
click at [1083, 658] on span "." at bounding box center [1086, 666] width 7 height 16
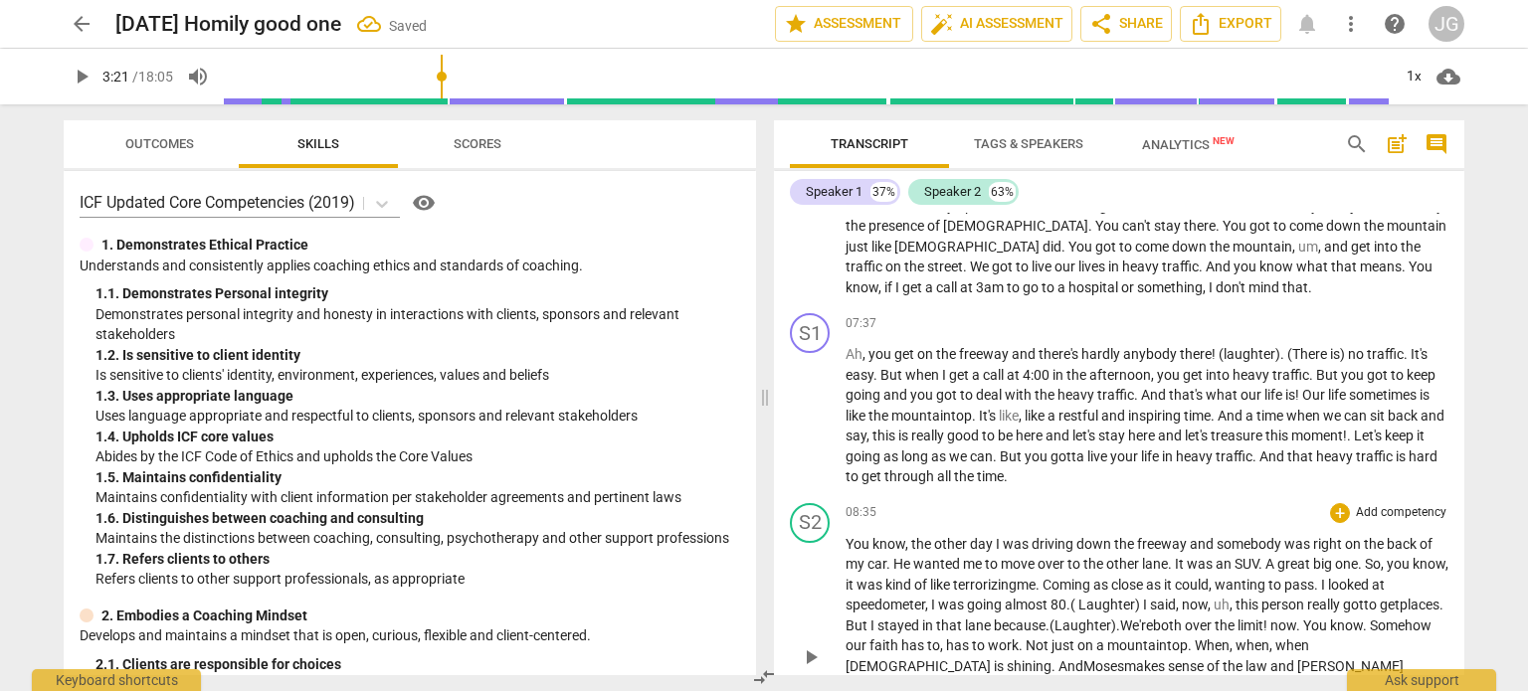
click at [1245, 658] on span "law" at bounding box center [1257, 666] width 25 height 16
click at [1440, 534] on p "You know , the other day I was driving down the freeway and somebody was right …" at bounding box center [1146, 656] width 603 height 245
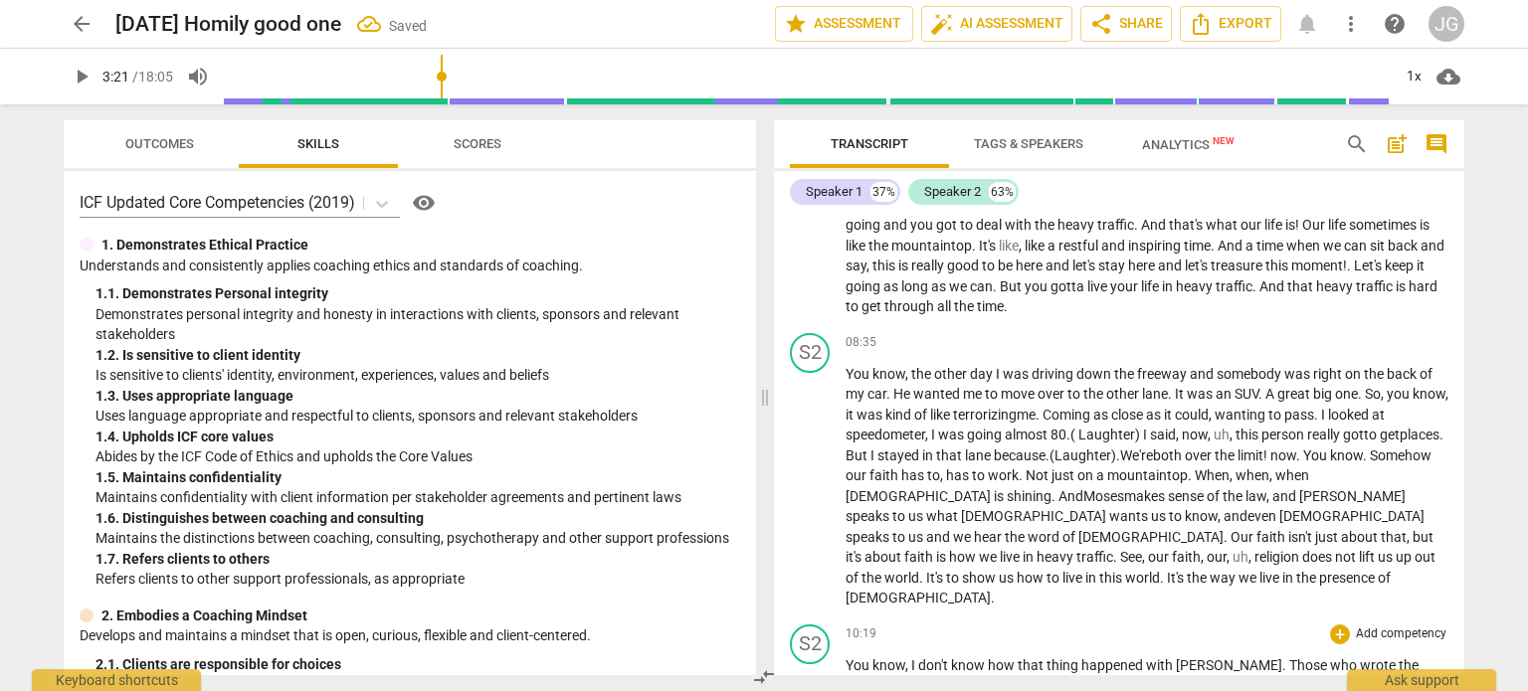
scroll to position [1738, 0]
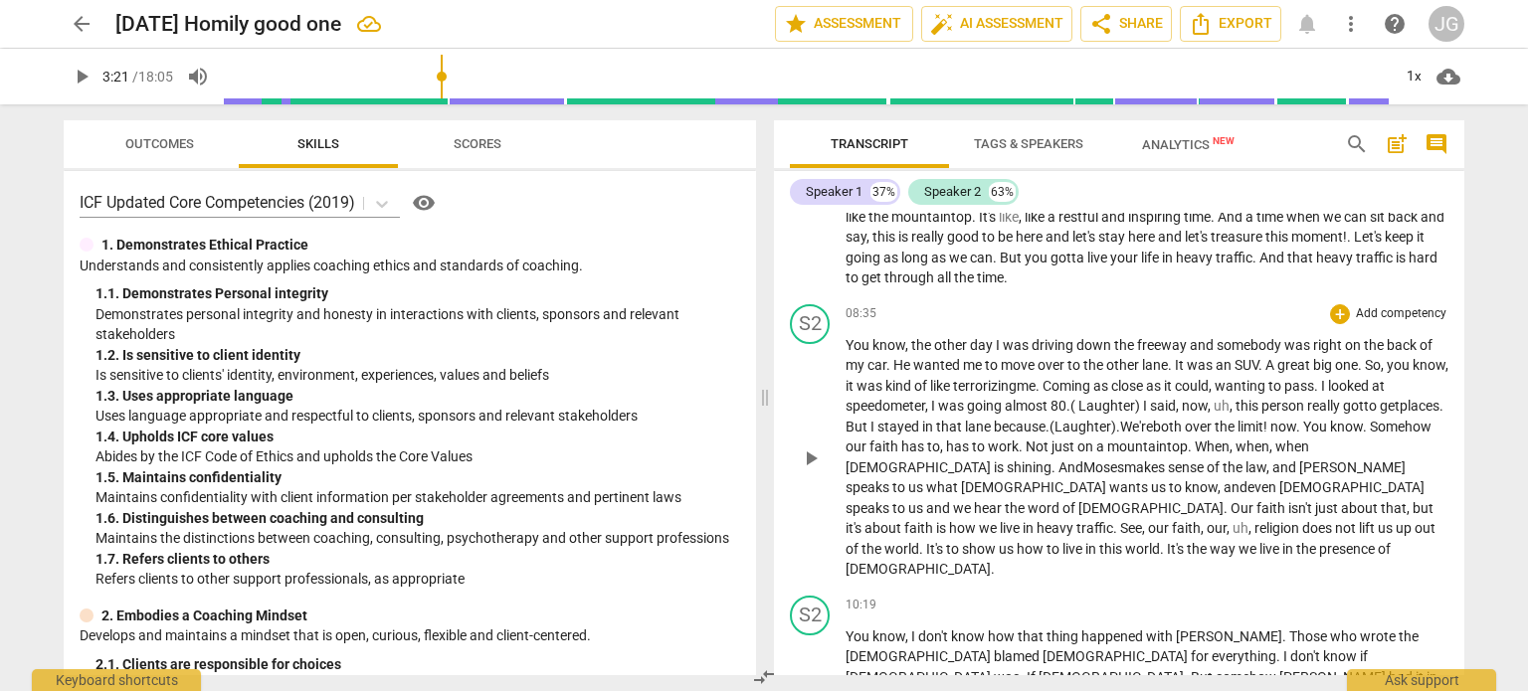
click at [1256, 520] on span "religion" at bounding box center [1278, 528] width 48 height 16
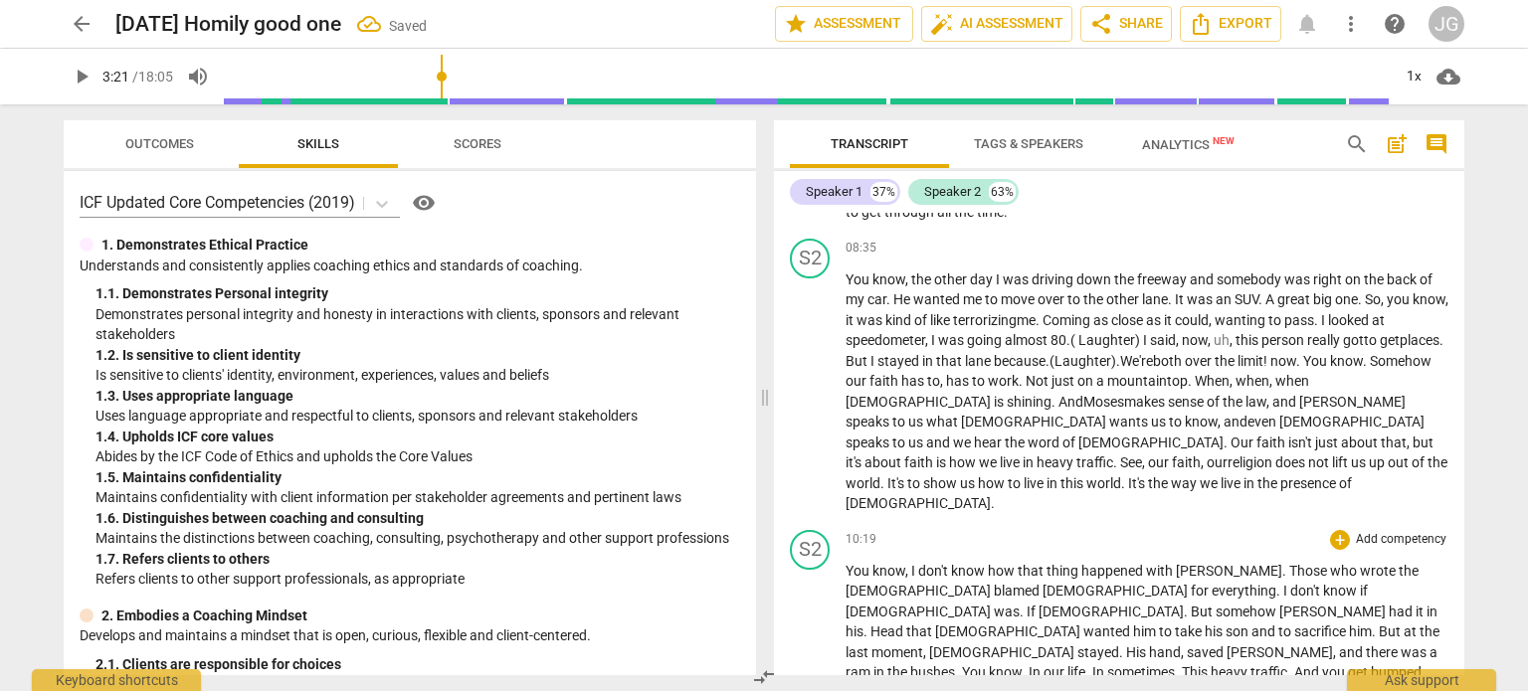
scroll to position [1838, 0]
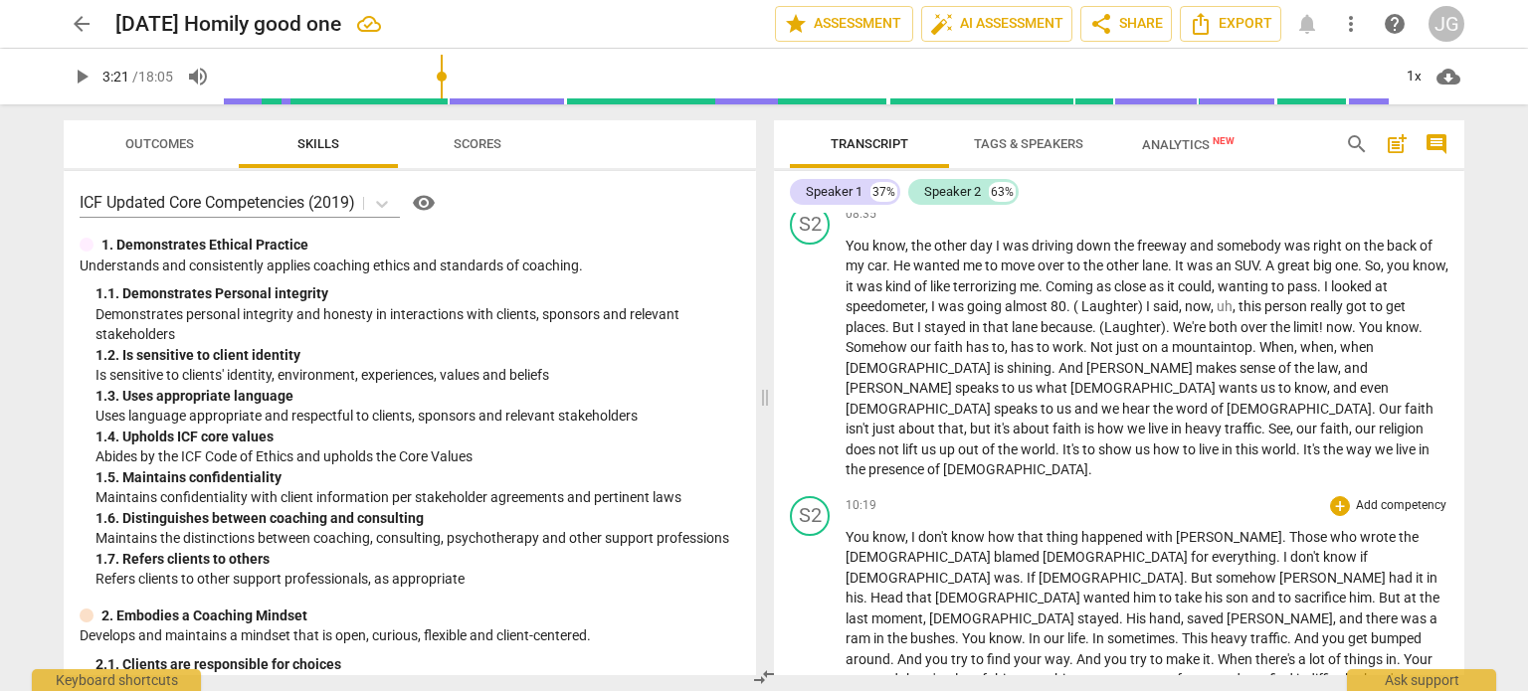
click at [1038, 570] on span "If" at bounding box center [1032, 578] width 12 height 16
click at [870, 590] on span "." at bounding box center [866, 598] width 7 height 16
click at [1126, 611] on span "His" at bounding box center [1137, 619] width 23 height 16
click at [1043, 630] on span "In" at bounding box center [1035, 638] width 15 height 16
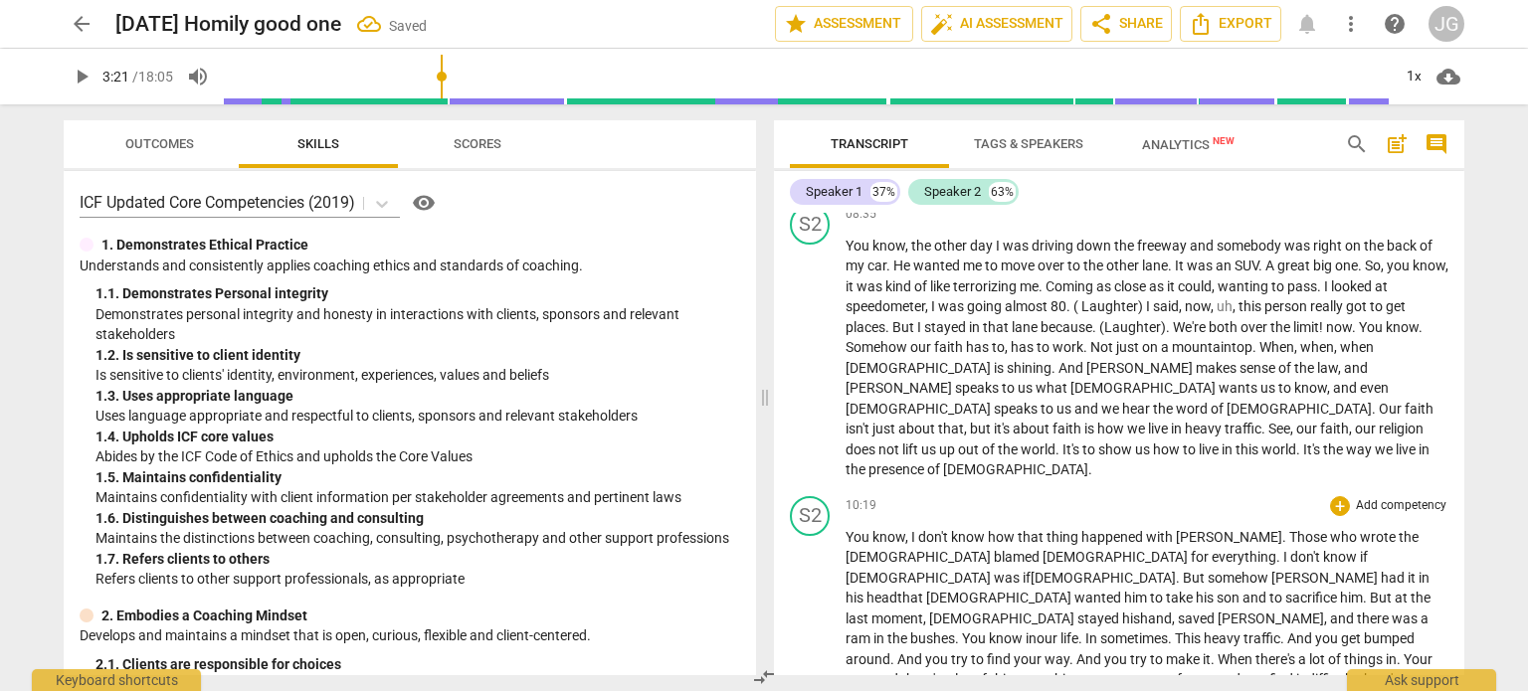
click at [1168, 630] on span "." at bounding box center [1171, 638] width 7 height 16
click at [1270, 630] on span "." at bounding box center [1273, 638] width 7 height 16
click at [1444, 630] on span "." at bounding box center [1446, 638] width 4 height 16
click at [1199, 651] on span "." at bounding box center [1202, 659] width 7 height 16
click at [1377, 651] on span "." at bounding box center [1380, 659] width 7 height 16
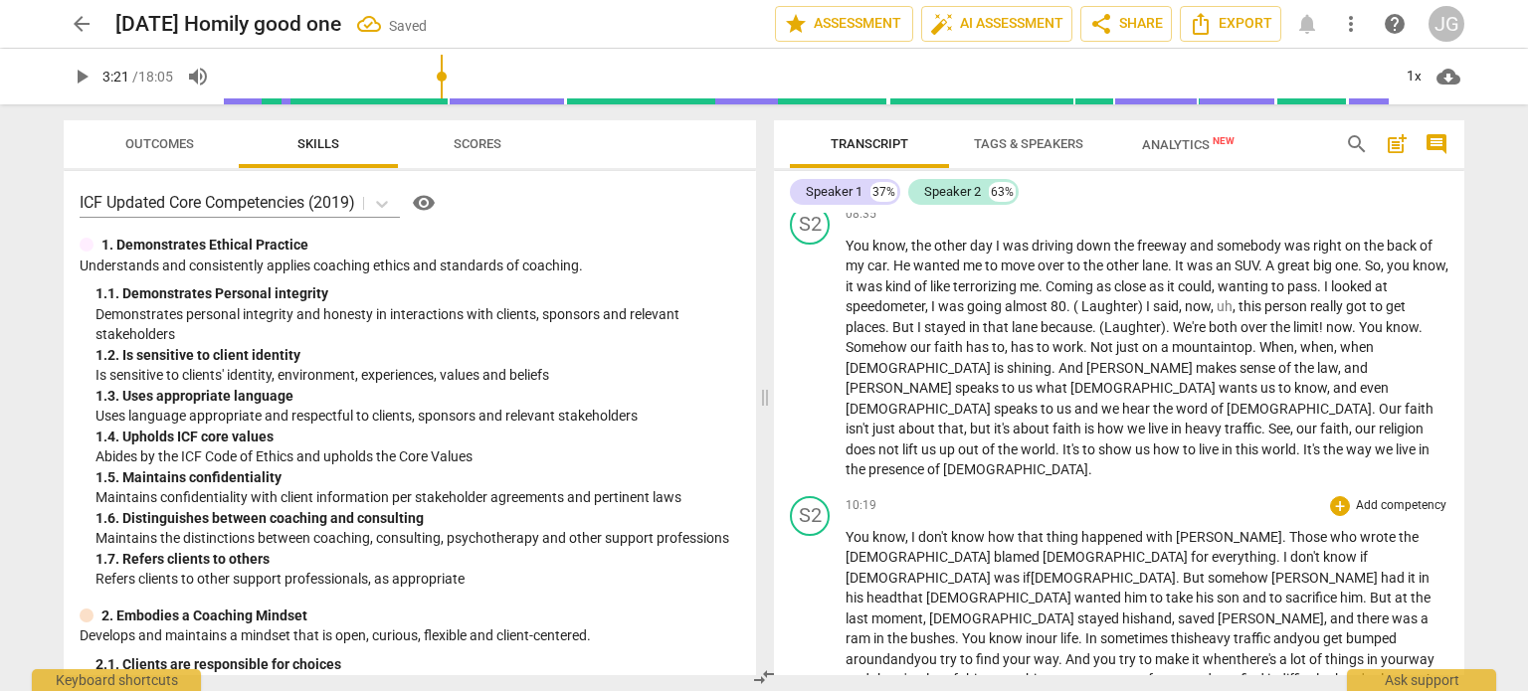
click at [1416, 671] on span "." at bounding box center [1419, 679] width 7 height 16
click at [1352, 690] on span "." at bounding box center [1355, 700] width 7 height 16
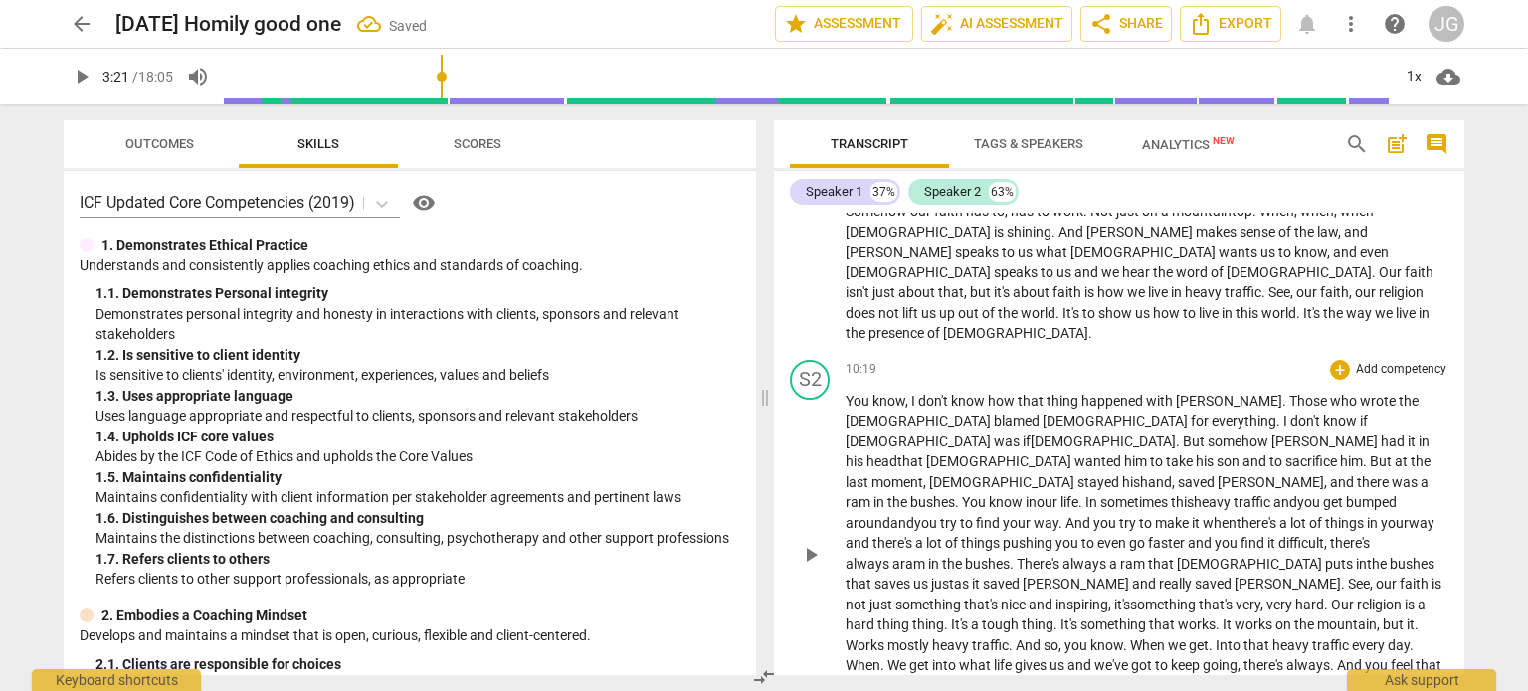
scroll to position [2037, 0]
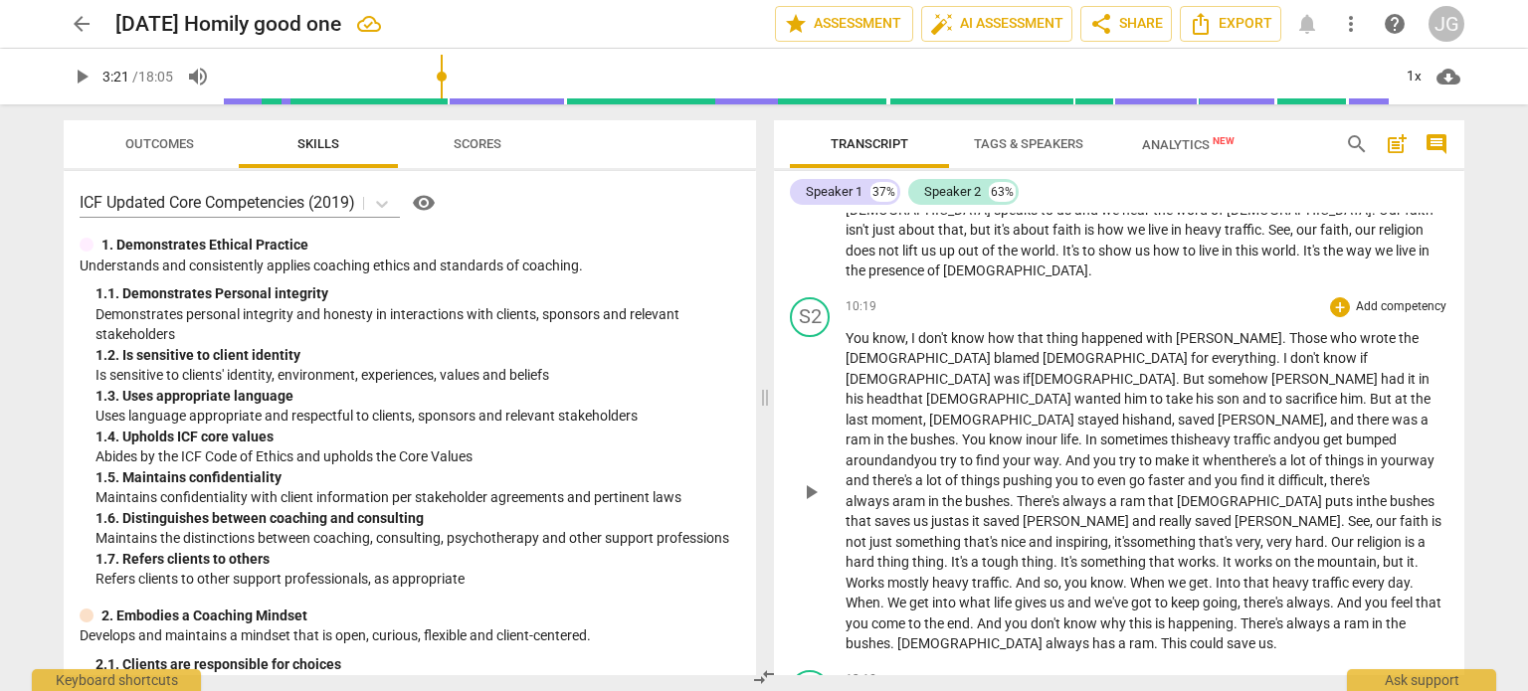
click at [1008, 575] on span "traffic" at bounding box center [990, 583] width 37 height 16
click at [1075, 575] on span "trafficof our lives" at bounding box center [1023, 583] width 103 height 16
click at [1199, 575] on span "." at bounding box center [1195, 583] width 7 height 16
click at [874, 595] on span "." at bounding box center [870, 603] width 7 height 16
click at [914, 595] on span "." at bounding box center [910, 603] width 7 height 16
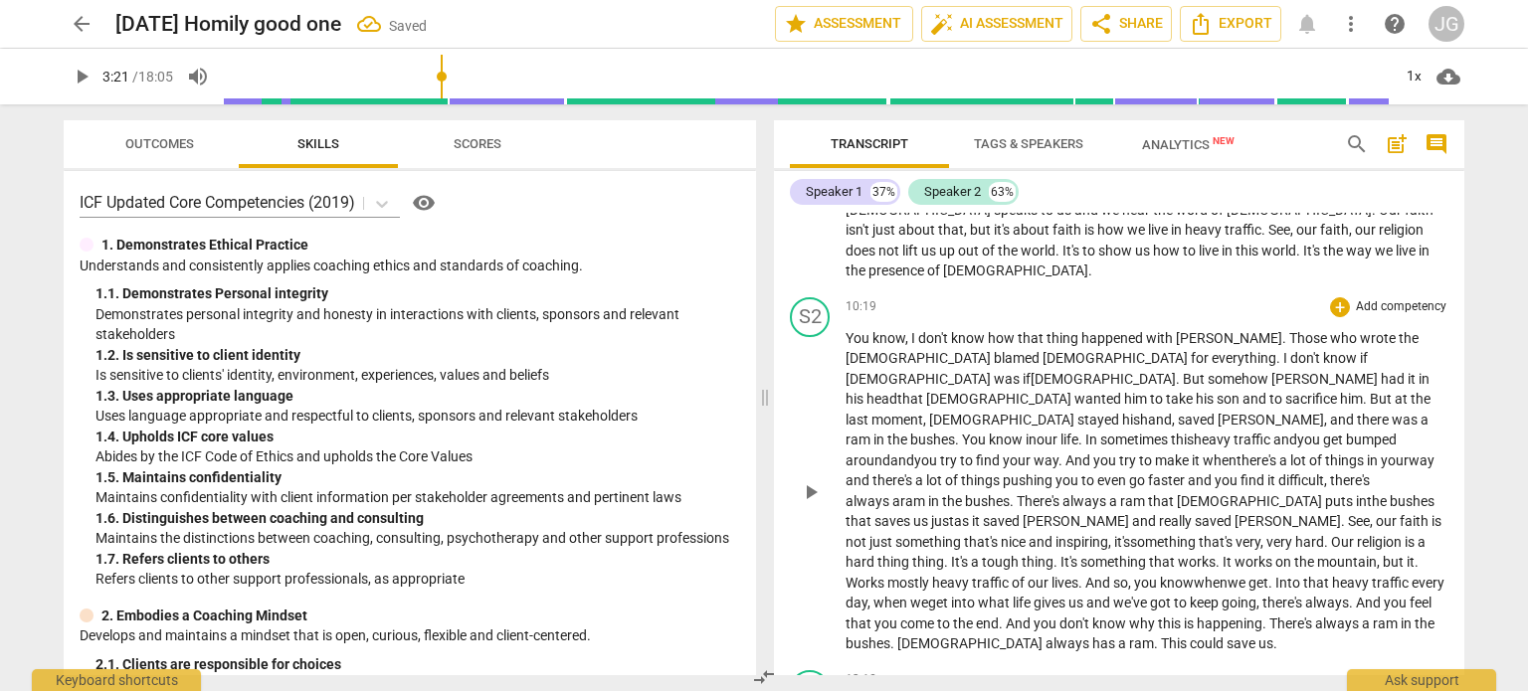
click at [1349, 595] on span "." at bounding box center [1352, 603] width 7 height 16
click at [977, 616] on span "." at bounding box center [973, 624] width 7 height 16
click at [1305, 595] on span "alway," at bounding box center [1324, 603] width 39 height 16
click at [1189, 635] on span "This" at bounding box center [1175, 643] width 29 height 16
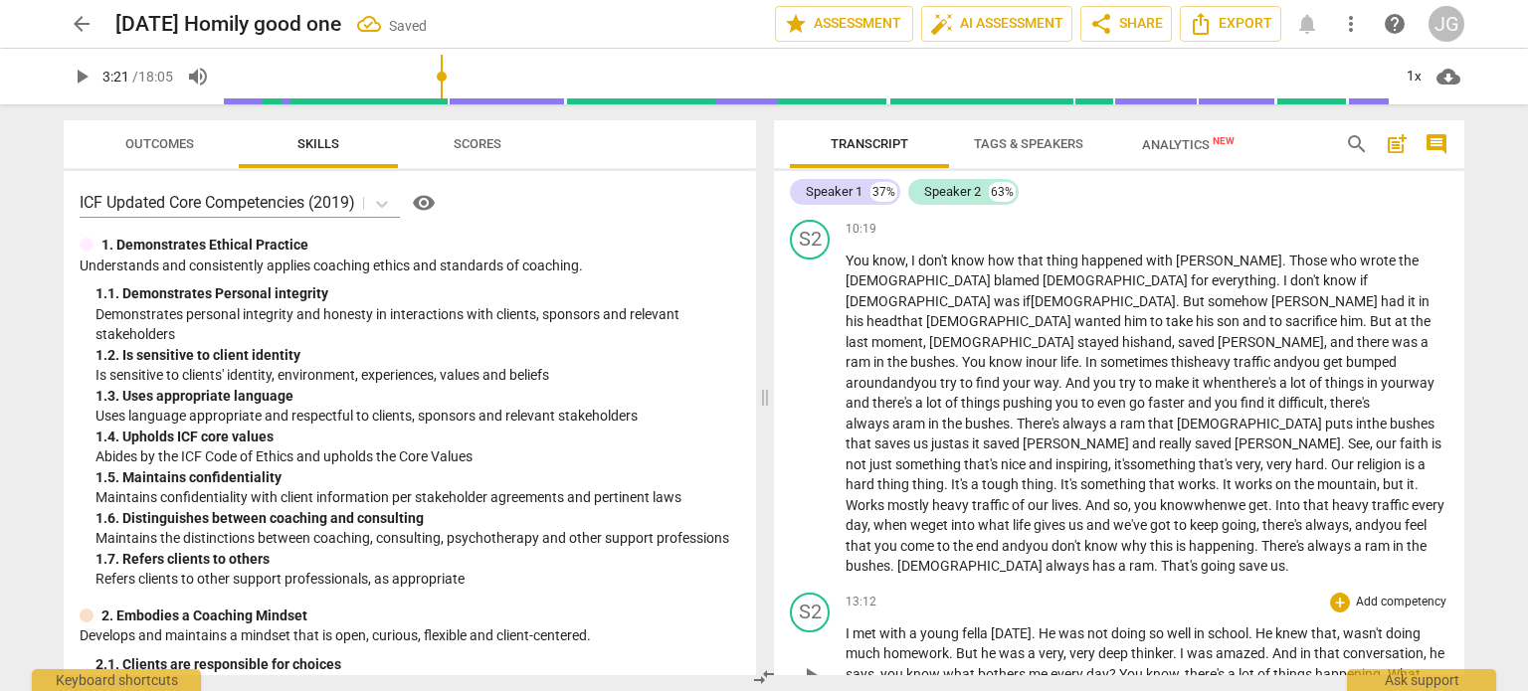
scroll to position [2136, 0]
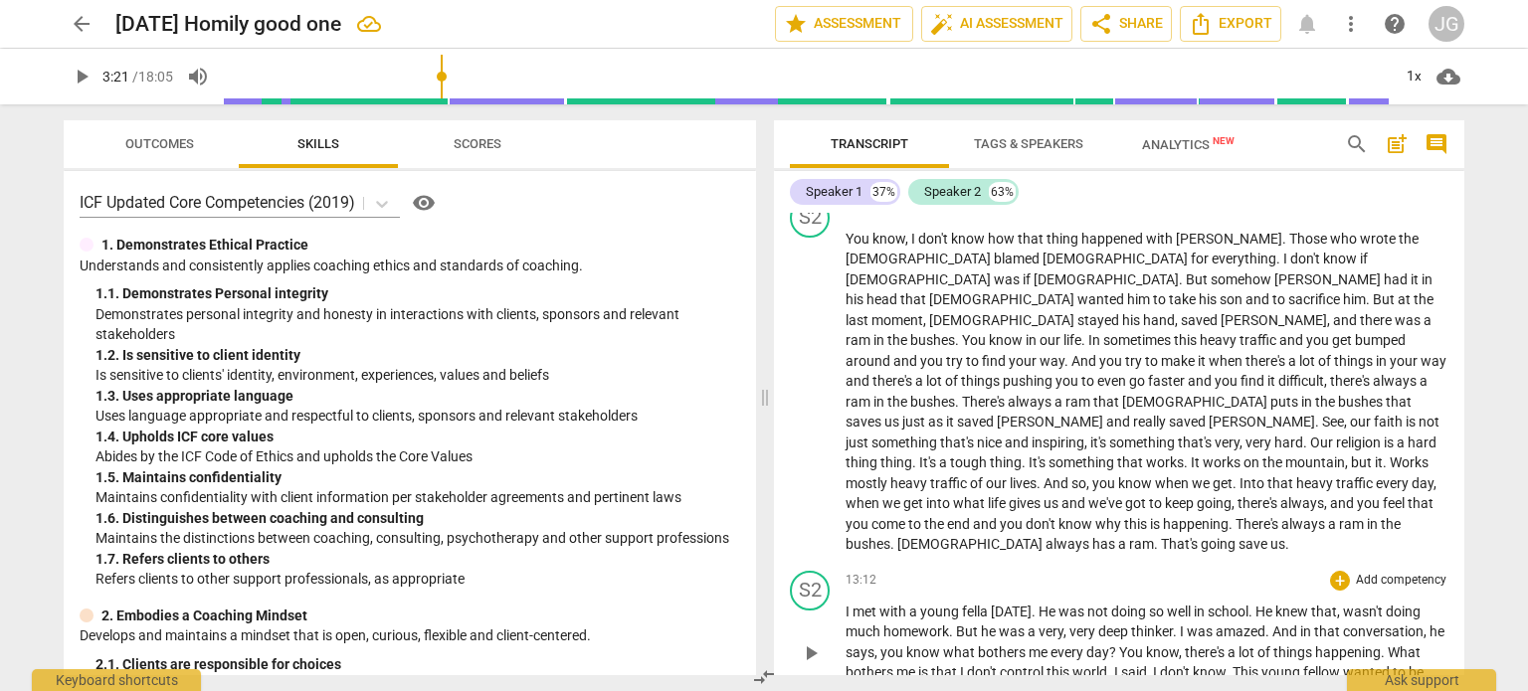
click at [1343, 604] on span "," at bounding box center [1340, 612] width 6 height 16
click at [1380, 644] on span "." at bounding box center [1383, 652] width 7 height 16
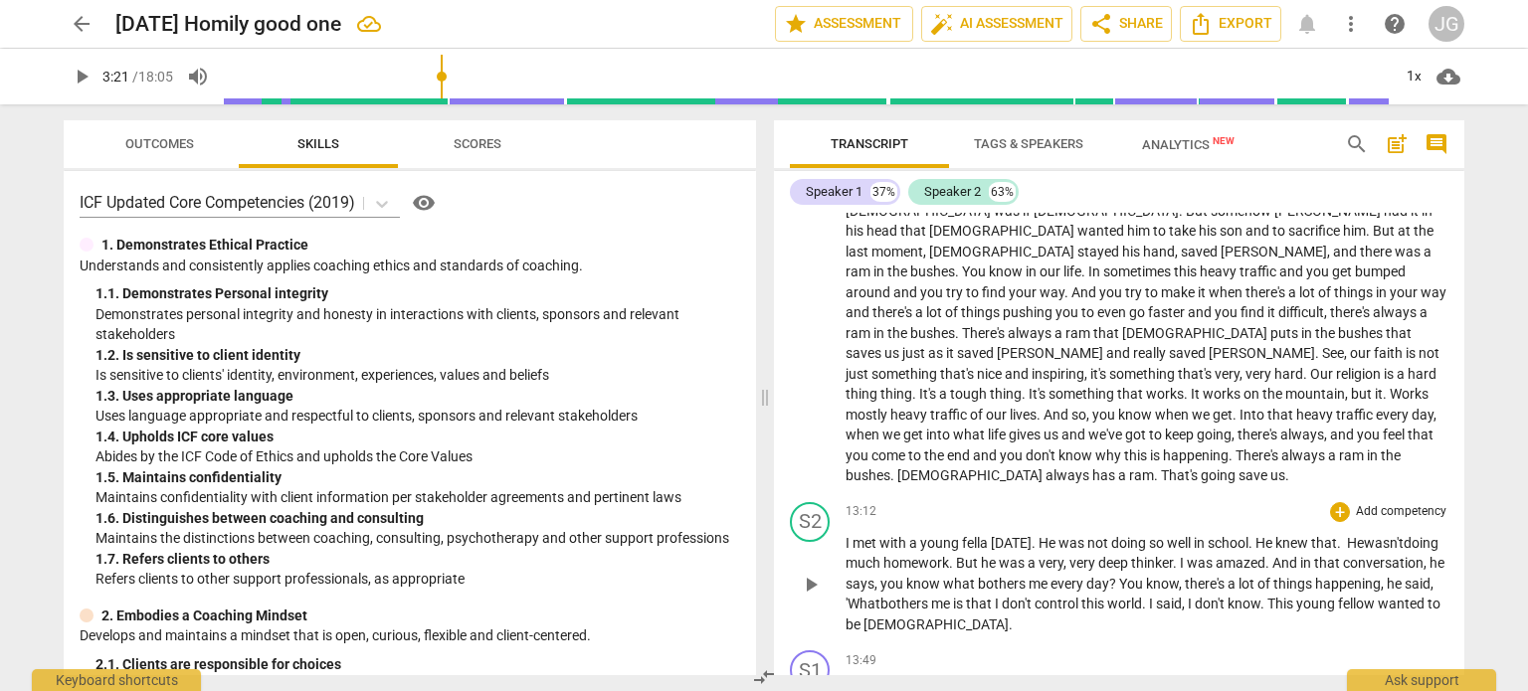
scroll to position [2236, 0]
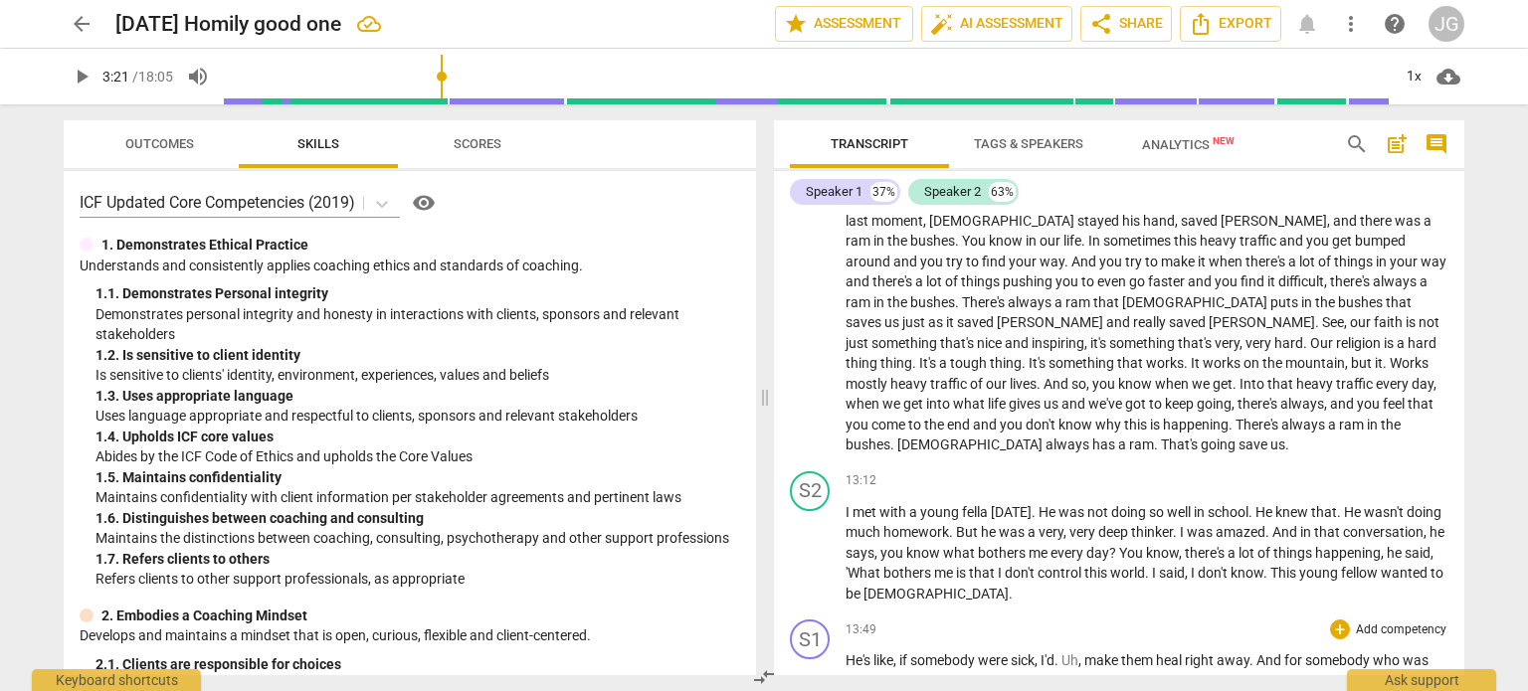
click at [1082, 690] on span "." at bounding box center [1085, 701] width 7 height 16
click at [1199, 690] on span "." at bounding box center [1196, 701] width 7 height 16
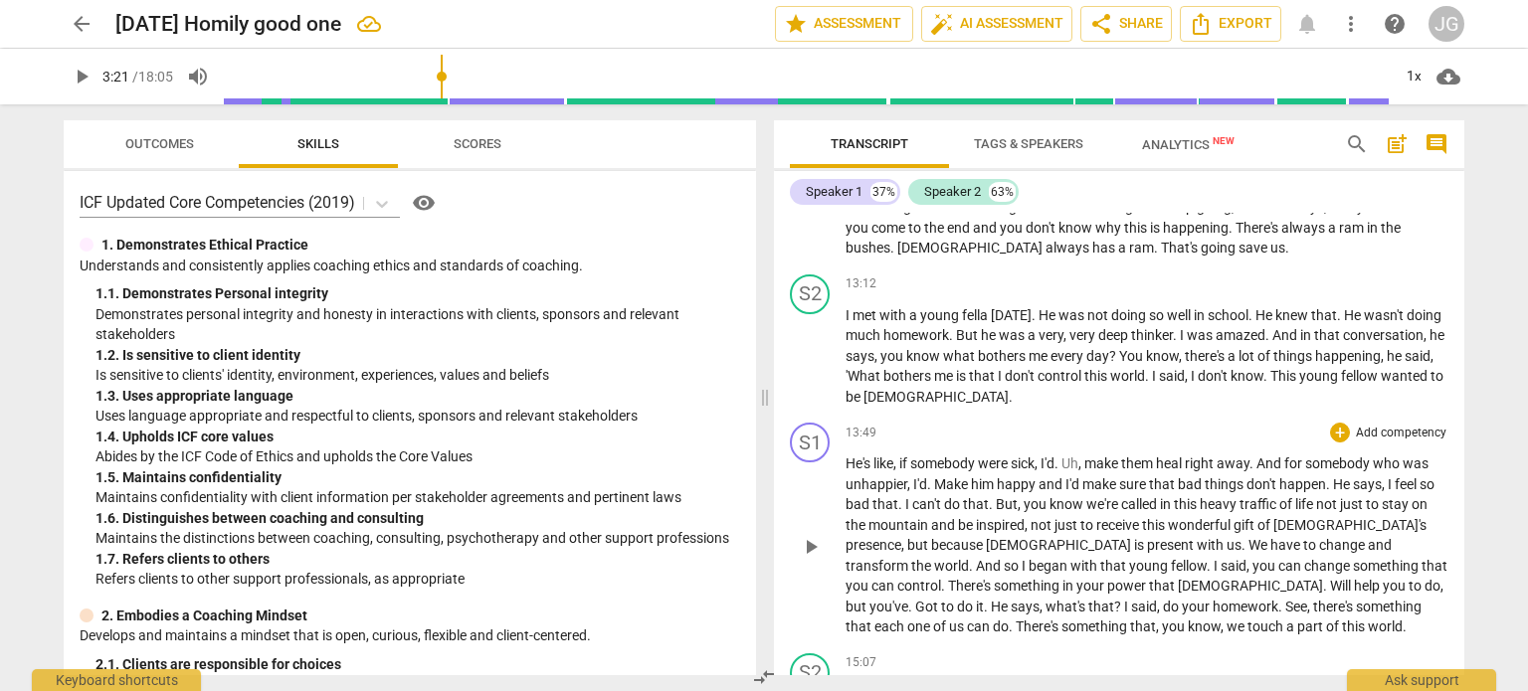
scroll to position [2434, 0]
click at [915, 597] on span "." at bounding box center [911, 605] width 7 height 16
click at [982, 597] on span "." at bounding box center [978, 605] width 7 height 16
click at [996, 597] on span "he" at bounding box center [989, 605] width 15 height 16
click at [1073, 597] on span "what's" at bounding box center [1051, 605] width 43 height 16
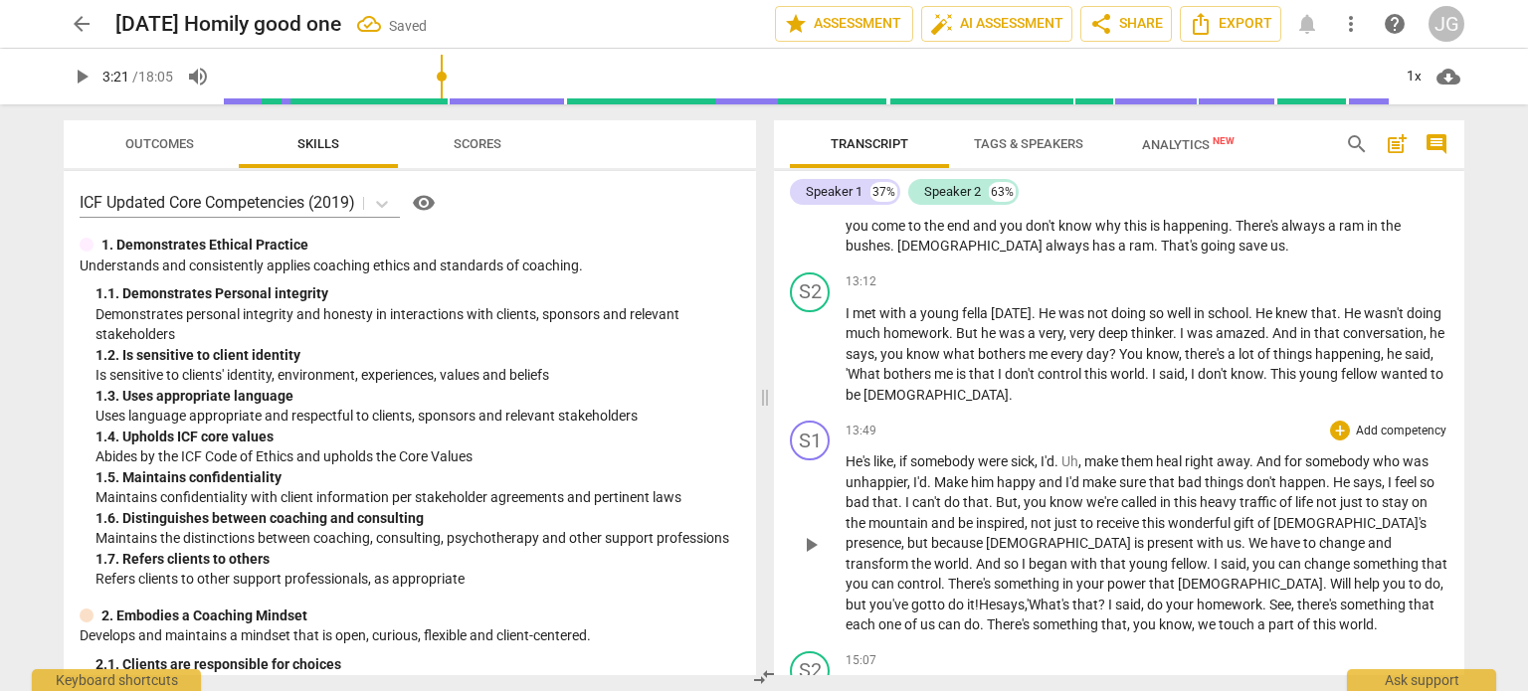
click at [1108, 597] on span "?" at bounding box center [1103, 605] width 10 height 16
click at [1149, 597] on span "do" at bounding box center [1158, 605] width 19 height 16
click at [1265, 597] on span "." at bounding box center [1268, 605] width 7 height 16
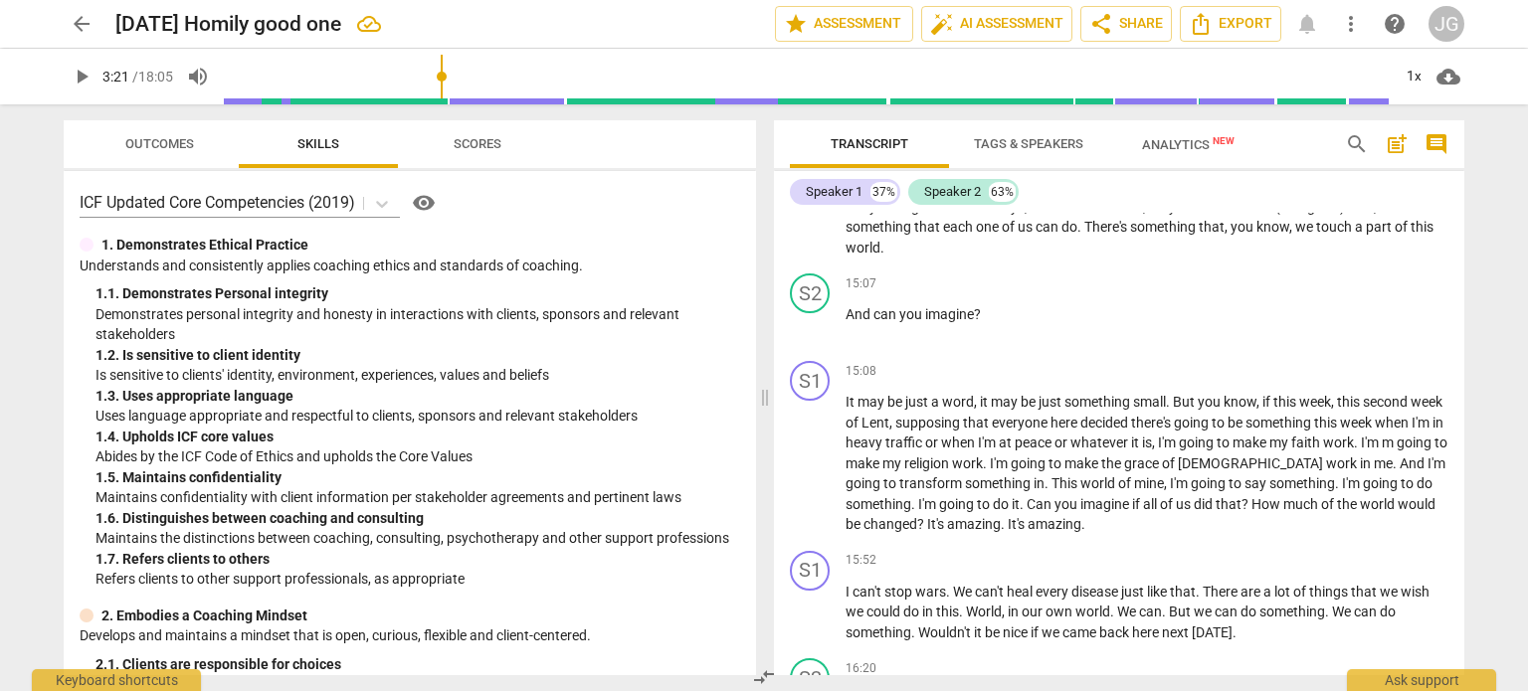
scroll to position [2832, 0]
click at [964, 604] on span "." at bounding box center [962, 612] width 7 height 16
click at [1124, 604] on span "We" at bounding box center [1123, 612] width 22 height 16
click at [1122, 604] on span "We" at bounding box center [1123, 612] width 22 height 16
click at [1218, 604] on span "we" at bounding box center [1217, 612] width 21 height 16
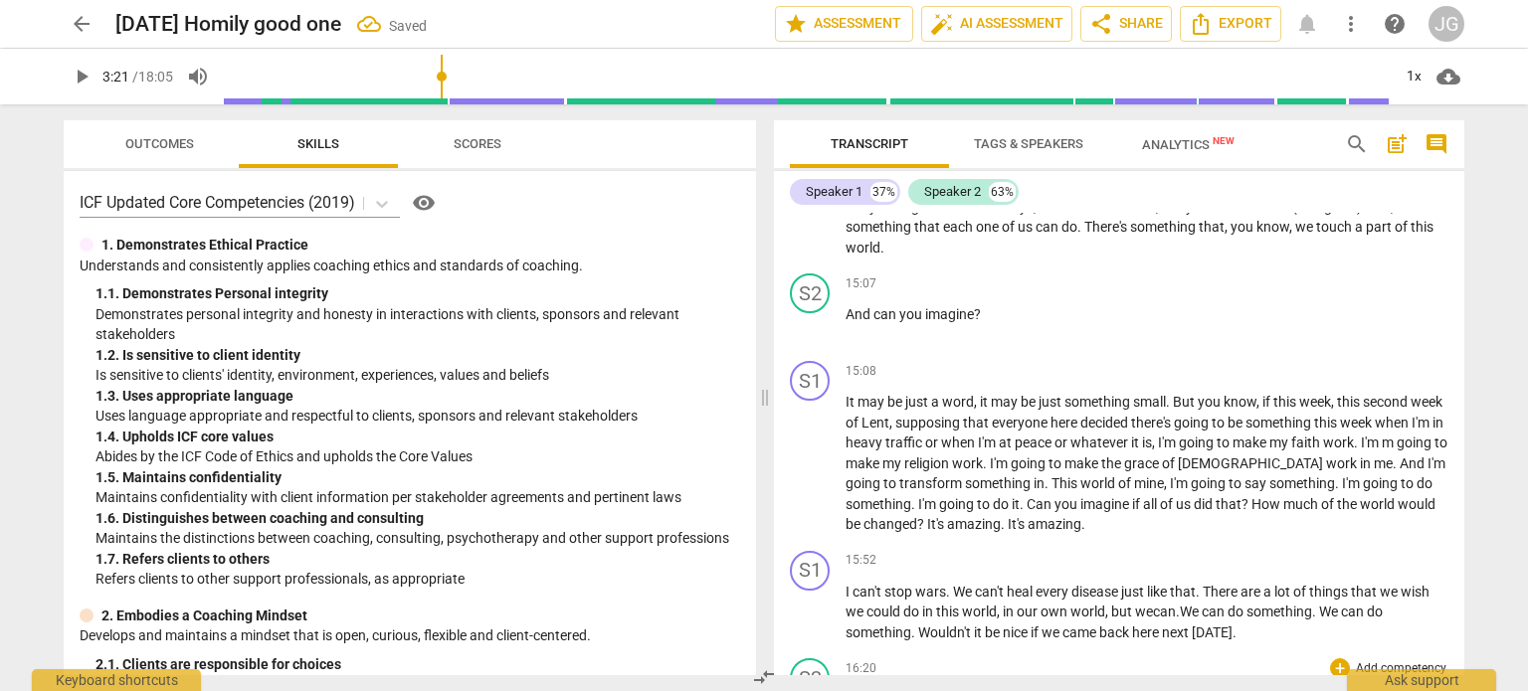
click at [846, 690] on span "And" at bounding box center [859, 699] width 28 height 16
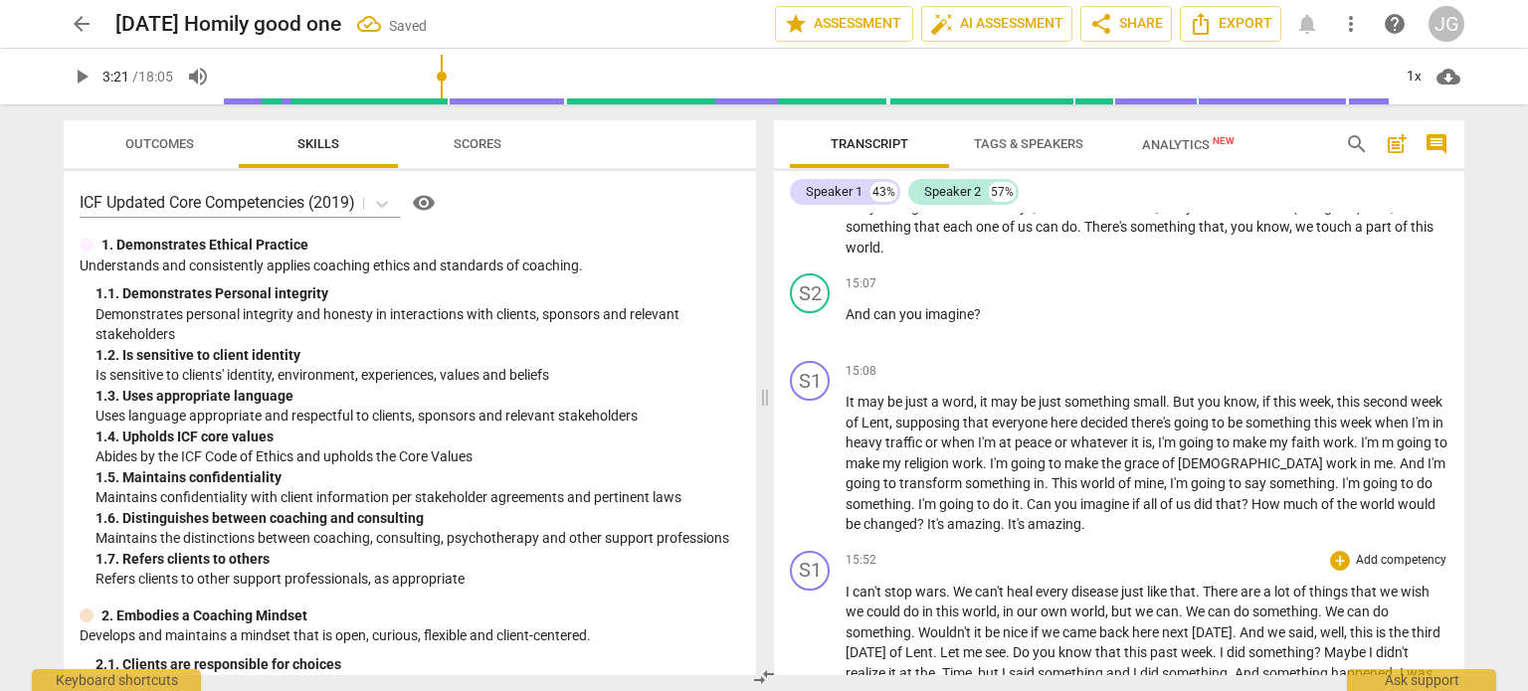
click at [1239, 625] on span "." at bounding box center [1235, 633] width 7 height 16
click at [1252, 685] on span "." at bounding box center [1248, 693] width 7 height 16
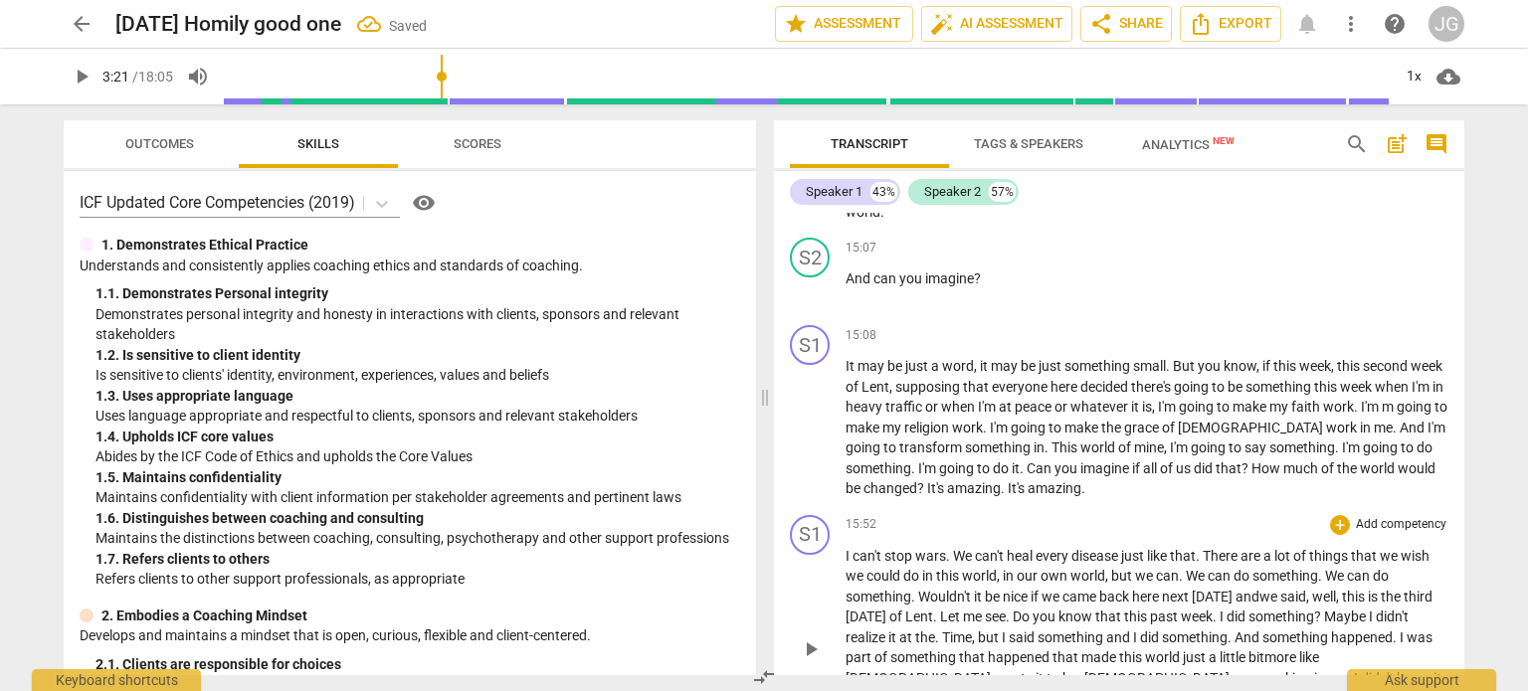
scroll to position [2885, 0]
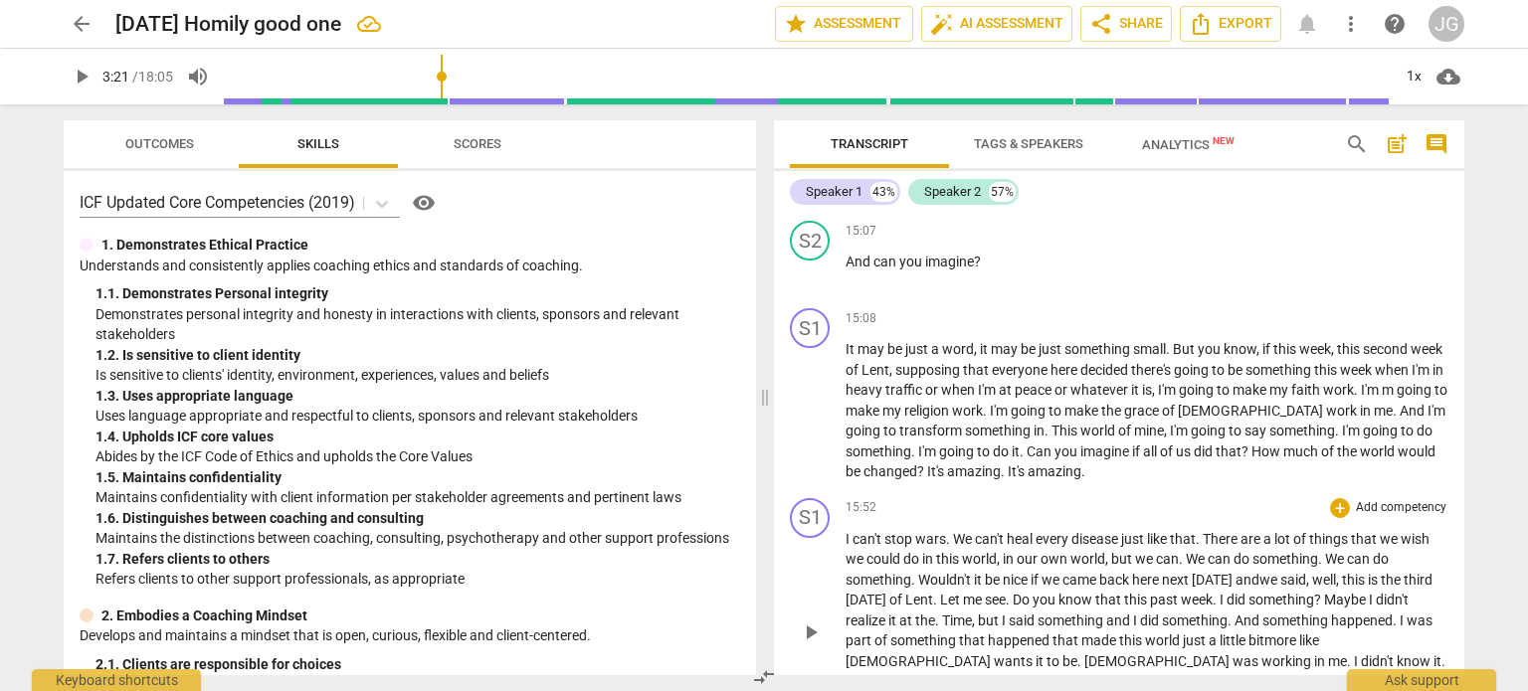
click at [990, 673] on span "free" at bounding box center [977, 681] width 27 height 16
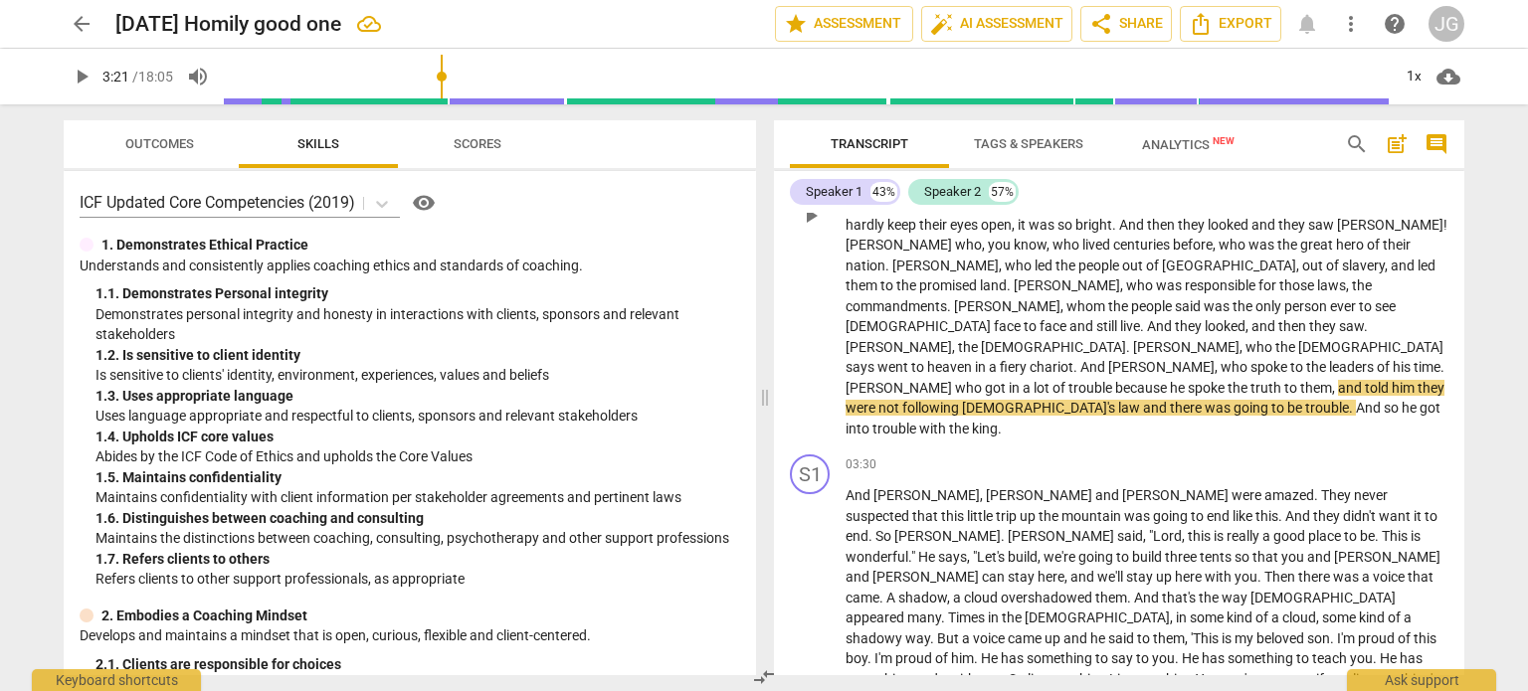
scroll to position [551, 0]
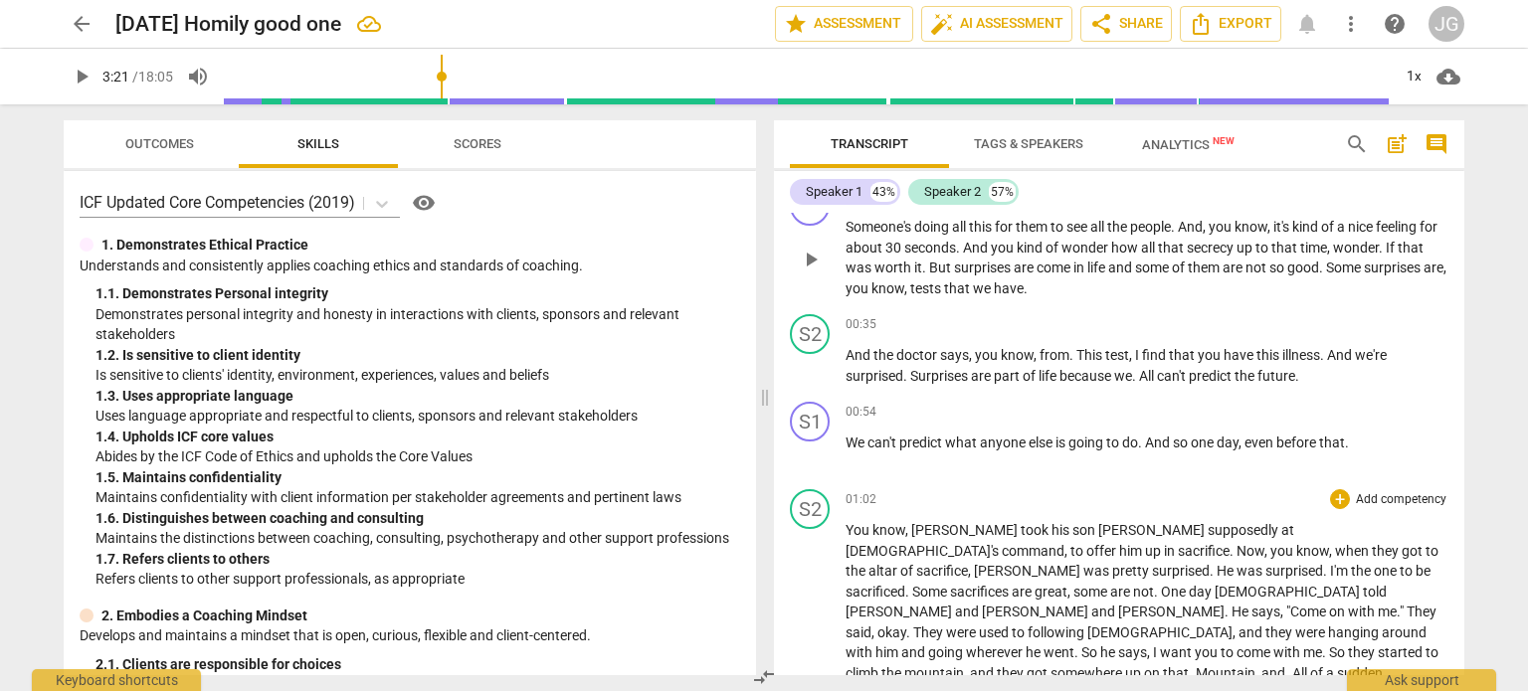
scroll to position [199, 0]
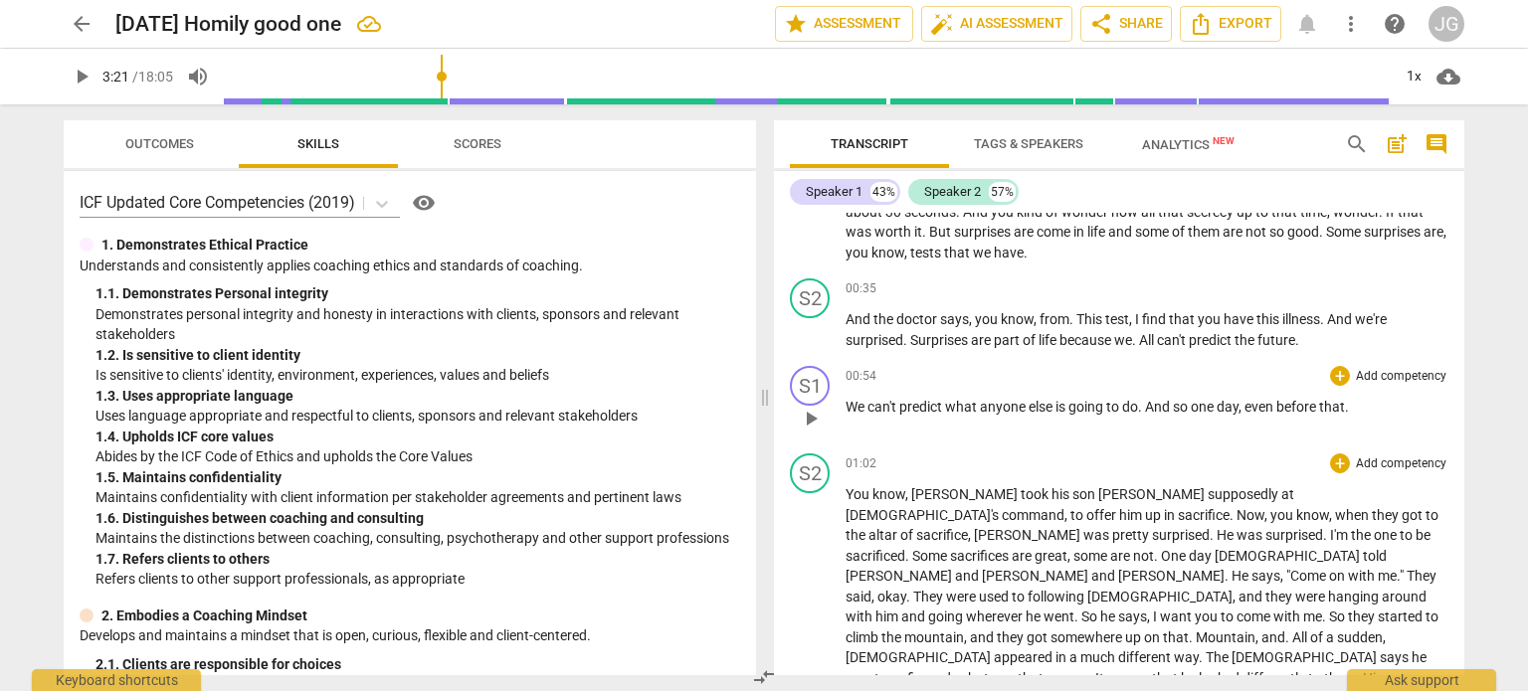
click at [846, 404] on span "We" at bounding box center [856, 407] width 22 height 16
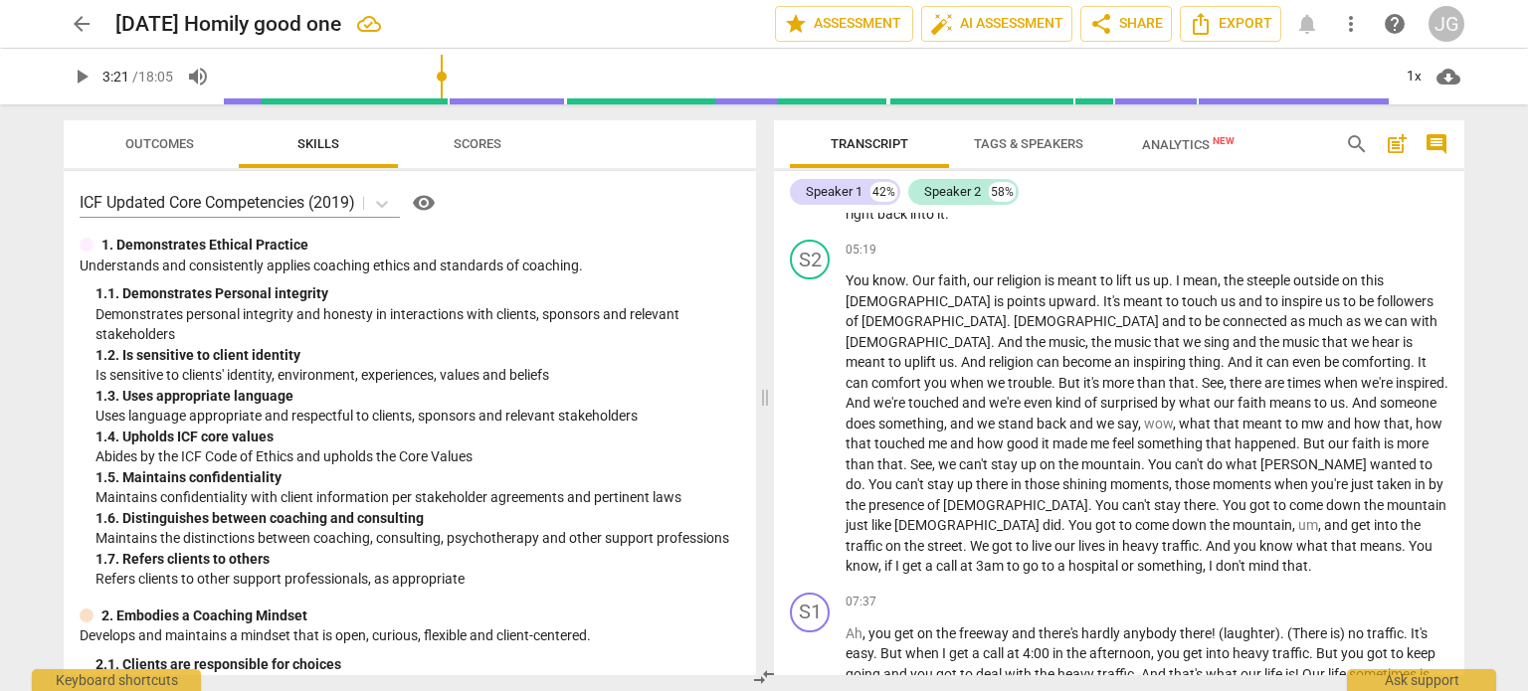
scroll to position [1094, 0]
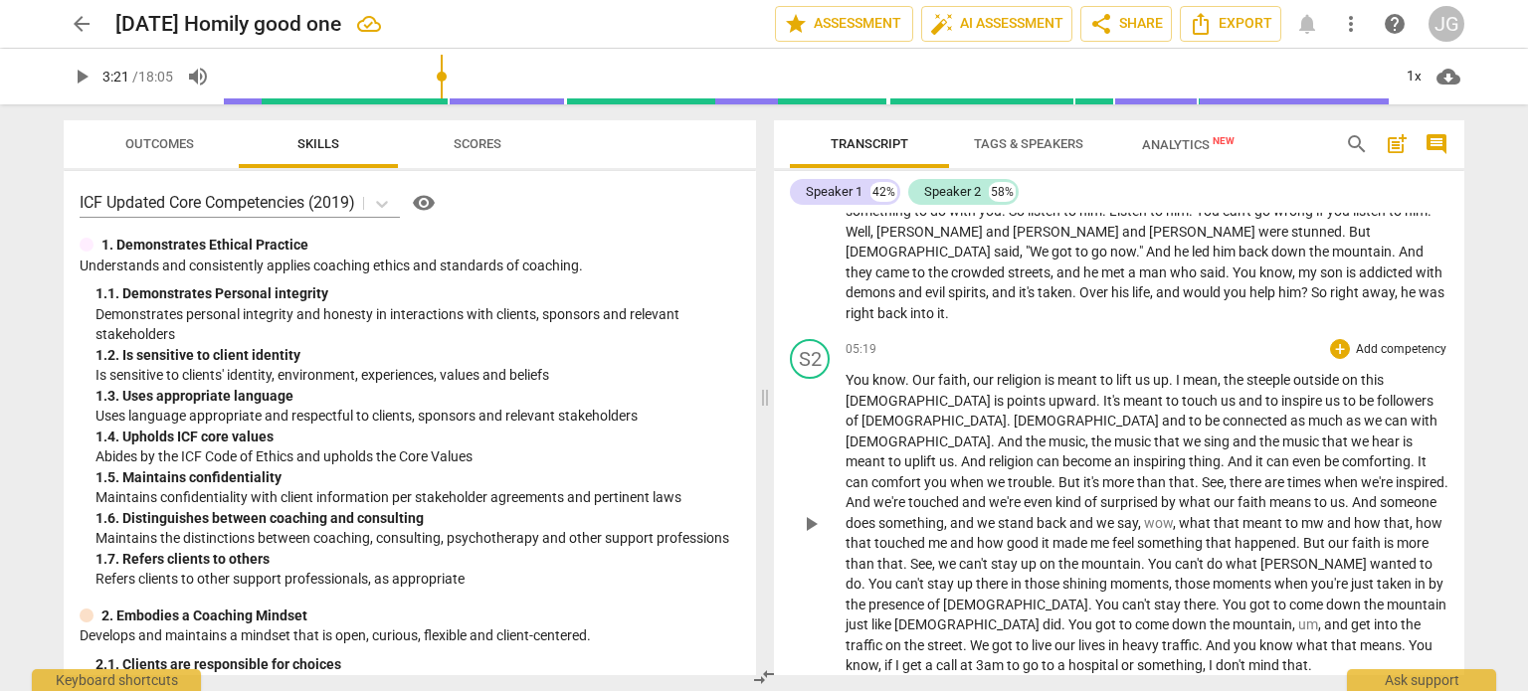
click at [1096, 515] on span "and" at bounding box center [1082, 523] width 27 height 16
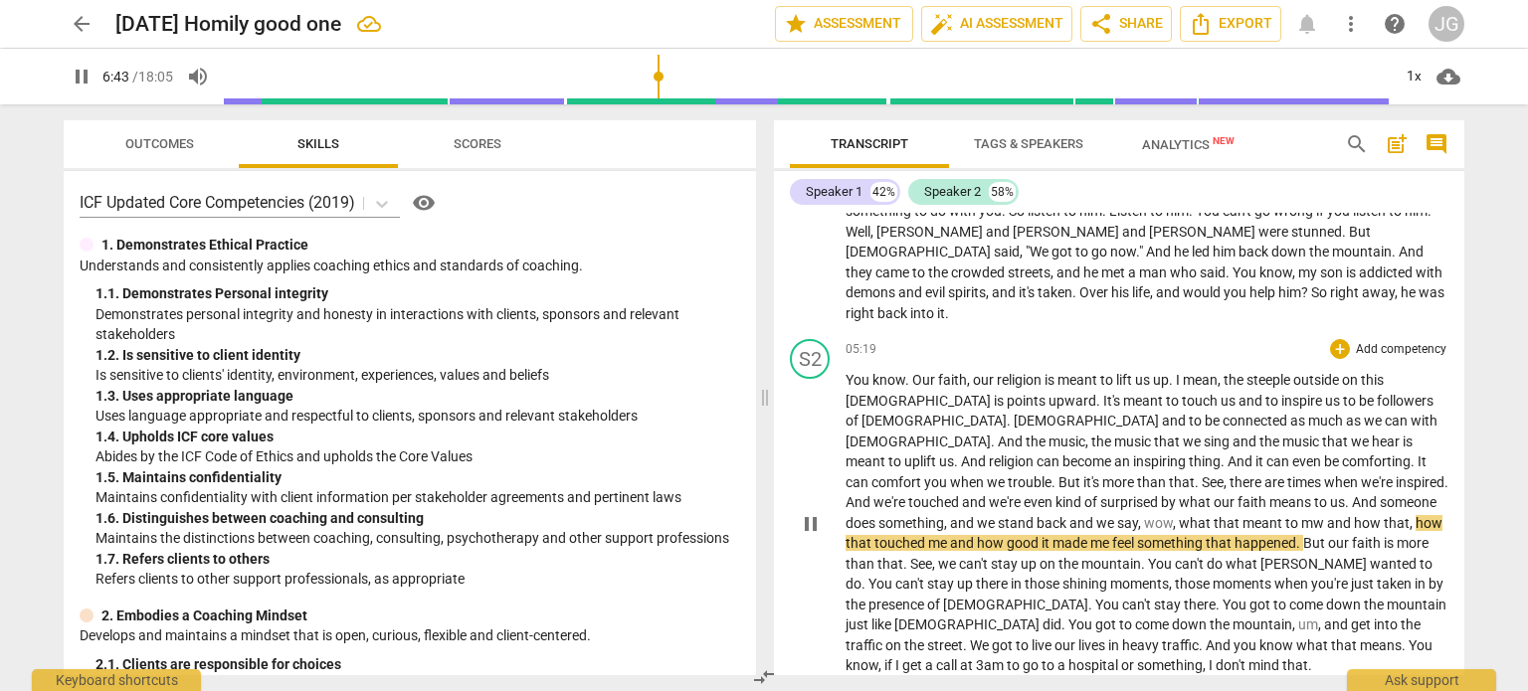
click at [1301, 515] on span "mw" at bounding box center [1314, 523] width 26 height 16
type input "405"
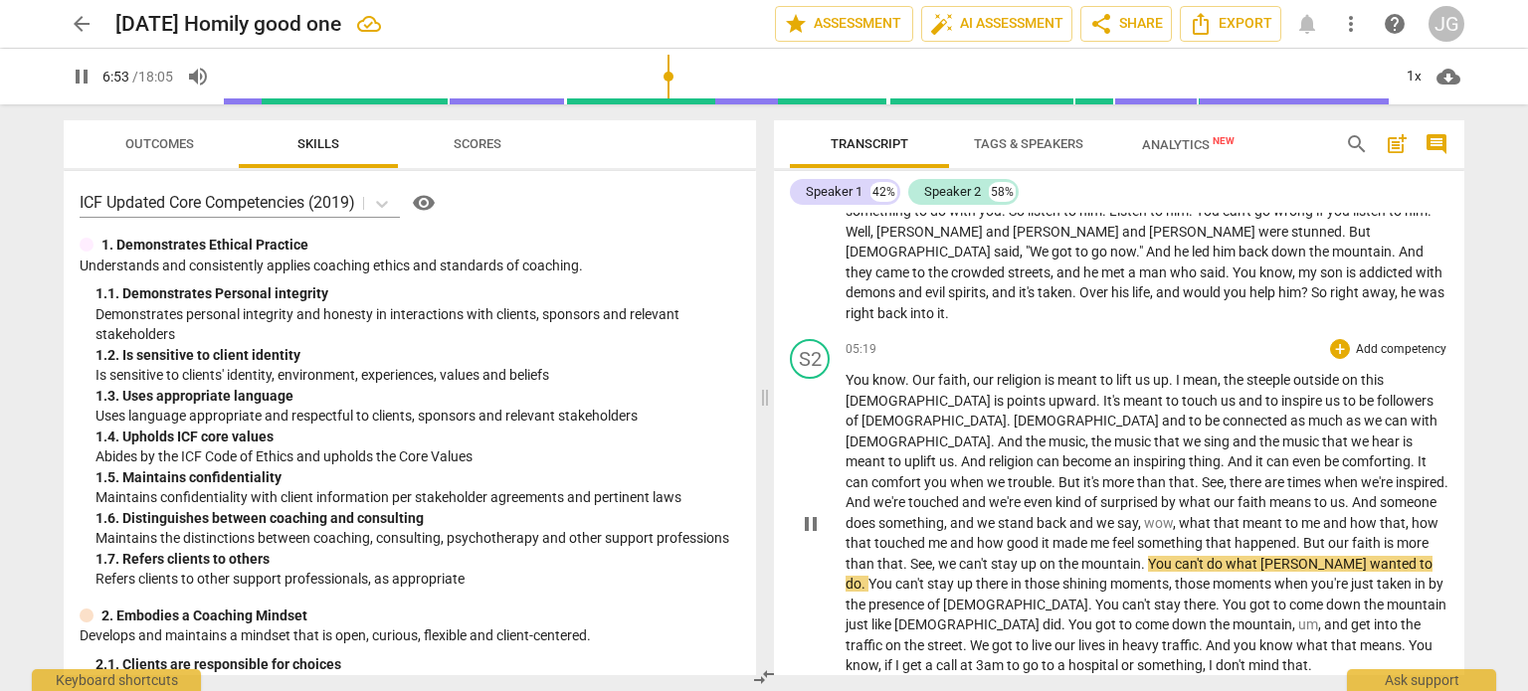
click at [932, 556] on span "See" at bounding box center [921, 564] width 22 height 16
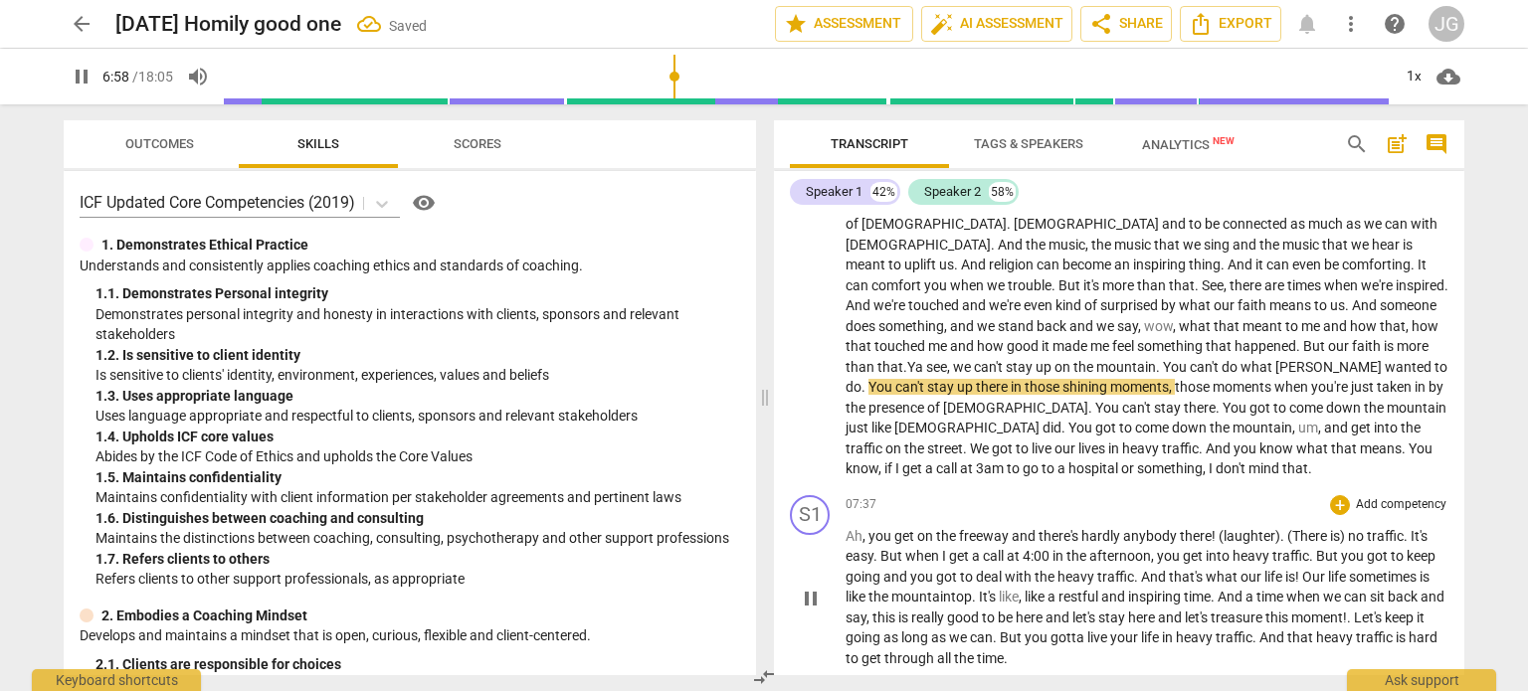
scroll to position [1293, 0]
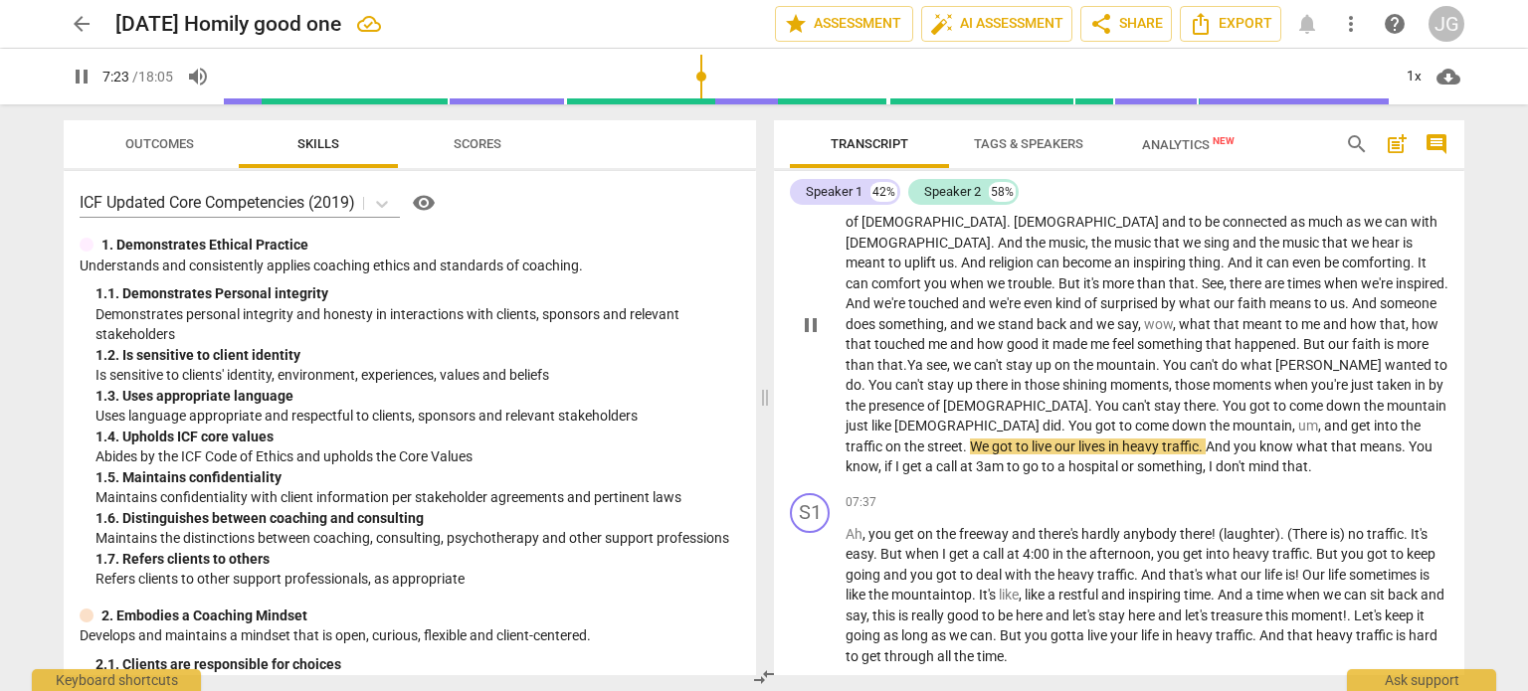
click at [1318, 418] on span "," at bounding box center [1321, 426] width 6 height 16
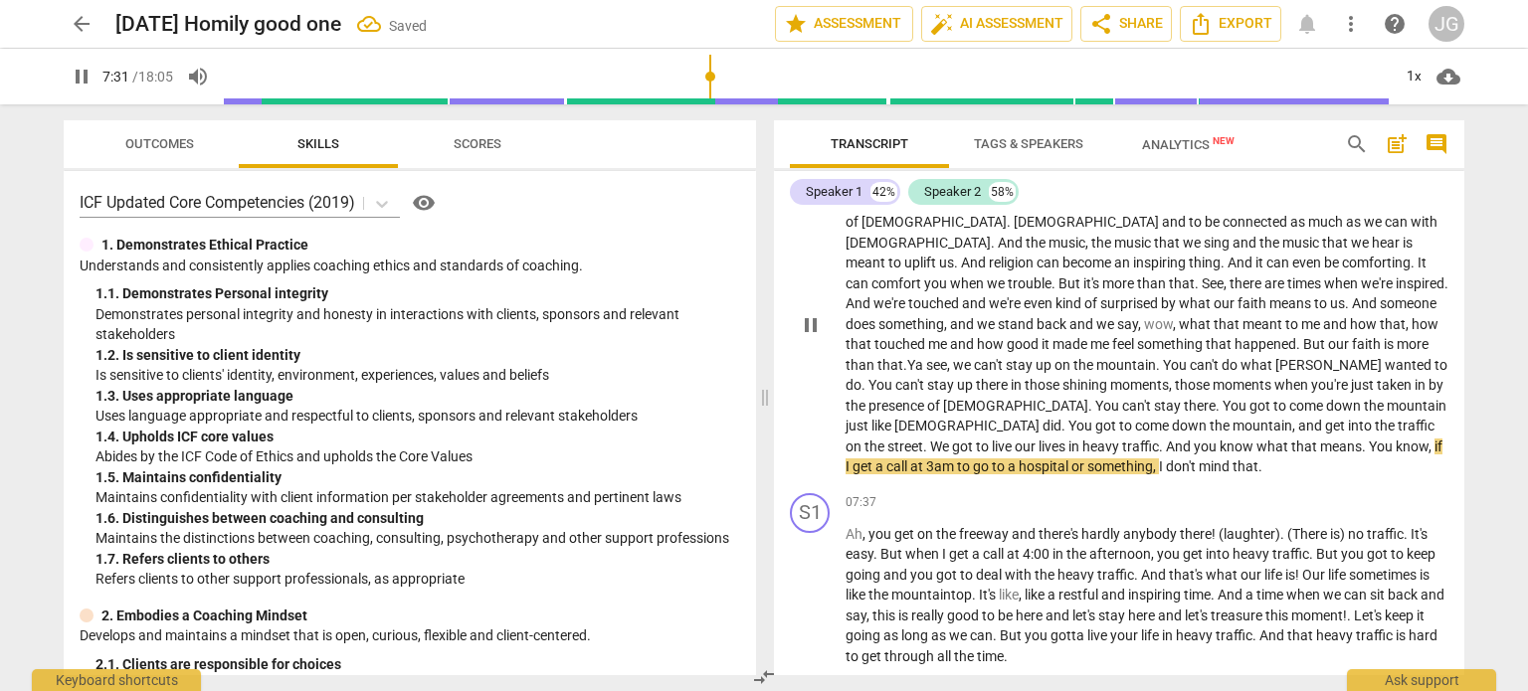
click at [1361, 439] on span "." at bounding box center [1364, 447] width 7 height 16
click at [1368, 439] on span "you" at bounding box center [1379, 447] width 23 height 16
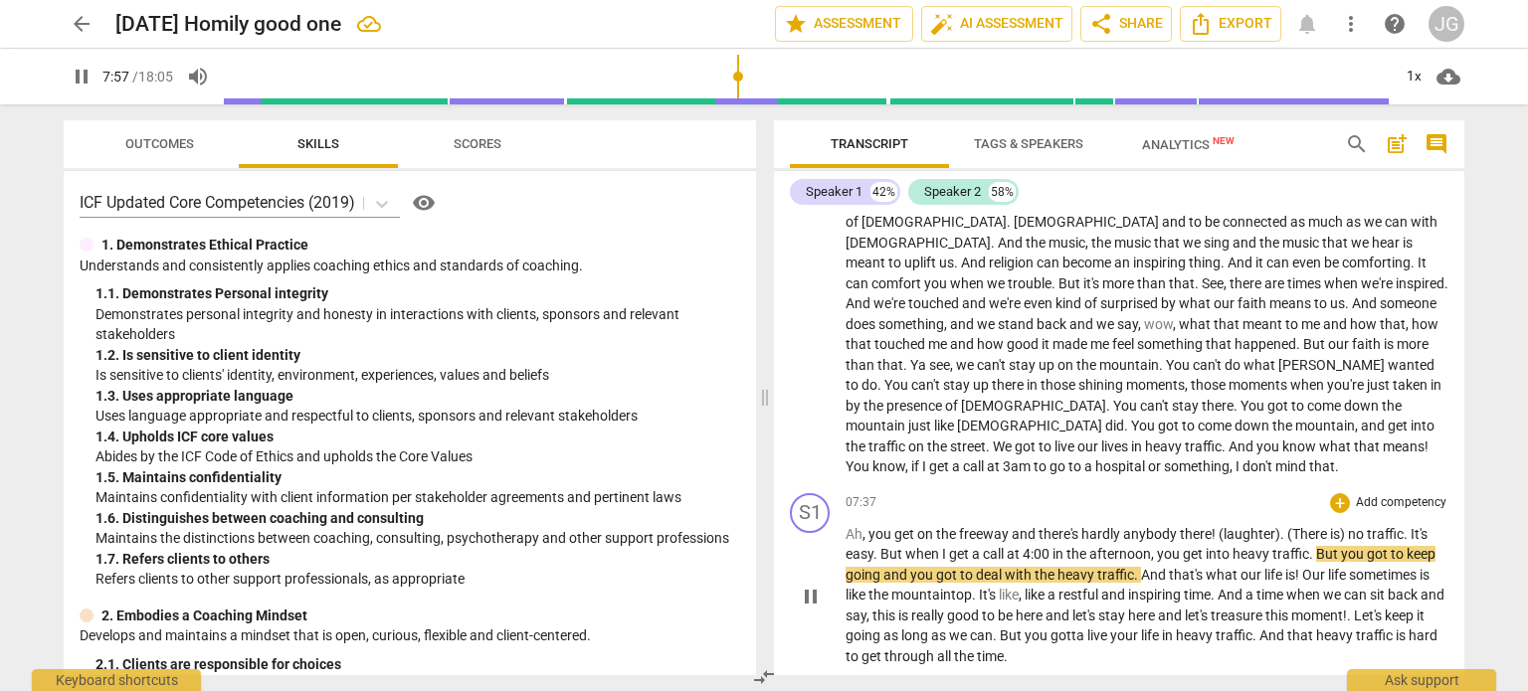
click at [1302, 567] on span "Our" at bounding box center [1315, 575] width 26 height 16
type input "479"
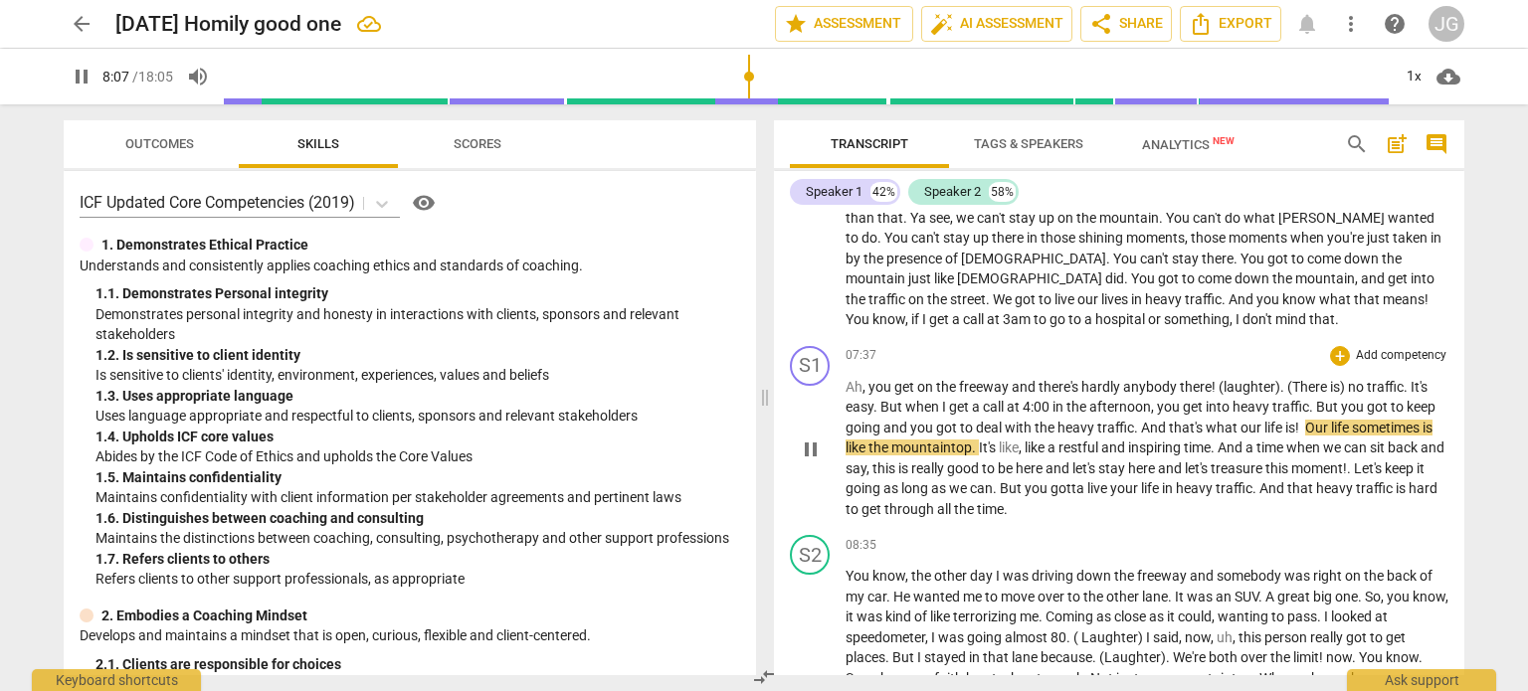
scroll to position [1492, 0]
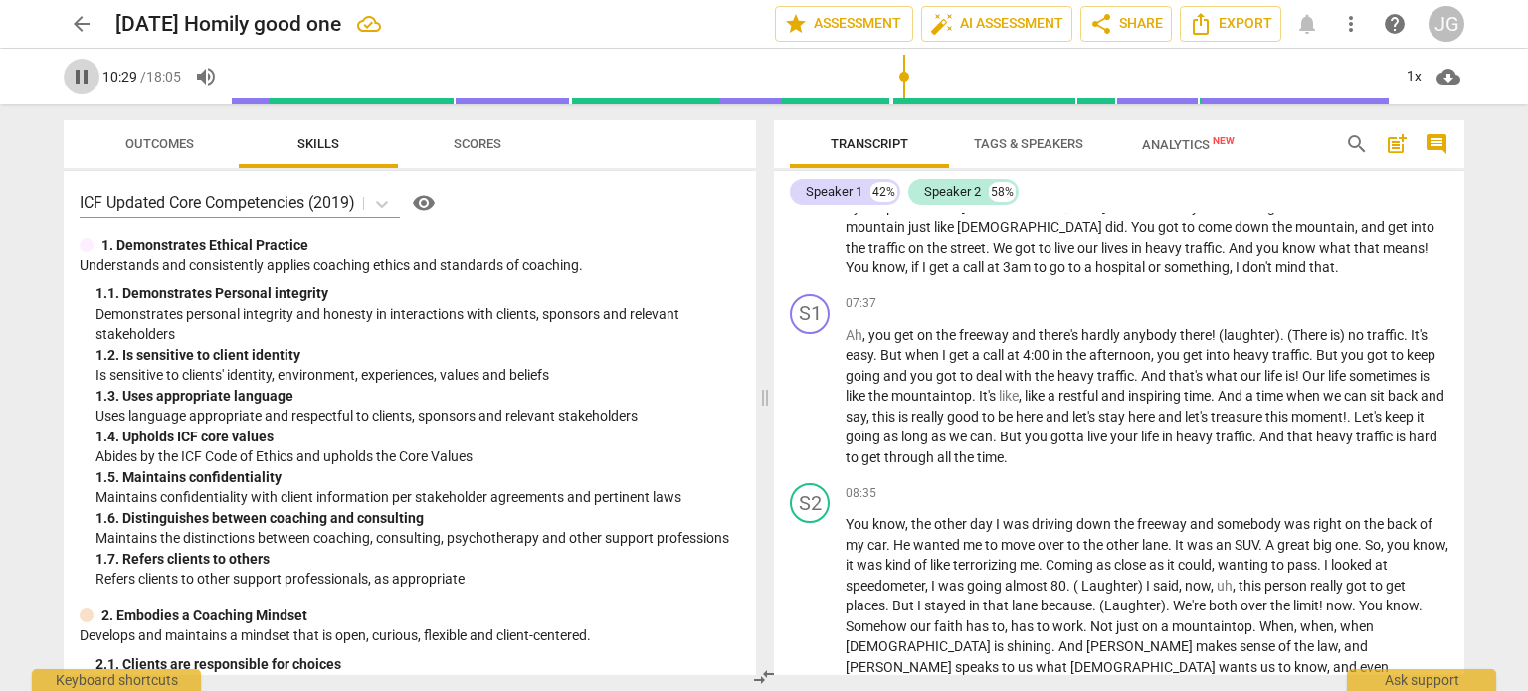
click at [84, 74] on span "pause" at bounding box center [82, 77] width 24 height 24
type input "629"
click at [77, 22] on span "arrow_back" at bounding box center [82, 24] width 24 height 24
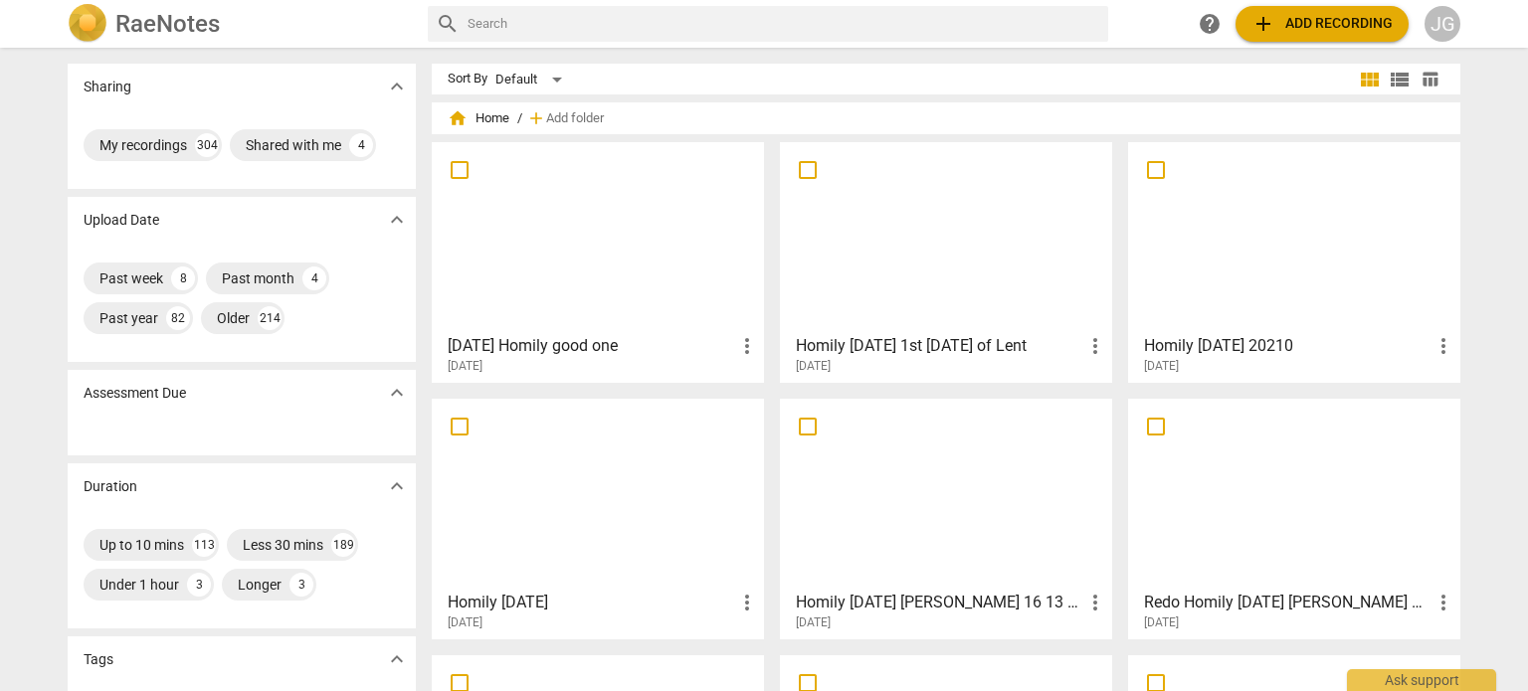
click at [579, 297] on div at bounding box center [598, 237] width 318 height 176
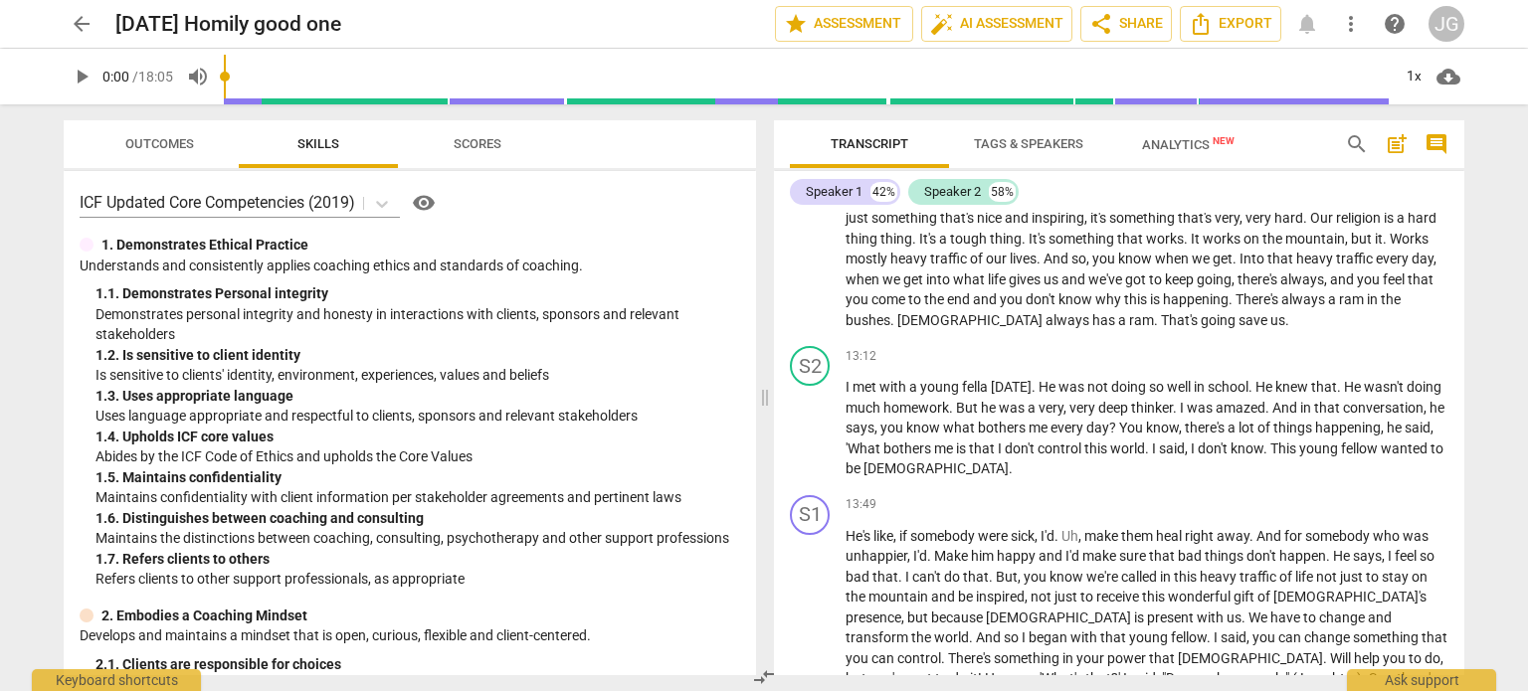
scroll to position [2772, 0]
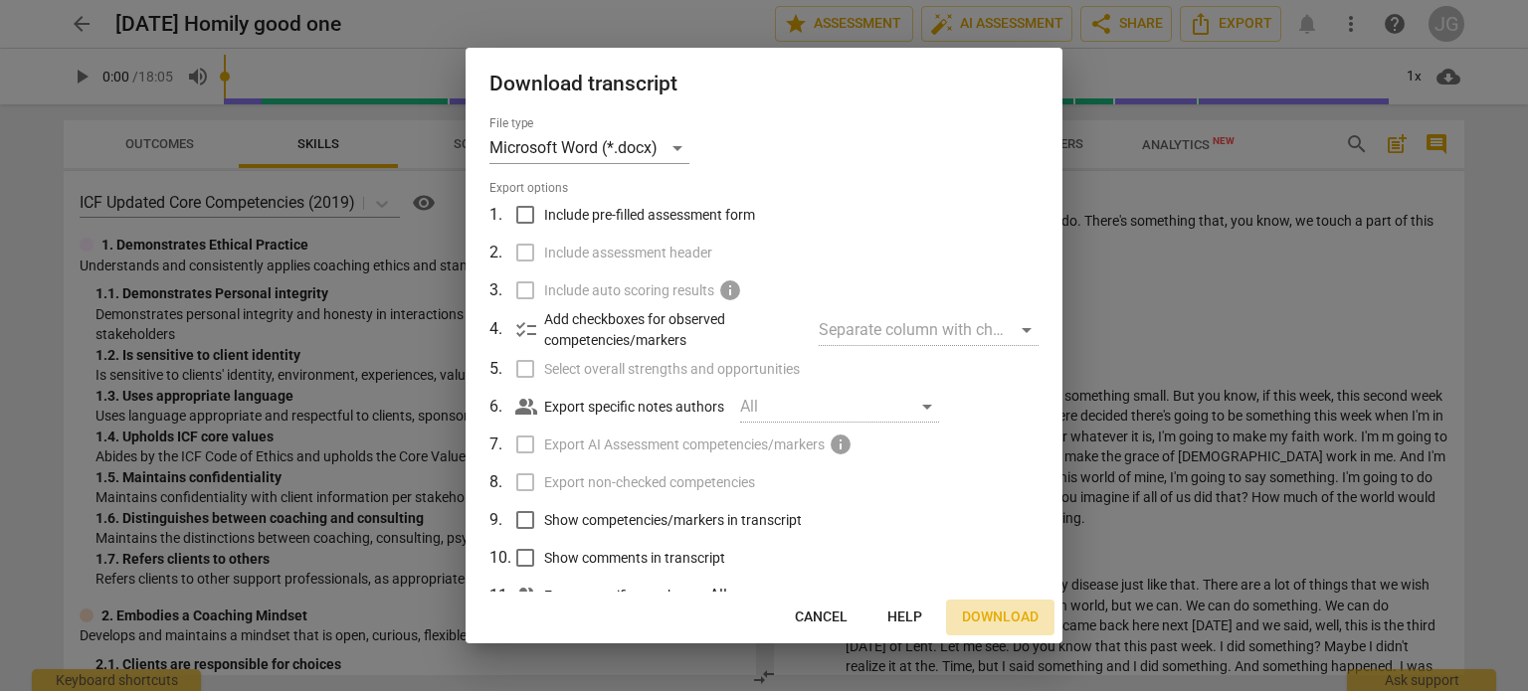
click at [1006, 612] on span "Download" at bounding box center [1000, 618] width 77 height 20
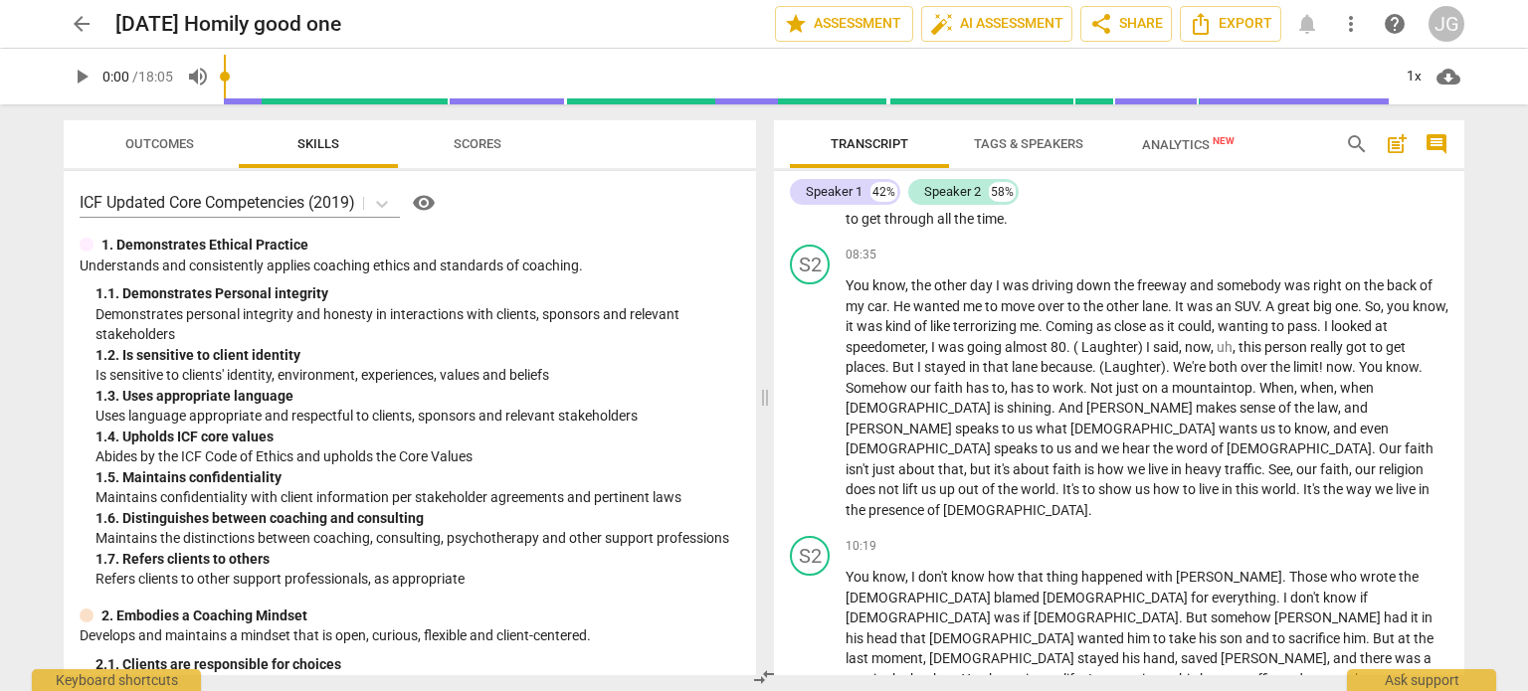
scroll to position [1578, 0]
